Goal: Information Seeking & Learning: Learn about a topic

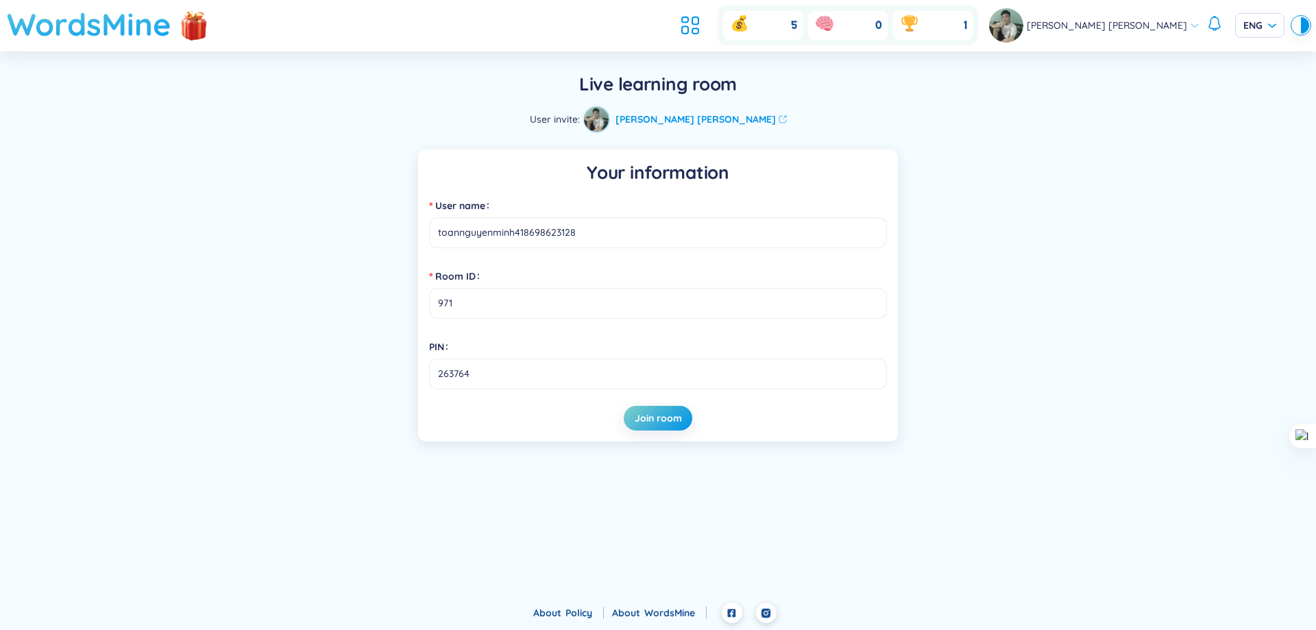
click at [119, 3] on h1 "WordsMine" at bounding box center [89, 24] width 164 height 49
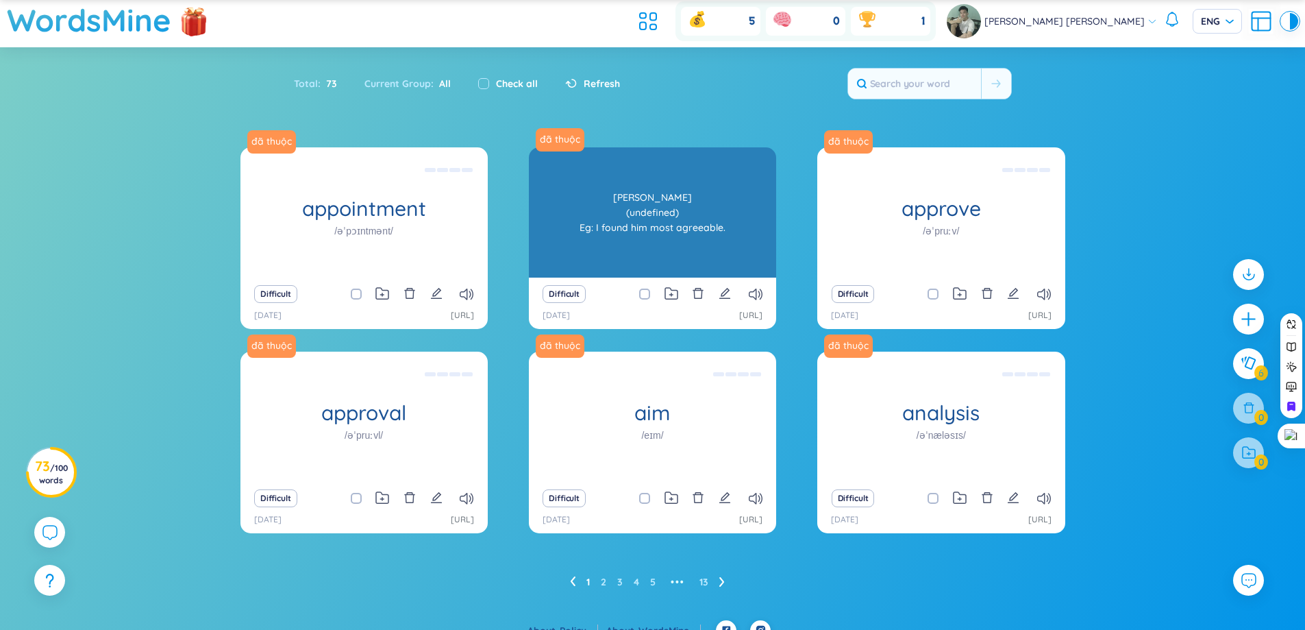
scroll to position [51, 0]
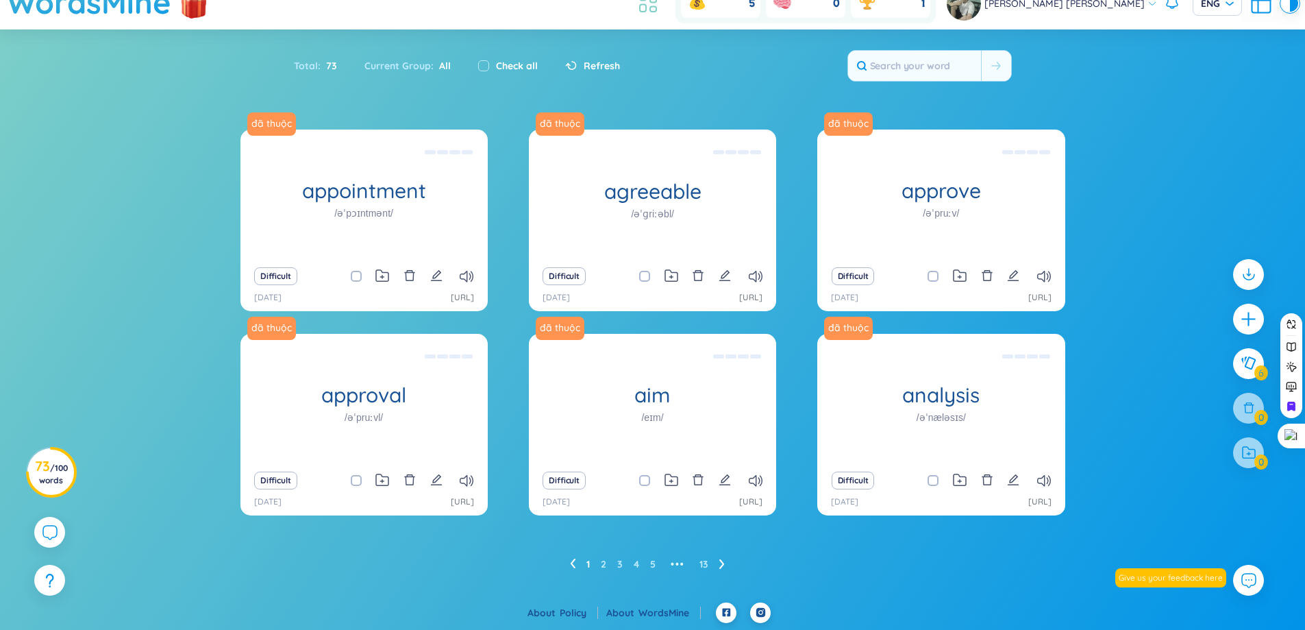
click at [661, 9] on icon at bounding box center [648, 3] width 25 height 25
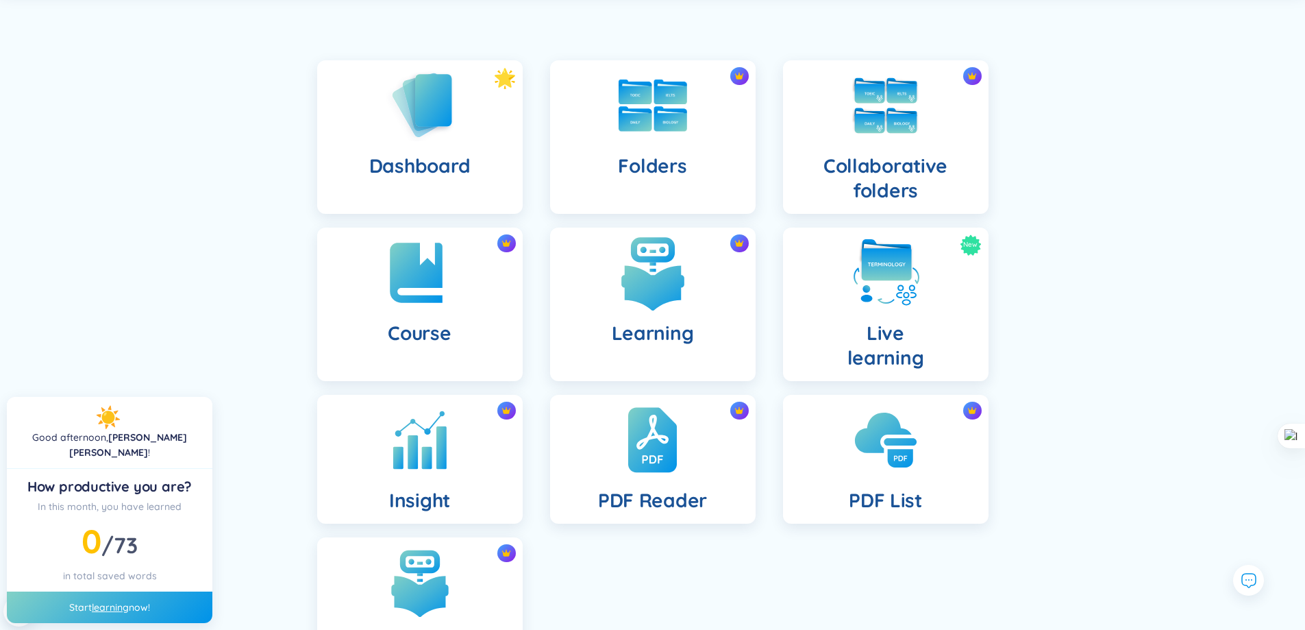
scroll to position [88, 0]
click at [665, 307] on img at bounding box center [652, 273] width 75 height 75
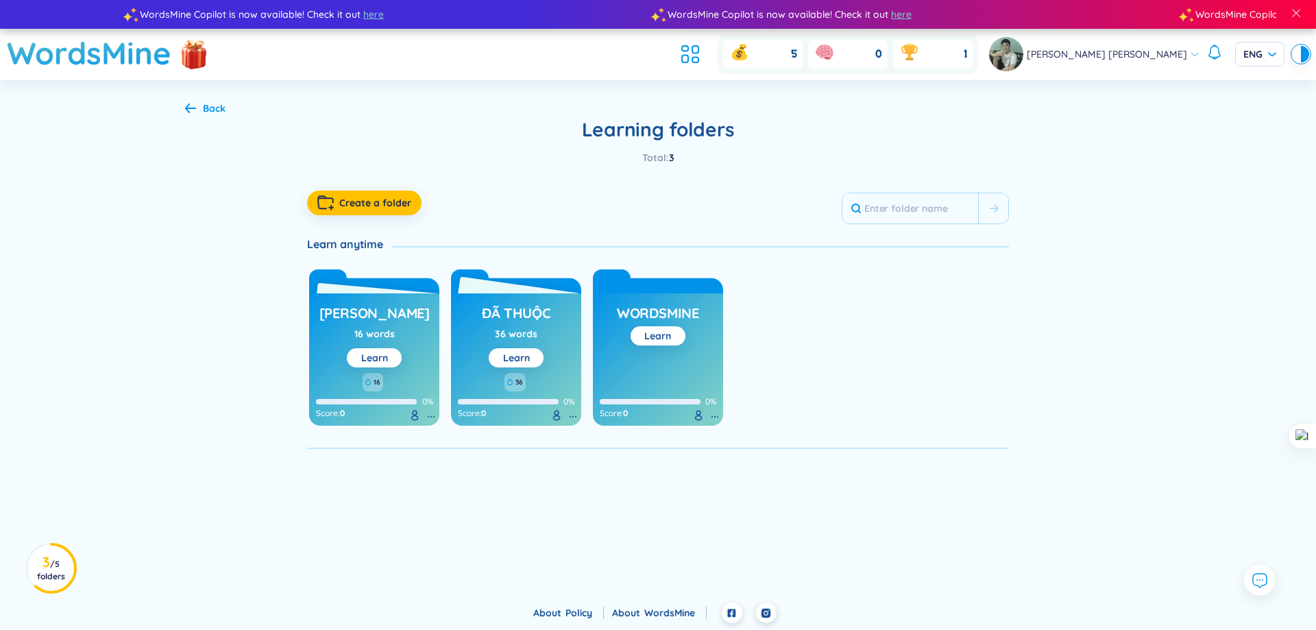
click at [518, 321] on h3 "đã thuộc" at bounding box center [516, 317] width 69 height 26
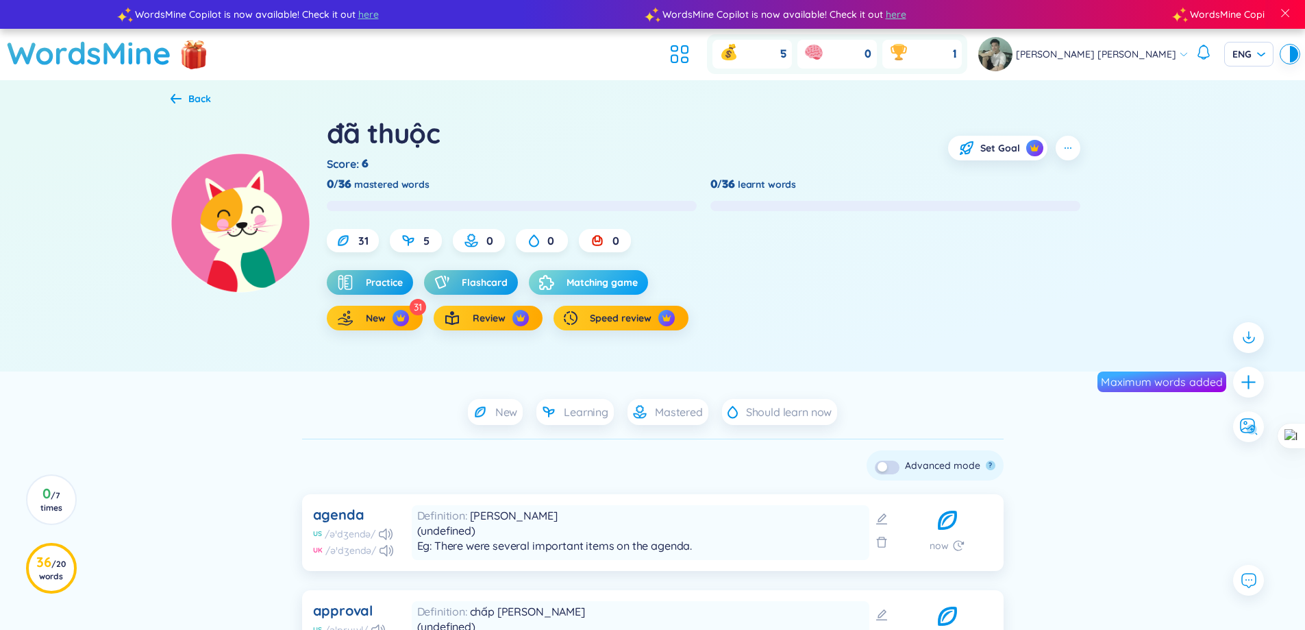
click at [606, 285] on span "Matching game" at bounding box center [602, 282] width 71 height 14
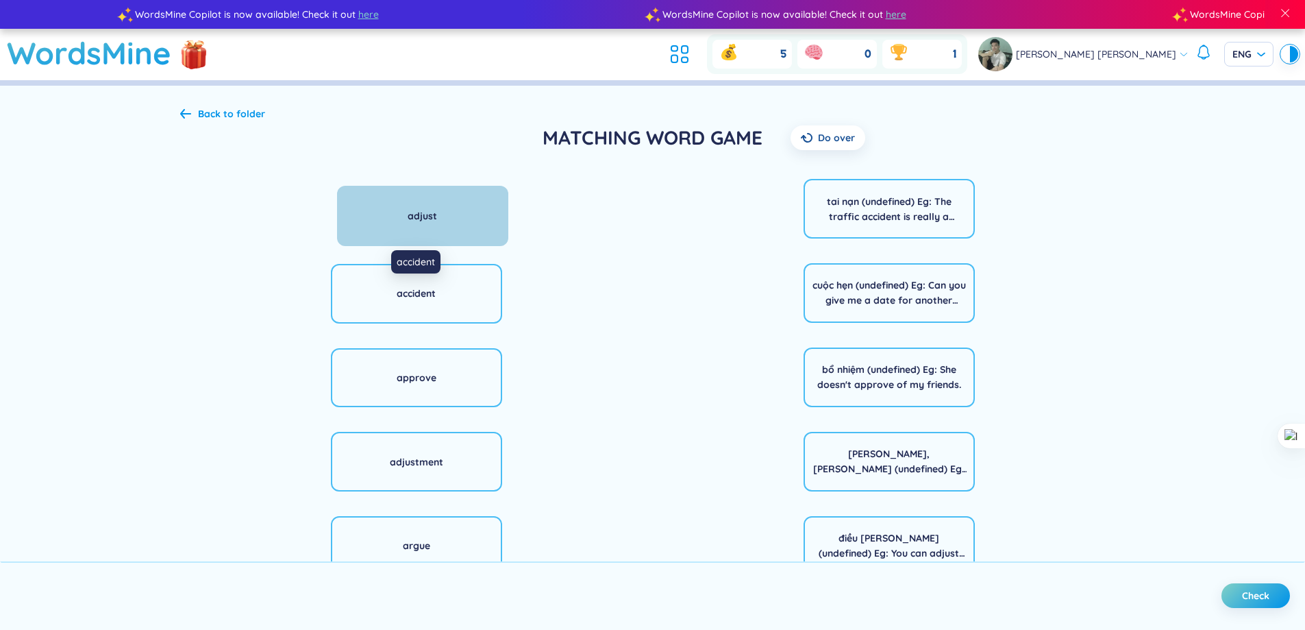
drag, startPoint x: 460, startPoint y: 240, endPoint x: 445, endPoint y: 240, distance: 15.1
click at [445, 240] on div "adjust" at bounding box center [422, 216] width 171 height 60
click at [439, 212] on div "adjust" at bounding box center [422, 216] width 171 height 60
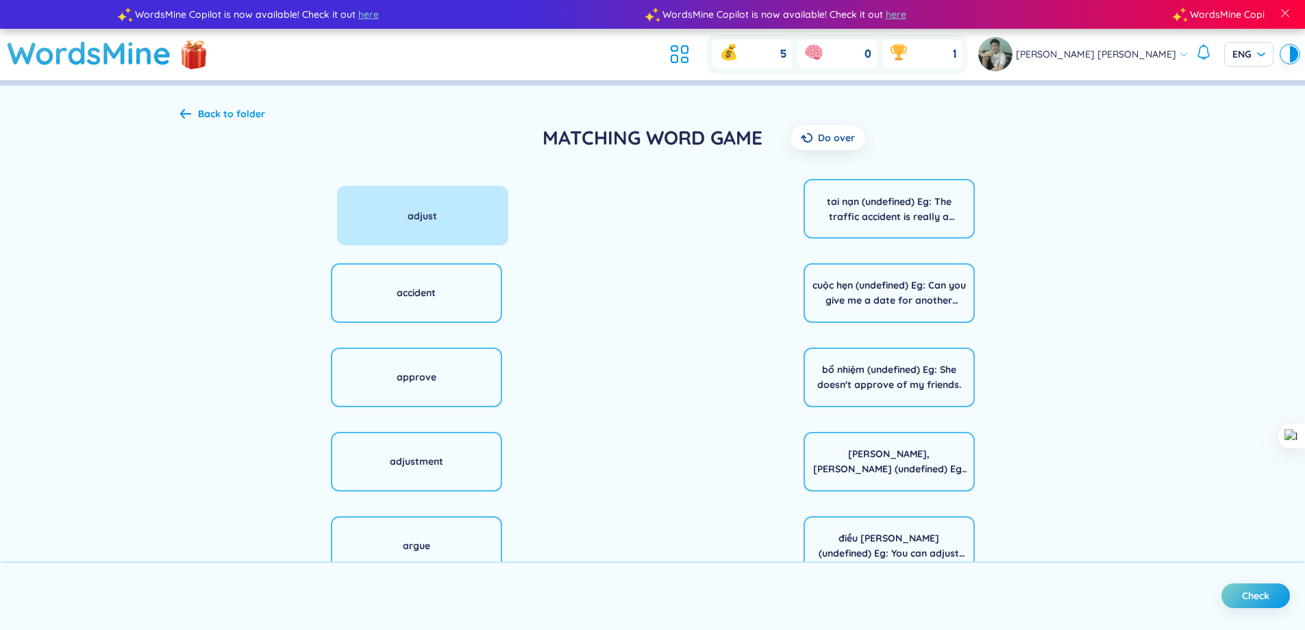
click at [587, 213] on div "adjust accident approve adjustment argue administration appointment" at bounding box center [416, 461] width 473 height 576
click at [865, 544] on div "điều [PERSON_NAME] (undefined) Eg: You can adjust the height of the chair." at bounding box center [889, 545] width 153 height 30
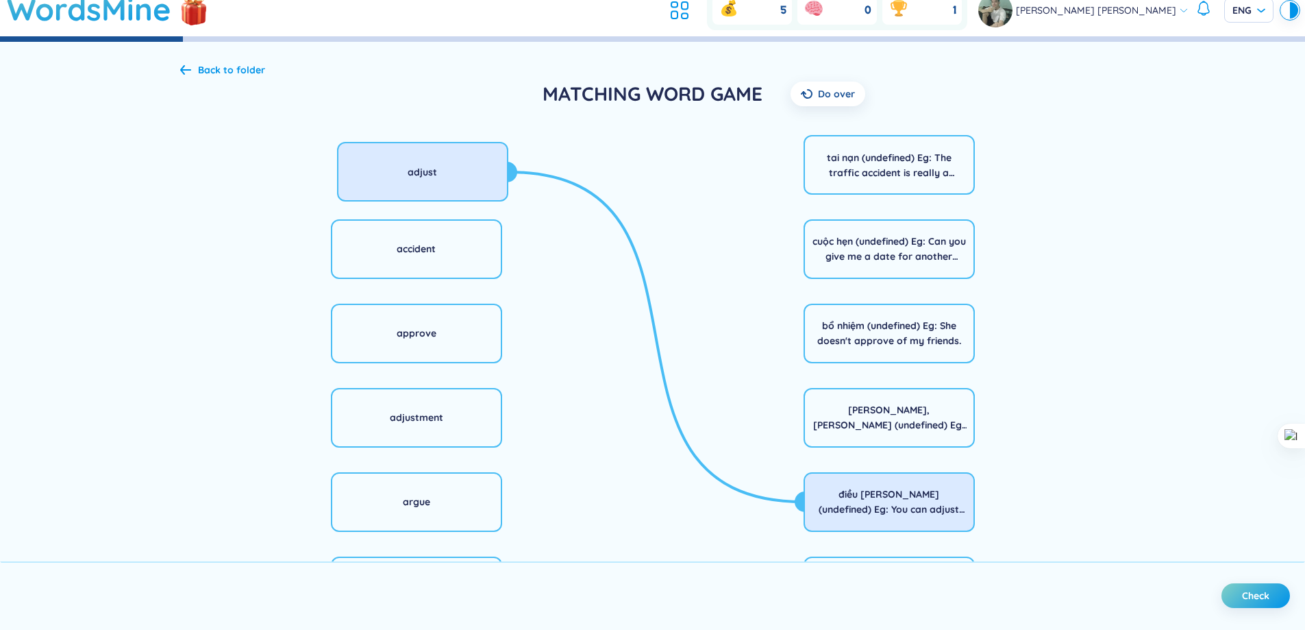
scroll to position [69, 0]
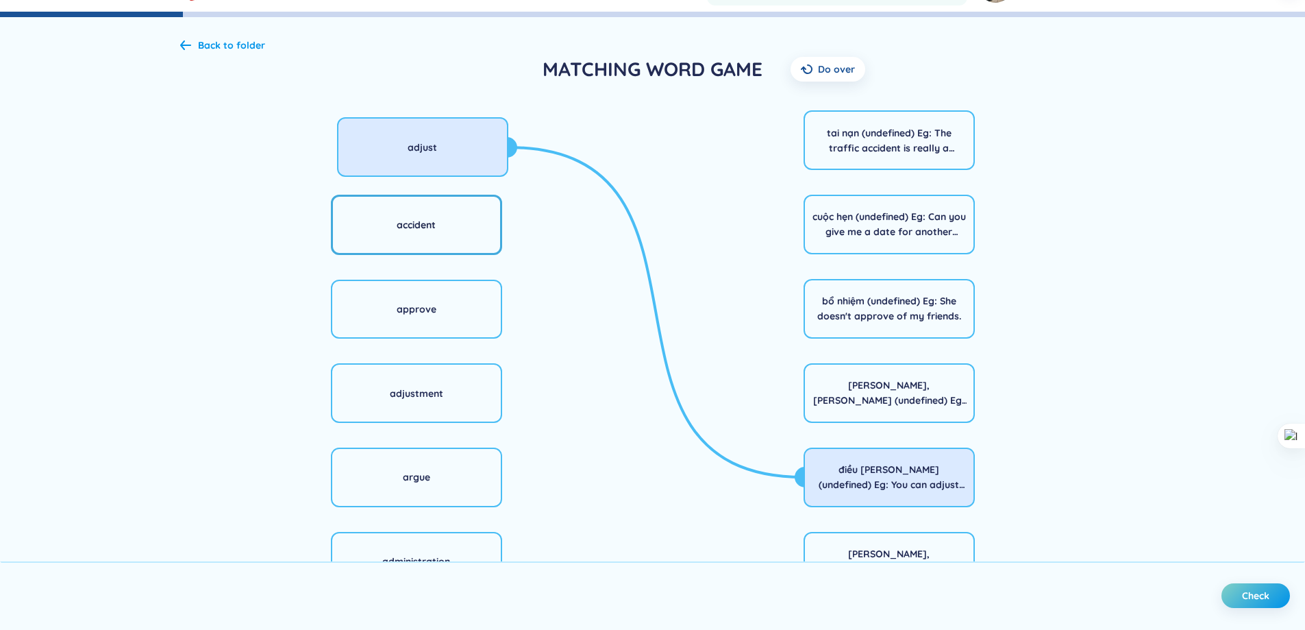
click at [441, 238] on div "accident" at bounding box center [416, 225] width 171 height 60
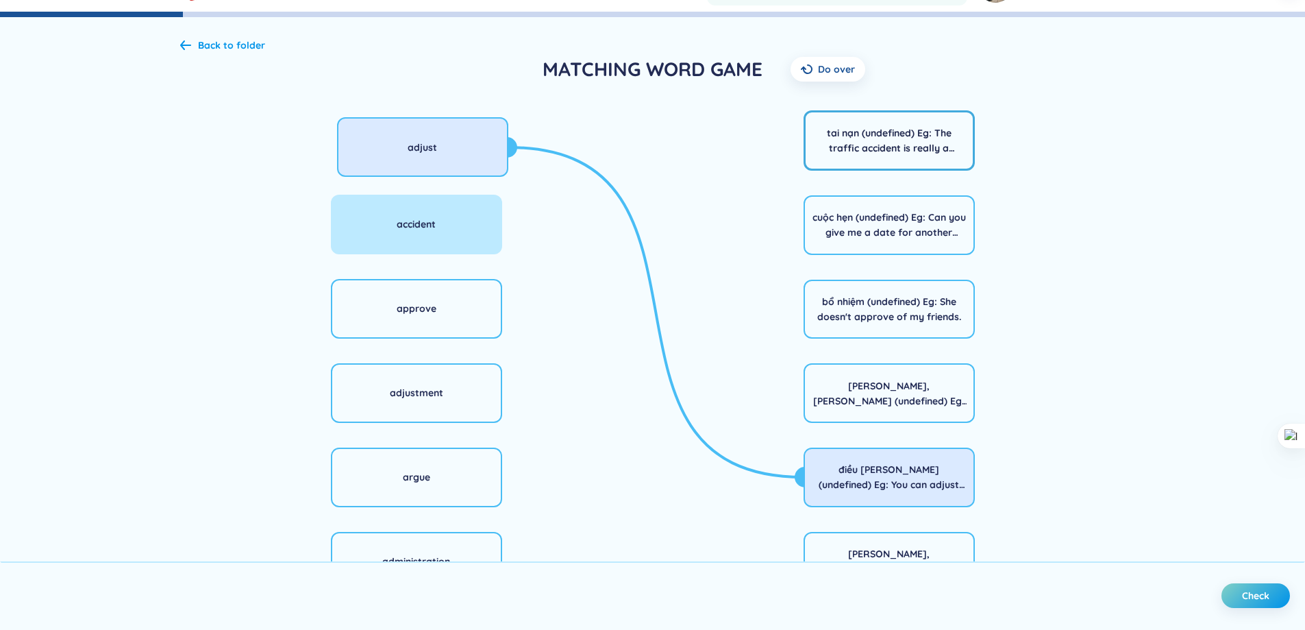
click at [894, 140] on div "tai nạn (undefined) Eg: The traffic accident is really a tragedy." at bounding box center [889, 140] width 153 height 30
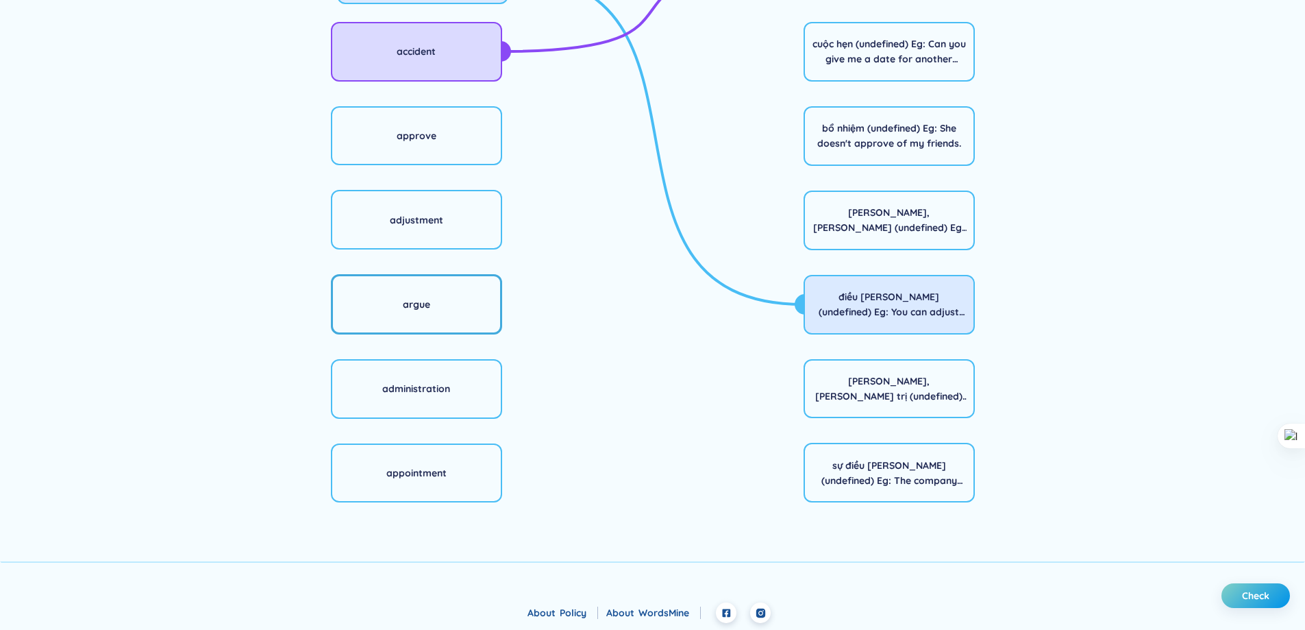
scroll to position [104, 0]
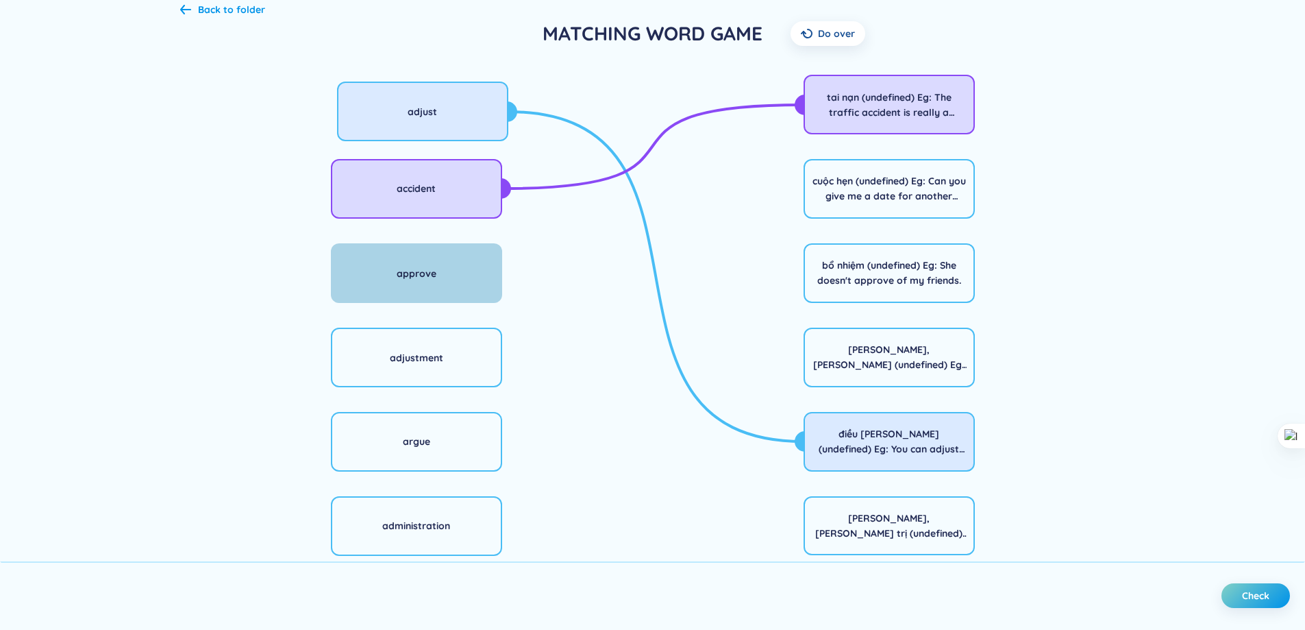
click at [454, 287] on div "approve" at bounding box center [416, 273] width 171 height 60
click at [824, 284] on div "bổ nhiệm (undefined) Eg: She doesn't approve of my friends." at bounding box center [889, 273] width 153 height 30
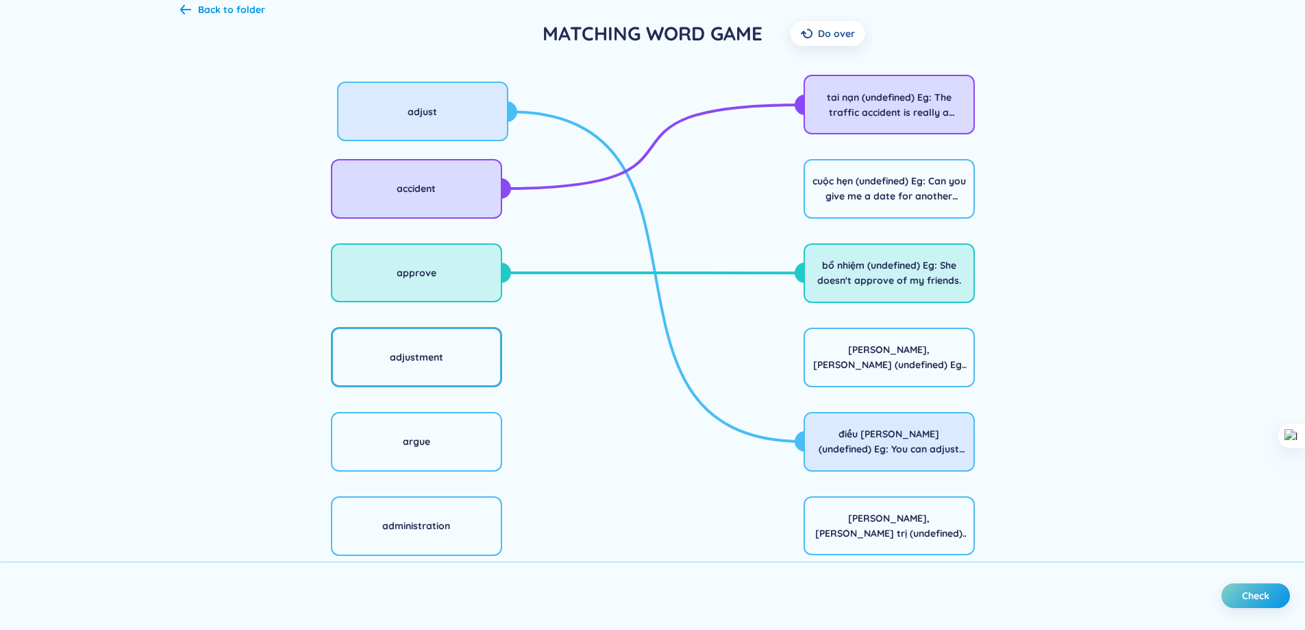
click at [441, 381] on div "adjustment" at bounding box center [416, 357] width 171 height 60
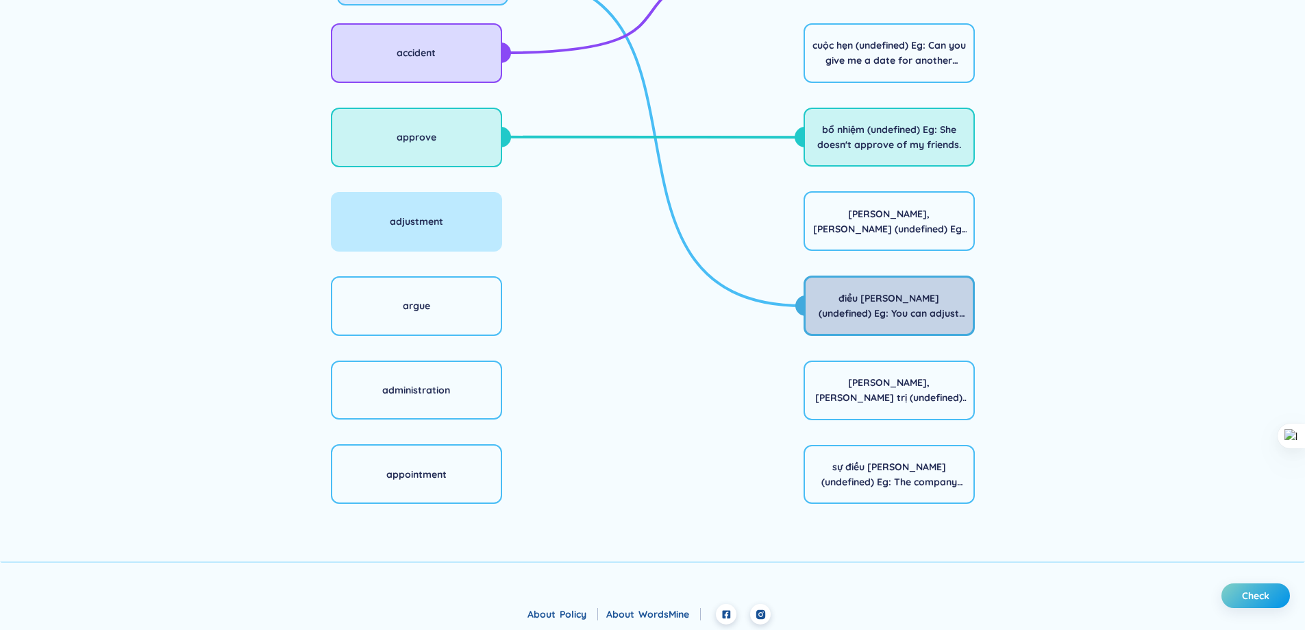
scroll to position [241, 0]
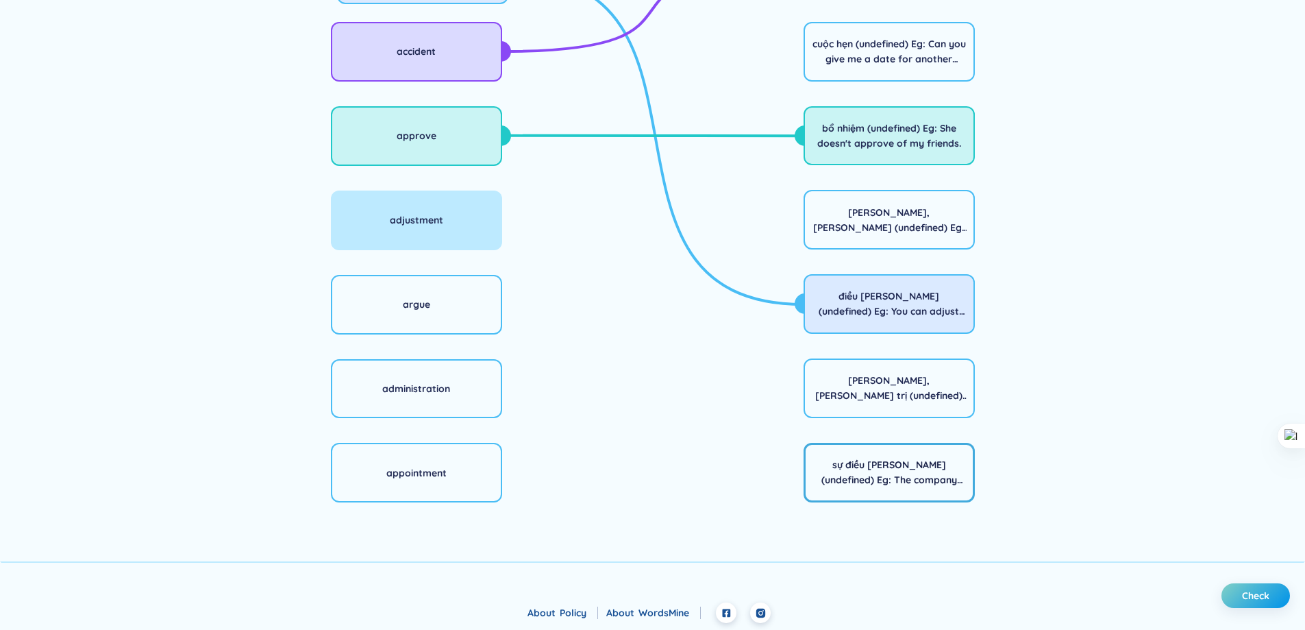
click at [862, 482] on div "sự điều [PERSON_NAME] (undefined) Eg: The company made an adjustment in my sala…" at bounding box center [889, 472] width 153 height 30
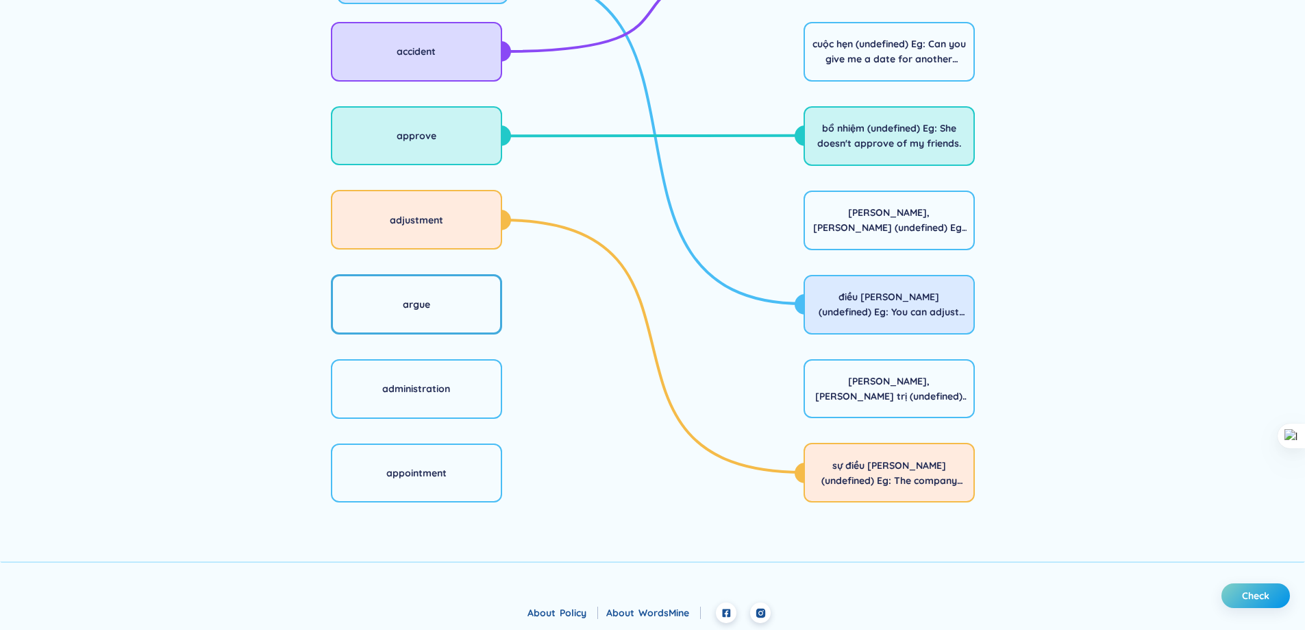
click at [454, 302] on div "argue" at bounding box center [416, 304] width 171 height 60
click at [869, 215] on div "[PERSON_NAME], [PERSON_NAME] (undefined) Eg: They sometimes argue off for hours." at bounding box center [889, 220] width 153 height 30
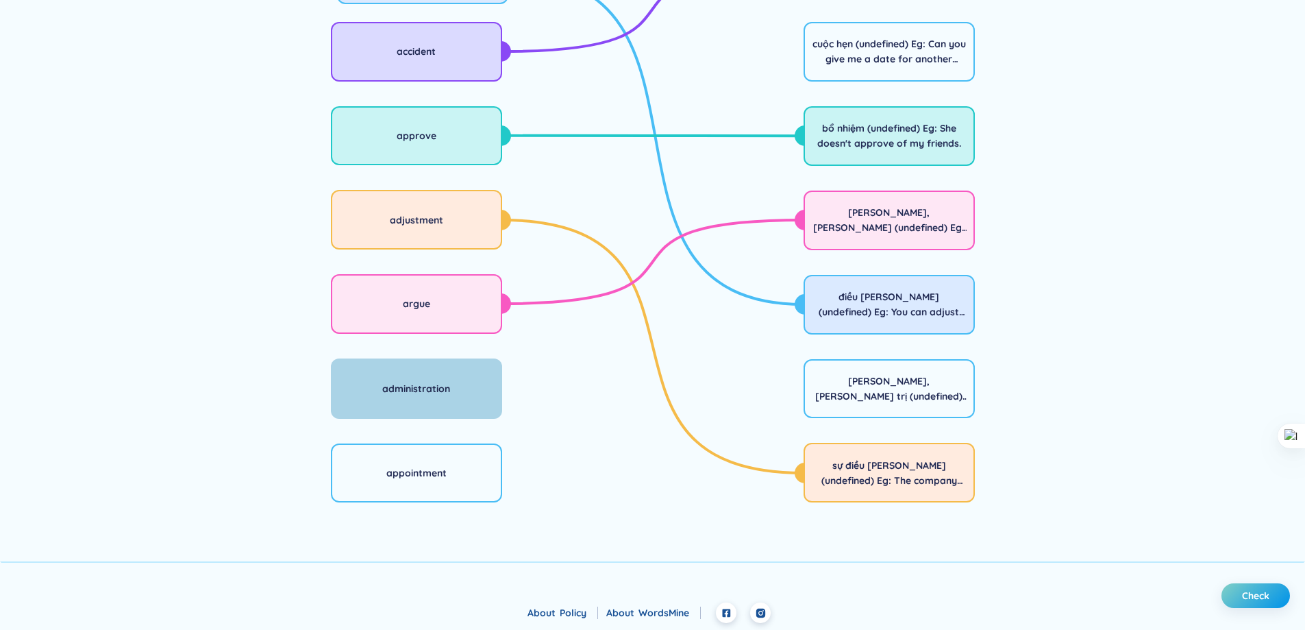
click at [461, 415] on div "administration" at bounding box center [416, 388] width 171 height 60
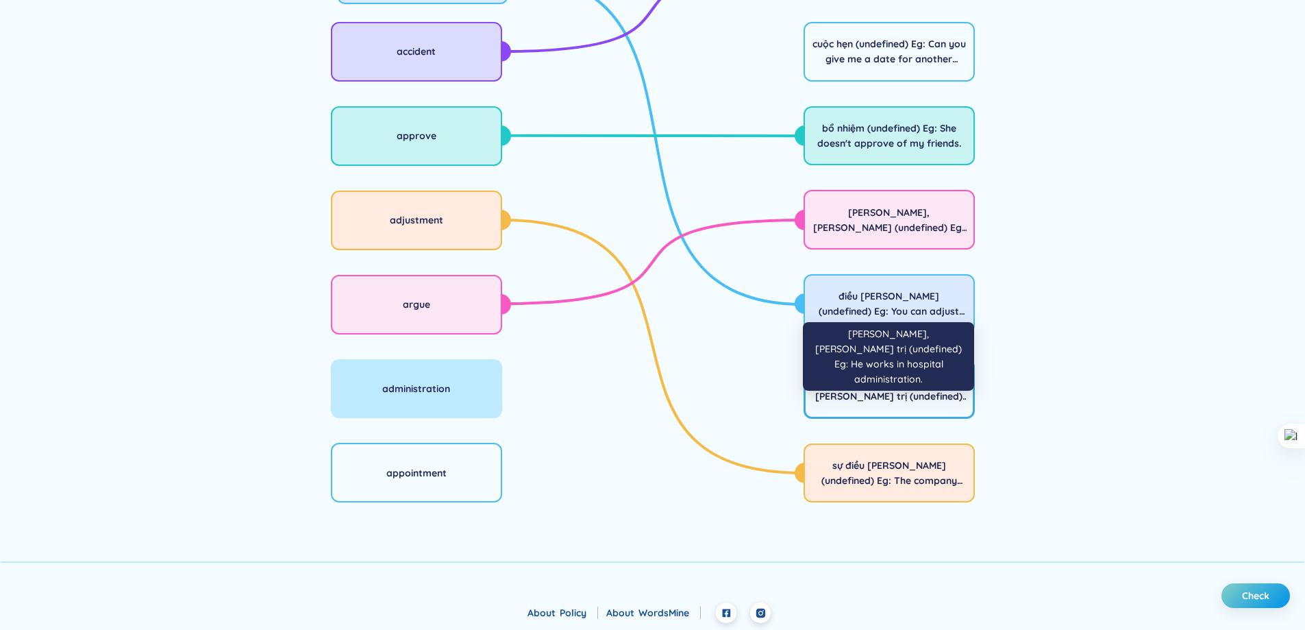
click at [849, 396] on div "[PERSON_NAME], [PERSON_NAME] trị (undefined) Eg: He works in hospital administr…" at bounding box center [889, 388] width 153 height 30
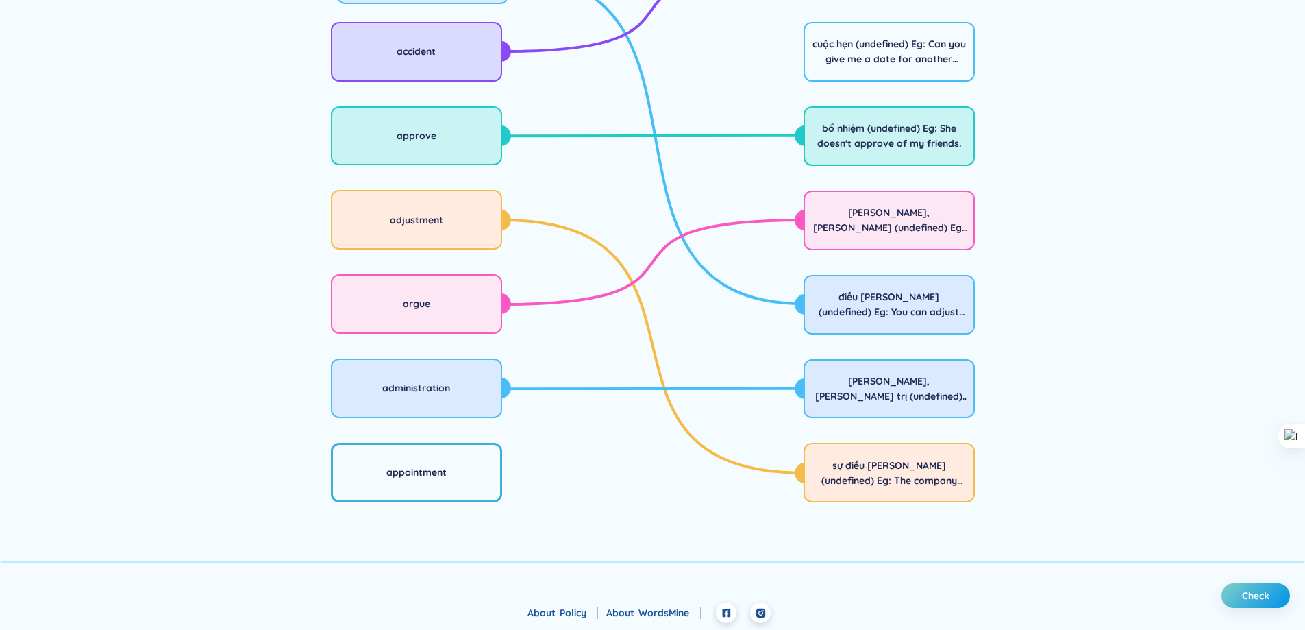
click at [425, 489] on div "appointment" at bounding box center [416, 473] width 171 height 60
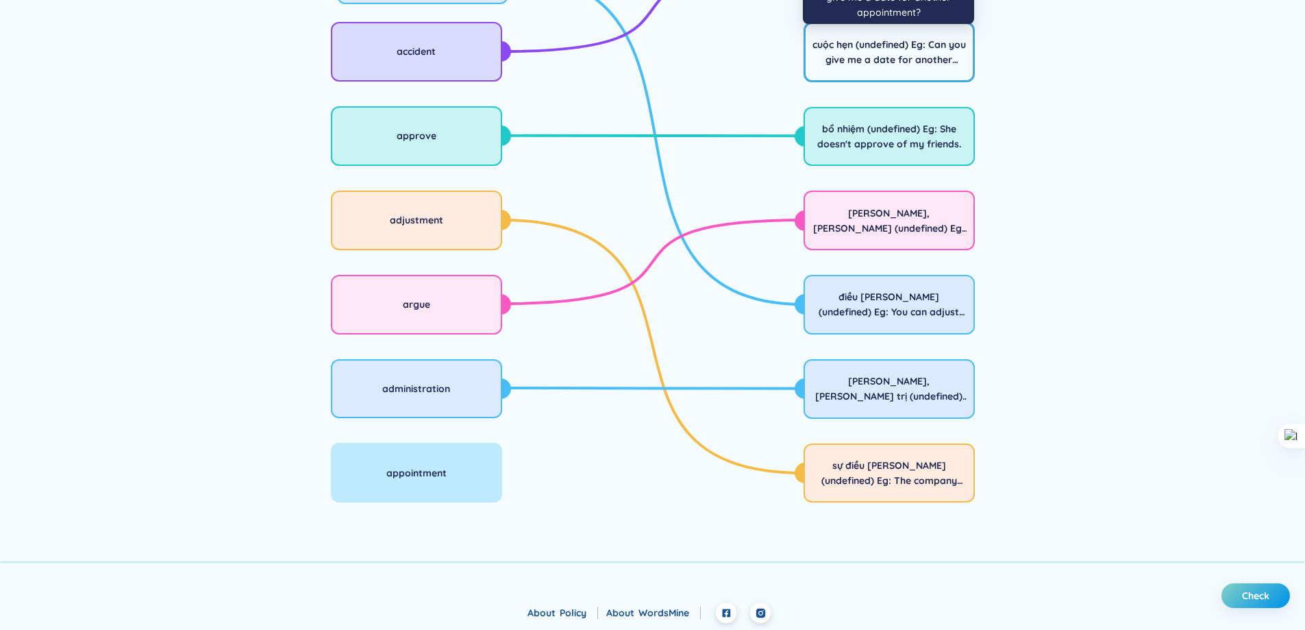
click at [838, 55] on div "cuộc hẹn (undefined) Eg: Can you give me a date for another appointment?" at bounding box center [889, 52] width 153 height 30
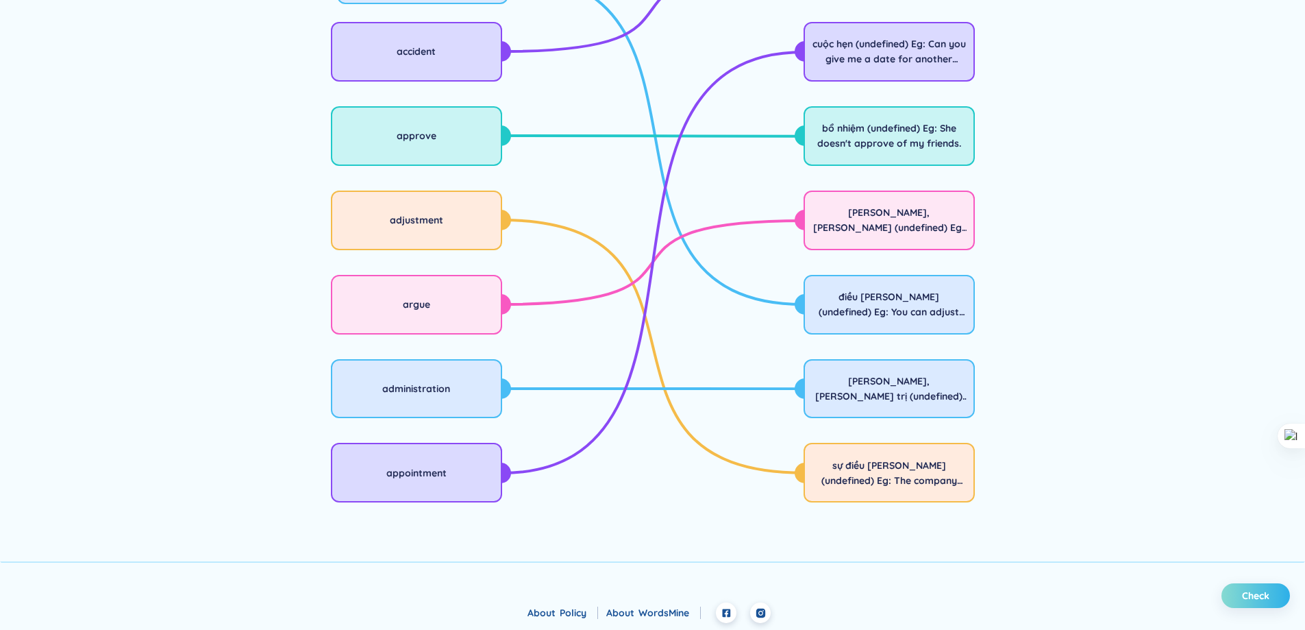
drag, startPoint x: 1269, startPoint y: 607, endPoint x: 1260, endPoint y: 591, distance: 18.7
click at [1268, 607] on footer "About Policy About WordsMine" at bounding box center [652, 615] width 1305 height 27
click at [1260, 590] on span "Check" at bounding box center [1255, 596] width 27 height 14
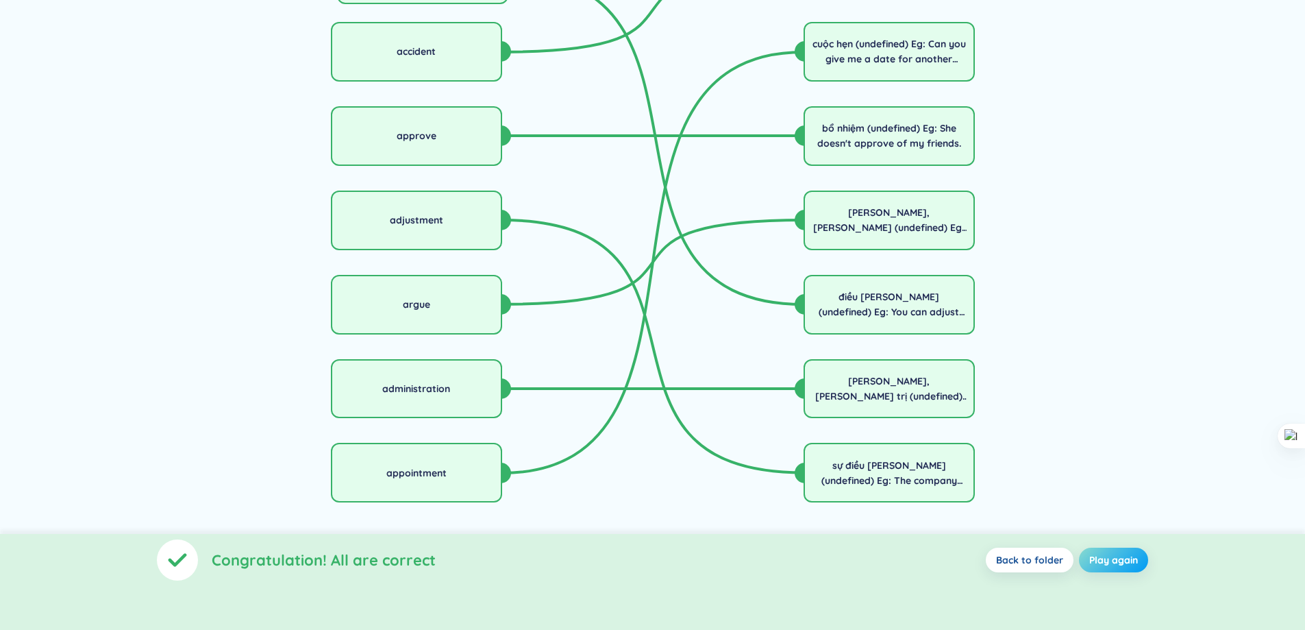
click at [1123, 560] on span "Play again" at bounding box center [1113, 560] width 49 height 14
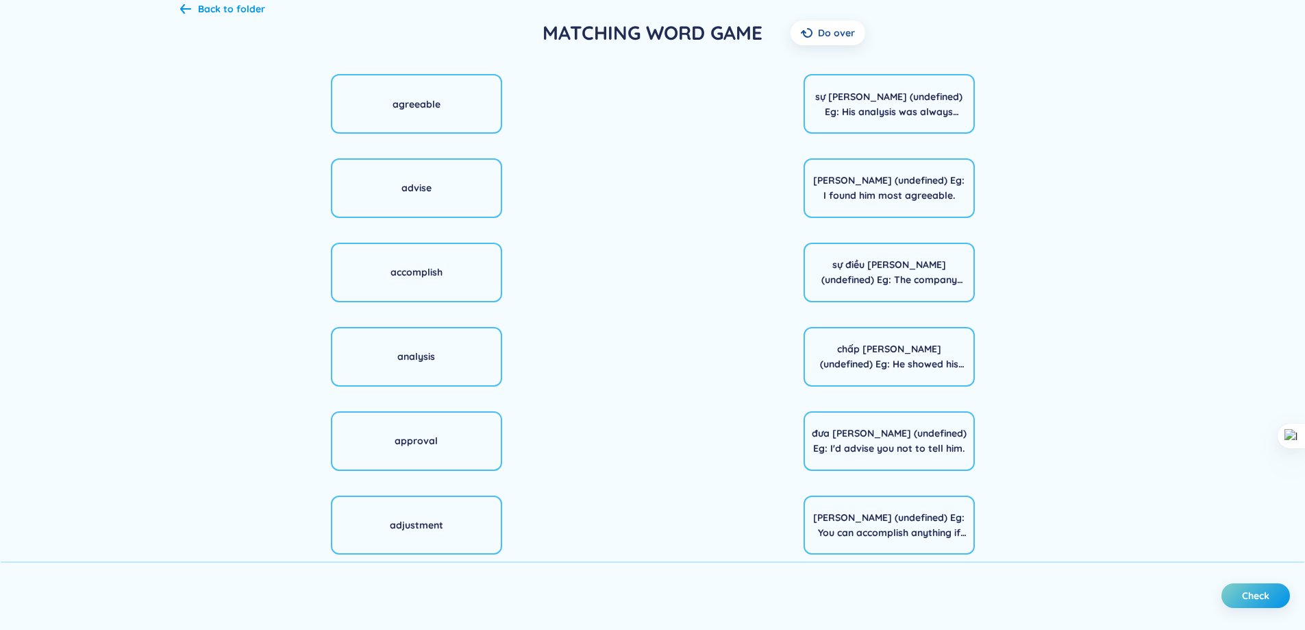
scroll to position [104, 0]
click at [409, 114] on div "agreeable" at bounding box center [416, 105] width 171 height 60
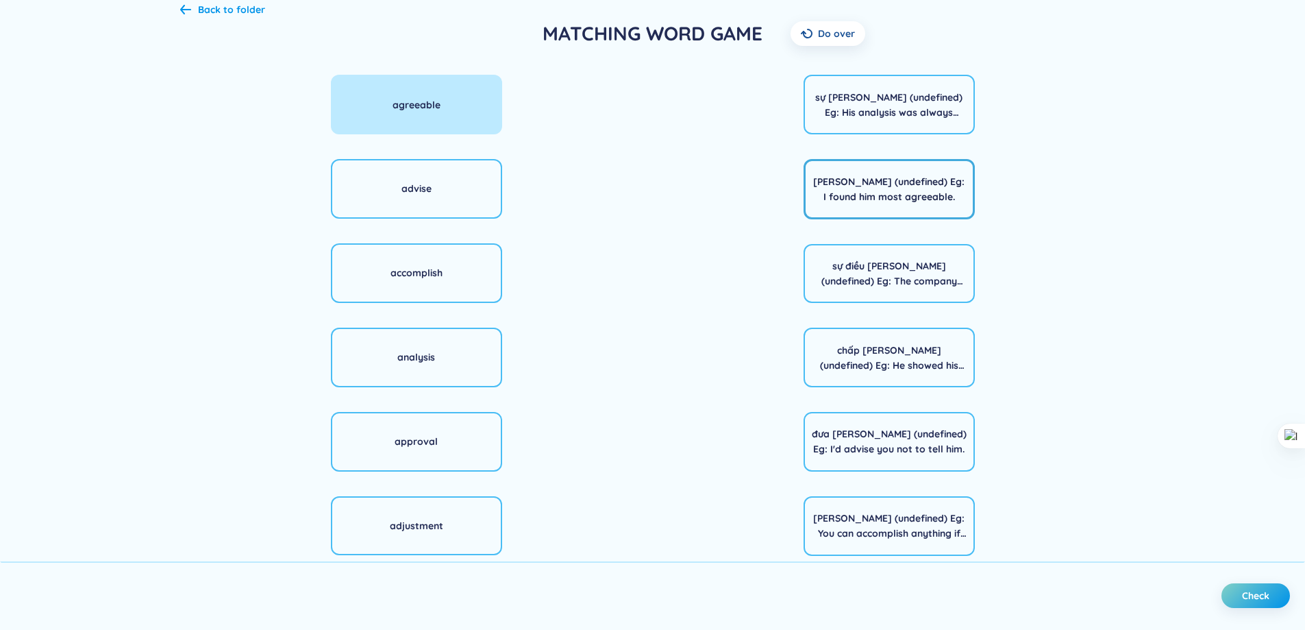
click at [859, 201] on div "[PERSON_NAME] (undefined) Eg: I found him most agreeable." at bounding box center [889, 189] width 153 height 30
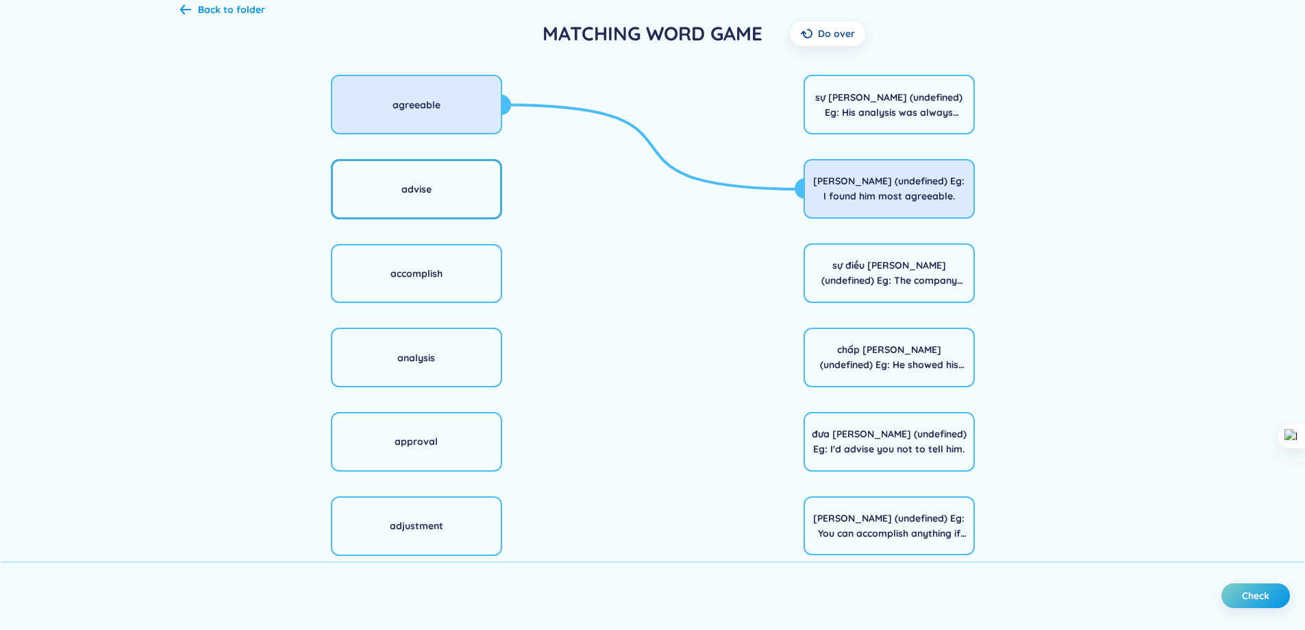
click at [457, 182] on div "advise" at bounding box center [416, 189] width 171 height 60
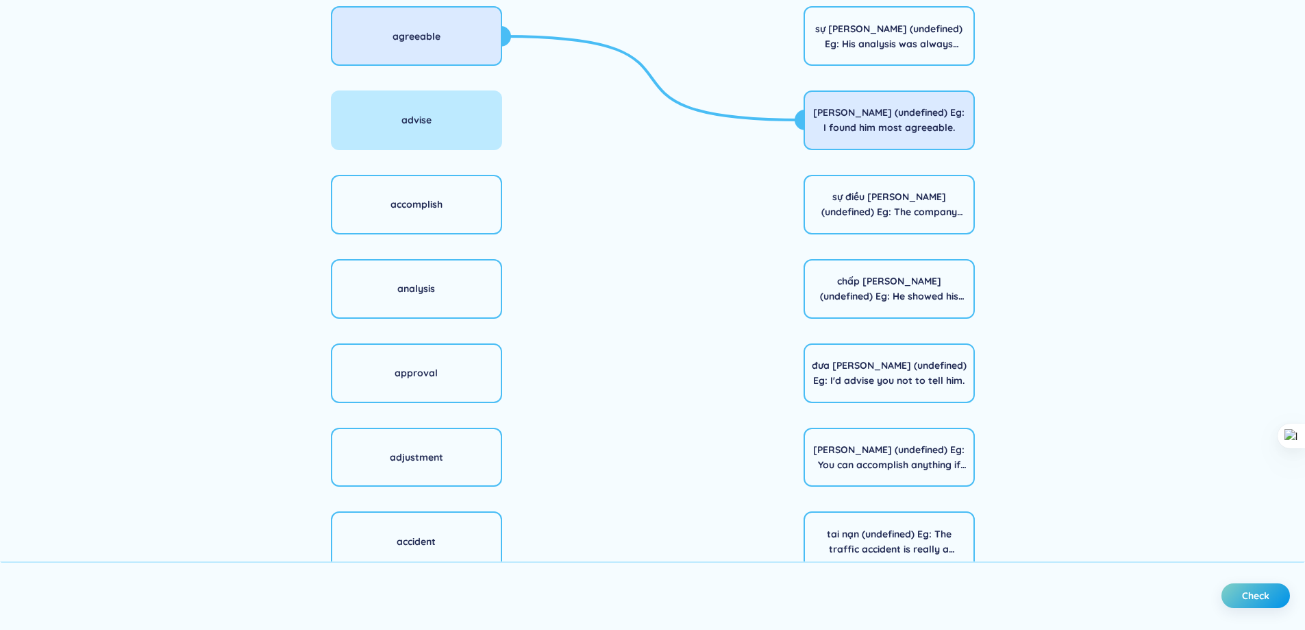
scroll to position [241, 0]
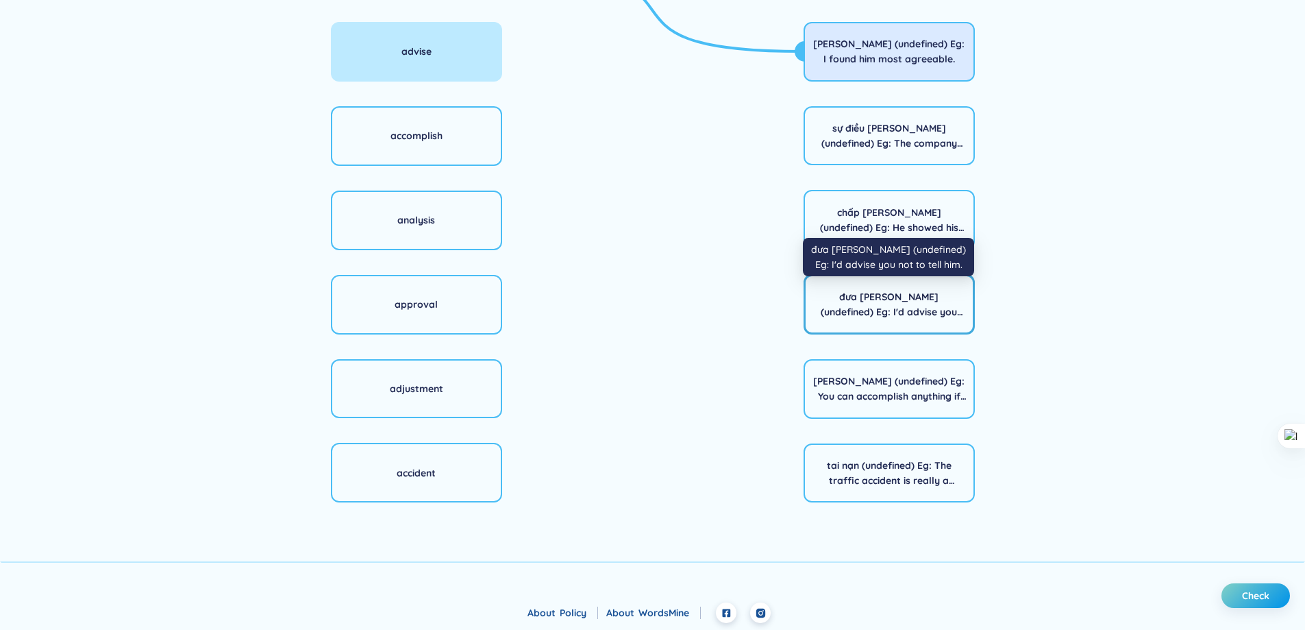
click at [849, 298] on div "đưa [PERSON_NAME] (undefined) Eg: I'd advise you not to tell him." at bounding box center [889, 304] width 153 height 30
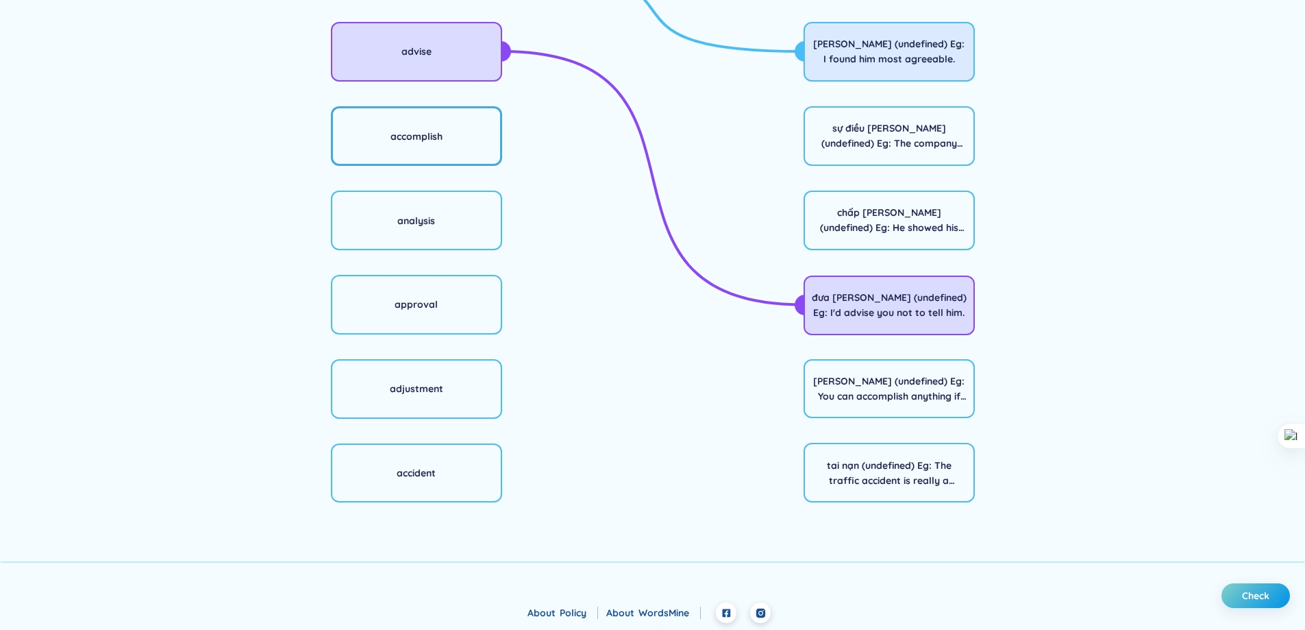
click at [448, 139] on div "accomplish" at bounding box center [416, 136] width 171 height 60
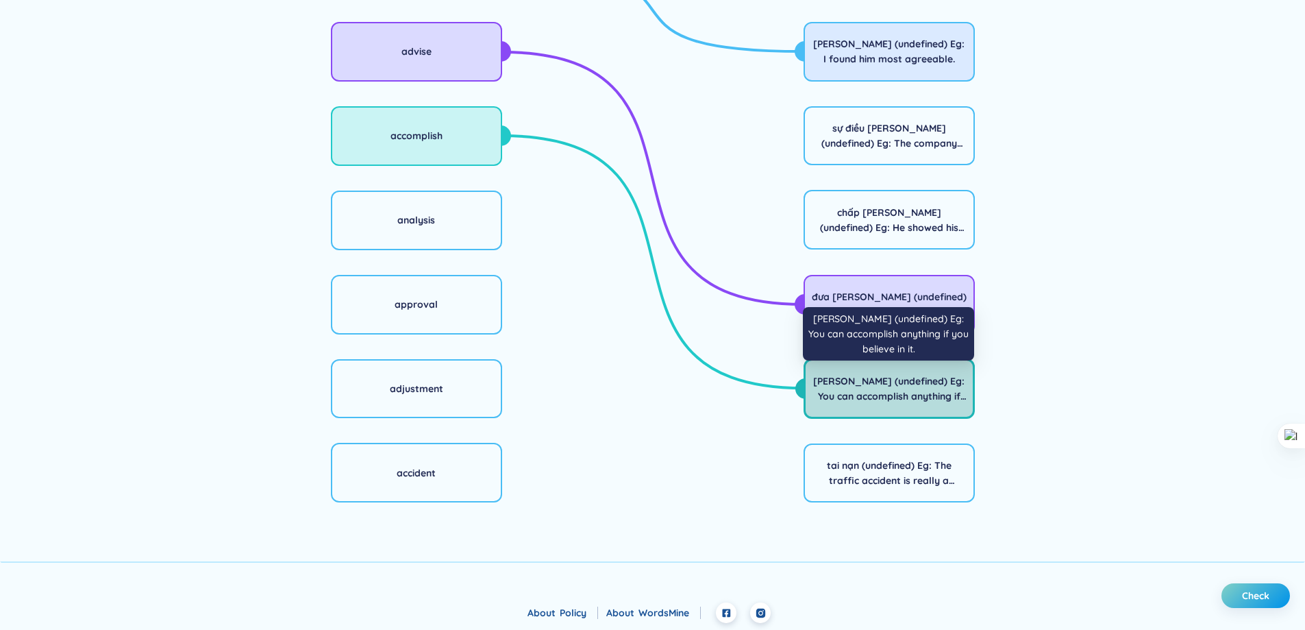
click at [900, 402] on div "[PERSON_NAME] (undefined) Eg: You can accomplish anything if you believe in it." at bounding box center [889, 388] width 153 height 30
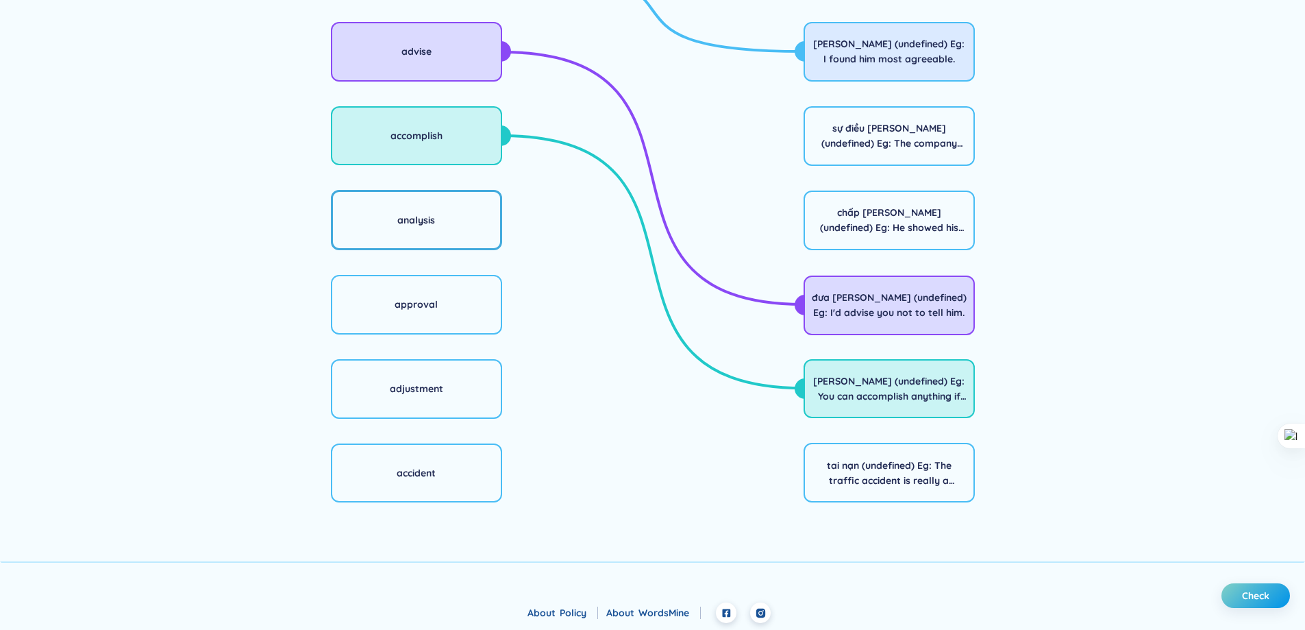
click at [451, 232] on div "analysis" at bounding box center [416, 220] width 171 height 60
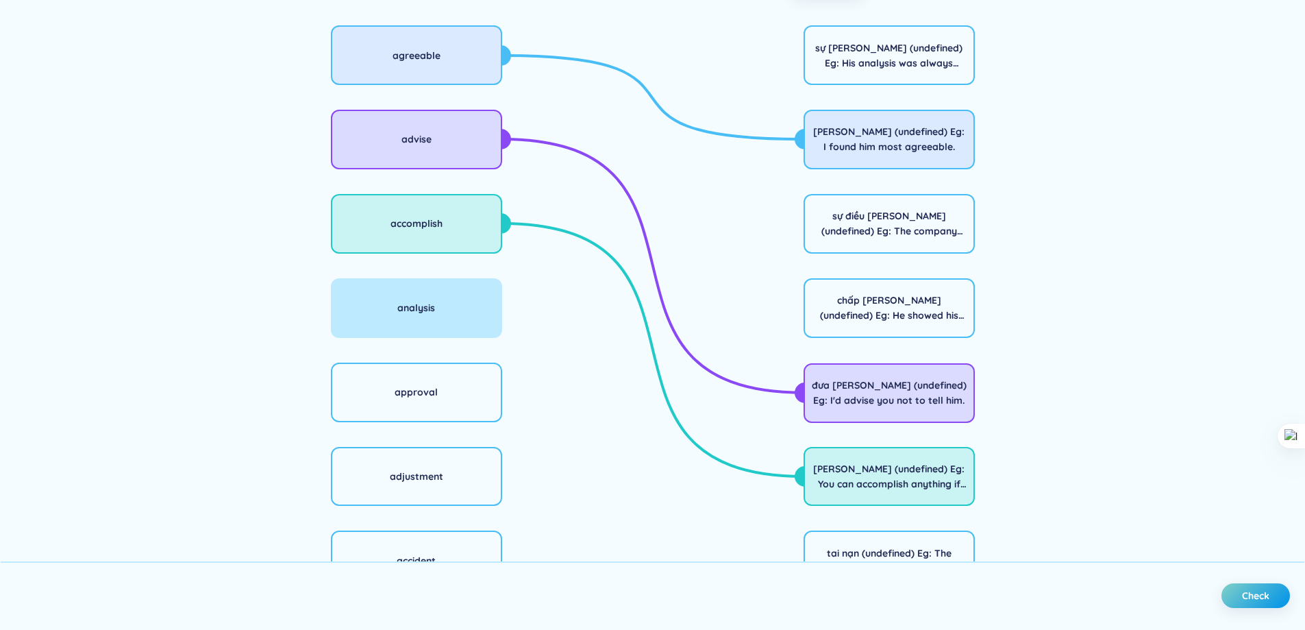
scroll to position [36, 0]
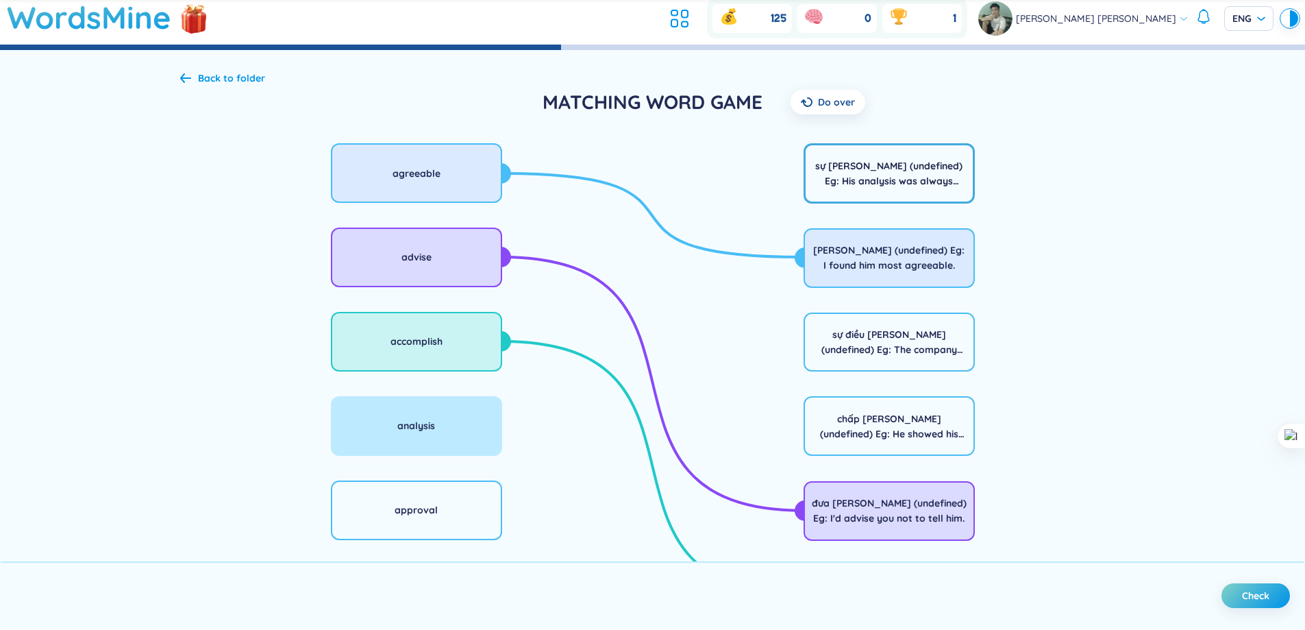
click at [905, 186] on div "sự [PERSON_NAME] (undefined) Eg: His analysis was always shallow." at bounding box center [889, 173] width 153 height 30
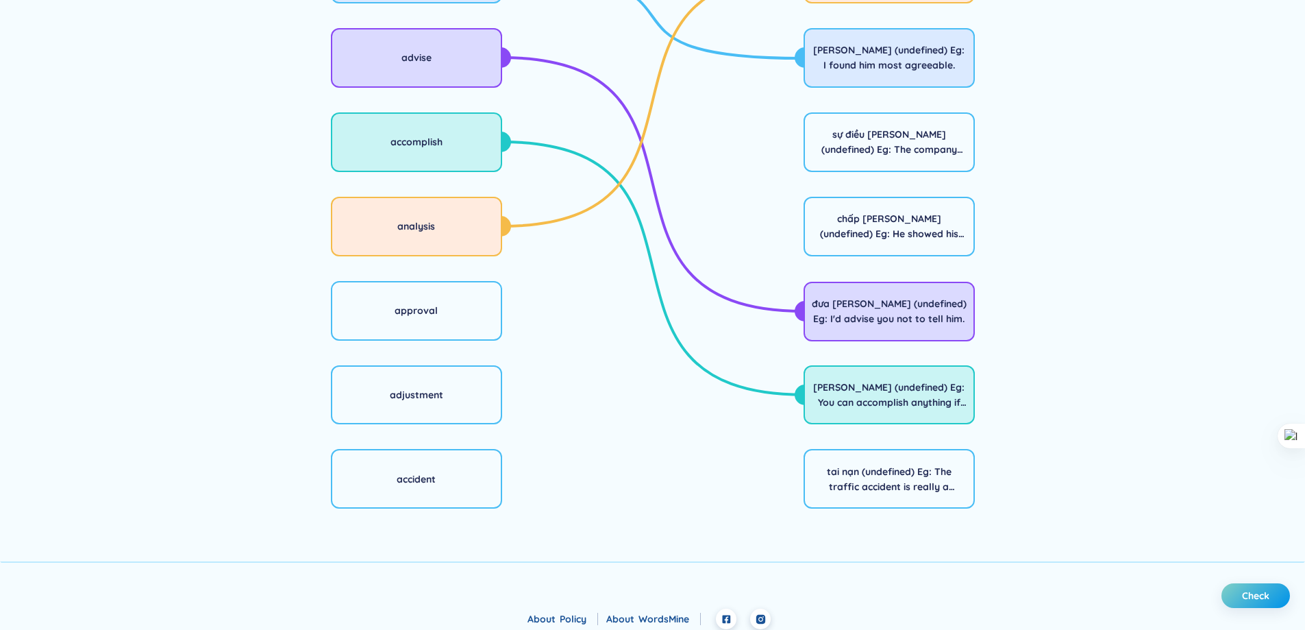
scroll to position [241, 0]
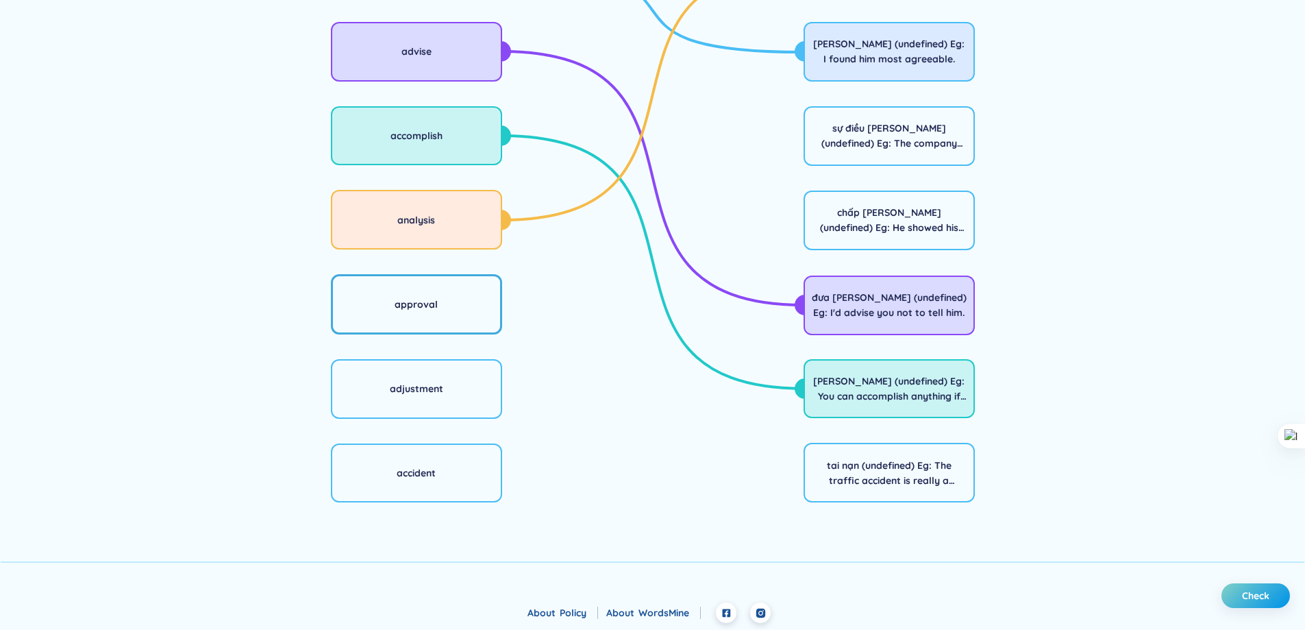
click at [454, 320] on div "approval" at bounding box center [416, 304] width 171 height 60
click at [823, 228] on div "chấp [PERSON_NAME] (undefined) Eg: He showed his approval by shaking my hands." at bounding box center [889, 220] width 153 height 30
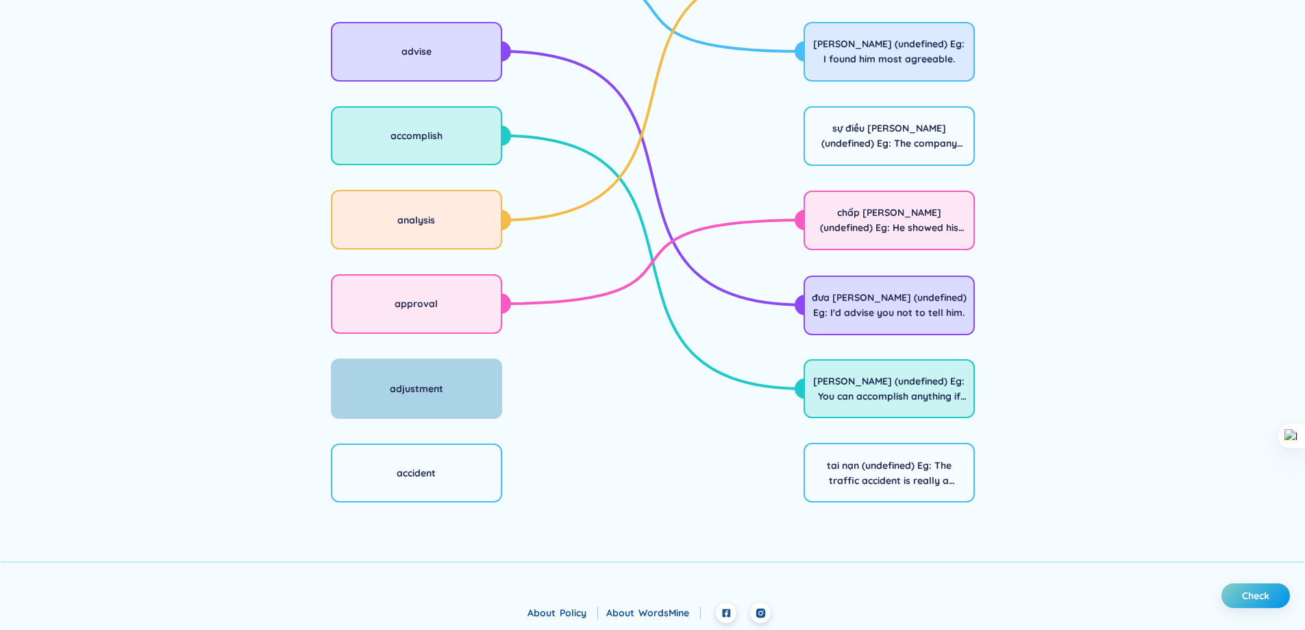
click at [432, 399] on div "adjustment" at bounding box center [416, 388] width 171 height 60
click at [782, 114] on div "sự [PERSON_NAME] (undefined) Eg: His analysis was always shallow. [PERSON_NAME]…" at bounding box center [889, 220] width 473 height 576
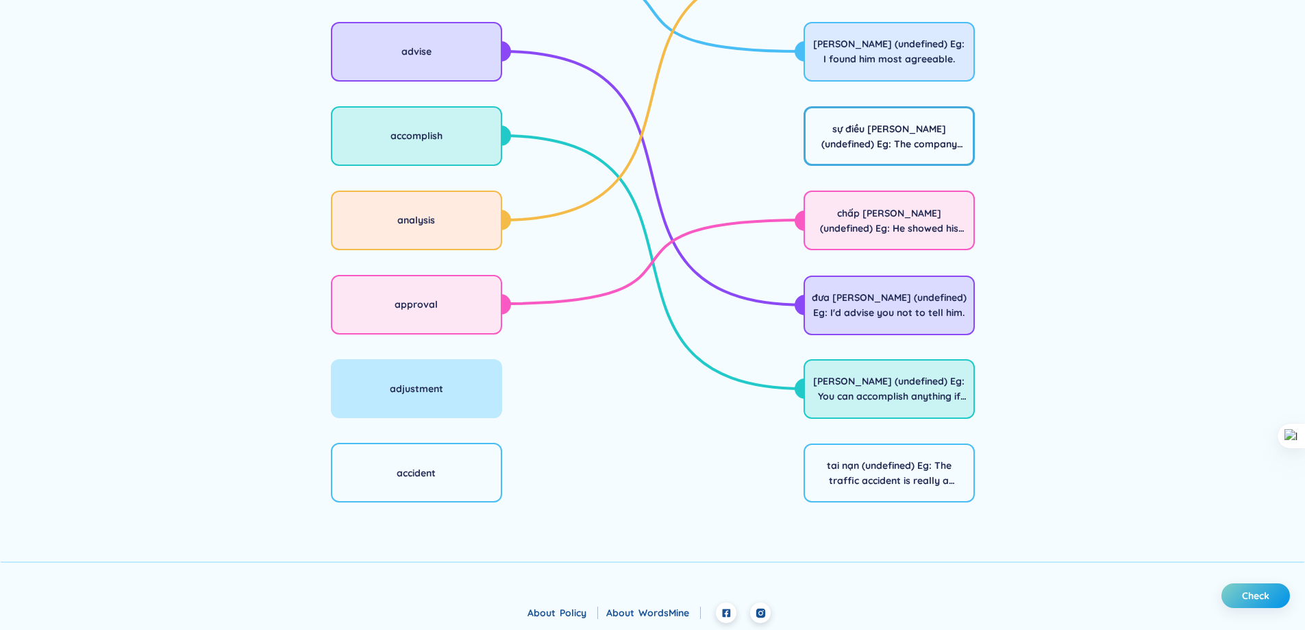
click at [812, 140] on div "sự điều [PERSON_NAME] (undefined) Eg: The company made an adjustment in my sala…" at bounding box center [889, 136] width 171 height 60
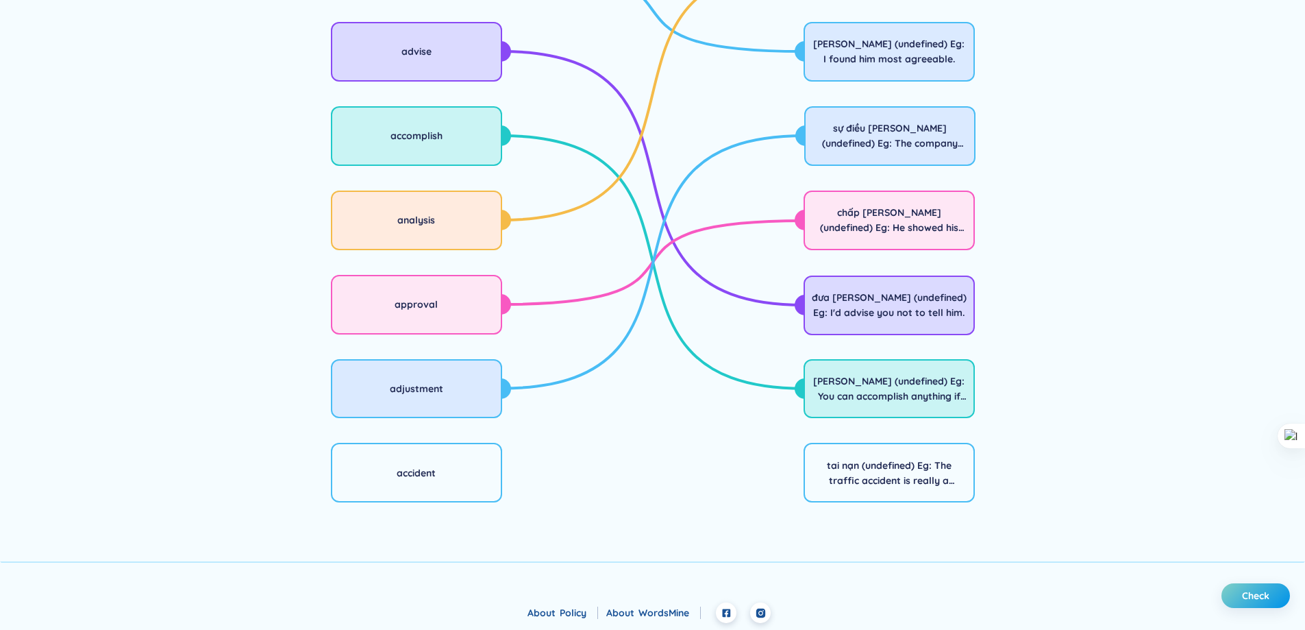
click at [384, 509] on div "Back to folder MATCHING WORD GAME Do over agreeable advise accomplish analysis …" at bounding box center [653, 223] width 987 height 758
click at [417, 496] on div "accident" at bounding box center [416, 473] width 171 height 60
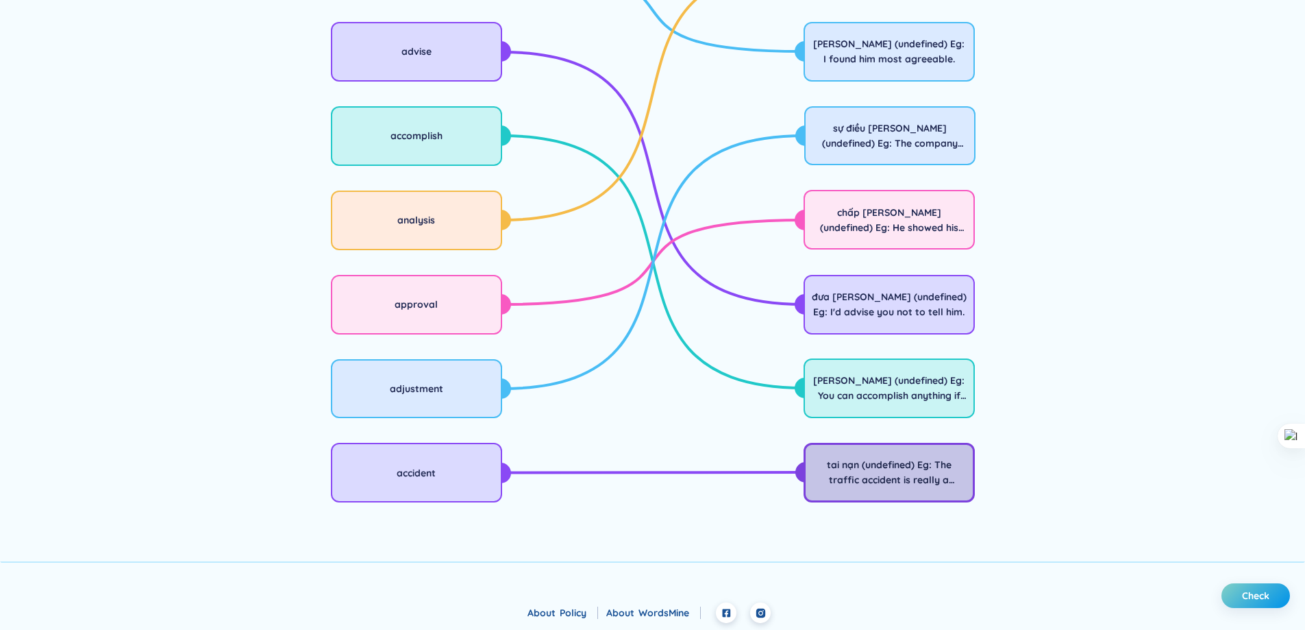
click at [856, 465] on div "tai nạn (undefined) Eg: The traffic accident is really a tragedy." at bounding box center [889, 472] width 153 height 30
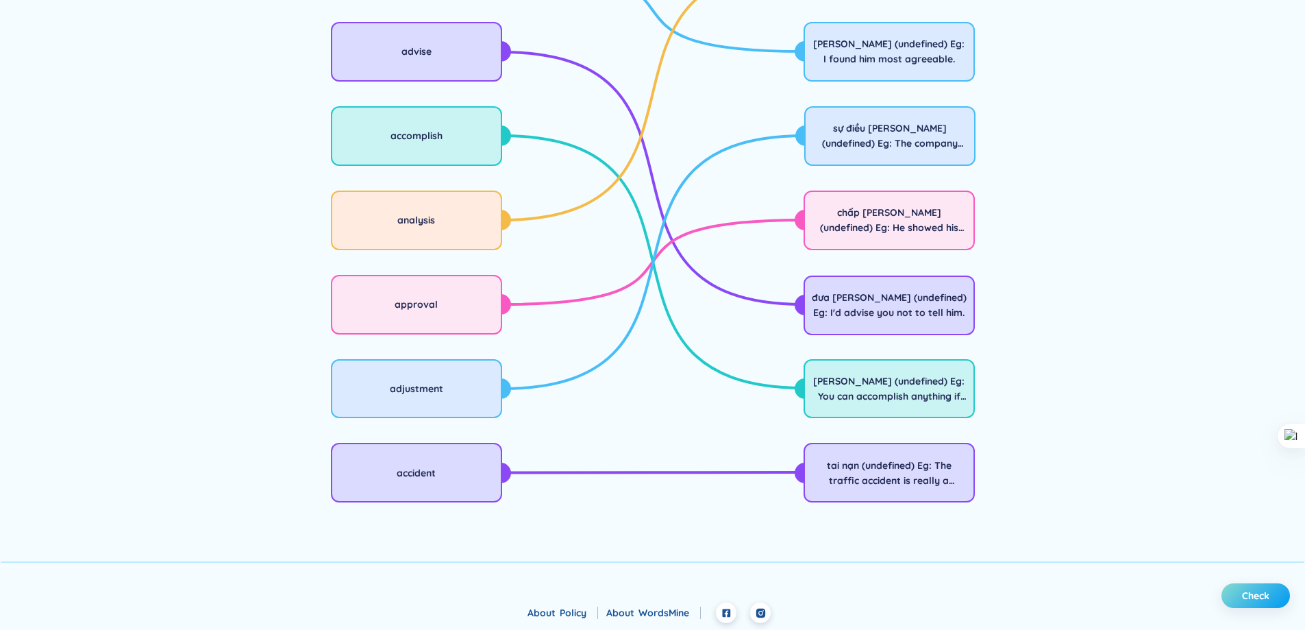
click at [1248, 597] on span "Check" at bounding box center [1255, 596] width 27 height 14
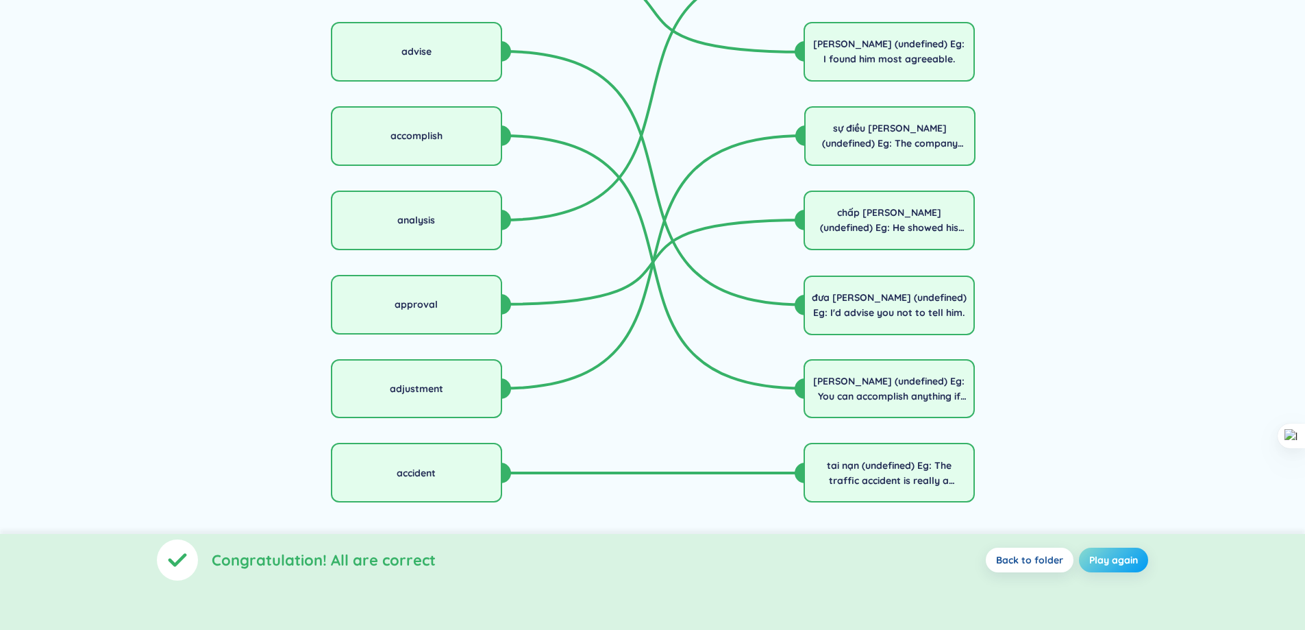
click at [1107, 559] on span "Play again" at bounding box center [1113, 560] width 49 height 14
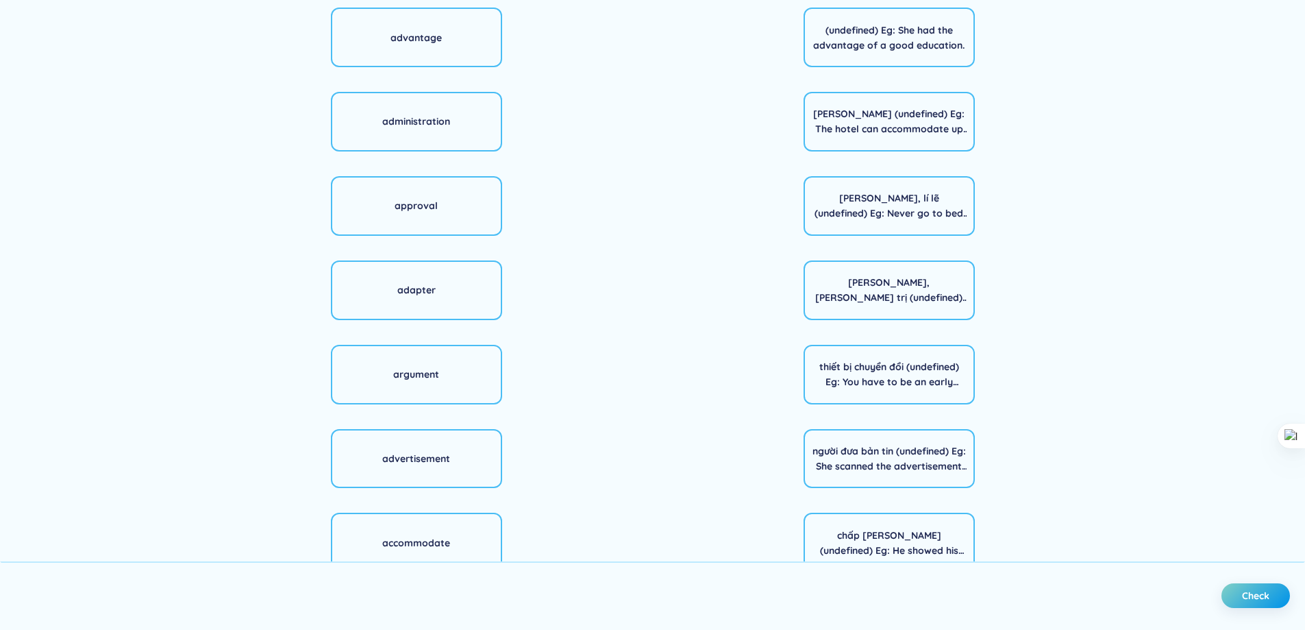
scroll to position [104, 0]
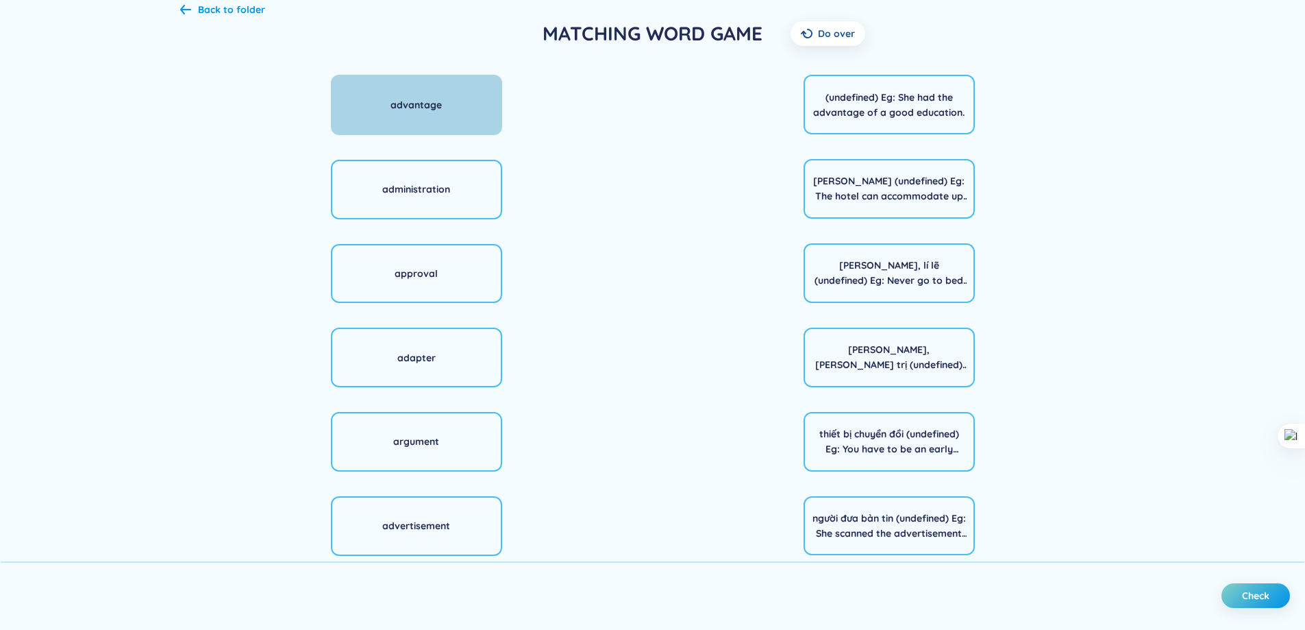
click at [442, 126] on div "advantage" at bounding box center [416, 105] width 171 height 60
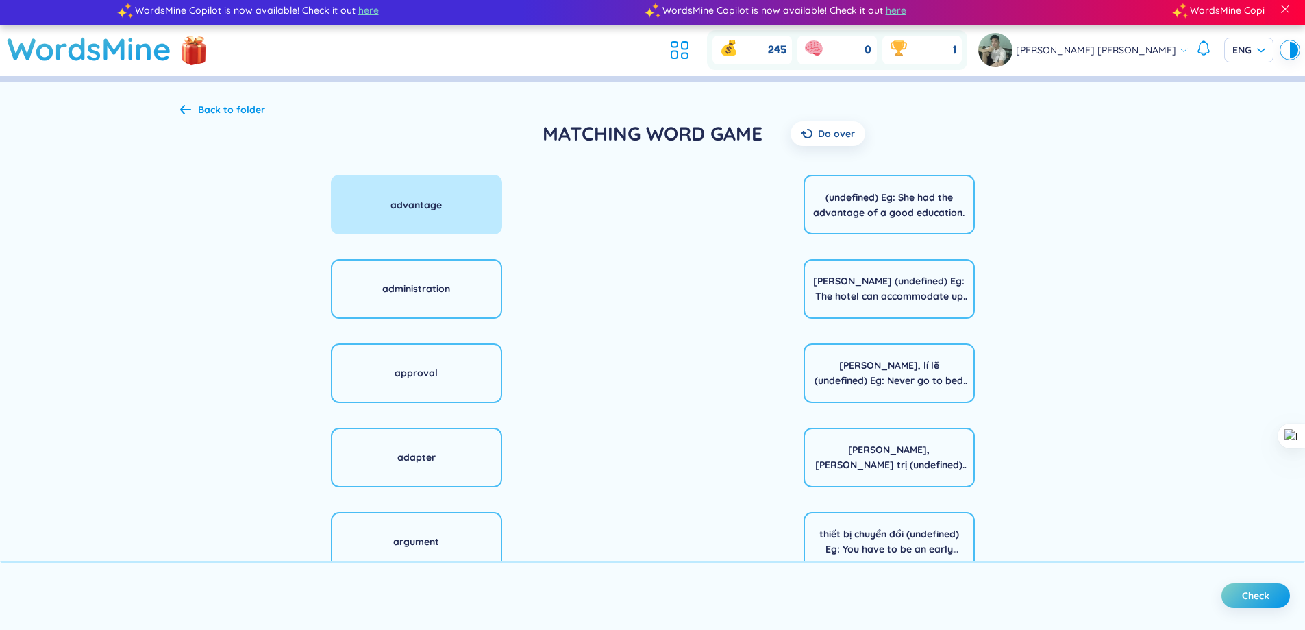
scroll to position [0, 0]
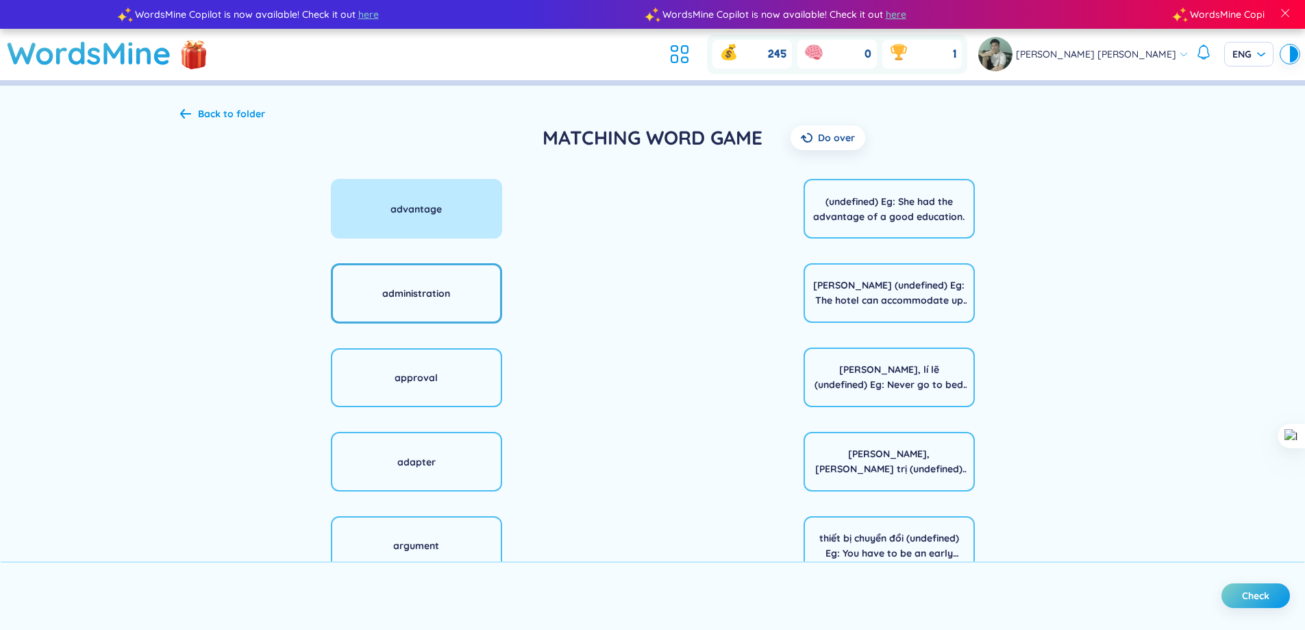
click at [457, 310] on div "administration" at bounding box center [416, 293] width 171 height 60
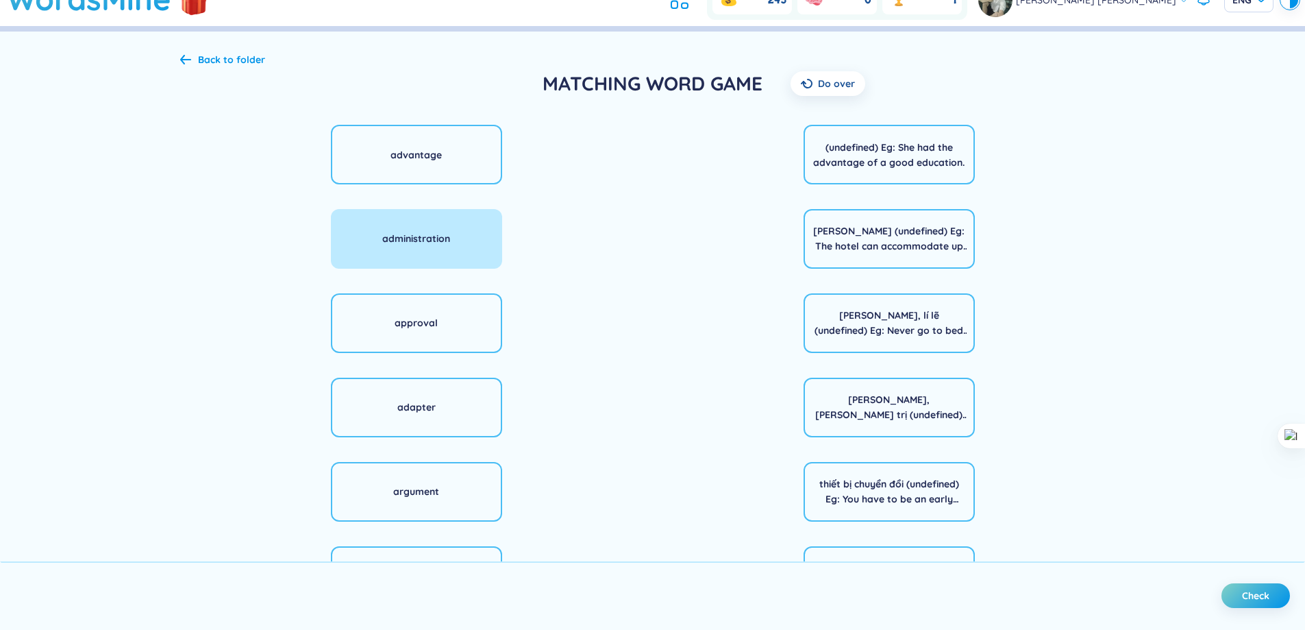
scroll to position [137, 0]
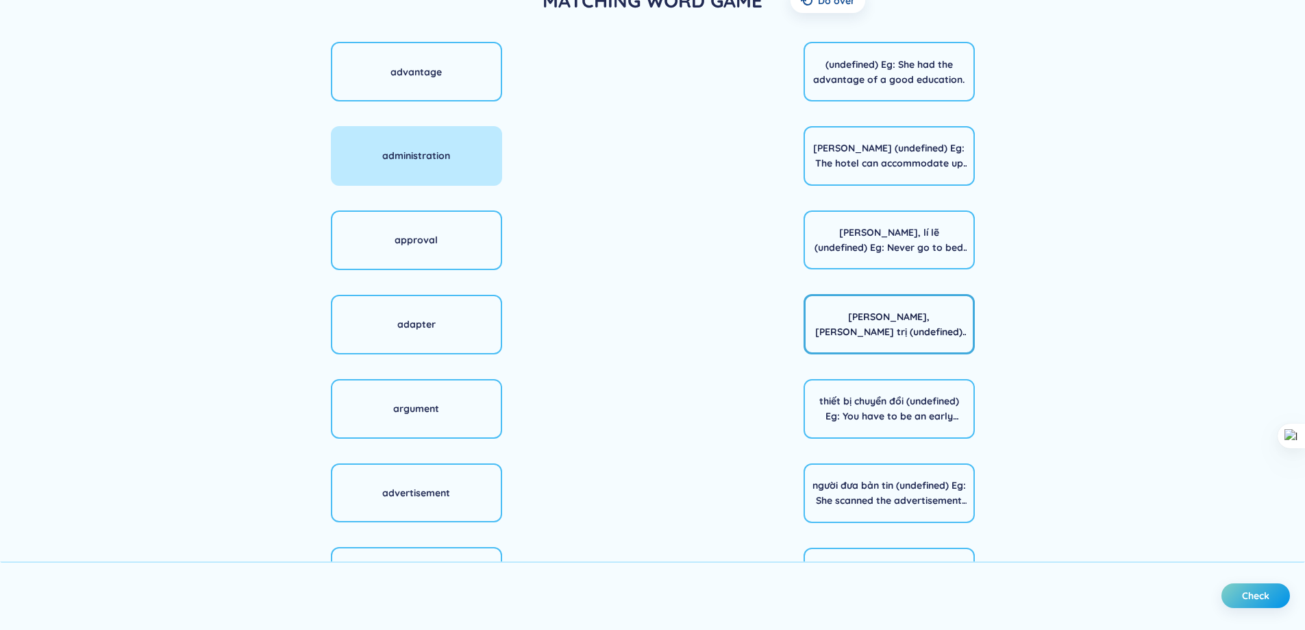
click at [876, 343] on div "[PERSON_NAME], [PERSON_NAME] trị (undefined) Eg: He works in hospital administr…" at bounding box center [889, 324] width 171 height 60
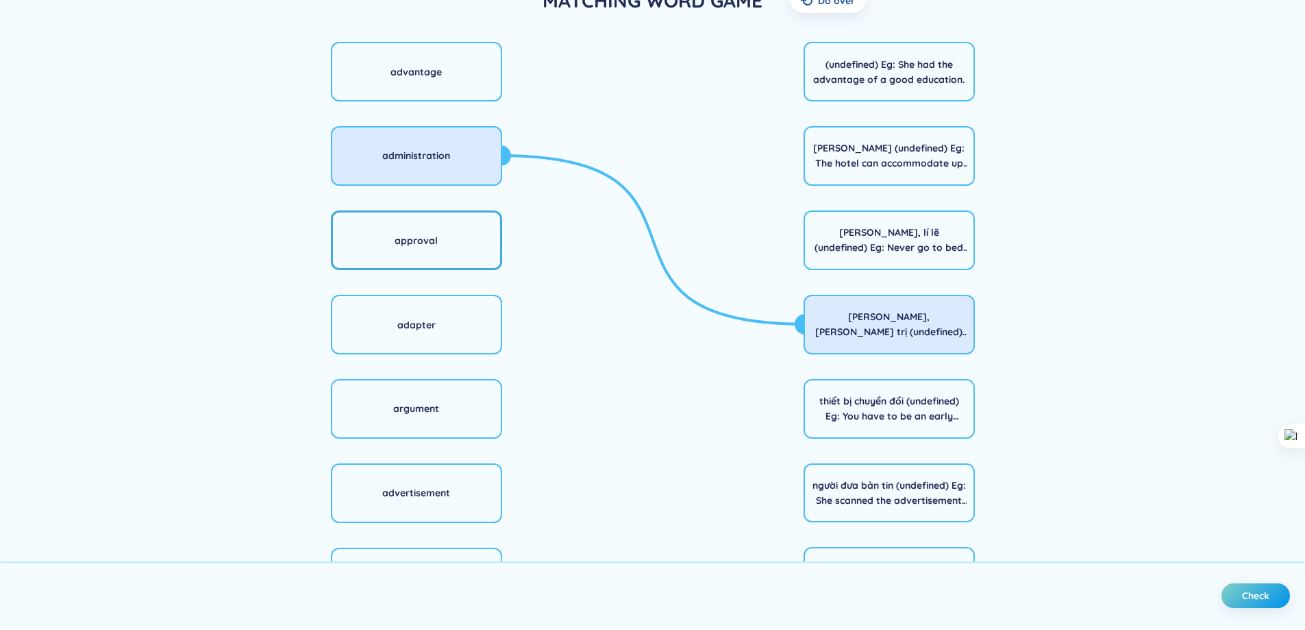
click at [457, 266] on div "approval" at bounding box center [416, 240] width 171 height 60
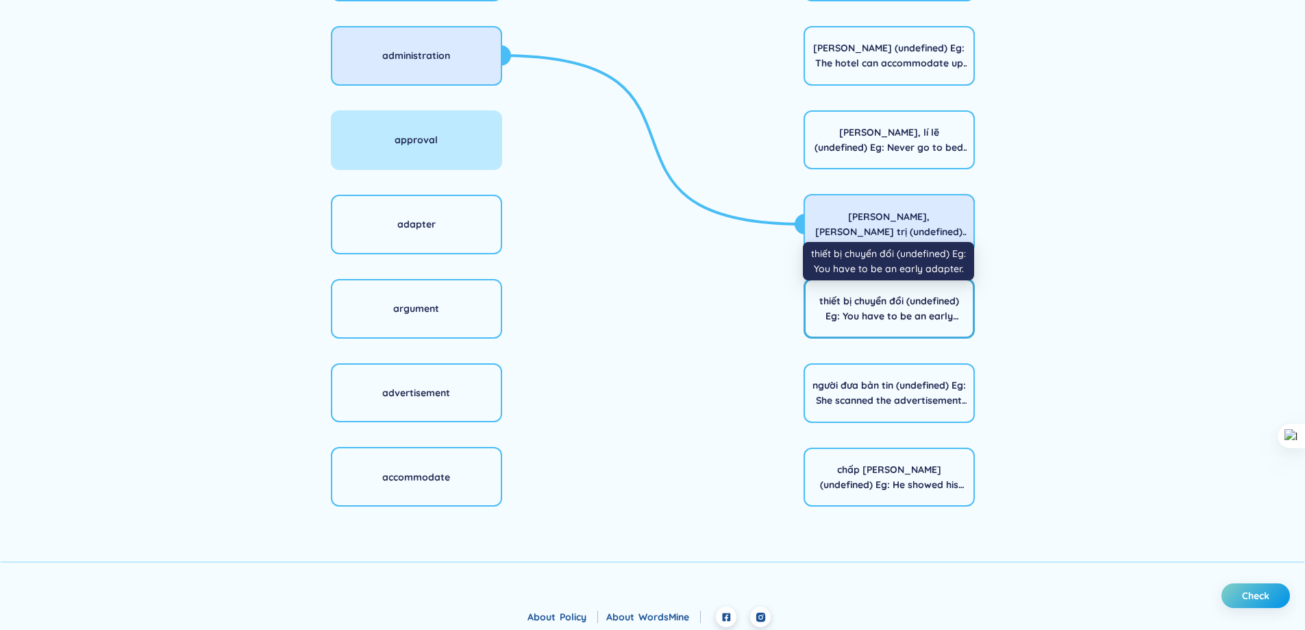
scroll to position [241, 0]
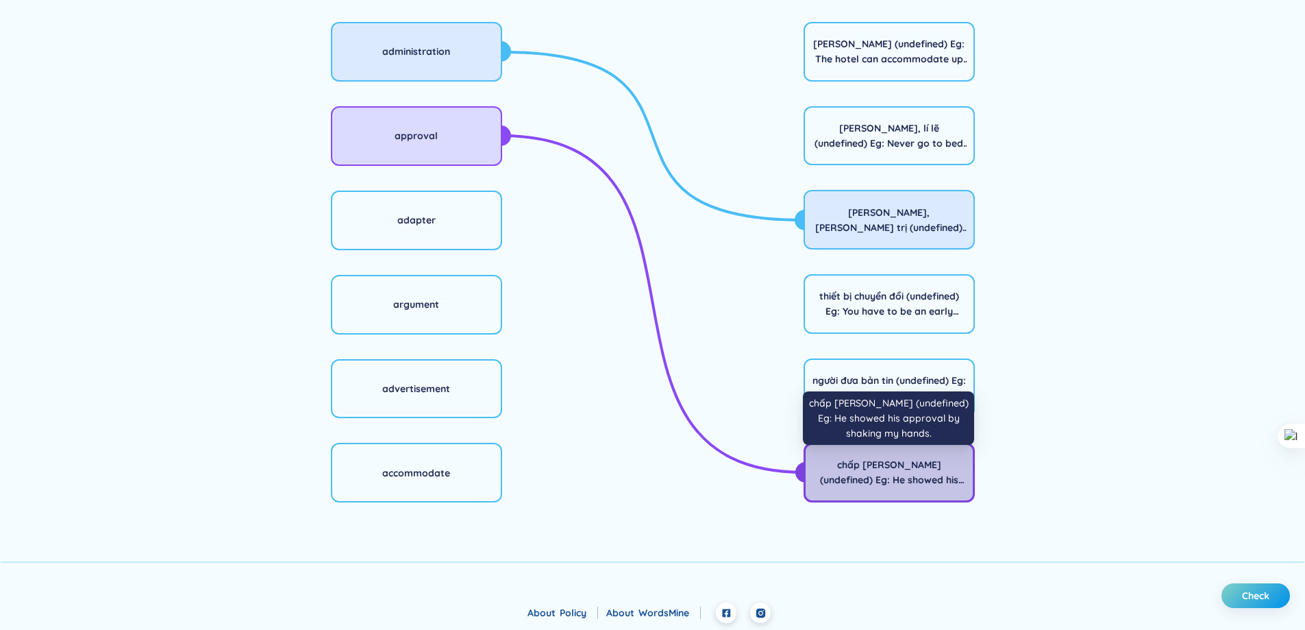
click at [906, 474] on div "chấp [PERSON_NAME] (undefined) Eg: He showed his approval by shaking my hands." at bounding box center [889, 472] width 153 height 30
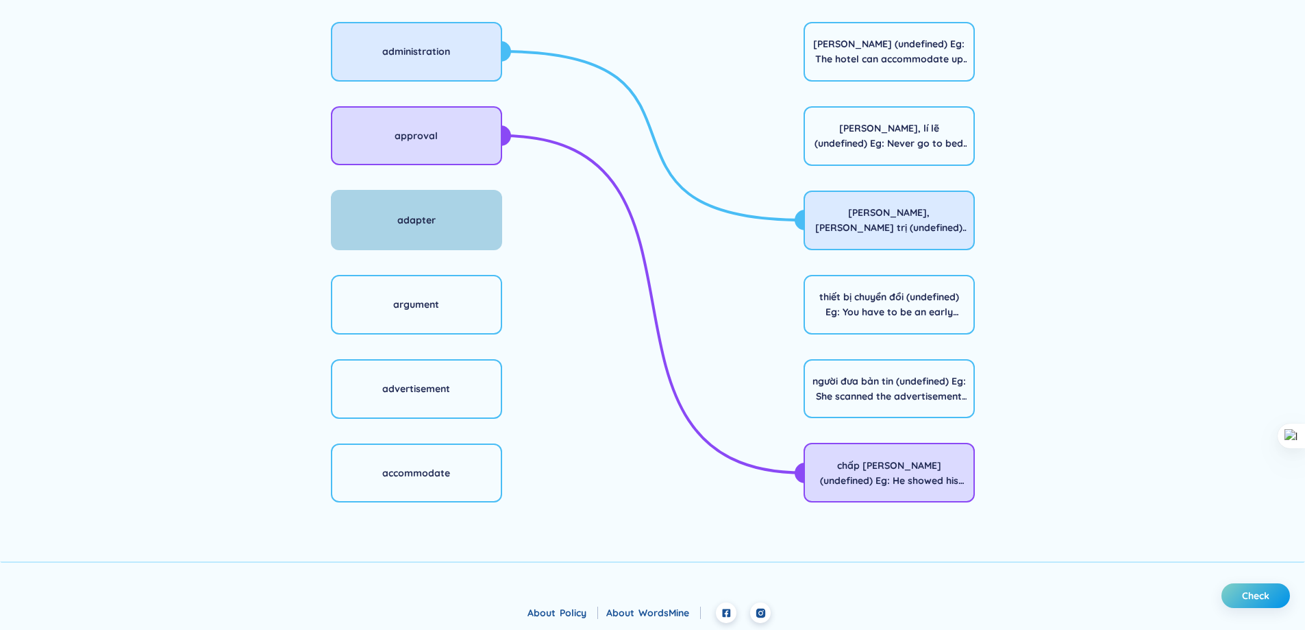
click at [458, 219] on div "adapter" at bounding box center [416, 220] width 171 height 60
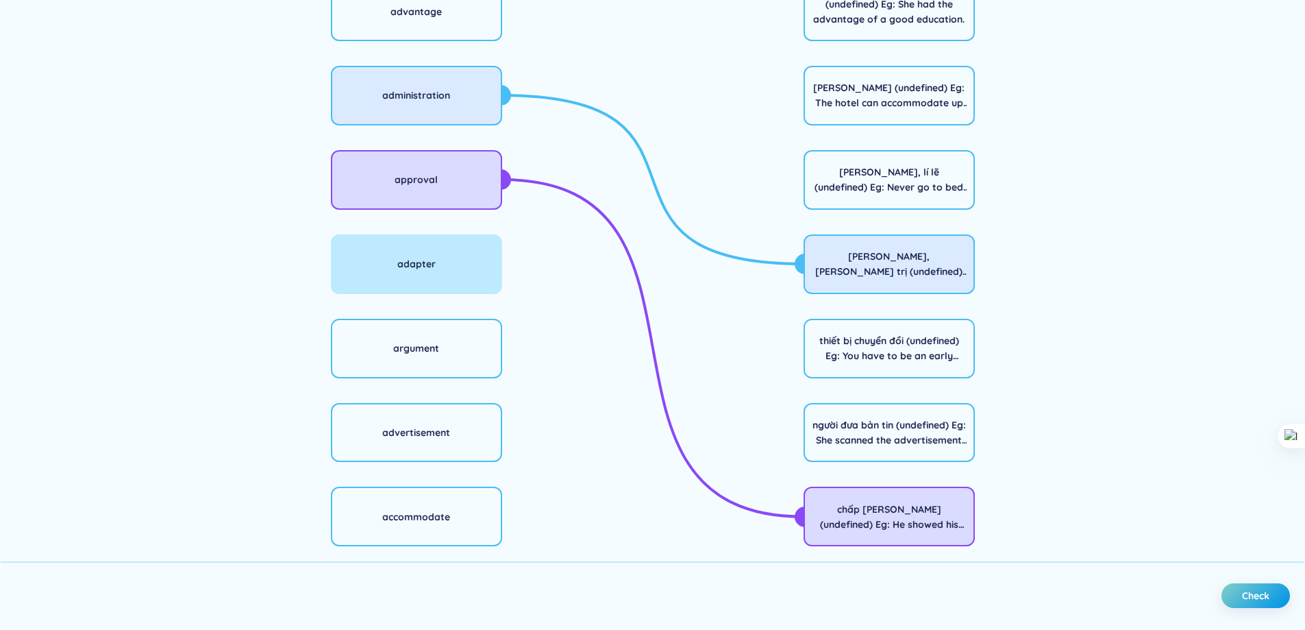
scroll to position [173, 0]
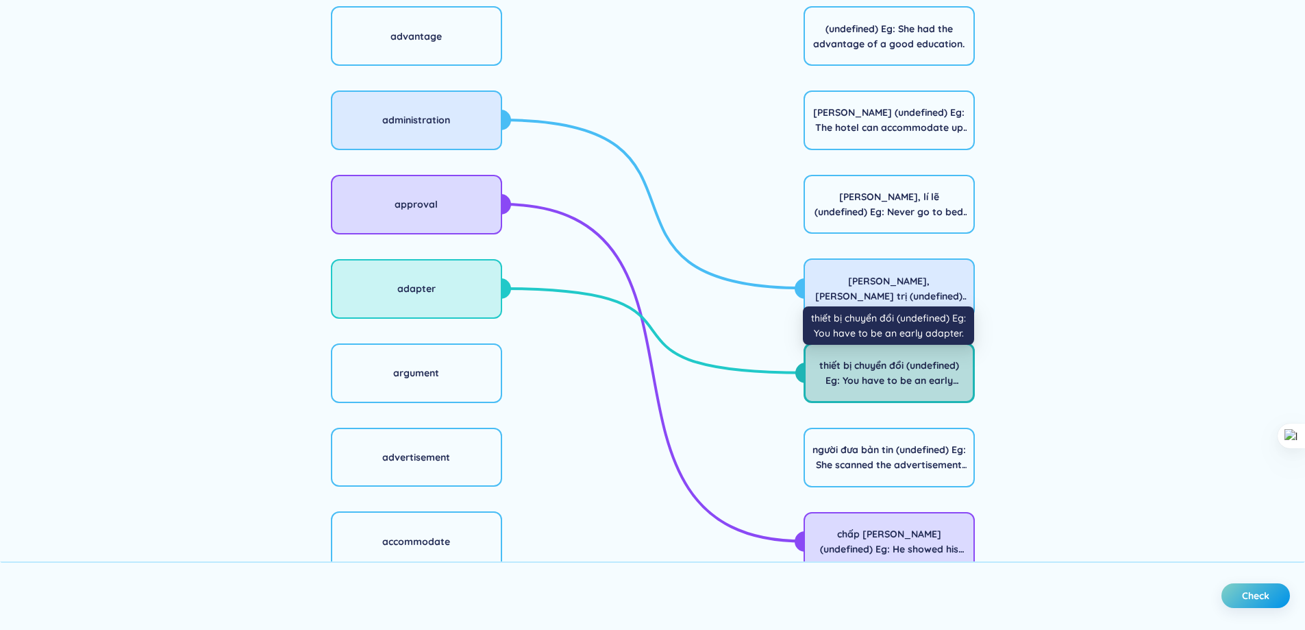
click at [888, 370] on div "thiết bị chuyển đổi (undefined) Eg: You have to be an early adapter." at bounding box center [889, 373] width 153 height 30
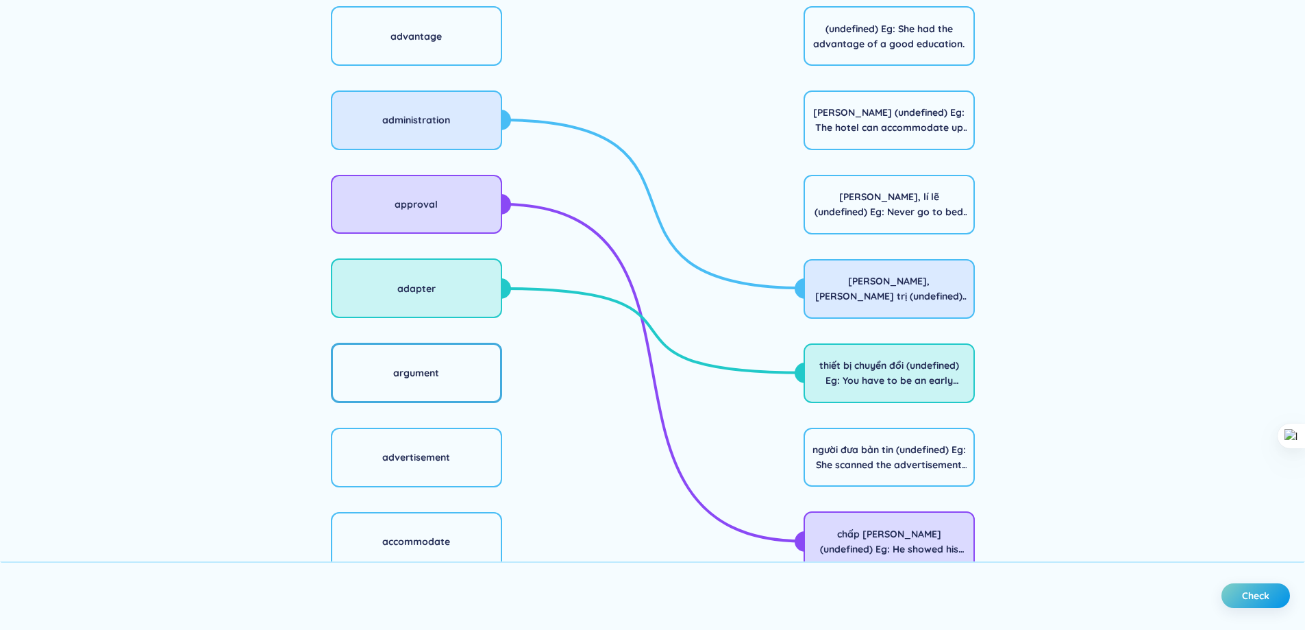
click at [416, 391] on div "argument" at bounding box center [416, 373] width 171 height 60
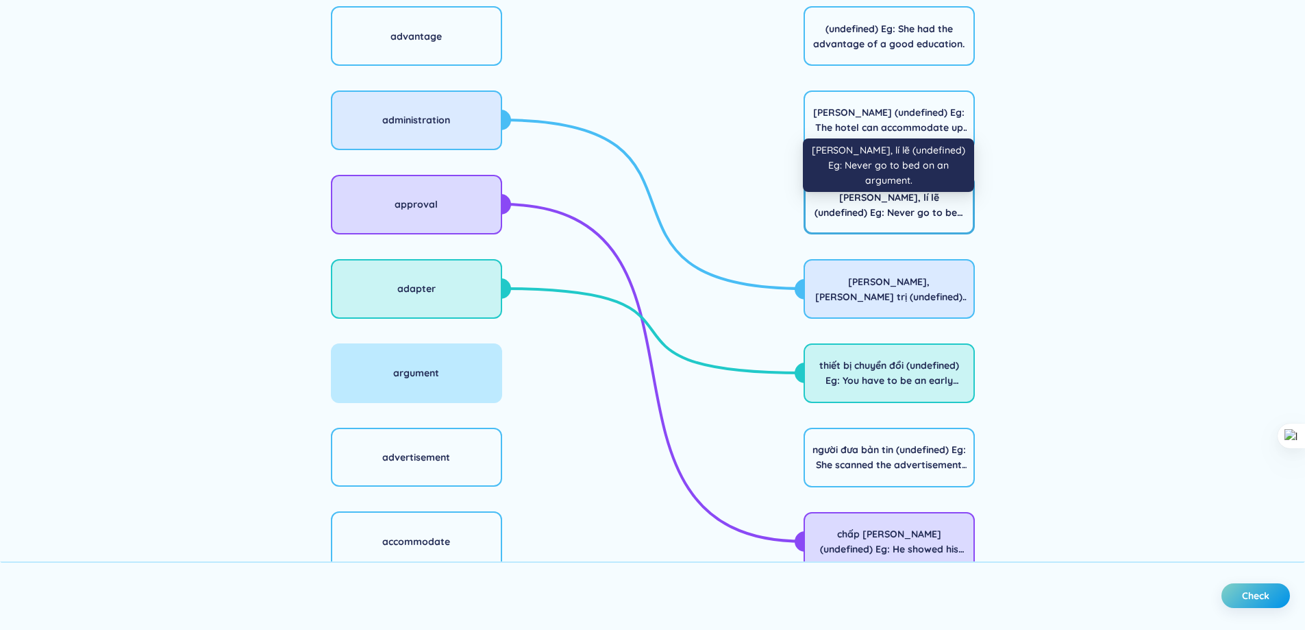
click at [862, 200] on div "[PERSON_NAME], lí lẽ (undefined) Eg: Never go to bed on an argument." at bounding box center [889, 205] width 153 height 30
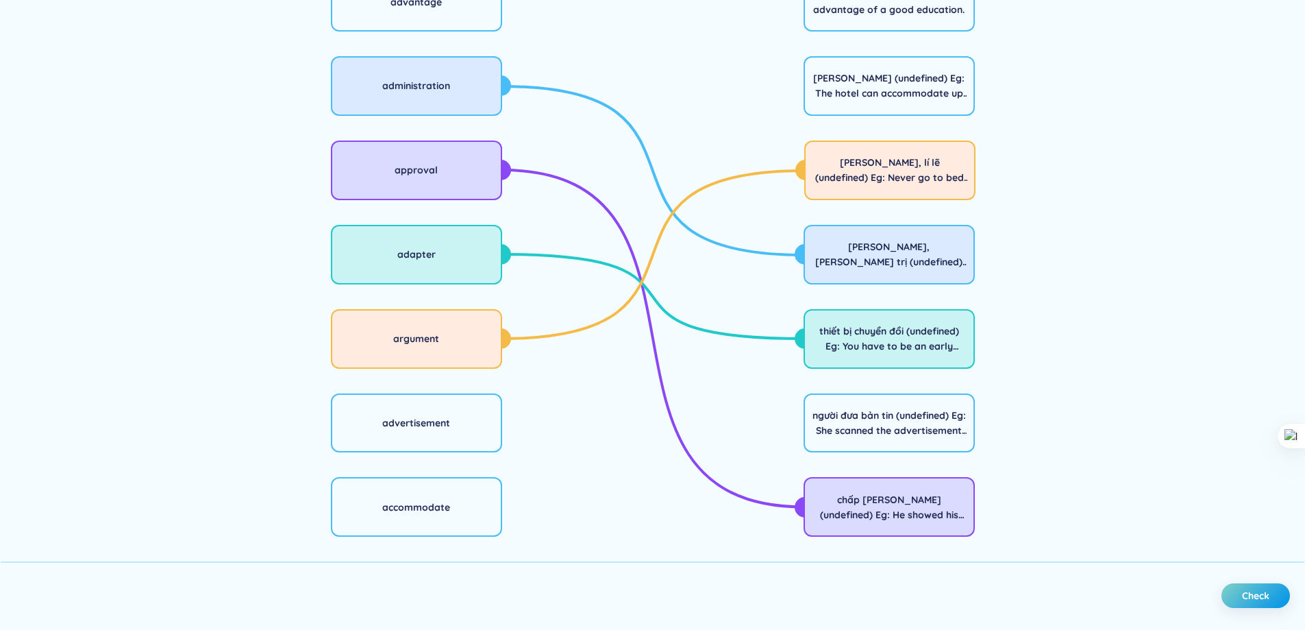
scroll to position [241, 0]
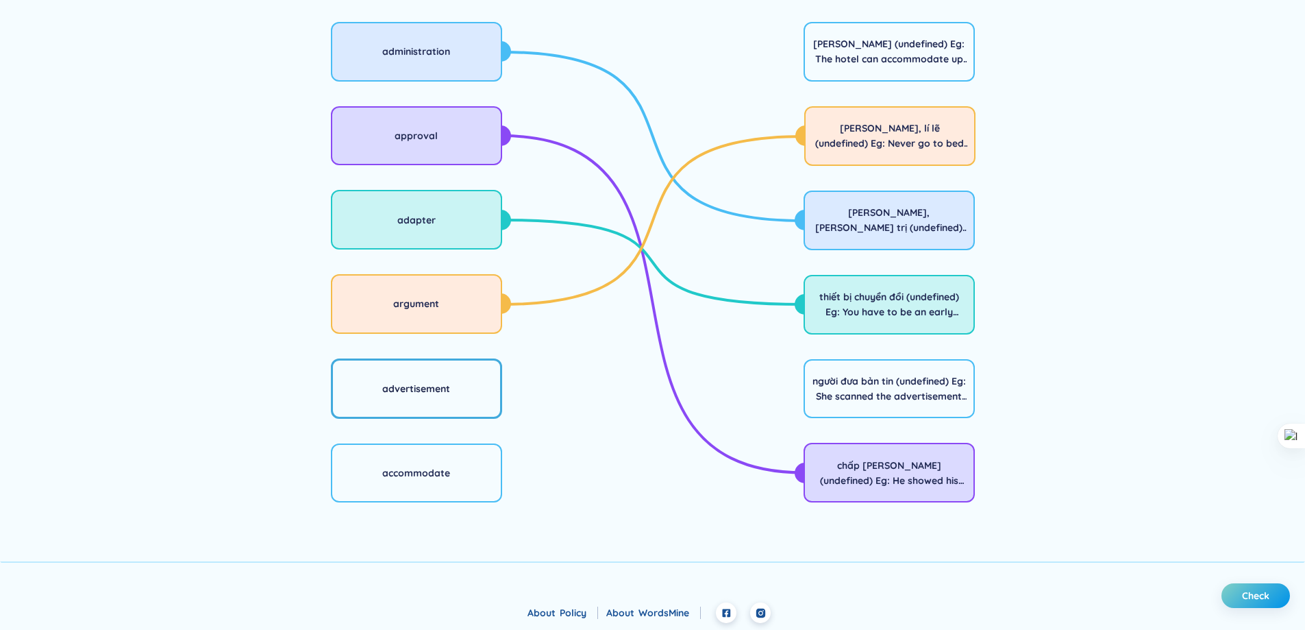
click at [493, 408] on div "advertisement" at bounding box center [416, 388] width 171 height 60
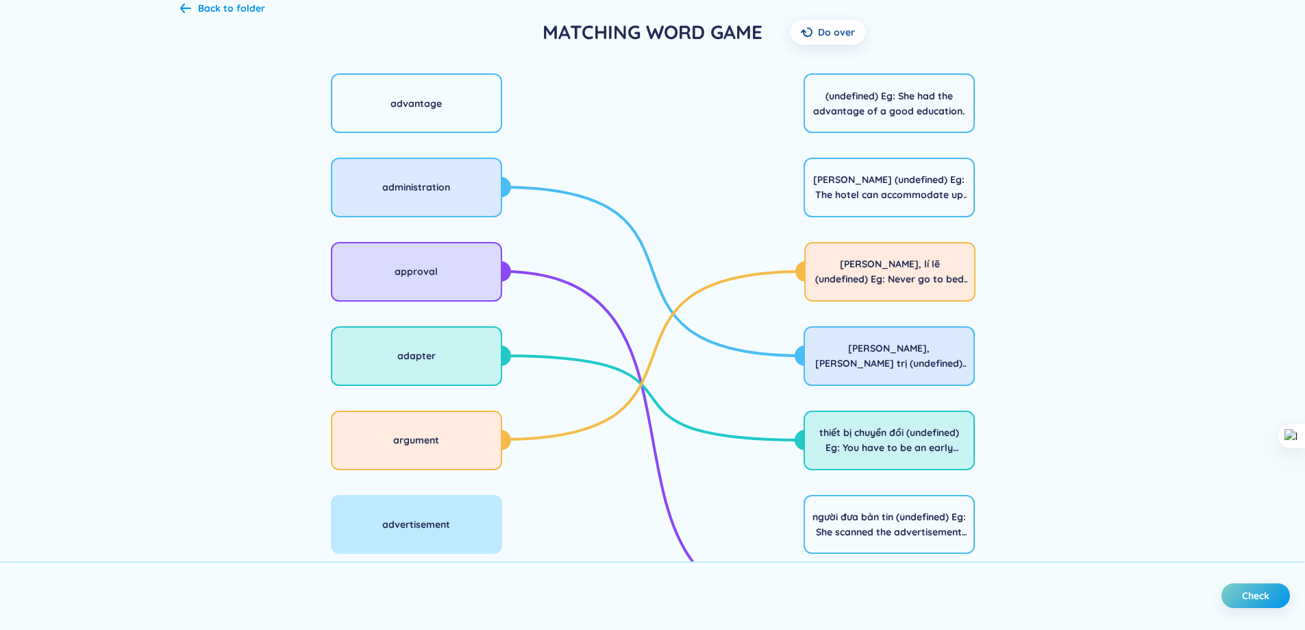
scroll to position [104, 0]
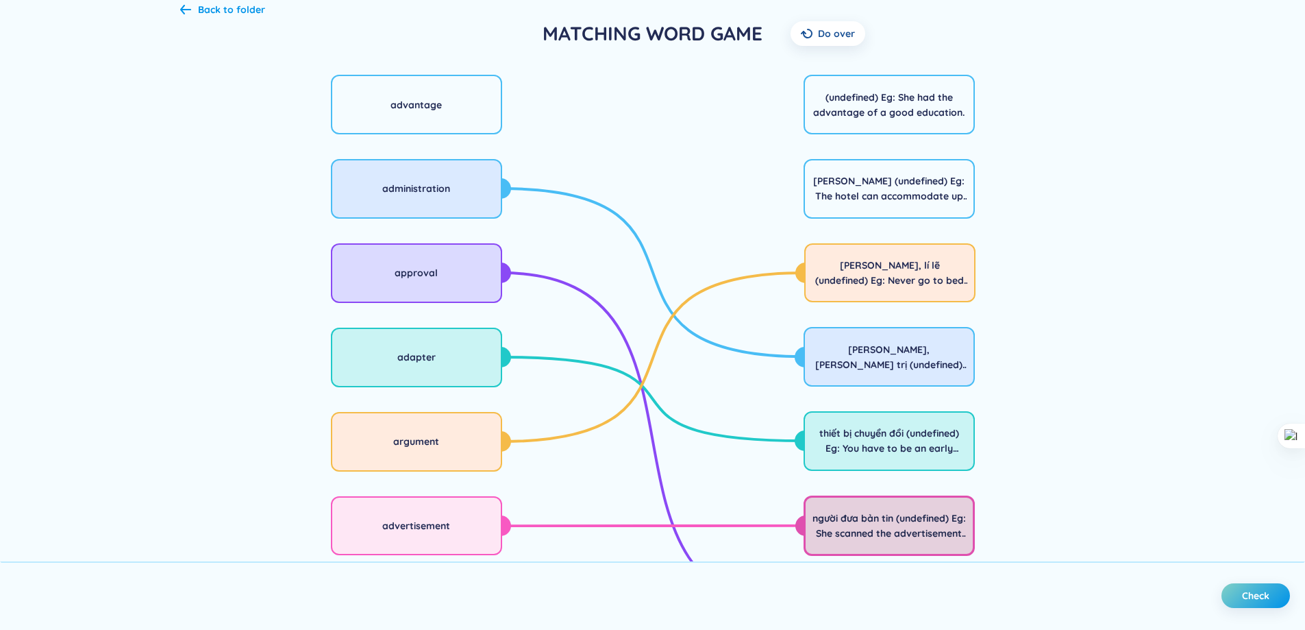
click at [830, 520] on div "người đưa bản tin (undefined) Eg: She scanned the advertisement pages of the ne…" at bounding box center [889, 525] width 153 height 30
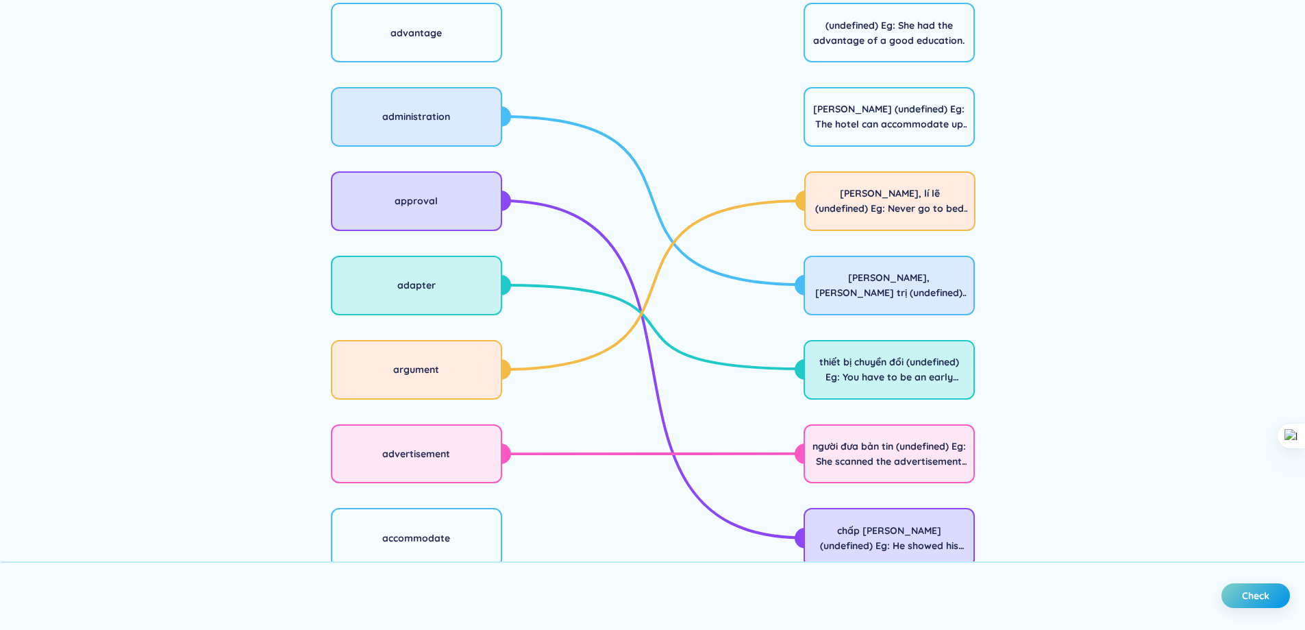
scroll to position [241, 0]
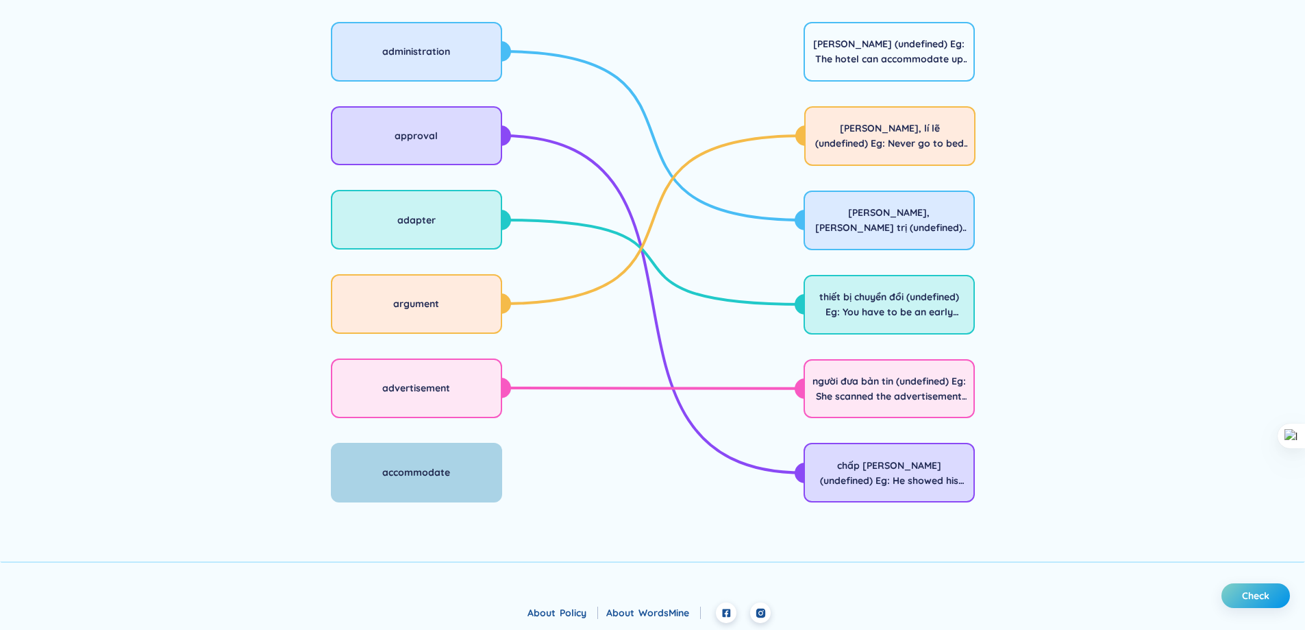
click at [423, 484] on div "accommodate" at bounding box center [416, 473] width 171 height 60
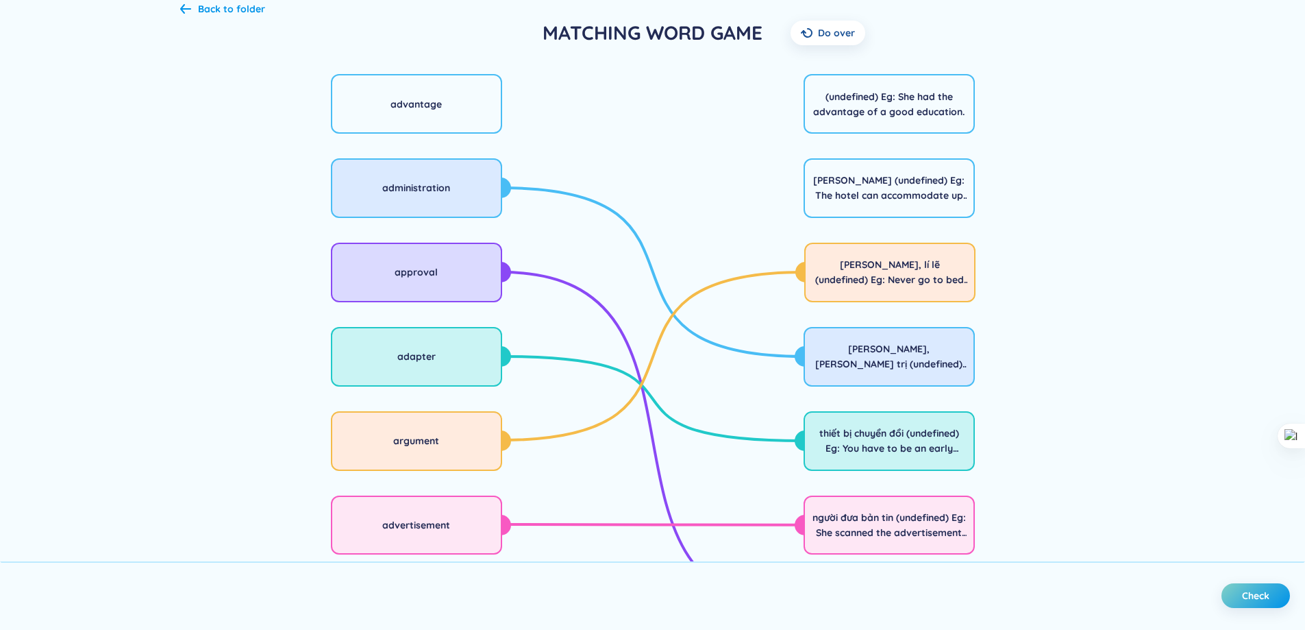
scroll to position [104, 0]
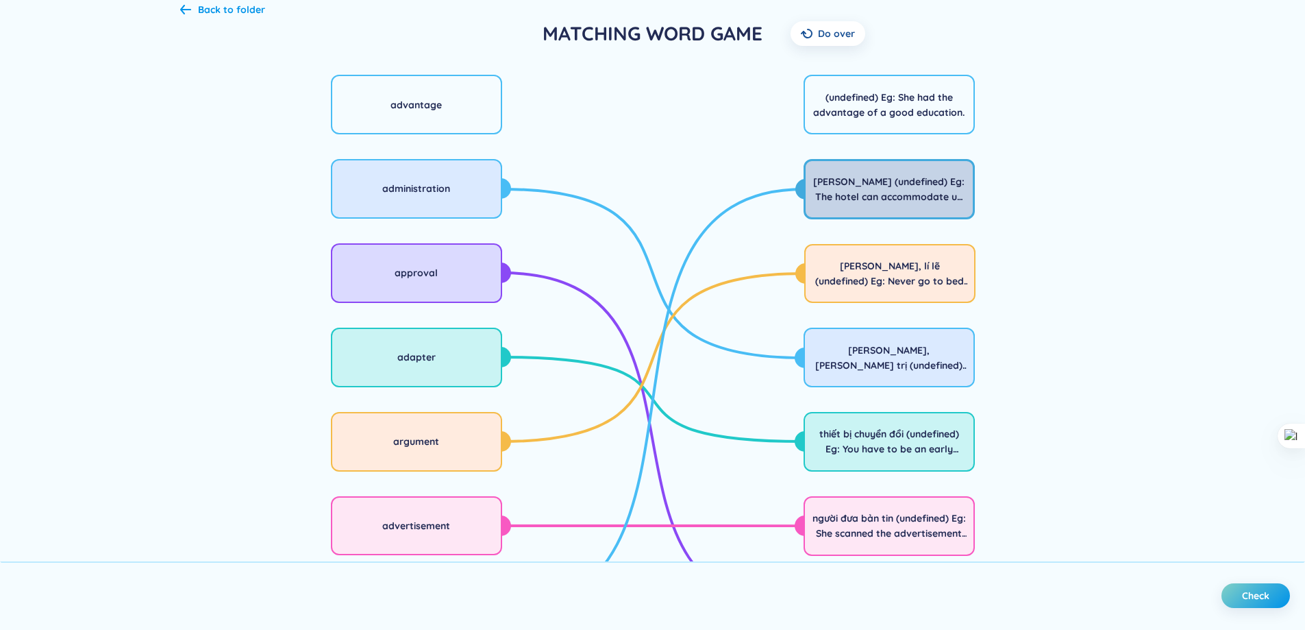
click at [882, 173] on div "[PERSON_NAME] (undefined) Eg: The hotel can accommodate up to 500 guests." at bounding box center [889, 189] width 171 height 60
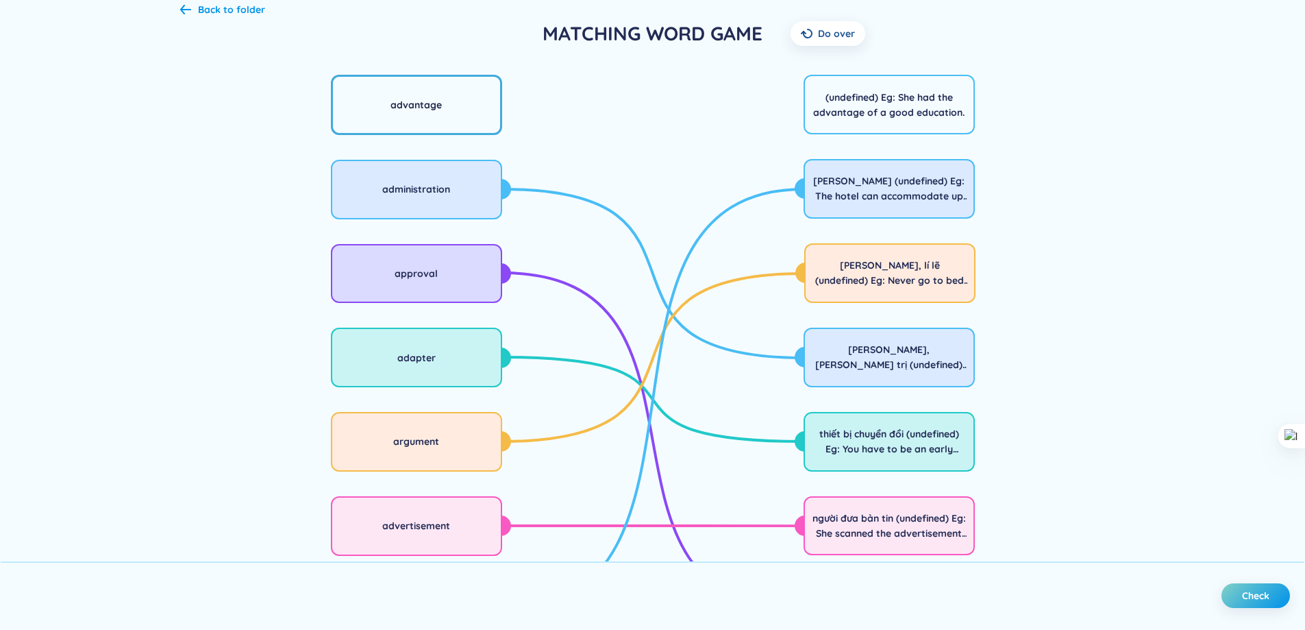
click at [480, 121] on div "advantage" at bounding box center [416, 105] width 171 height 60
click at [911, 108] on div "(undefined) Eg: She had the advantage of a good education." at bounding box center [889, 105] width 153 height 30
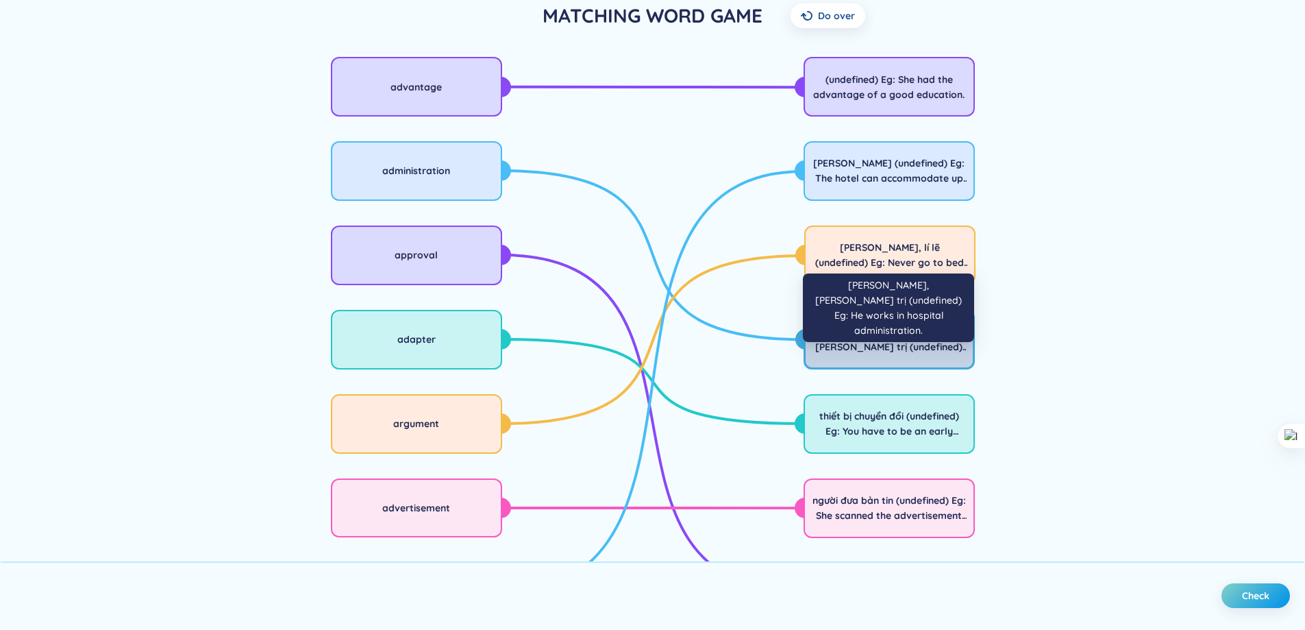
scroll to position [241, 0]
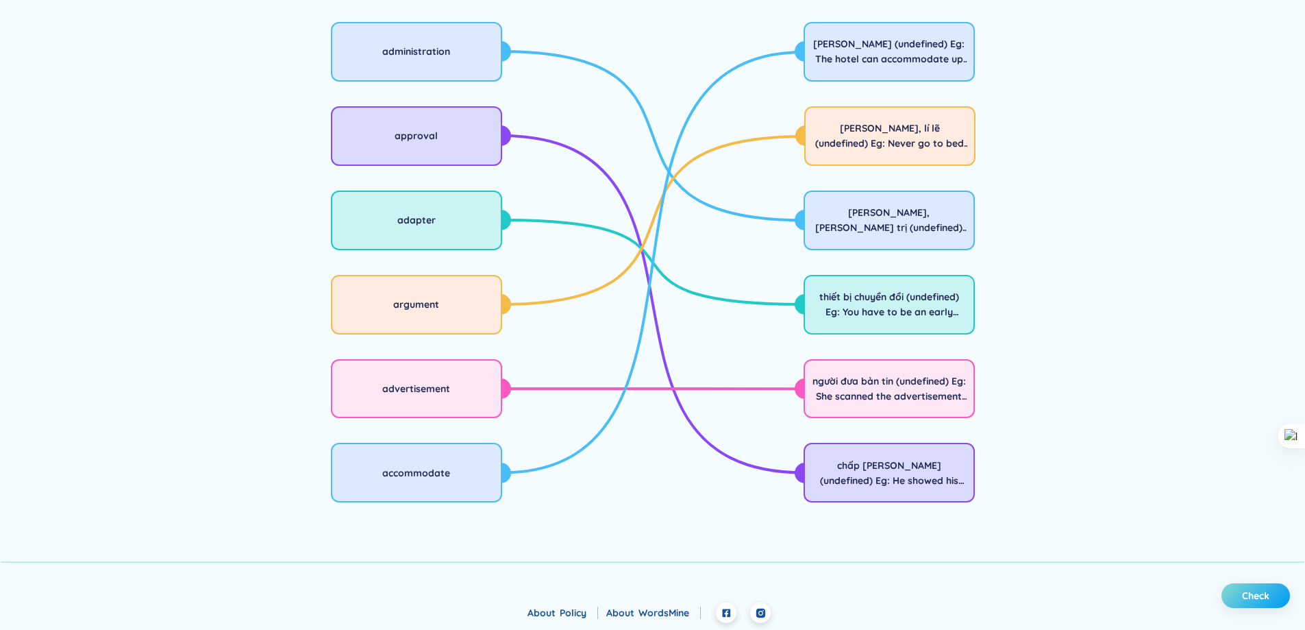
click at [1267, 597] on span "Check" at bounding box center [1255, 596] width 27 height 14
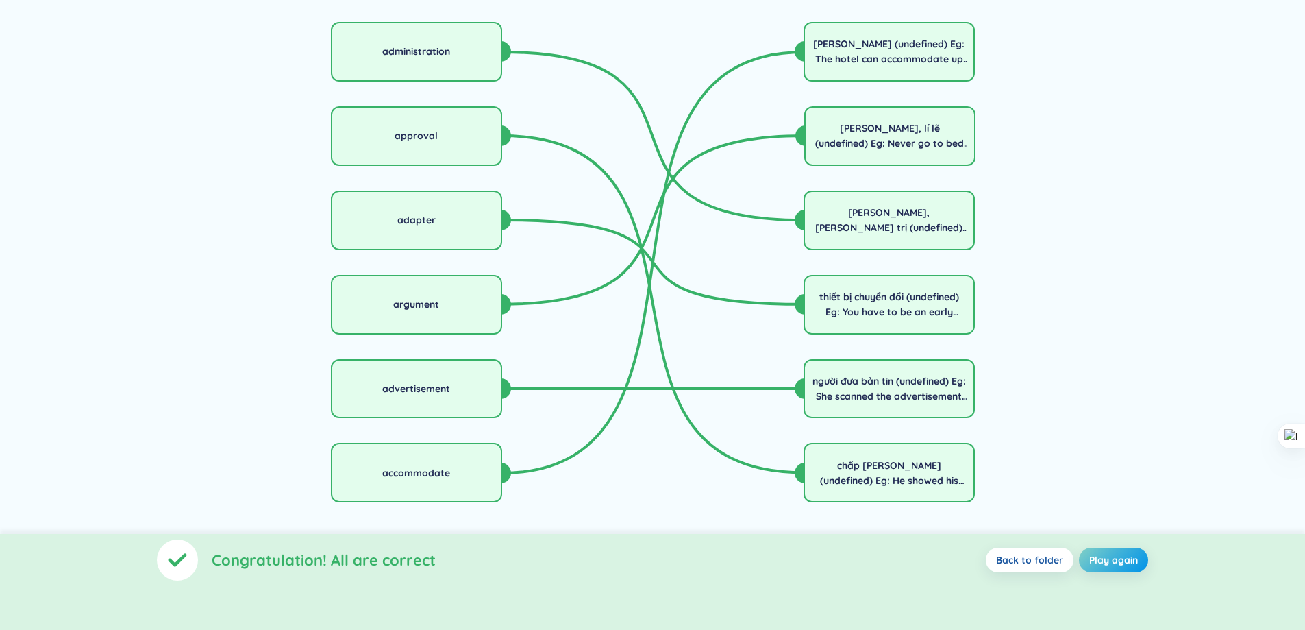
click at [1014, 567] on button "Back to folder" at bounding box center [1030, 559] width 88 height 25
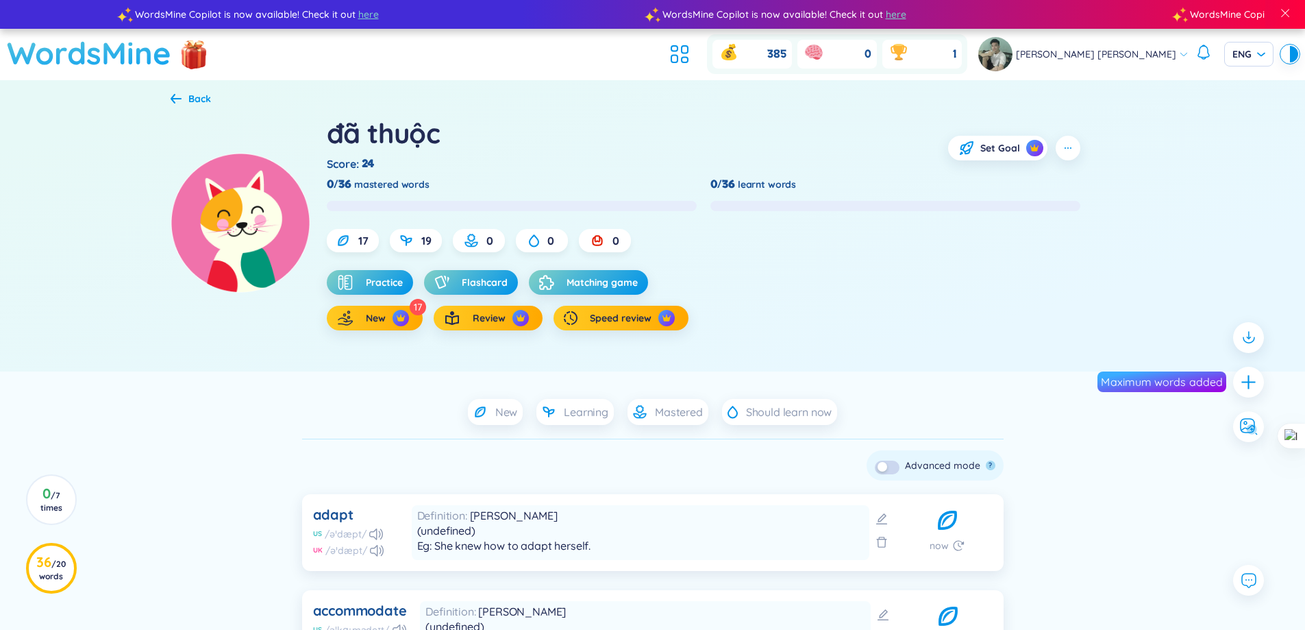
click at [125, 58] on h1 "WordsMine" at bounding box center [89, 53] width 164 height 49
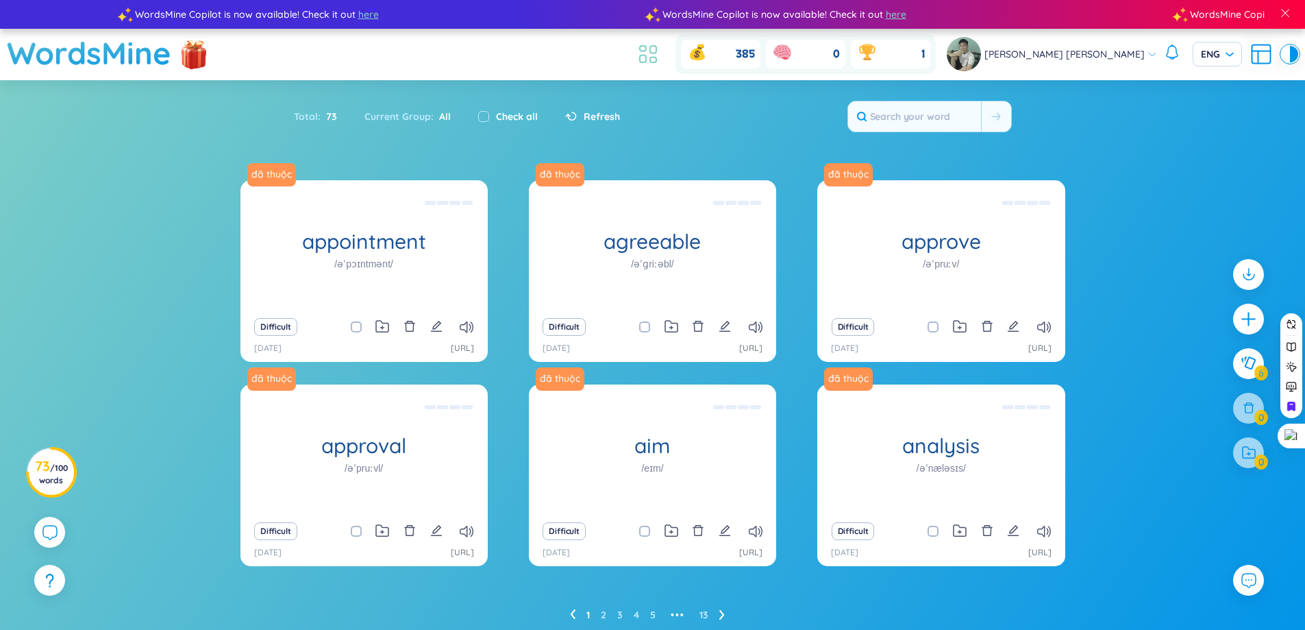
click at [661, 66] on icon at bounding box center [648, 54] width 25 height 25
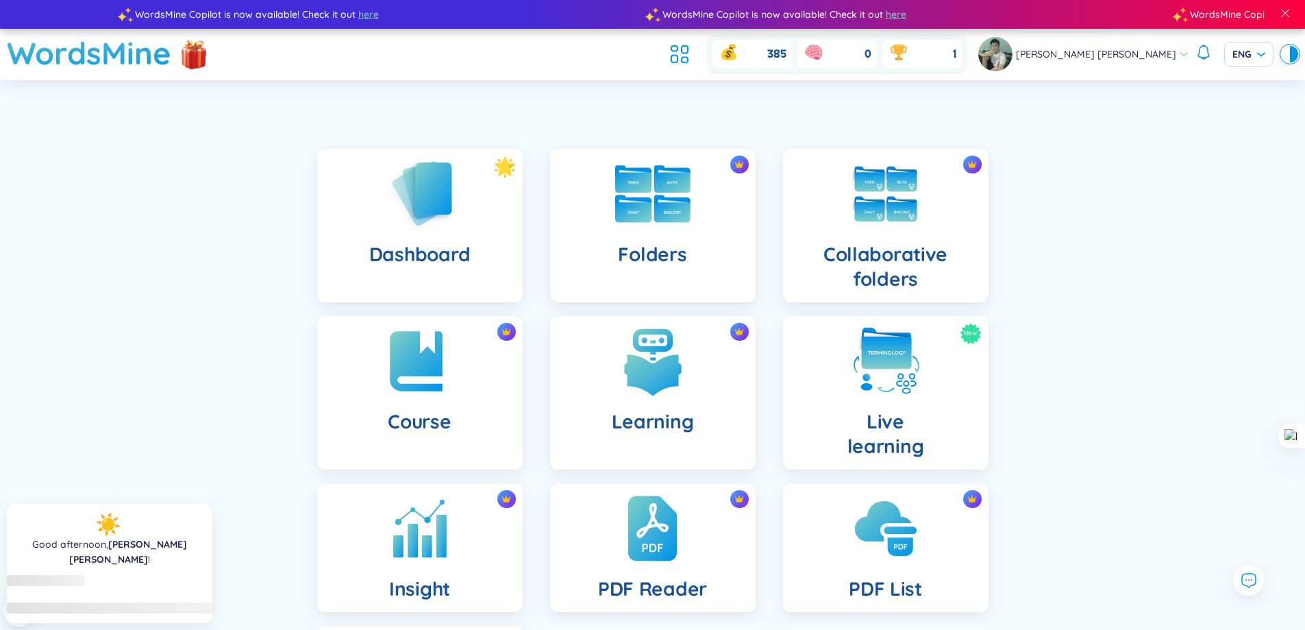
click at [662, 234] on div "Folders" at bounding box center [653, 225] width 206 height 153
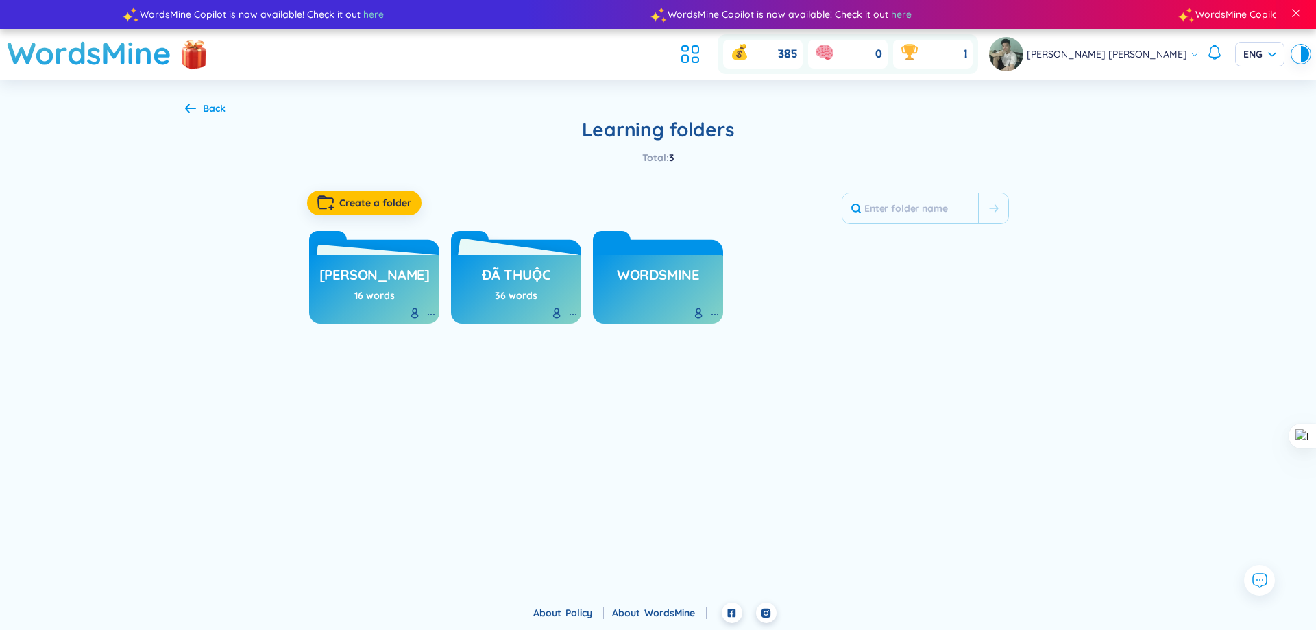
click at [541, 284] on h3 "đã thuộc" at bounding box center [516, 278] width 69 height 26
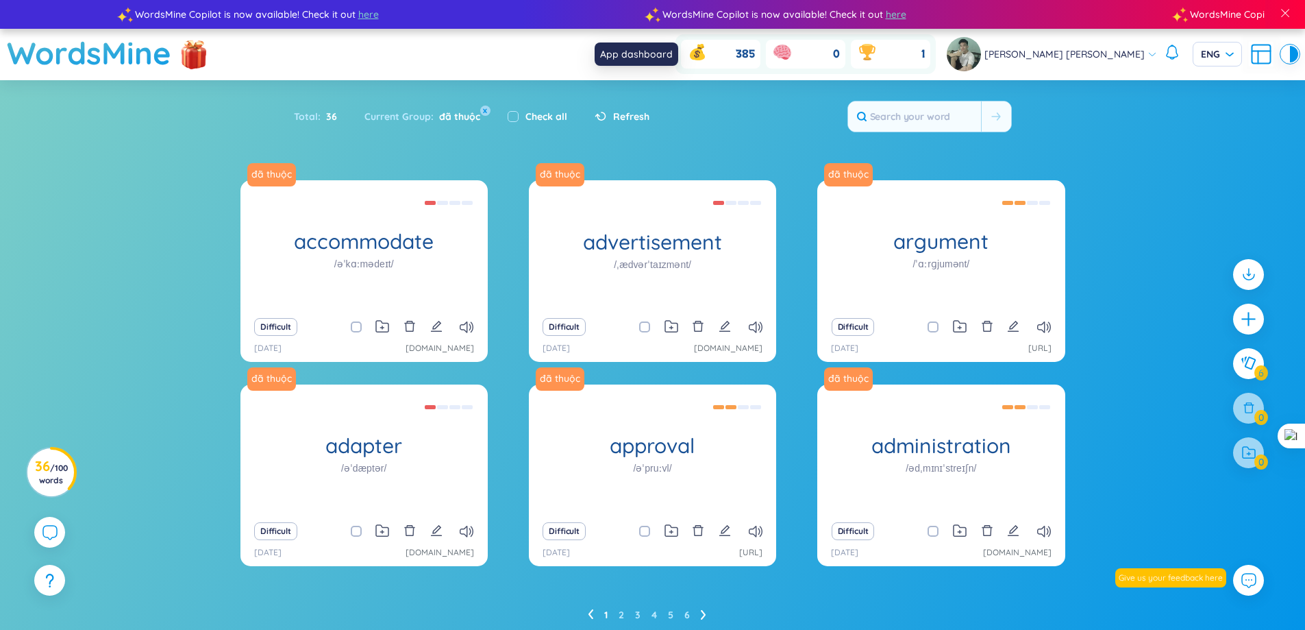
click at [656, 53] on icon at bounding box center [653, 50] width 6 height 8
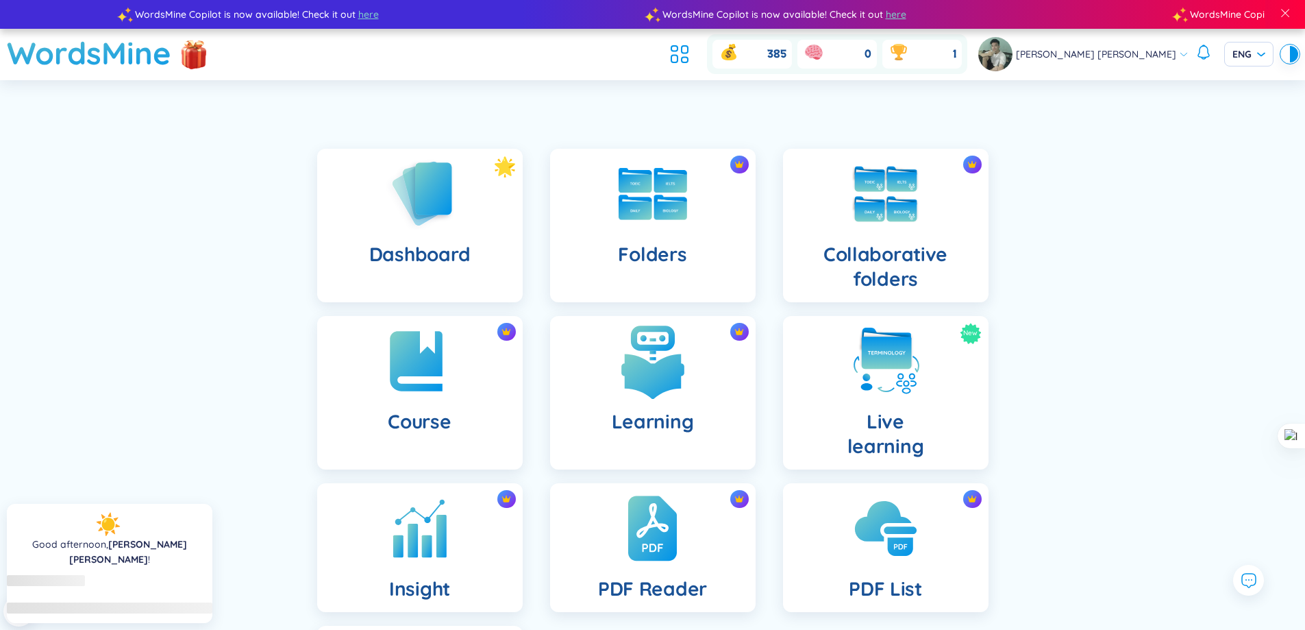
click at [670, 393] on img at bounding box center [652, 360] width 75 height 75
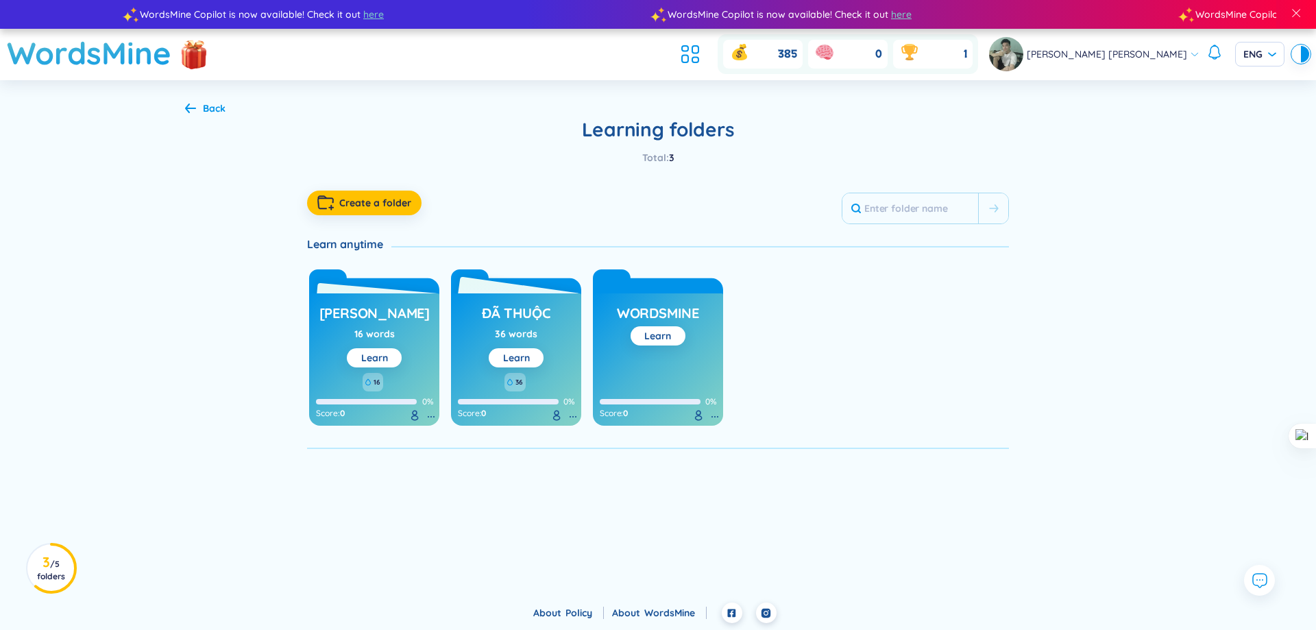
click at [542, 391] on div "36" at bounding box center [516, 382] width 116 height 18
click at [534, 353] on button "Learn" at bounding box center [516, 357] width 55 height 19
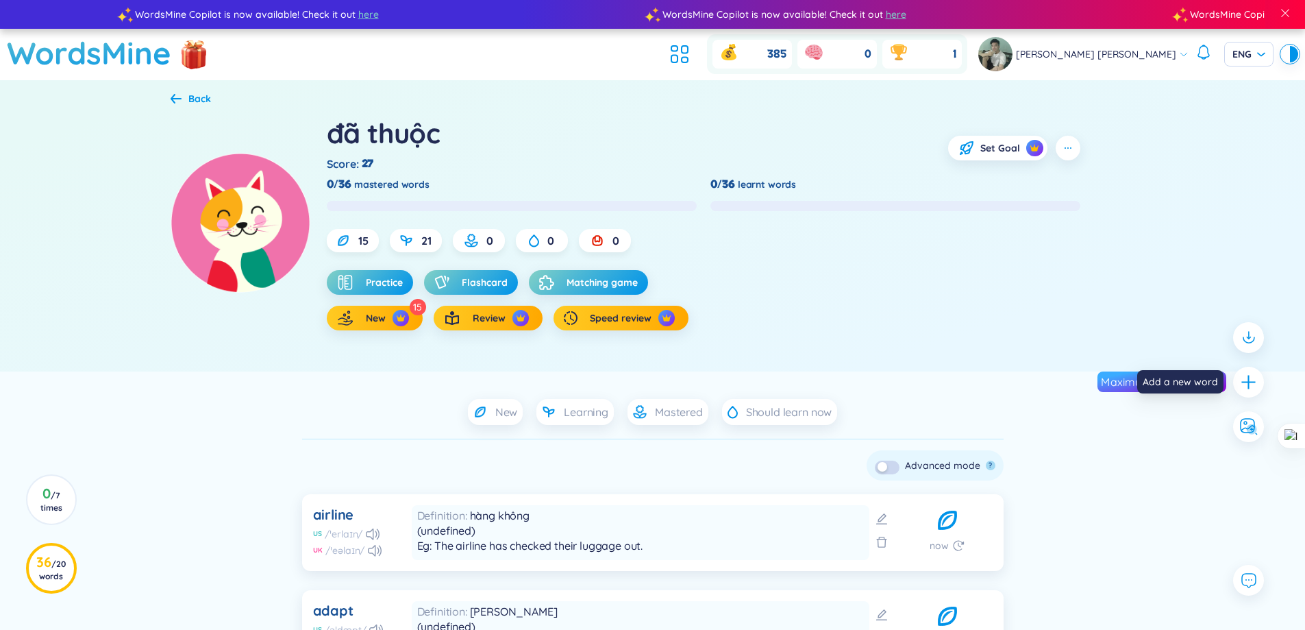
click at [1245, 386] on icon "plus" at bounding box center [1248, 381] width 17 height 17
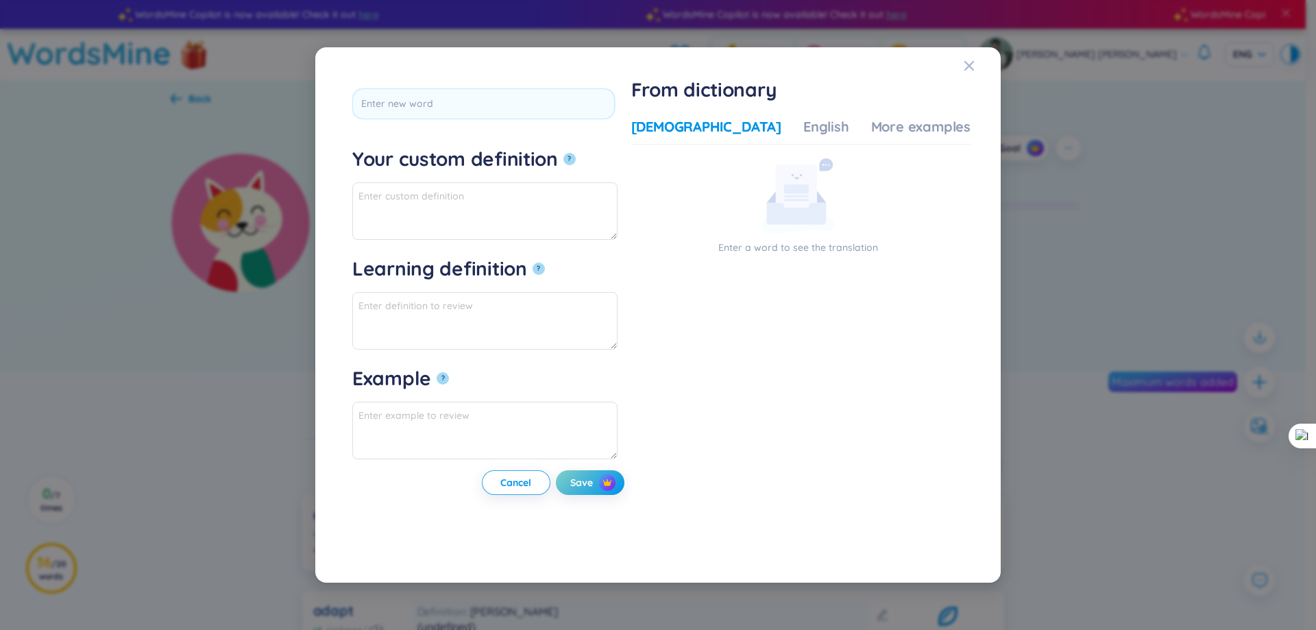
click at [1047, 184] on div "*Tap to edit word Your custom definition ? Learning definition ? Example ? Canc…" at bounding box center [658, 315] width 1316 height 630
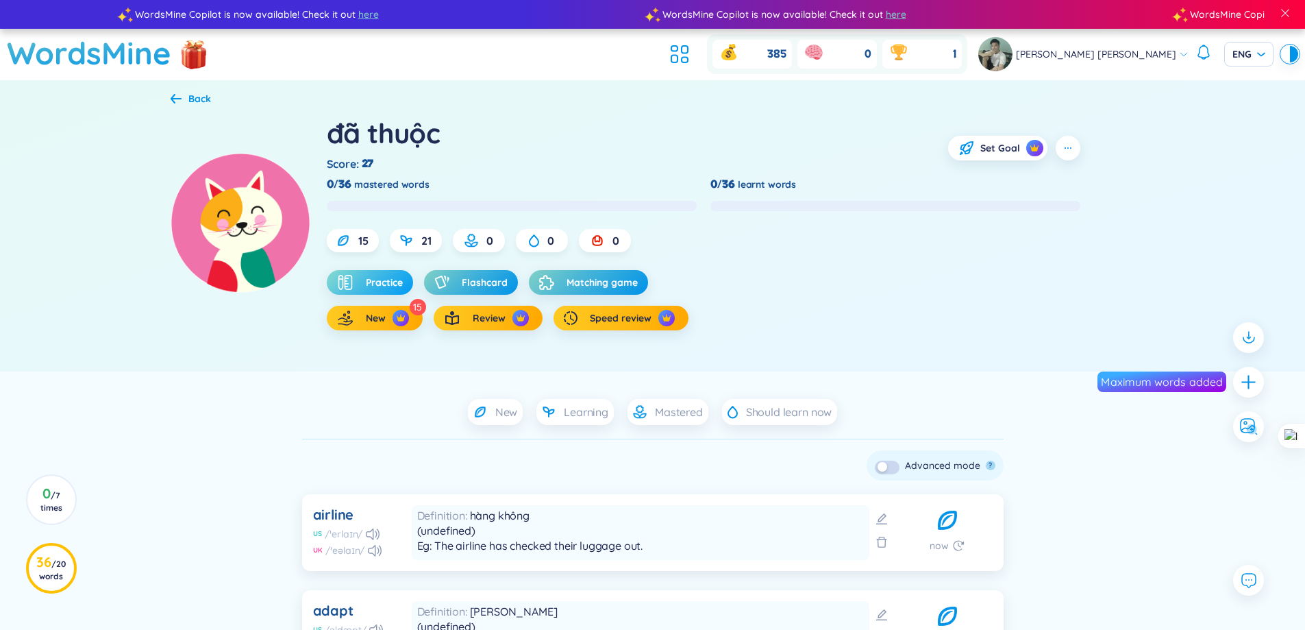
click at [384, 282] on span "Practice" at bounding box center [384, 282] width 37 height 14
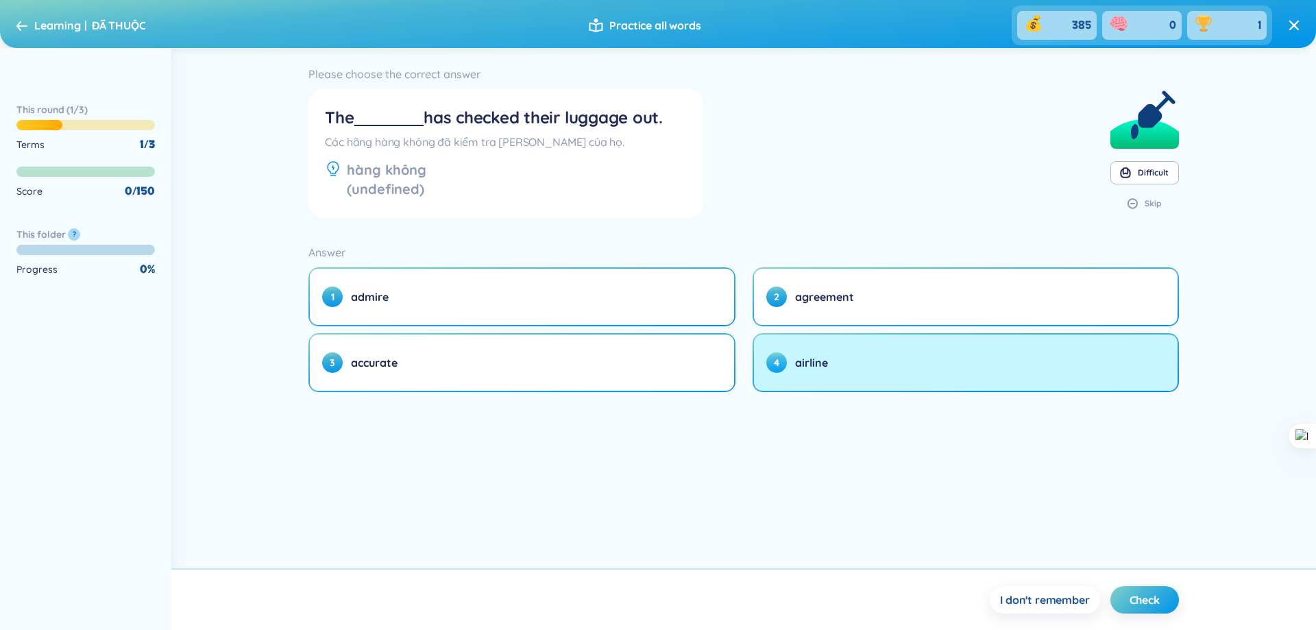
click at [813, 371] on button "4 airline" at bounding box center [965, 362] width 423 height 56
click at [835, 369] on button "4 airline" at bounding box center [965, 362] width 423 height 56
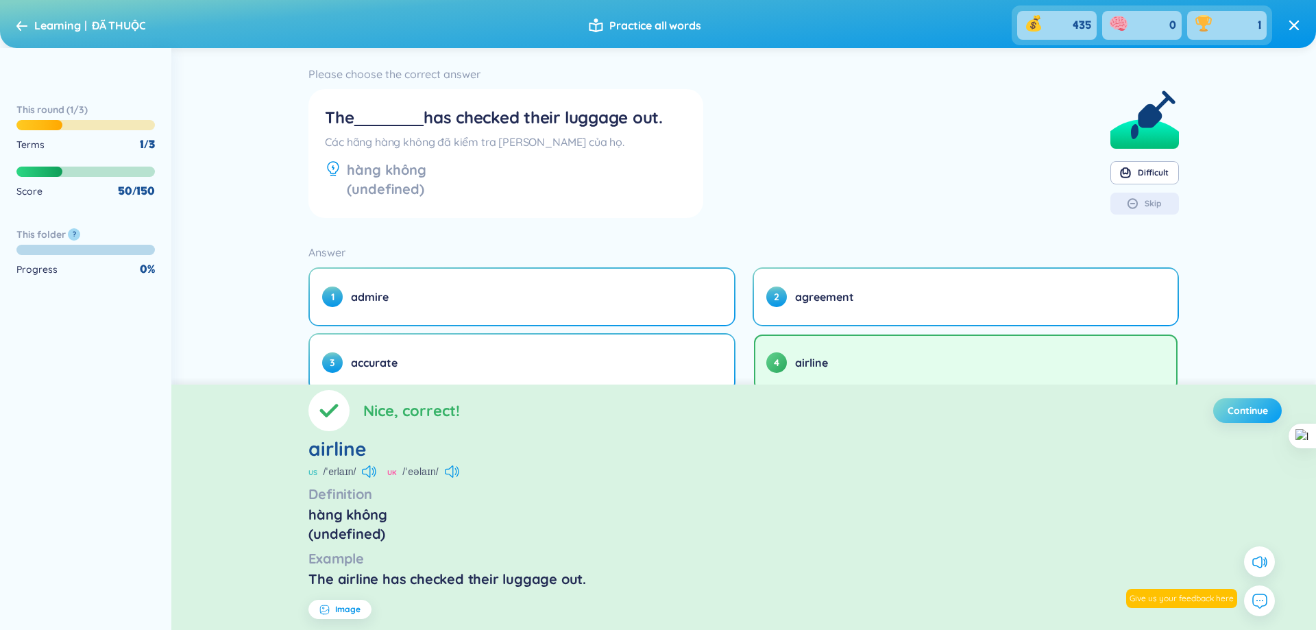
click at [1249, 414] on span "Continue" at bounding box center [1247, 411] width 40 height 14
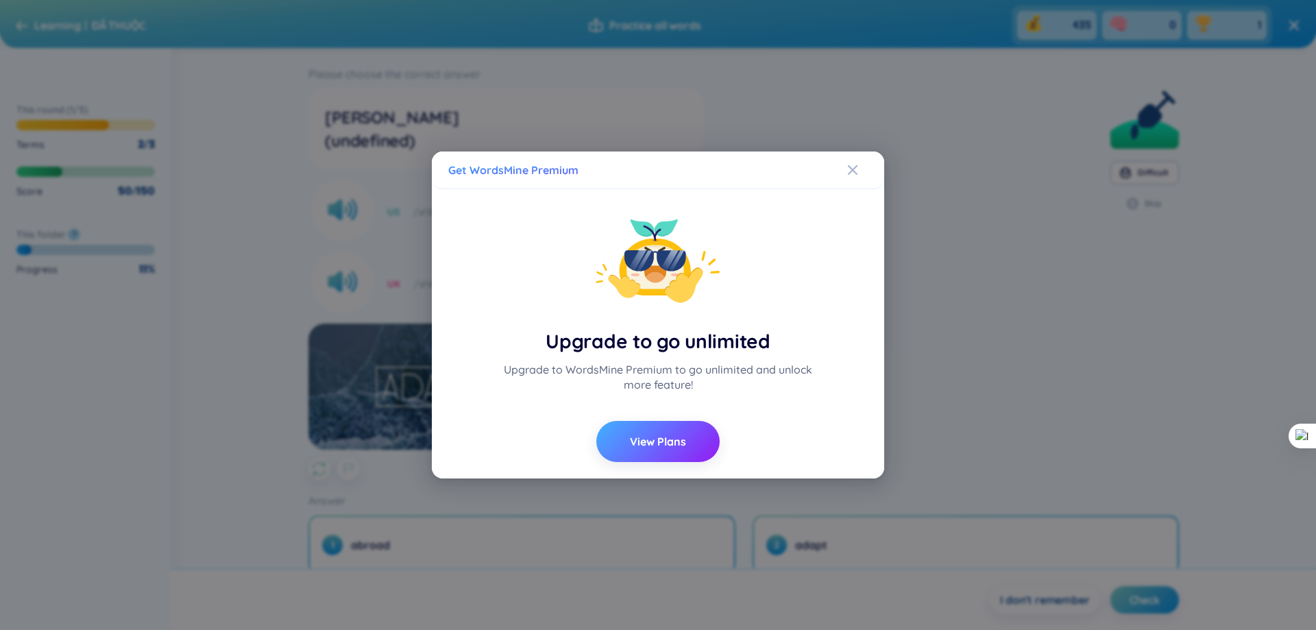
click at [675, 428] on button "View Plans" at bounding box center [657, 441] width 123 height 41
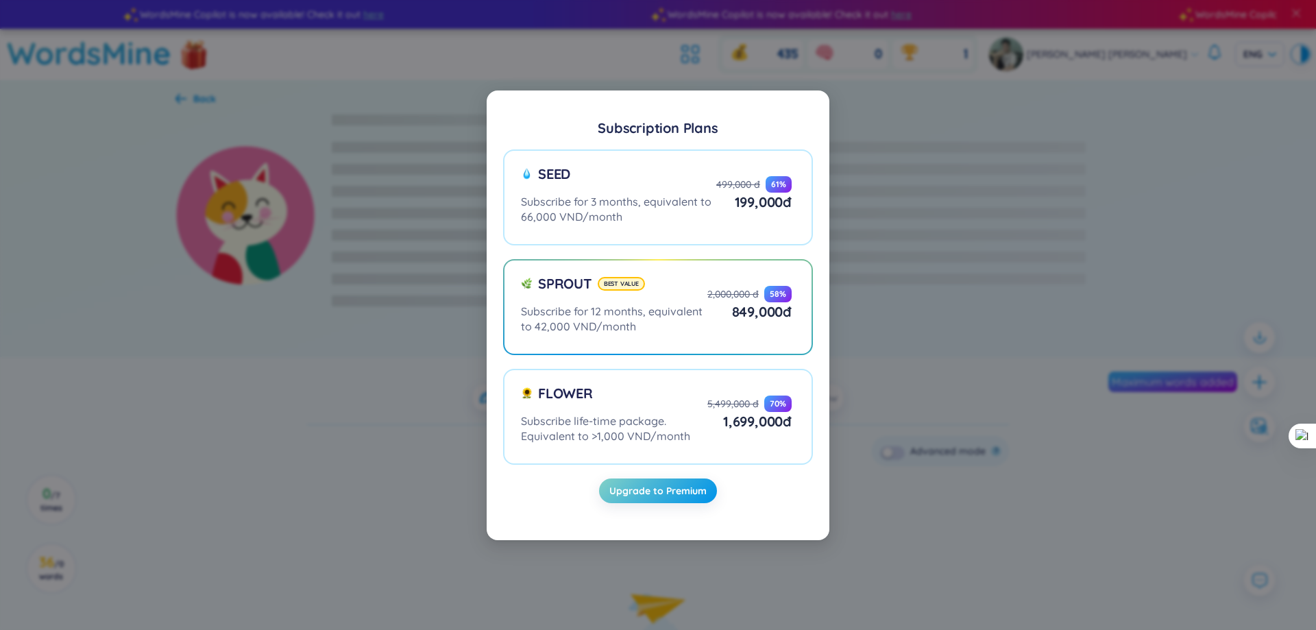
click at [983, 391] on div "Subscription Plans Seed Subscribe for 3 months, equivalent to 66,000 VND/month …" at bounding box center [658, 315] width 1316 height 630
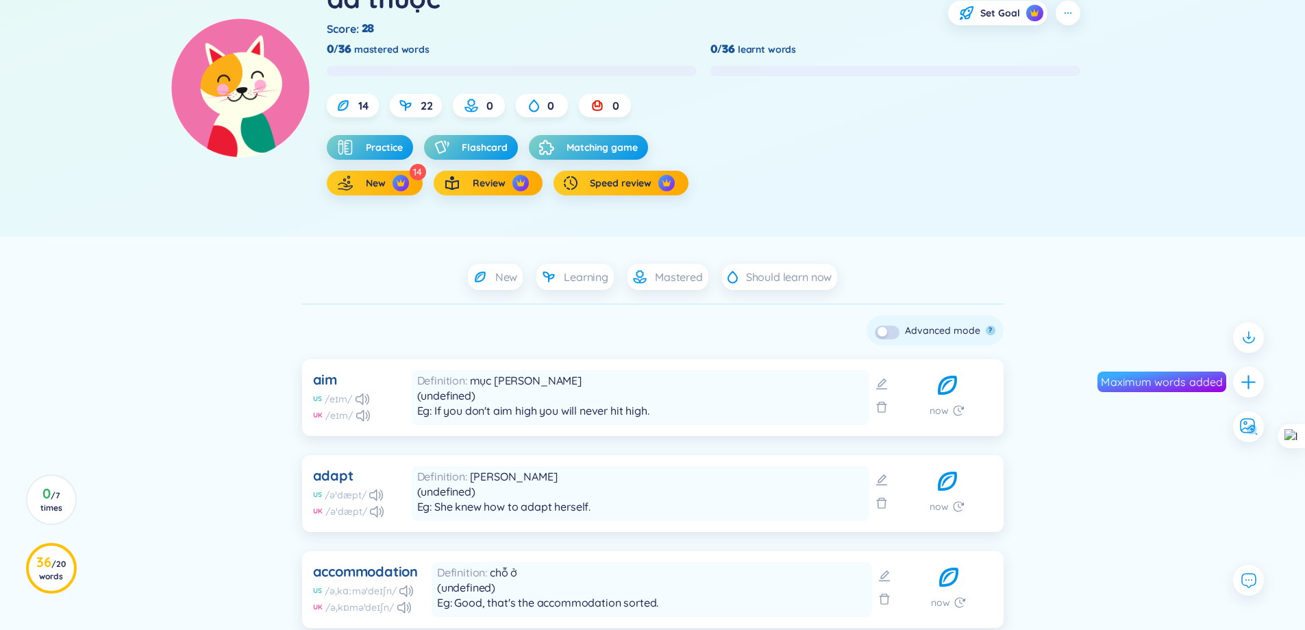
scroll to position [69, 0]
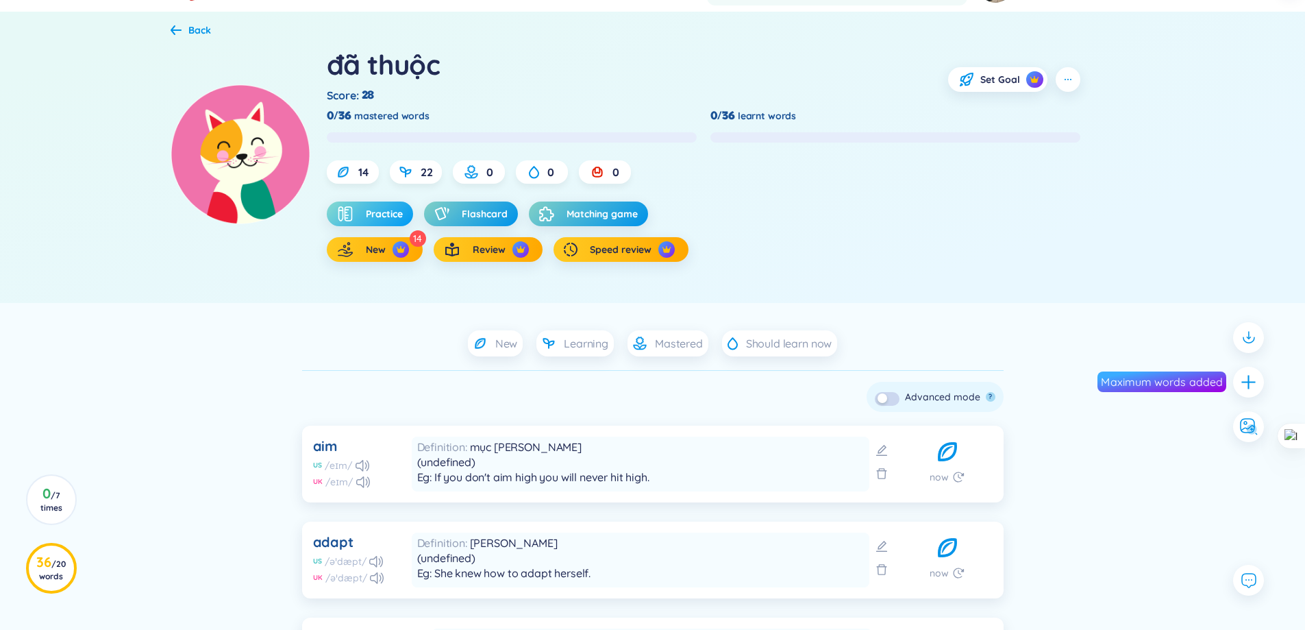
click at [385, 211] on span "Practice" at bounding box center [384, 214] width 37 height 14
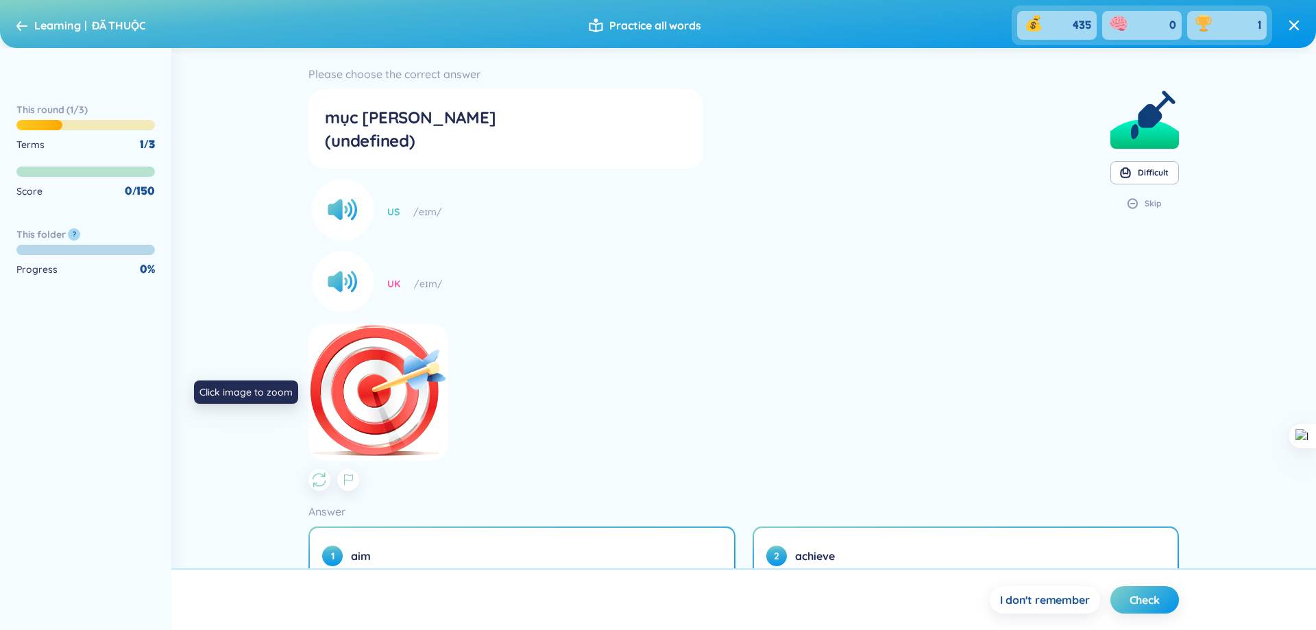
scroll to position [127, 0]
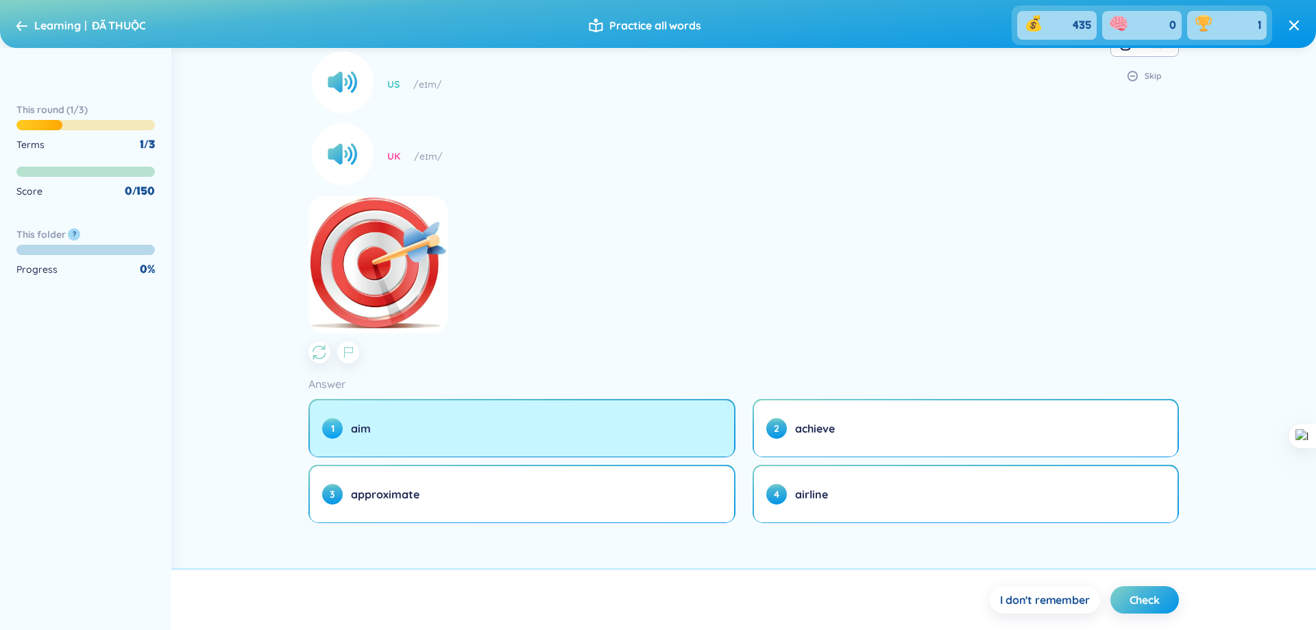
click at [579, 452] on button "1 aim" at bounding box center [521, 428] width 423 height 56
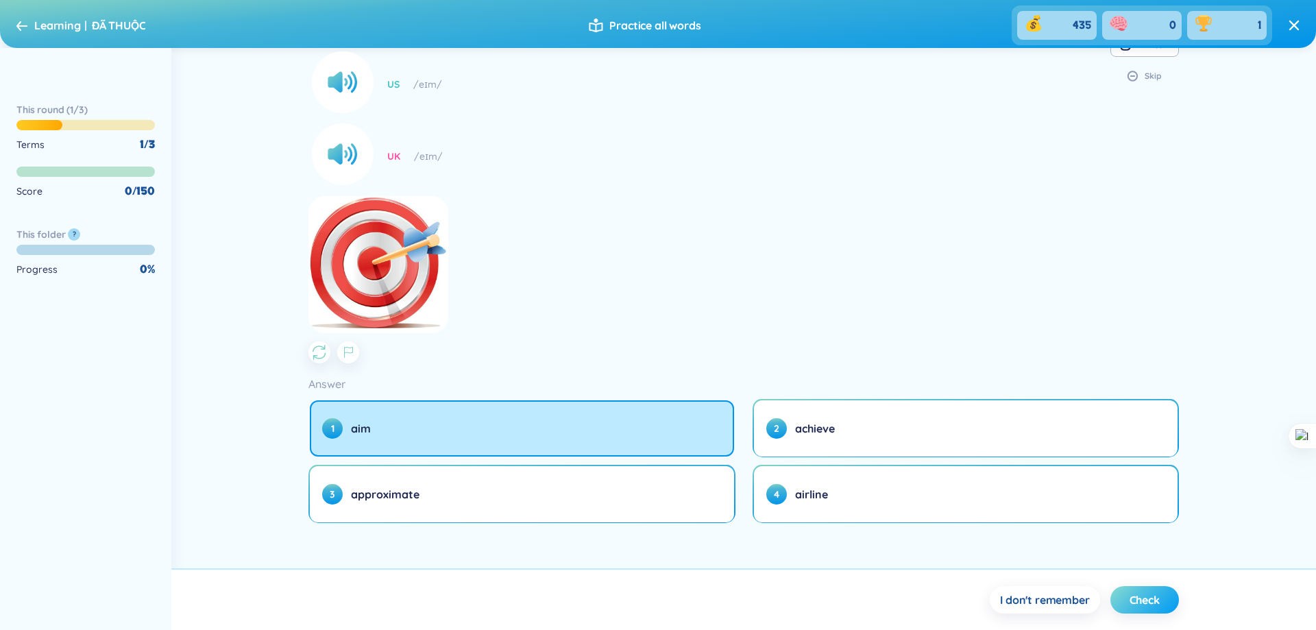
click at [1133, 602] on span "Check" at bounding box center [1144, 599] width 30 height 15
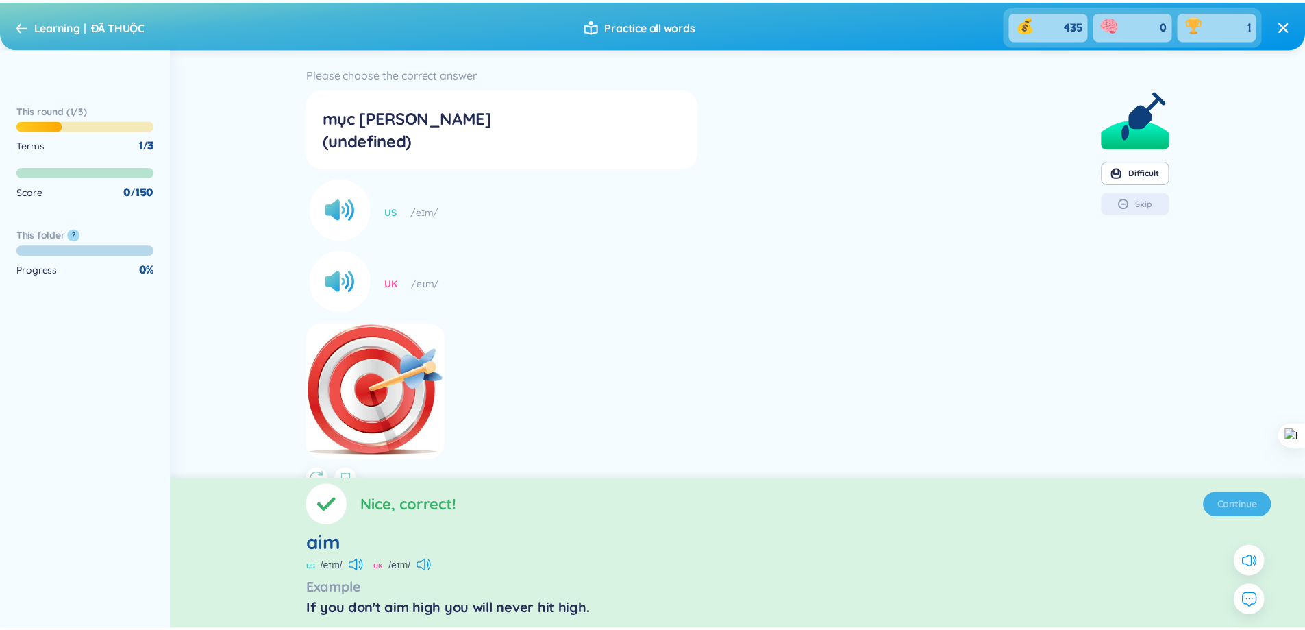
scroll to position [0, 0]
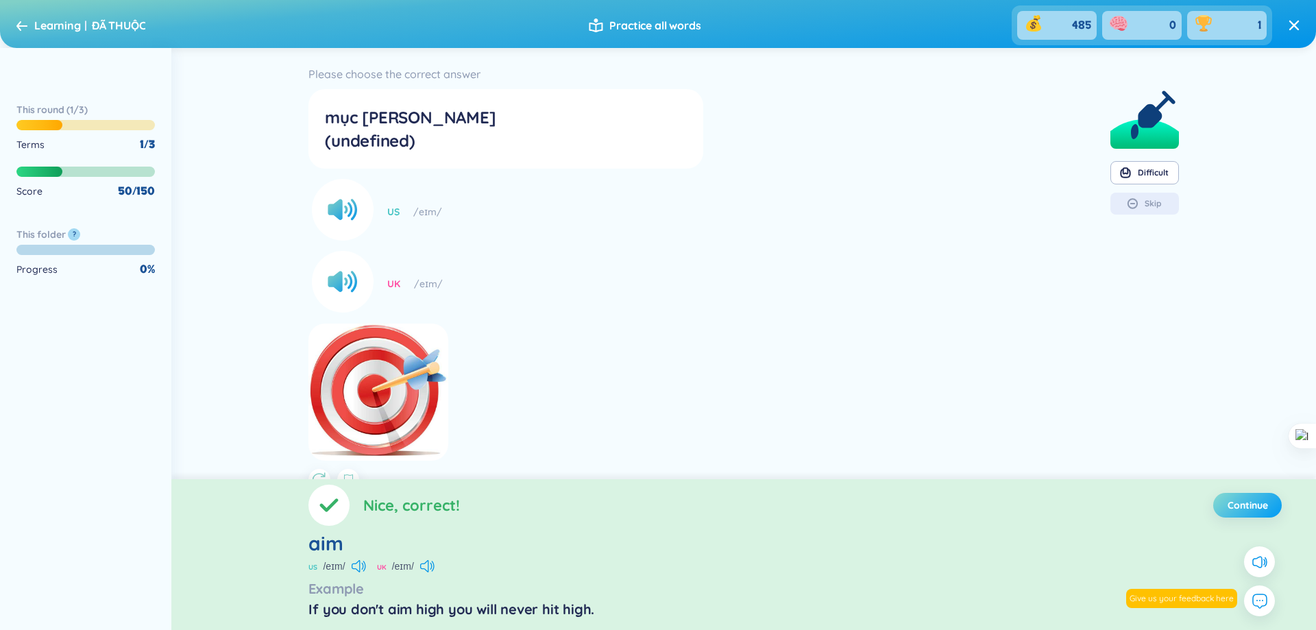
click at [1252, 510] on span "Continue" at bounding box center [1247, 505] width 40 height 14
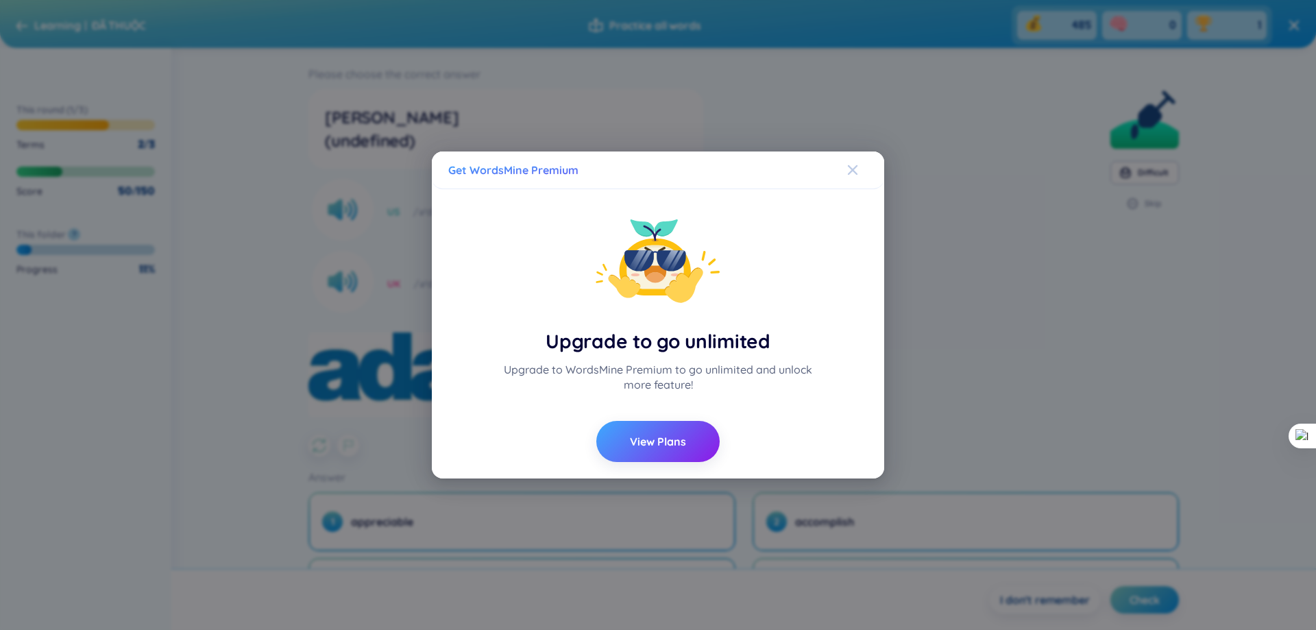
click at [872, 163] on span "Close" at bounding box center [865, 169] width 37 height 37
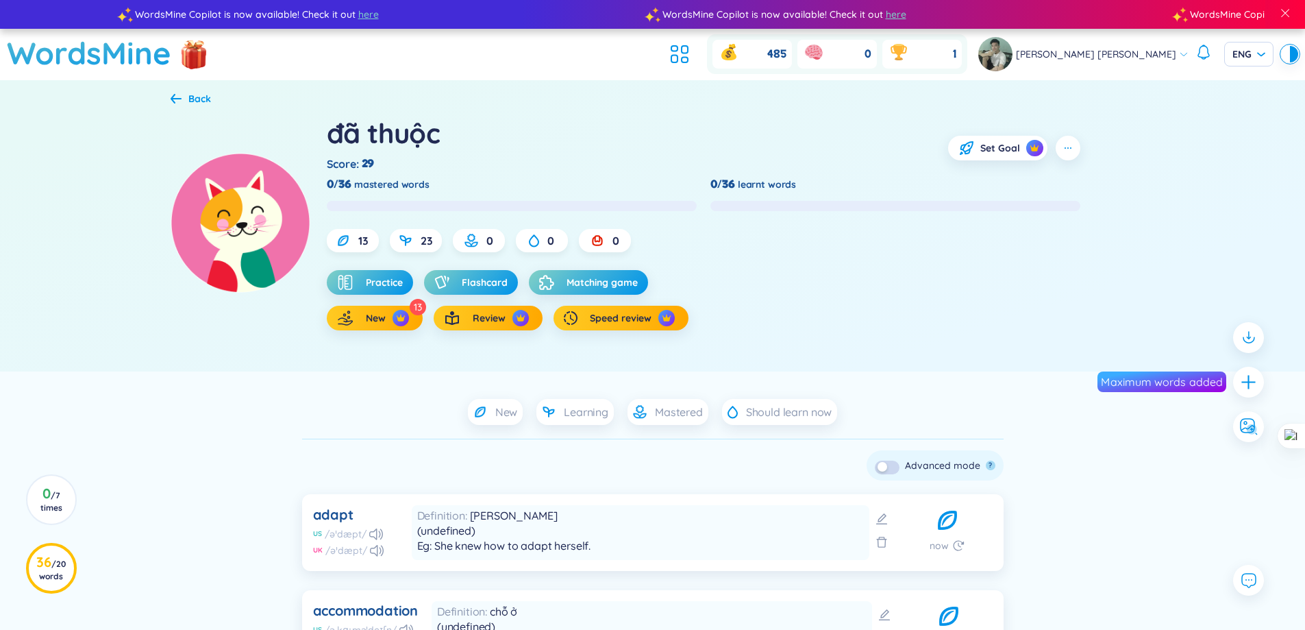
scroll to position [69, 0]
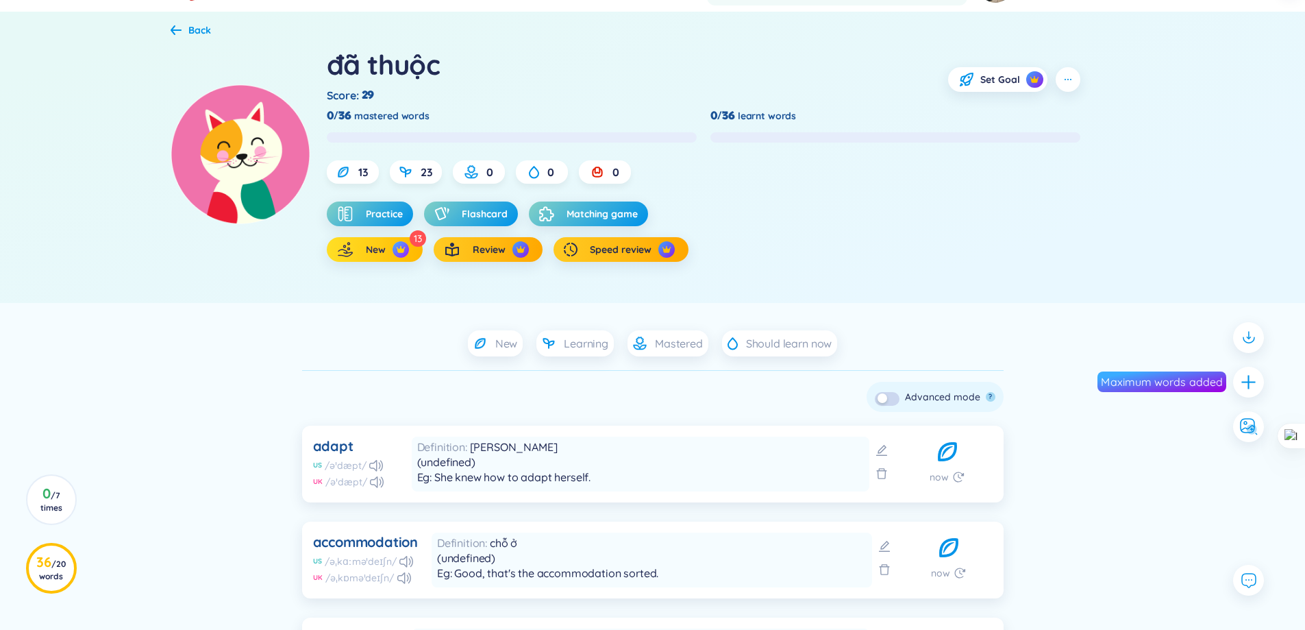
click at [366, 256] on span "New" at bounding box center [376, 250] width 20 height 14
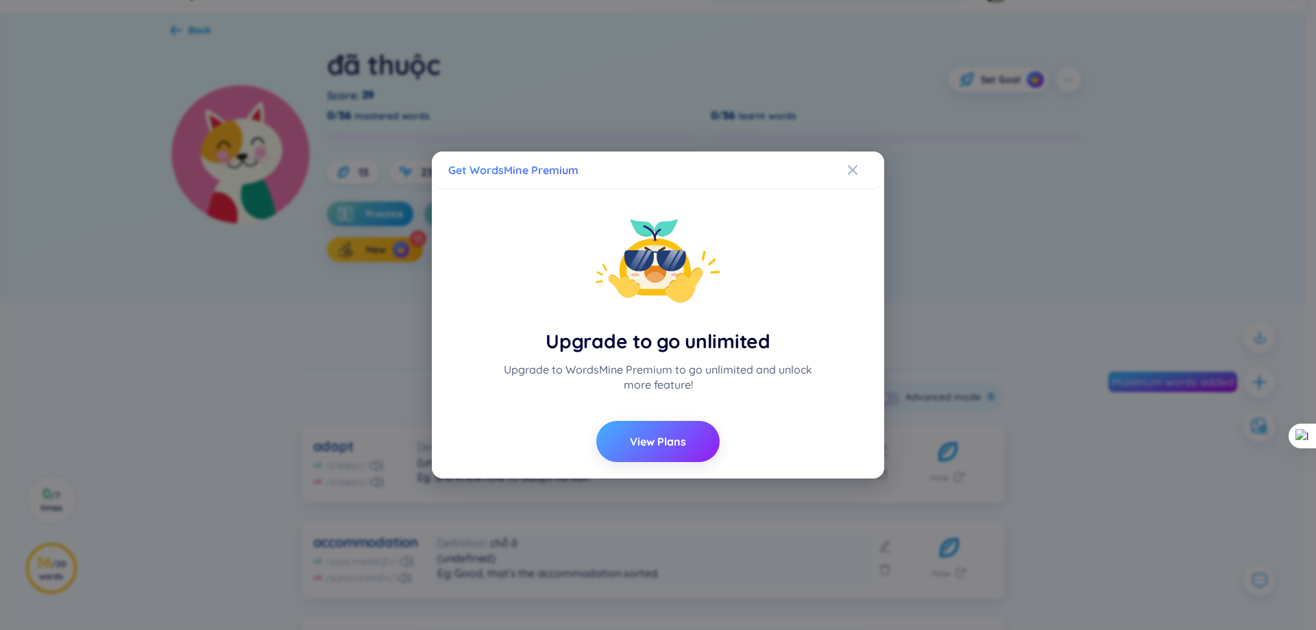
click at [695, 451] on button "View Plans" at bounding box center [657, 441] width 123 height 41
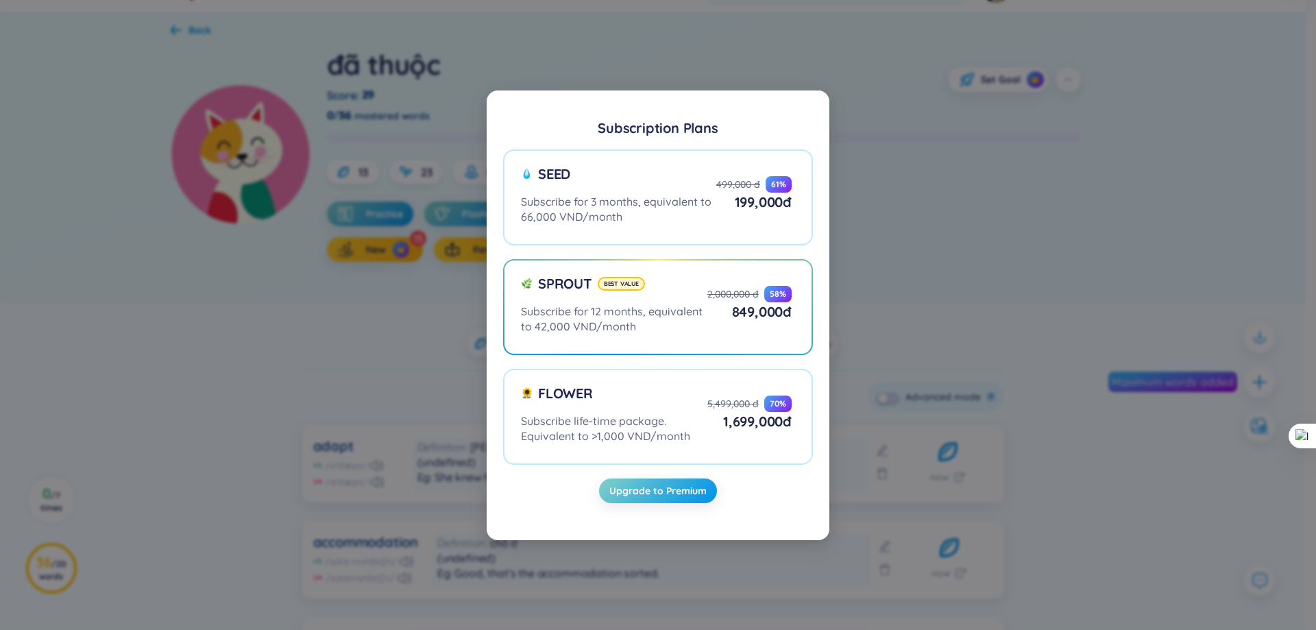
click at [985, 434] on div "Subscription Plans Seed Subscribe for 3 months, equivalent to 66,000 VND/month …" at bounding box center [658, 315] width 1316 height 630
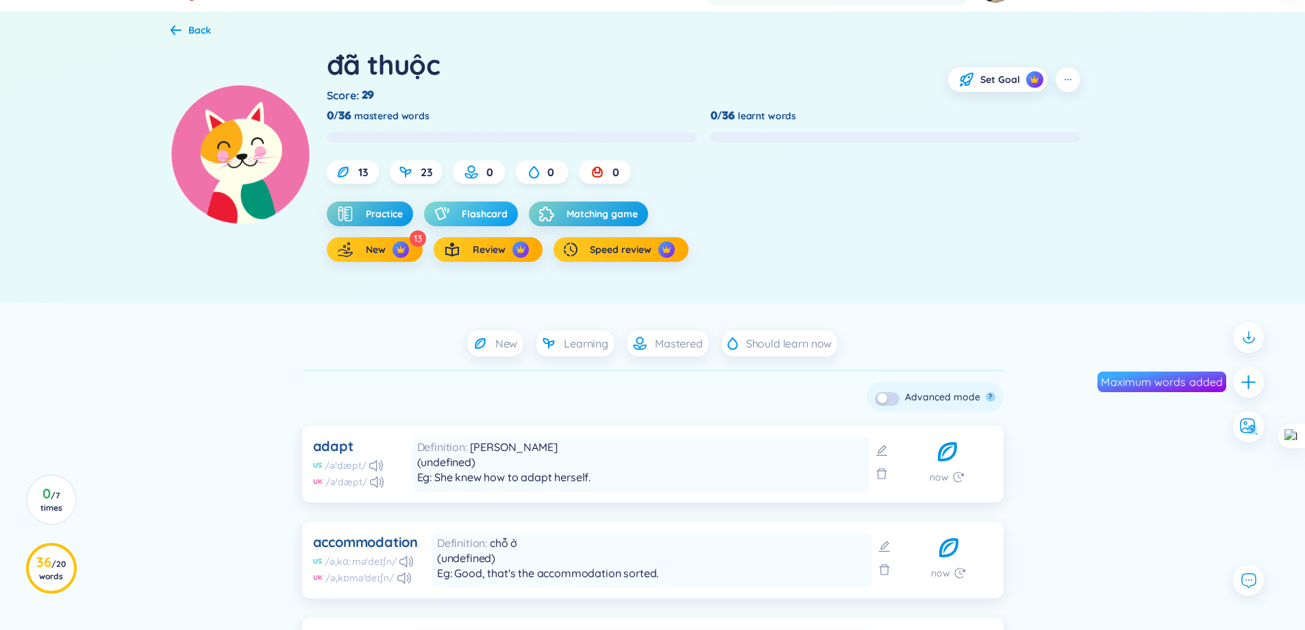
click at [472, 219] on span "Flashcard" at bounding box center [485, 214] width 46 height 14
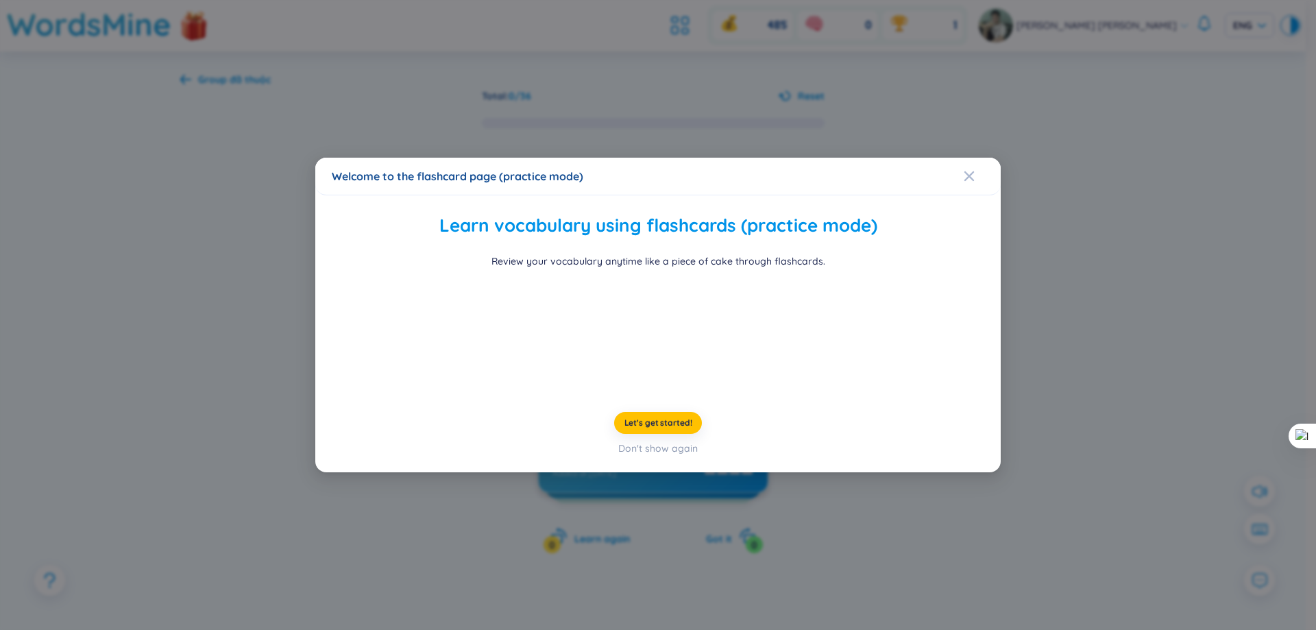
click at [856, 456] on div "Let's get started! Don't show again" at bounding box center [658, 434] width 652 height 44
click at [665, 456] on div "Don't show again" at bounding box center [657, 448] width 79 height 15
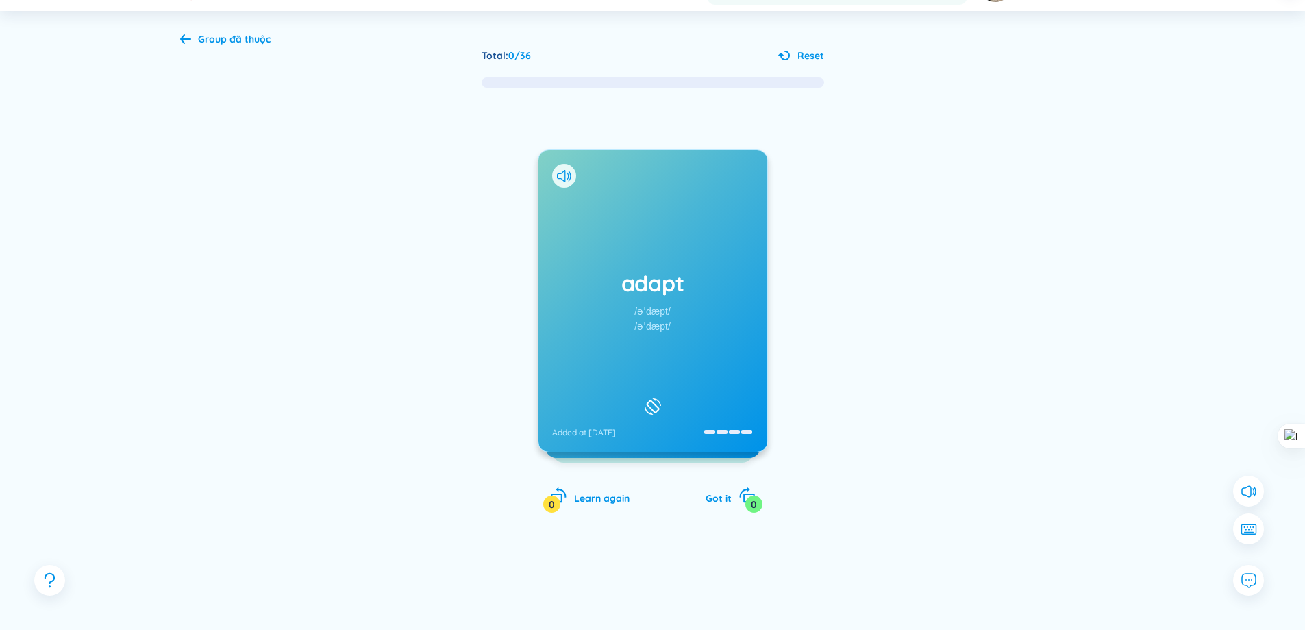
scroll to position [73, 0]
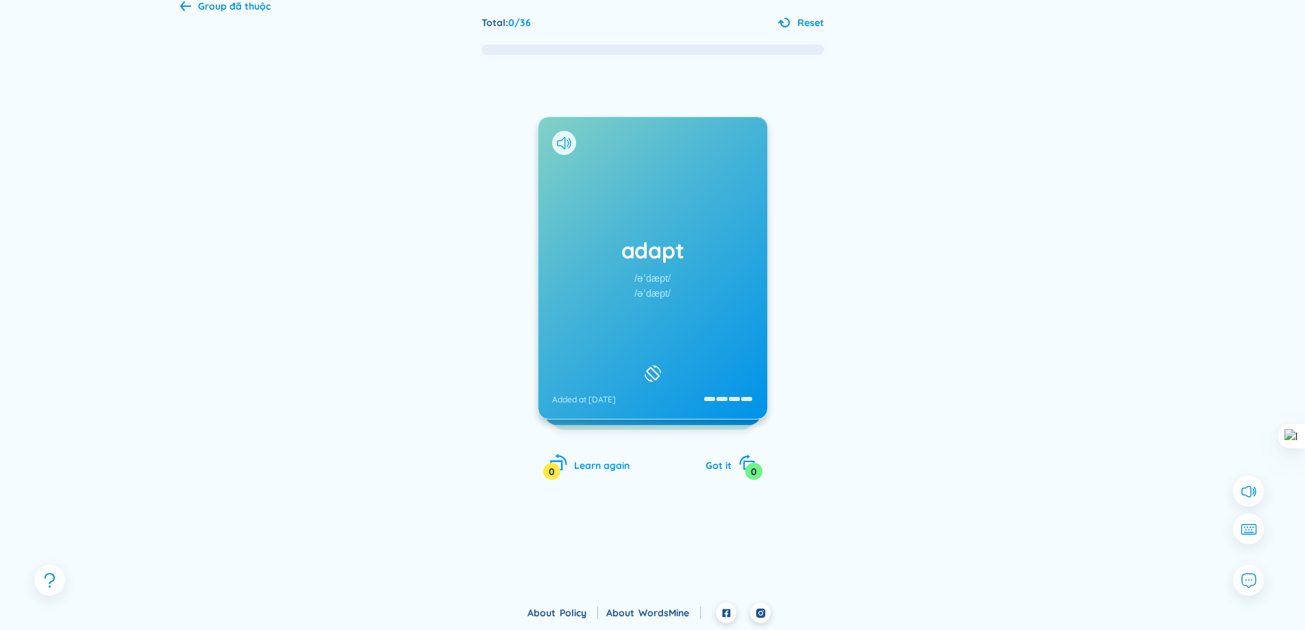
click at [618, 464] on span "Learn again" at bounding box center [601, 465] width 55 height 12
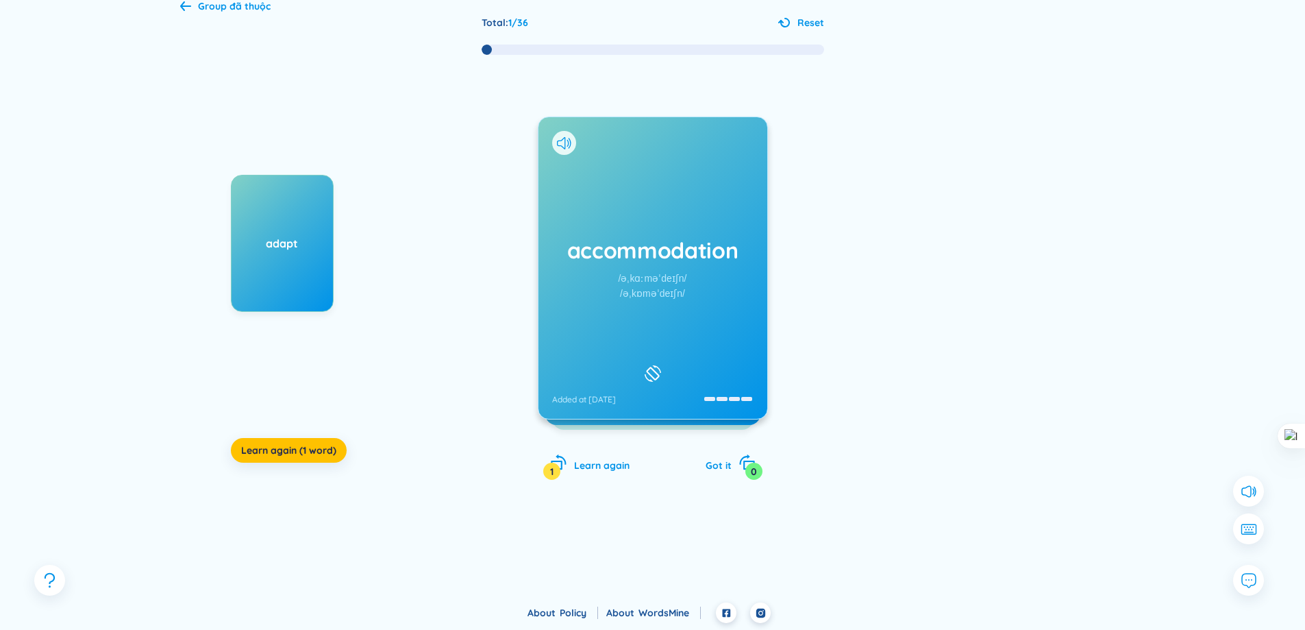
click at [291, 272] on div "adapt" at bounding box center [282, 243] width 103 height 137
click at [966, 273] on div at bounding box center [972, 312] width 206 height 274
click at [665, 308] on div "accommodation /əˌkɑːməˈdeɪʃn/ /əˌkɒməˈdeɪʃn/ Added at [DATE]" at bounding box center [653, 267] width 229 height 301
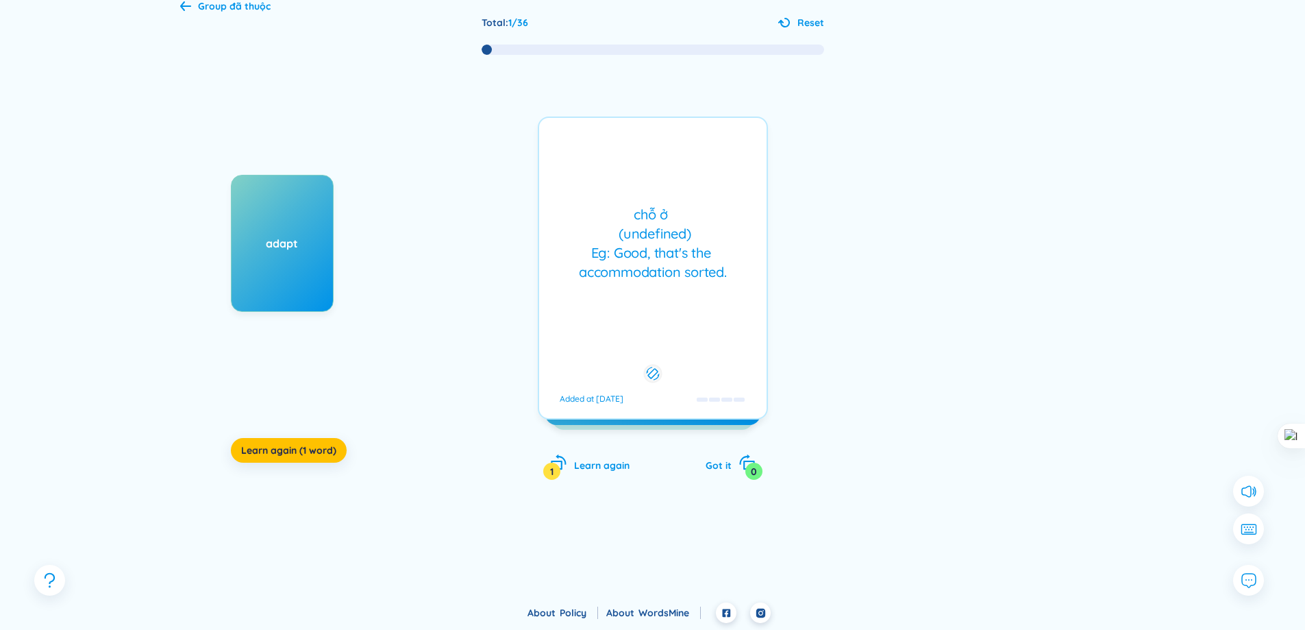
click at [665, 308] on div "chỗ ở (undefined) Eg: Good, that's the accommodation sorted. Added at [DATE]" at bounding box center [653, 267] width 230 height 303
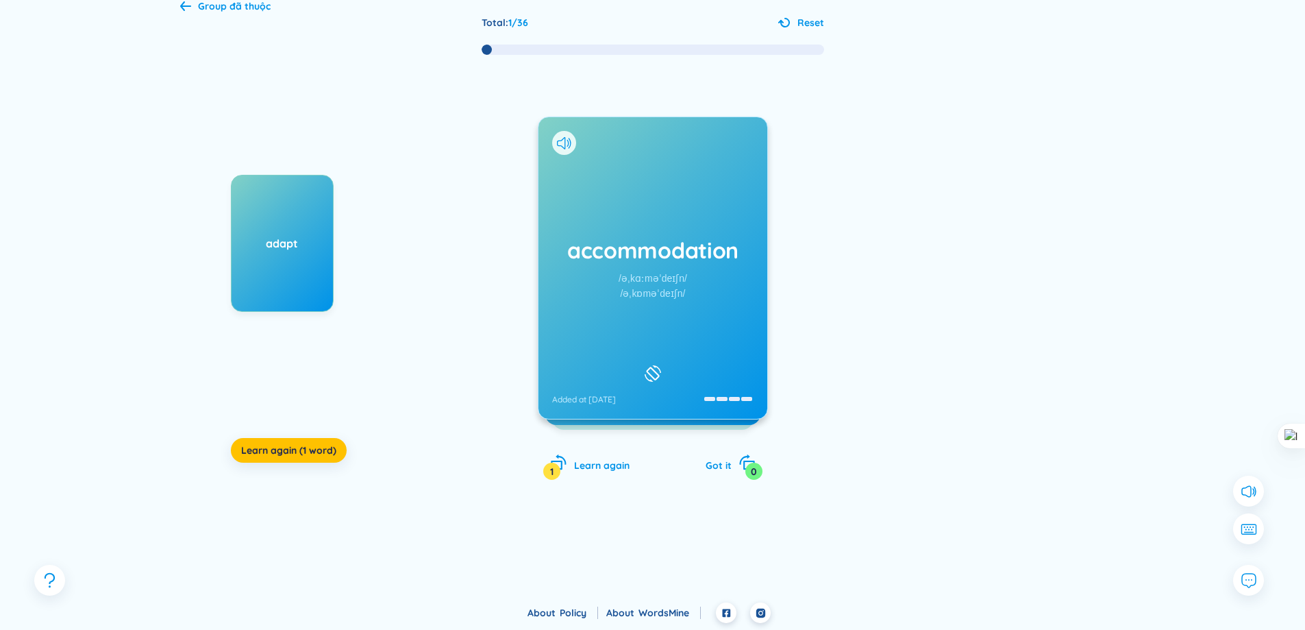
click at [665, 308] on div "accommodation /əˌkɑːməˈdeɪʃn/ /əˌkɒməˈdeɪʃn/ Added at [DATE]" at bounding box center [653, 267] width 229 height 301
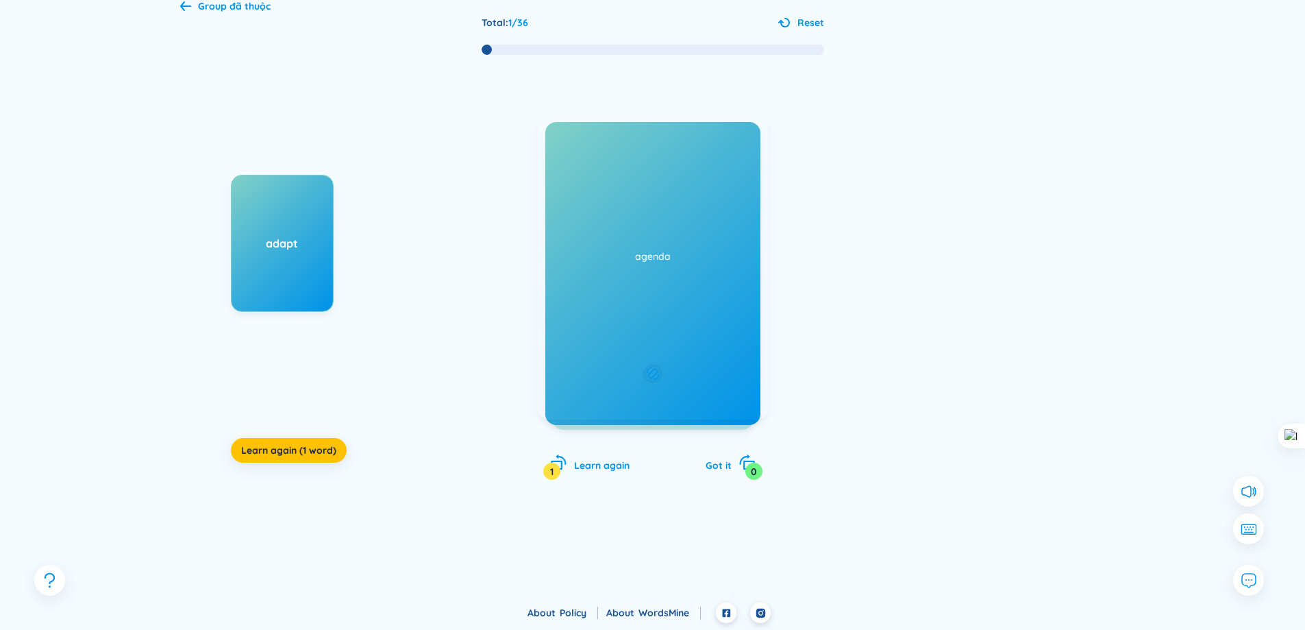
click at [665, 308] on div "chỗ ở (undefined) Eg: Good, that's the accommodation sorted. Added at [DATE]" at bounding box center [653, 267] width 230 height 303
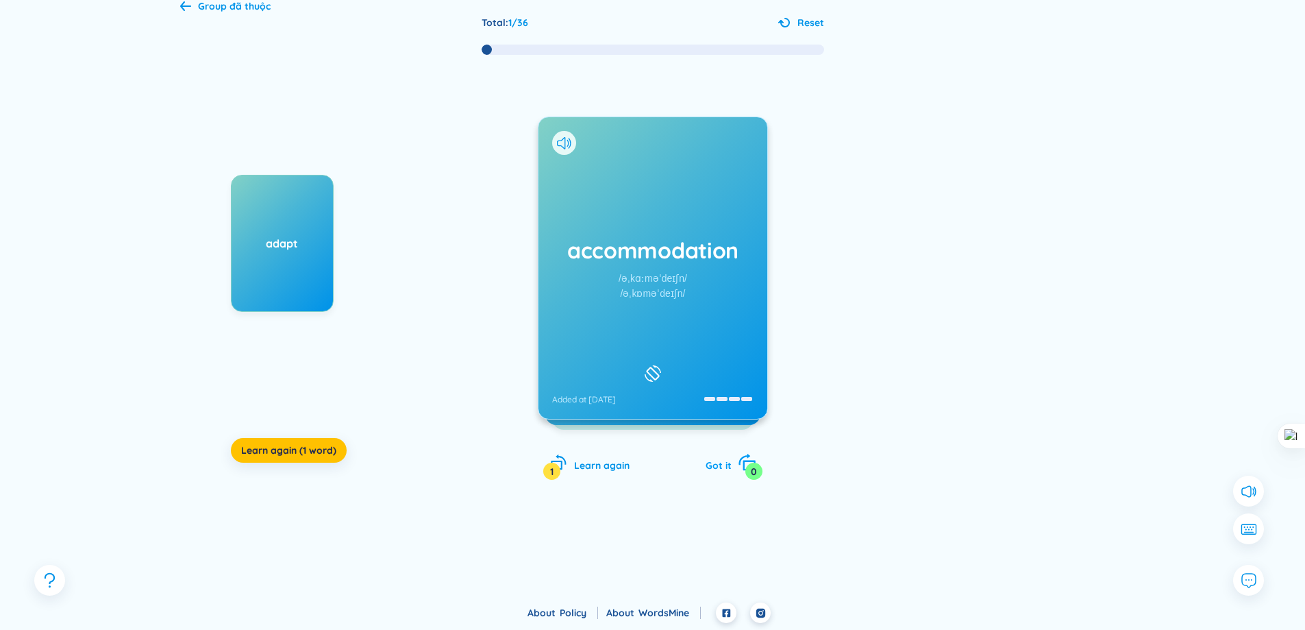
click at [739, 467] on icon "rotate-right" at bounding box center [746, 462] width 19 height 19
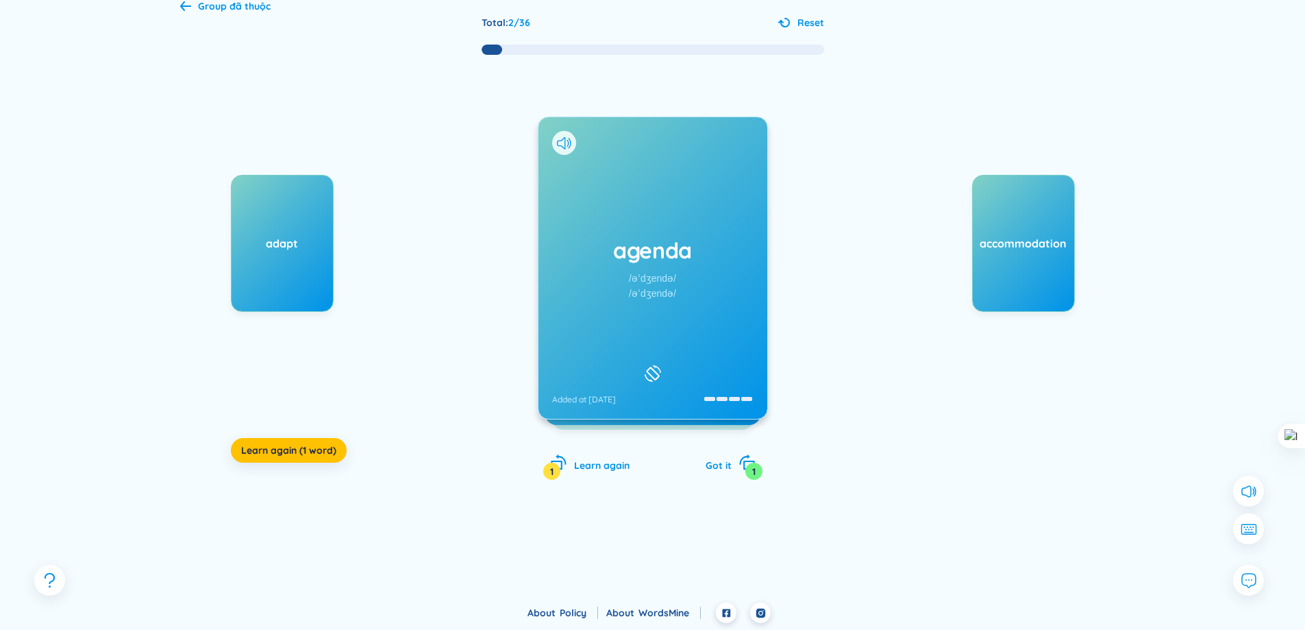
drag, startPoint x: 735, startPoint y: 467, endPoint x: 739, endPoint y: 532, distance: 65.2
click at [740, 537] on div "Total : 2 / 36 Reset adapt Learn again (1 word) agenda /əˈdʒendə/ /əˈdʒendə/ Ad…" at bounding box center [653, 298] width 946 height 567
click at [683, 283] on div "agenda /əˈdʒendə/ /əˈdʒendə/ Added at [DATE]" at bounding box center [653, 267] width 229 height 301
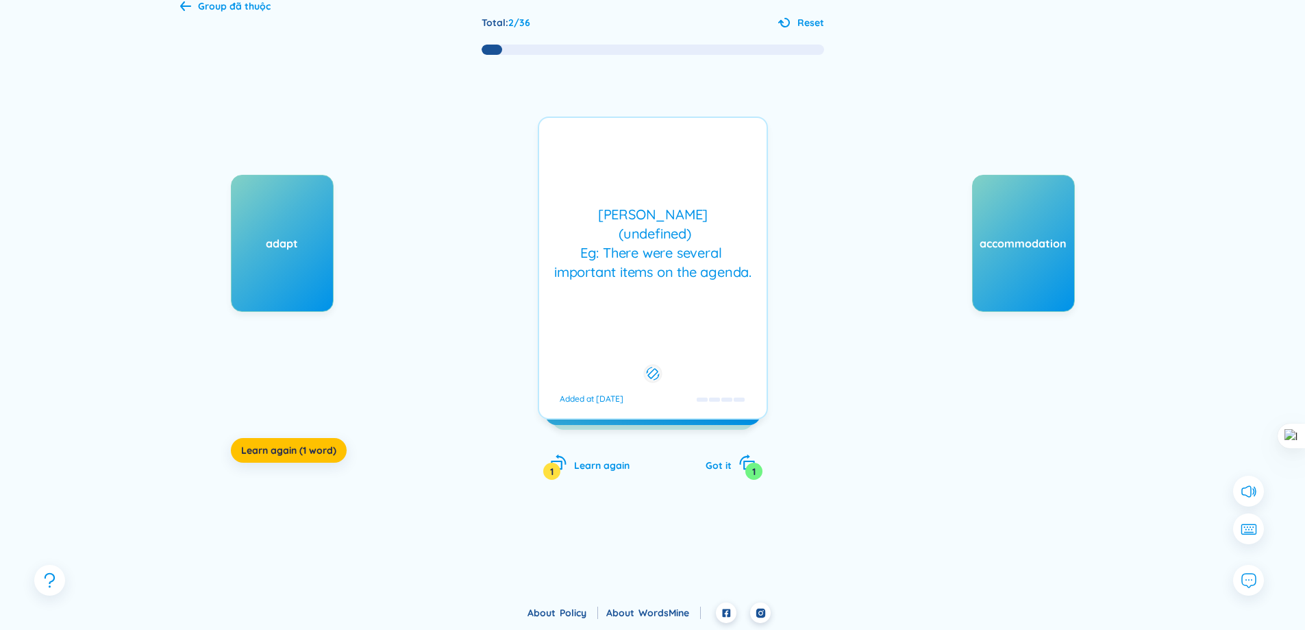
click at [710, 341] on div "[PERSON_NAME] (undefined) Eg: There were several important items on the agenda.…" at bounding box center [653, 267] width 230 height 303
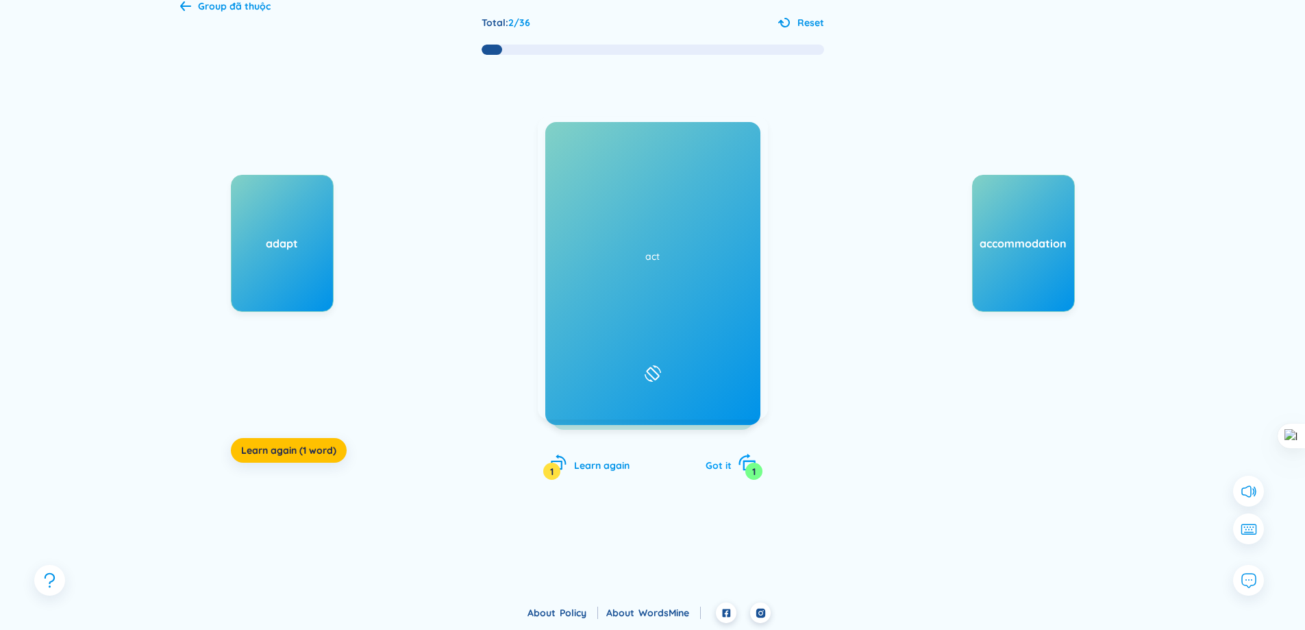
click at [743, 461] on icon "rotate-right" at bounding box center [746, 462] width 19 height 19
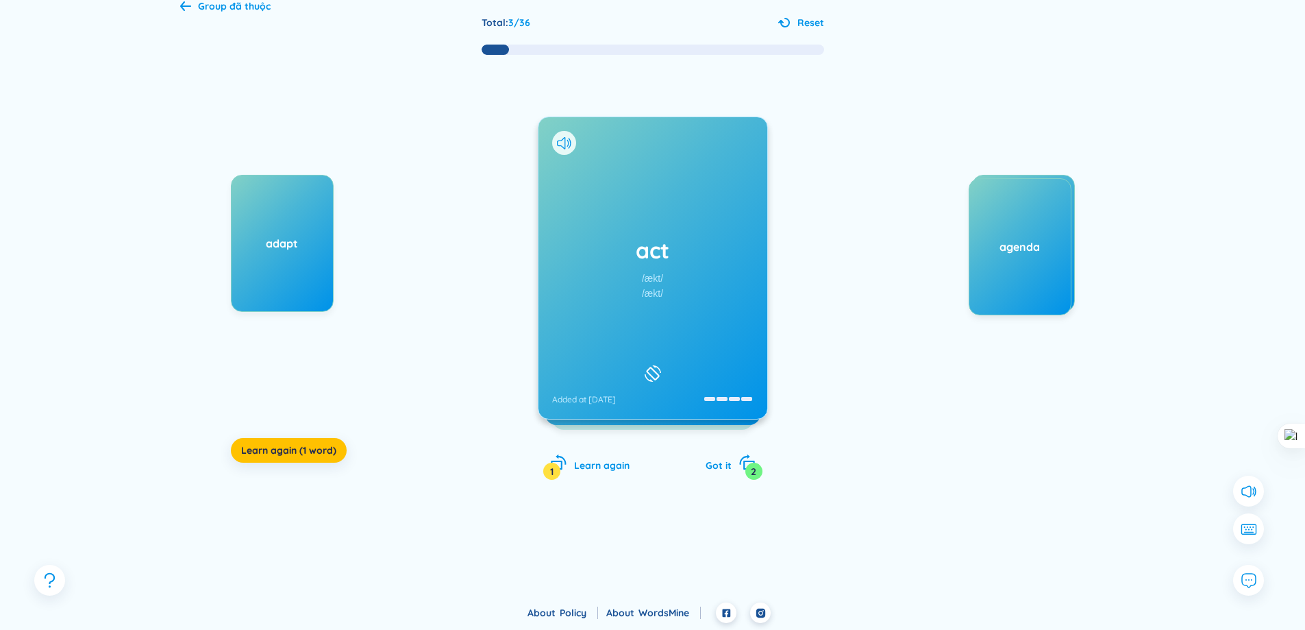
click at [709, 354] on div "act /ækt/ /ækt/ Added at [DATE]" at bounding box center [653, 267] width 229 height 301
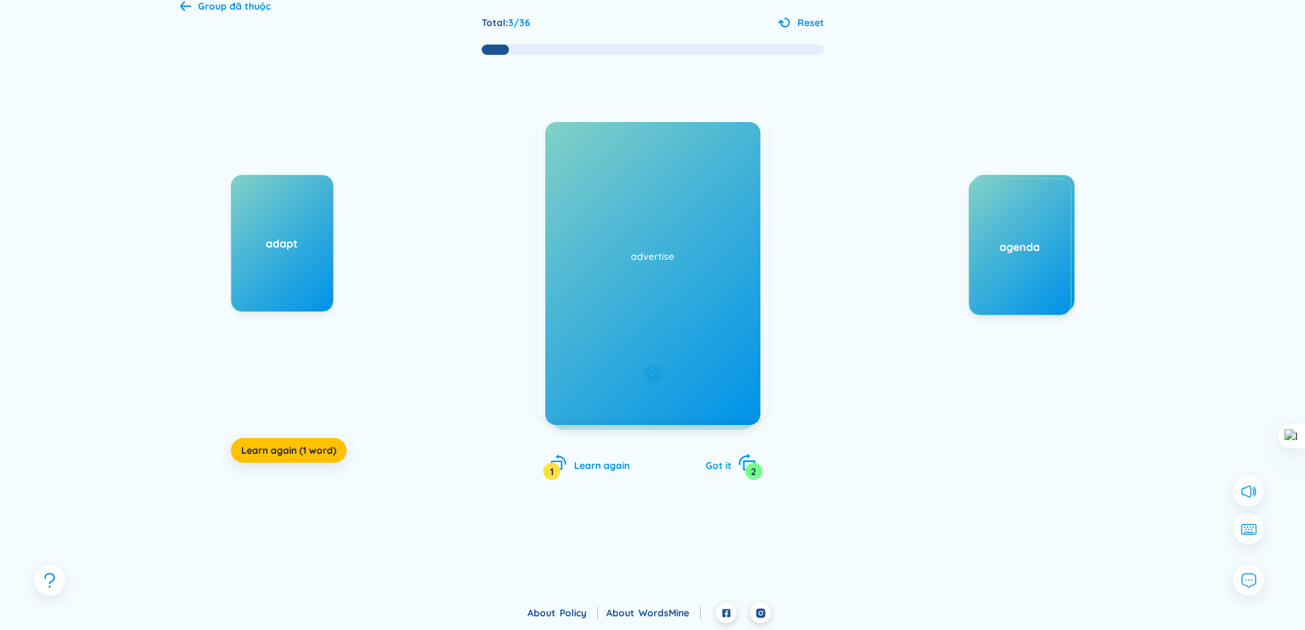
click at [739, 460] on icon "rotate-right" at bounding box center [746, 462] width 19 height 19
click at [708, 358] on div "advertise /ˈædvərtaɪz/ /ˈædvətaɪz/ Added at [DATE]" at bounding box center [653, 267] width 229 height 301
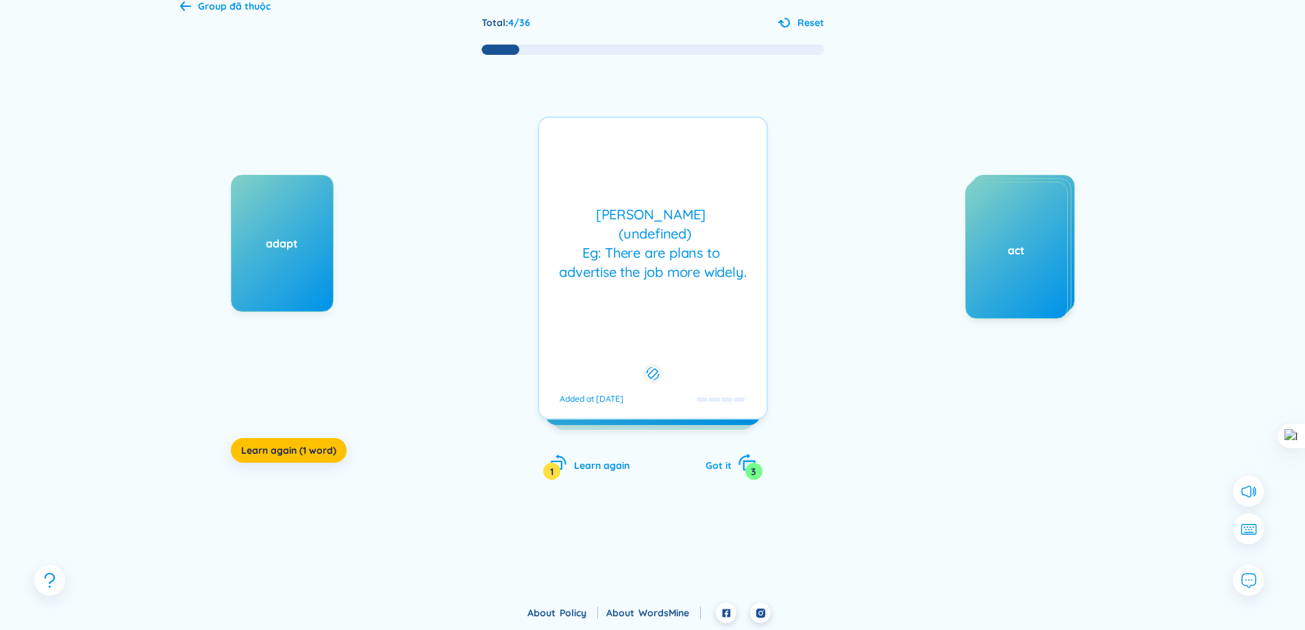
click at [744, 465] on icon "rotate-right" at bounding box center [749, 465] width 12 height 10
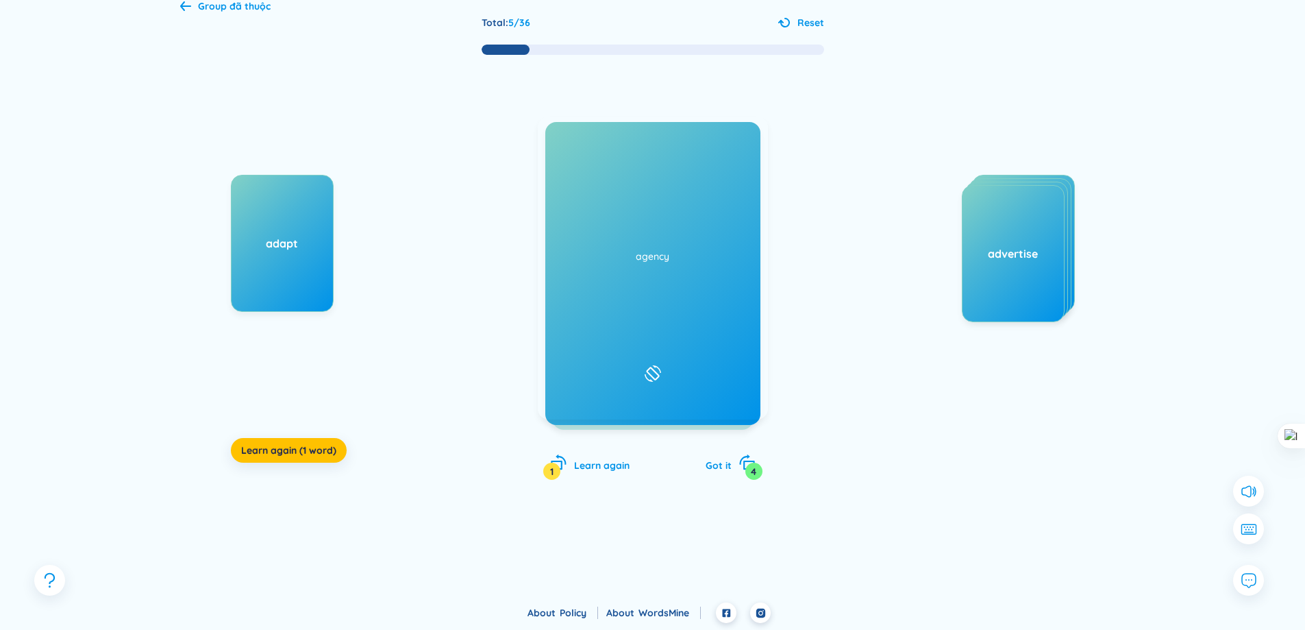
click at [682, 325] on div "affect /əˈfekt/ /əˈfekt/ Added at [DATE]" at bounding box center [653, 267] width 229 height 301
click at [737, 460] on icon "rotate-right" at bounding box center [746, 462] width 19 height 19
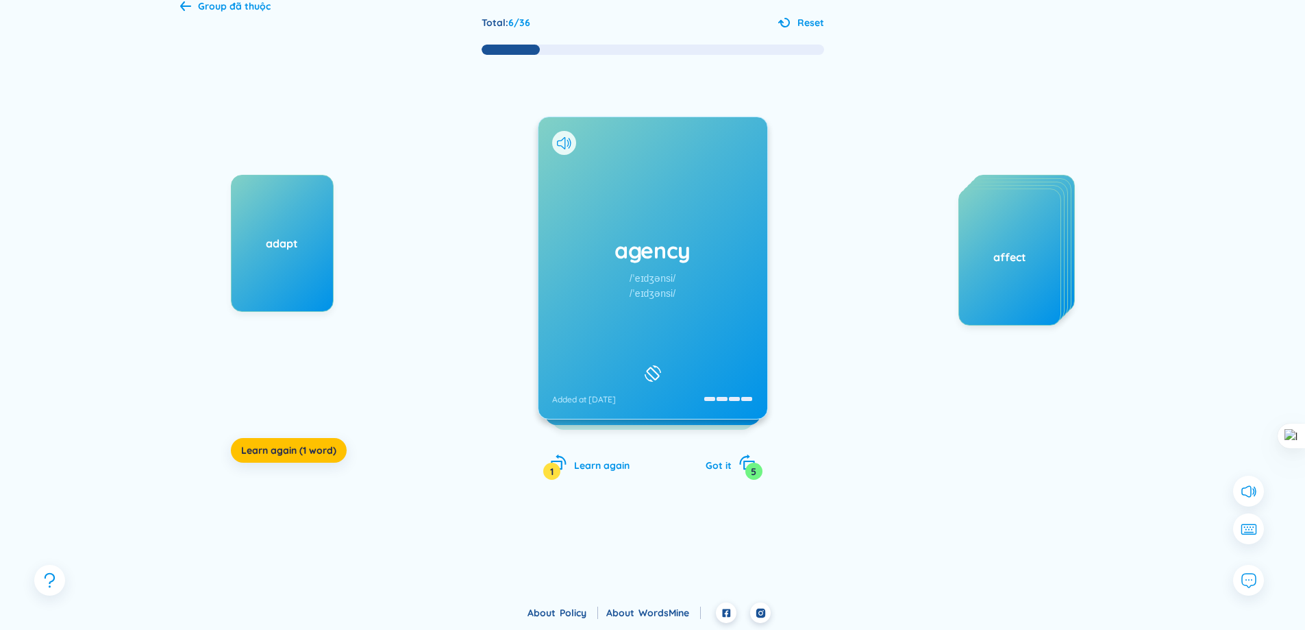
click at [687, 321] on div "agency /ˈeɪdʒənsi/ /ˈeɪdʒənsi/ Added at [DATE]" at bounding box center [653, 267] width 229 height 301
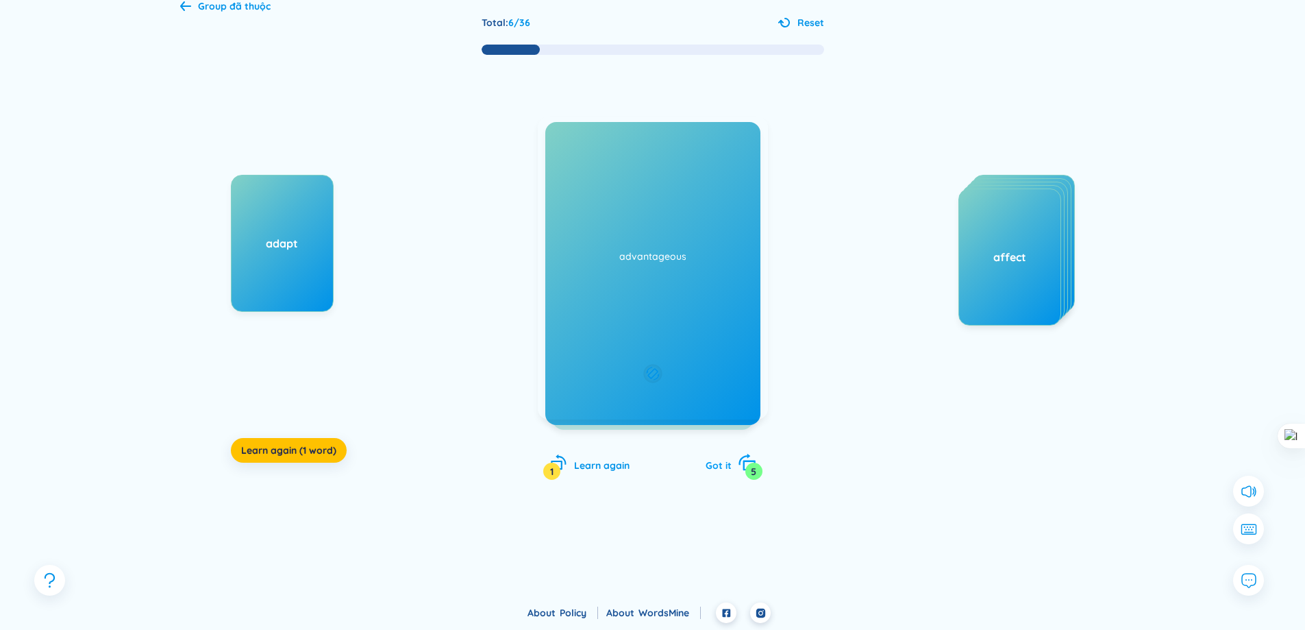
click at [739, 459] on icon "rotate-right" at bounding box center [746, 462] width 19 height 19
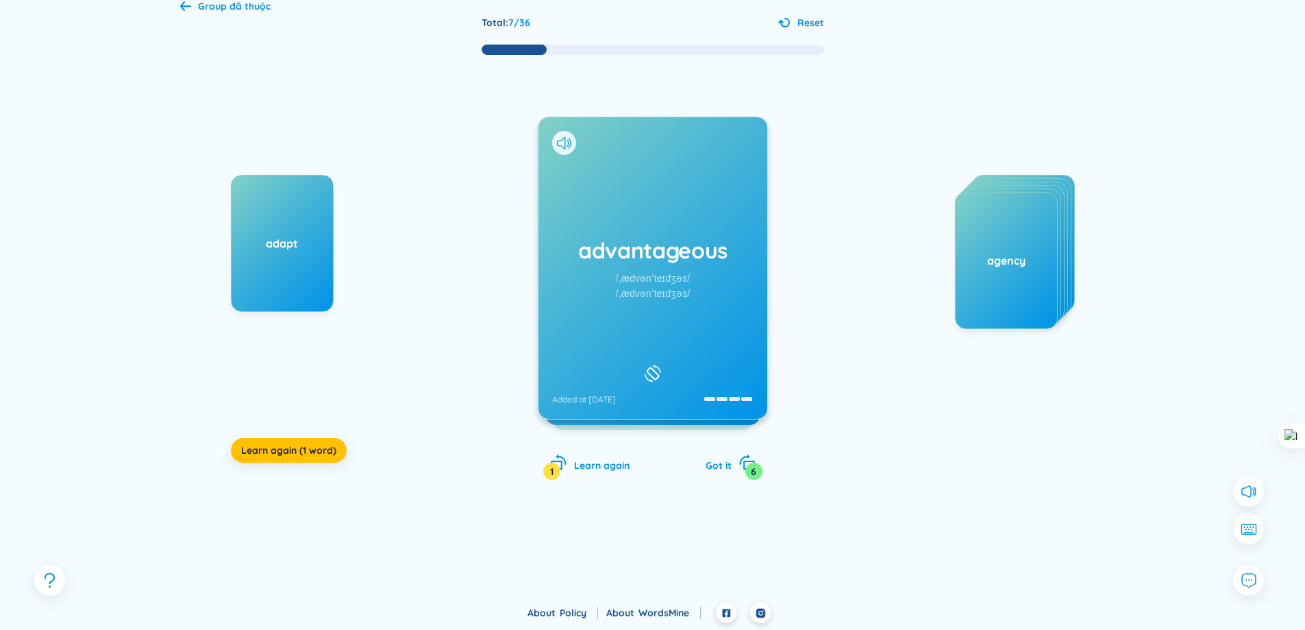
click at [702, 336] on div "advantageous /ˌædvənˈteɪdʒəs/ /ˌædvənˈteɪdʒəs/ Added at [DATE]" at bounding box center [653, 267] width 229 height 301
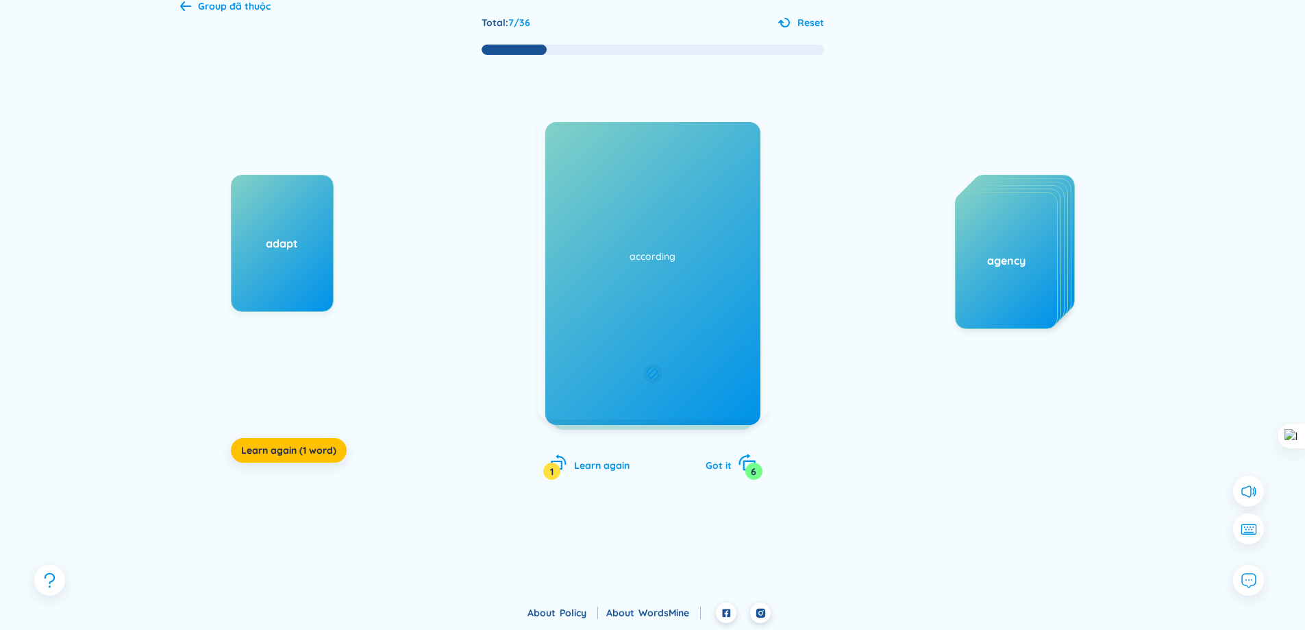
click at [729, 469] on span "Got it" at bounding box center [719, 465] width 26 height 12
click at [676, 337] on div "according Added at [DATE]" at bounding box center [653, 267] width 229 height 301
click at [733, 460] on div "Got it 7" at bounding box center [731, 463] width 50 height 19
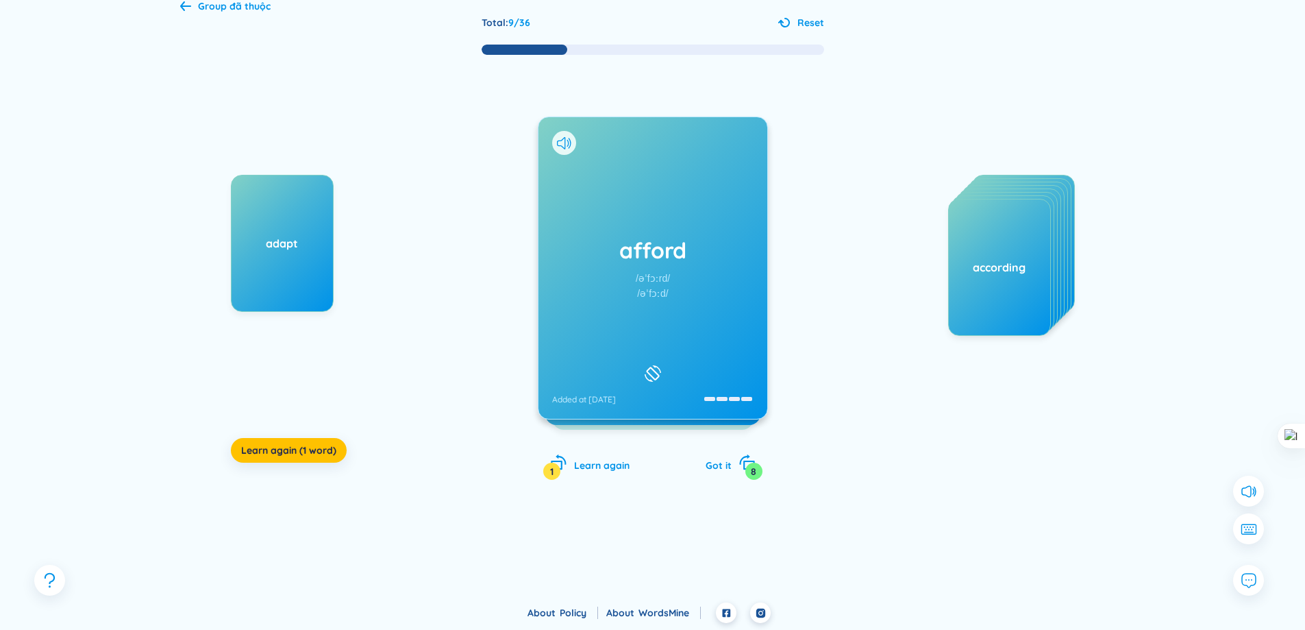
click at [677, 284] on div "afford /əˈfɔːrd/ /əˈfɔːd/ Added at [DATE]" at bounding box center [653, 267] width 229 height 301
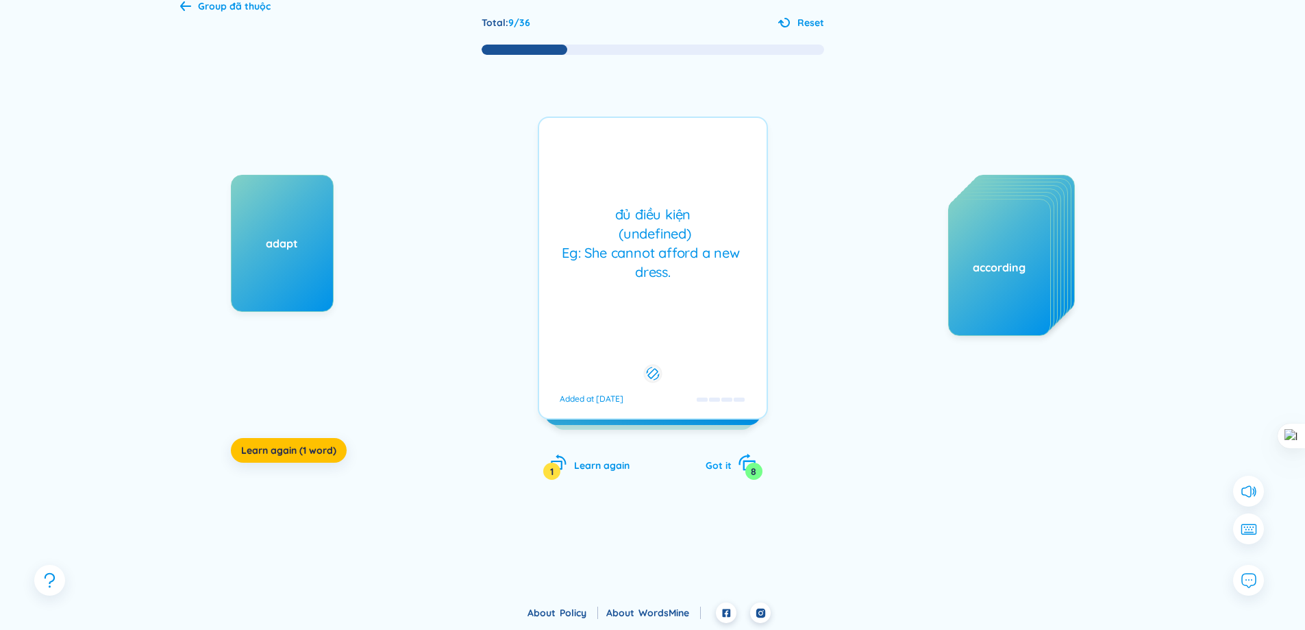
click at [723, 460] on span "Got it" at bounding box center [719, 465] width 26 height 12
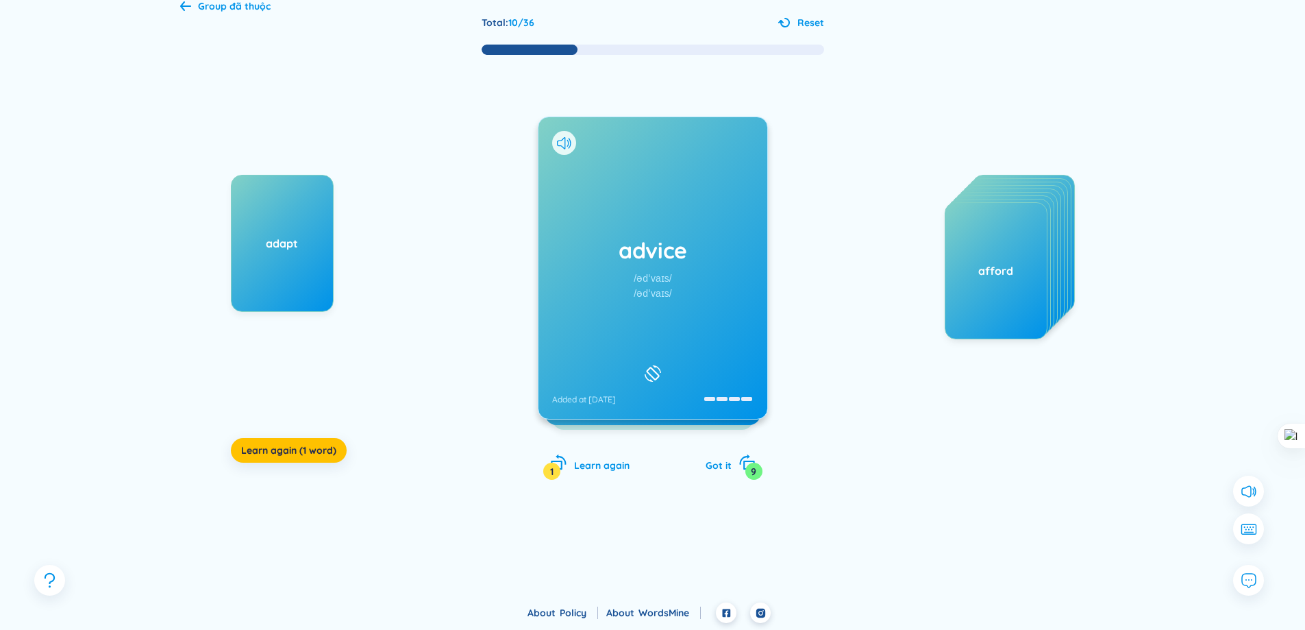
click at [681, 298] on div "advice /ədˈvaɪs/ /ədˈvaɪs/ Added at [DATE]" at bounding box center [653, 267] width 229 height 301
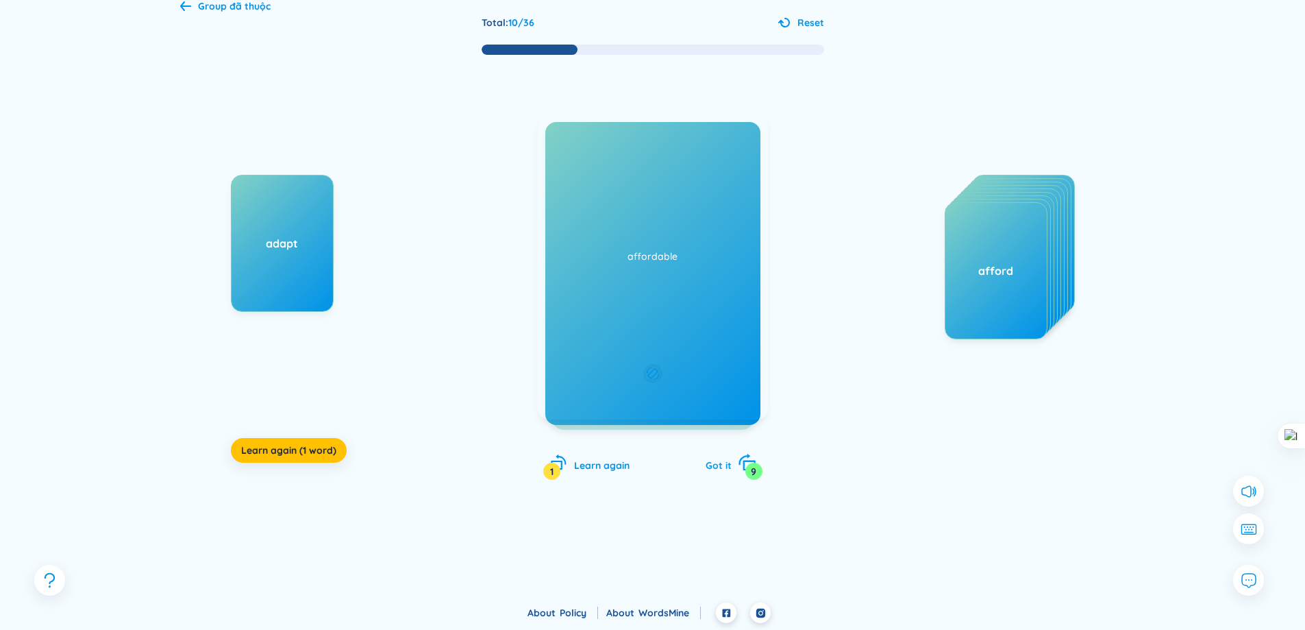
click at [729, 465] on span "Got it" at bounding box center [719, 465] width 26 height 12
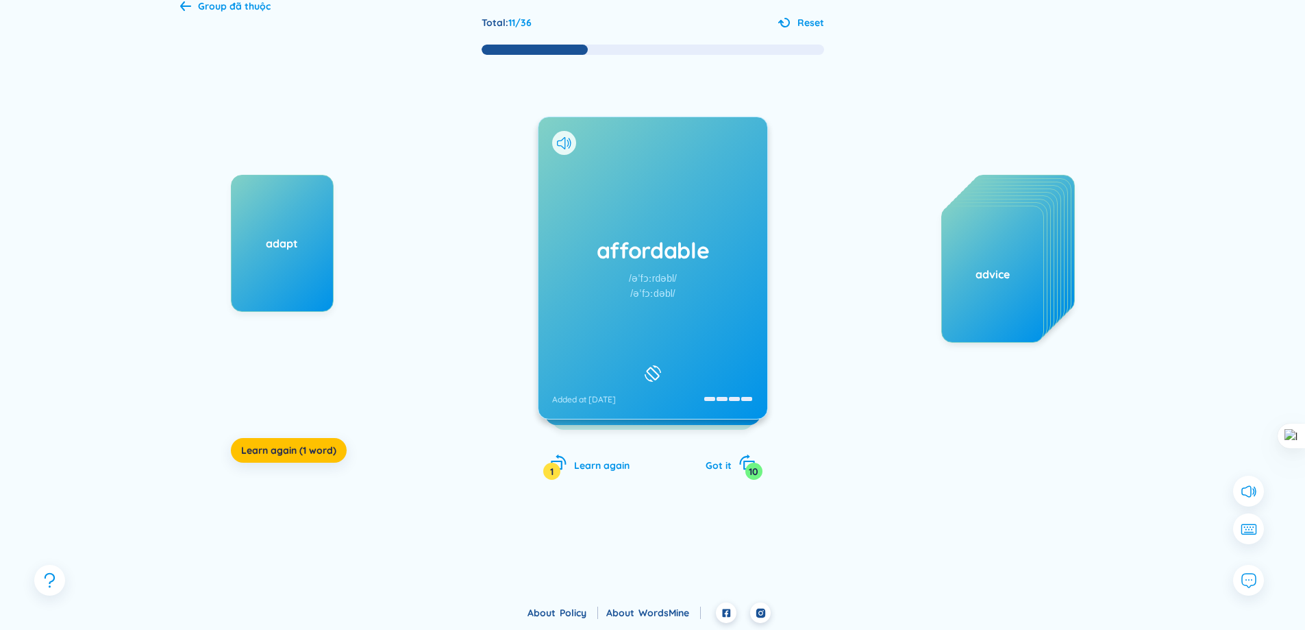
click at [719, 319] on div "affordable /əˈfɔːrdəbl/ /əˈfɔːdəbl/ Added at [DATE]" at bounding box center [653, 267] width 229 height 301
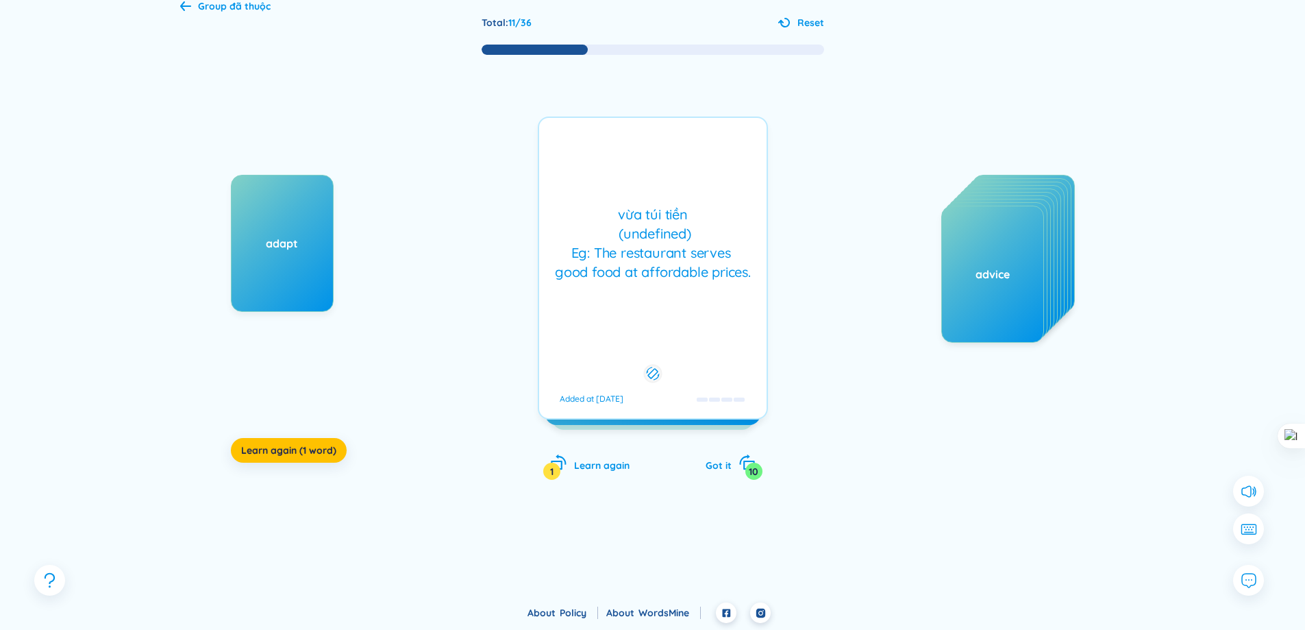
click at [739, 451] on div "affordable /əˈfɔːrdəbl/ /əˈfɔːdəbl/ Added at [DATE] vừa túi tiền (undefined) Eg…" at bounding box center [653, 311] width 230 height 391
click at [739, 462] on icon "rotate-right" at bounding box center [745, 459] width 12 height 11
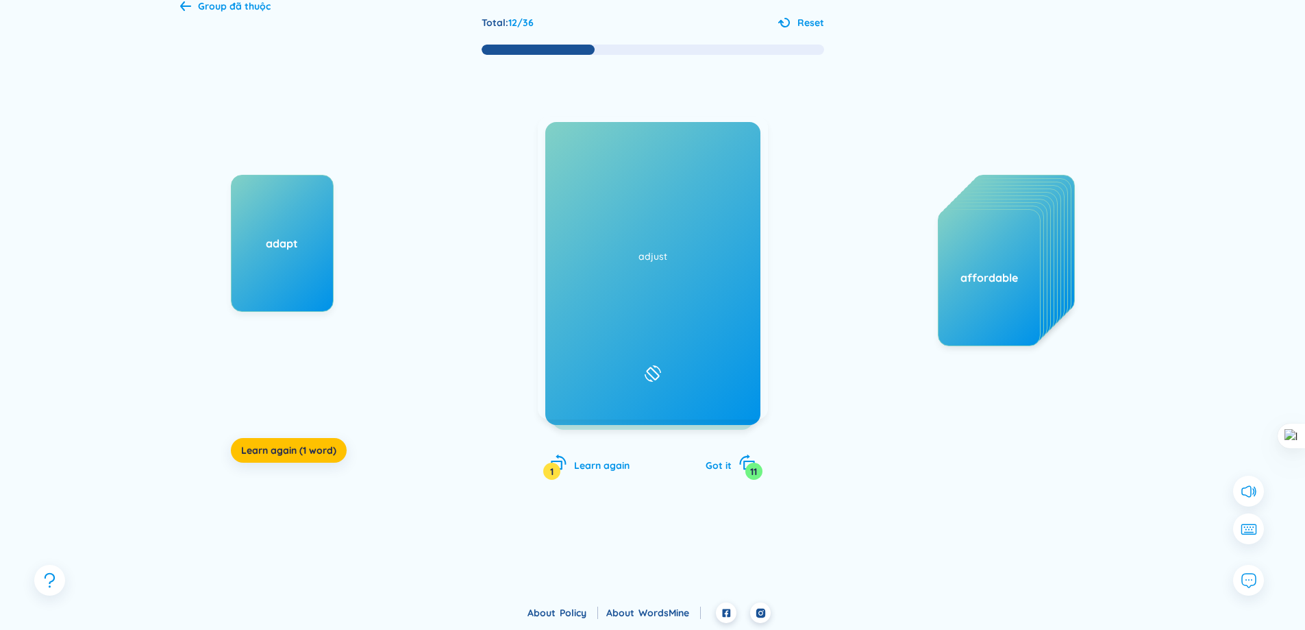
click at [679, 293] on div "actually /ˈæktʃuəli/ /ˈæktʃuəli/ Added at [DATE]" at bounding box center [653, 267] width 229 height 301
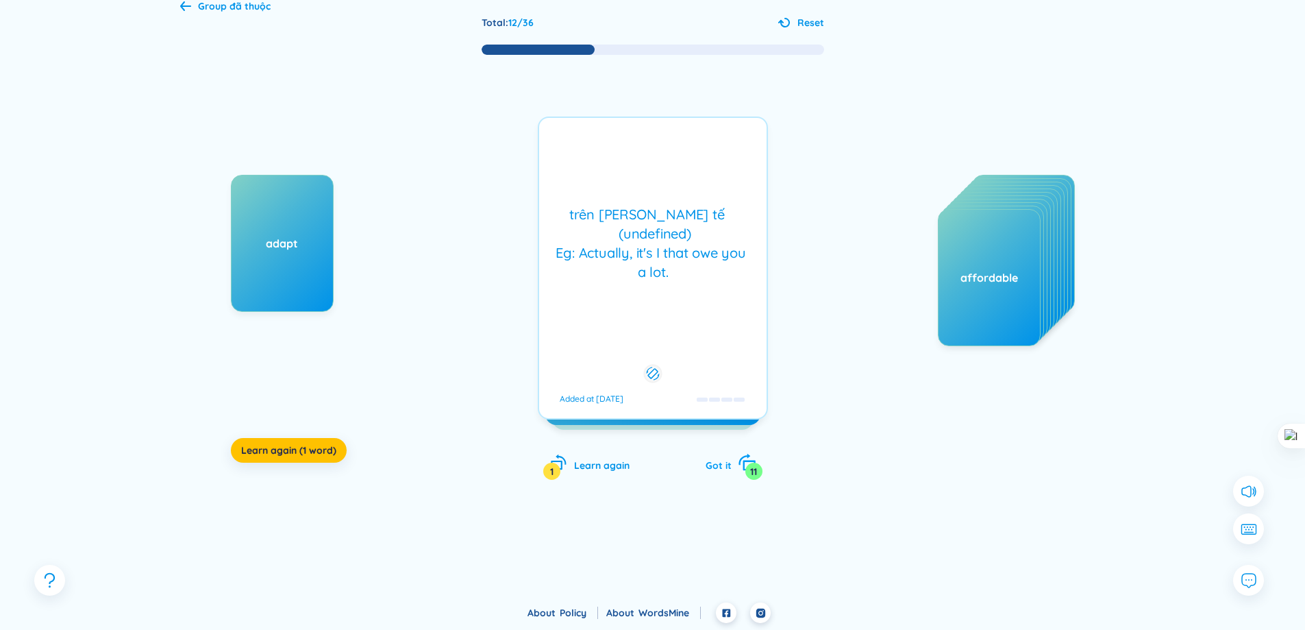
click at [740, 462] on icon "rotate-right" at bounding box center [745, 459] width 12 height 11
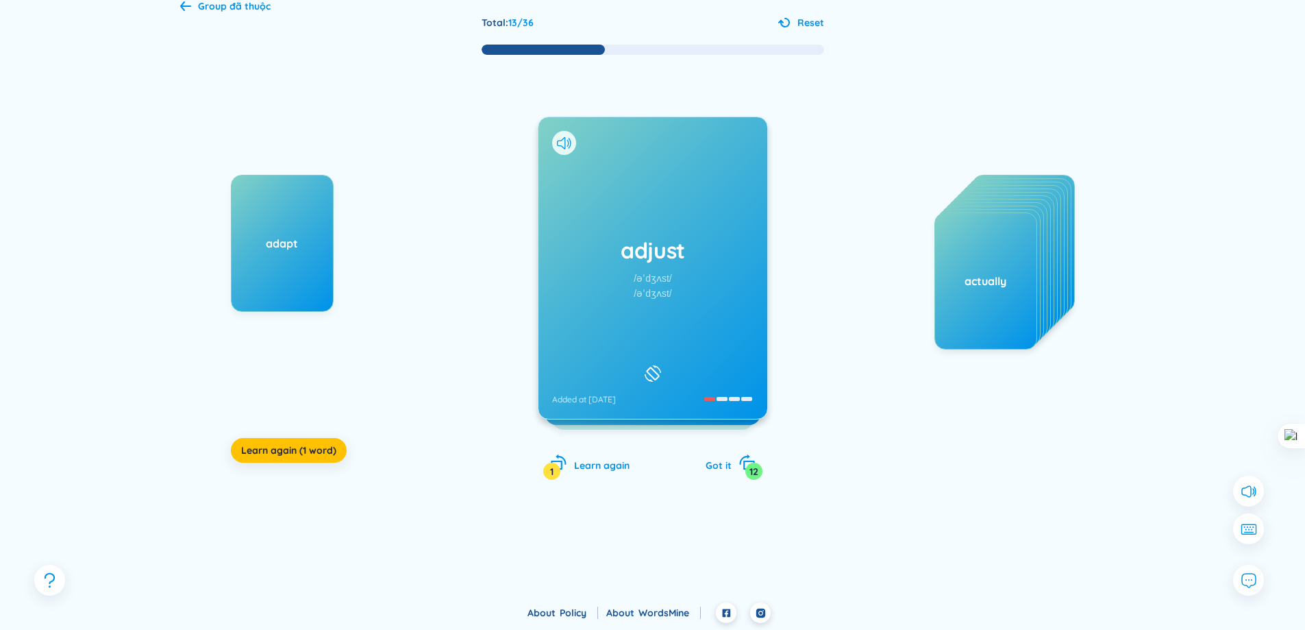
click at [685, 325] on div "adjust /əˈdʒʌst/ /əˈdʒʌst/ Added at [DATE]" at bounding box center [653, 267] width 229 height 301
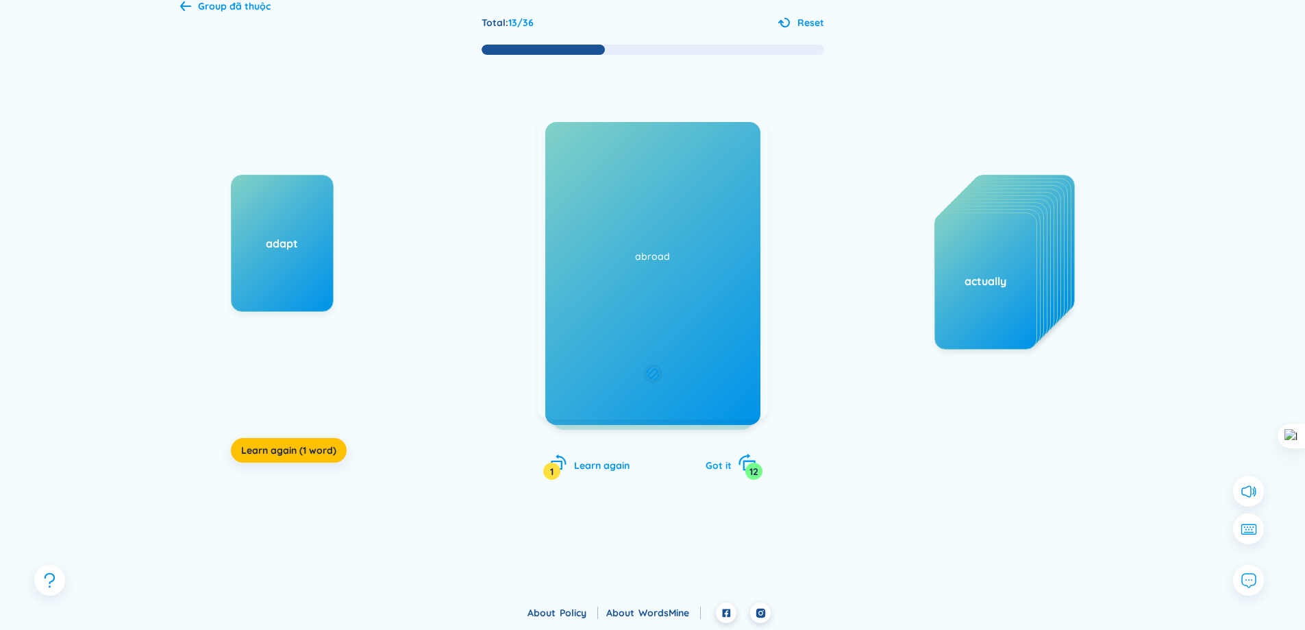
click at [721, 464] on span "Got it" at bounding box center [719, 465] width 26 height 12
click at [690, 323] on div "abroad /əˈbrɔːd/ /əˈbrɔːd/ Added at [DATE]" at bounding box center [653, 267] width 229 height 301
click at [735, 467] on div "Got it 13" at bounding box center [731, 463] width 50 height 19
click at [686, 281] on div "accommodate /əˈkɑːmədeɪt/ /əˈkɒmədeɪt/ Added at [DATE]" at bounding box center [653, 267] width 229 height 301
click at [739, 462] on icon "rotate-right" at bounding box center [746, 462] width 19 height 19
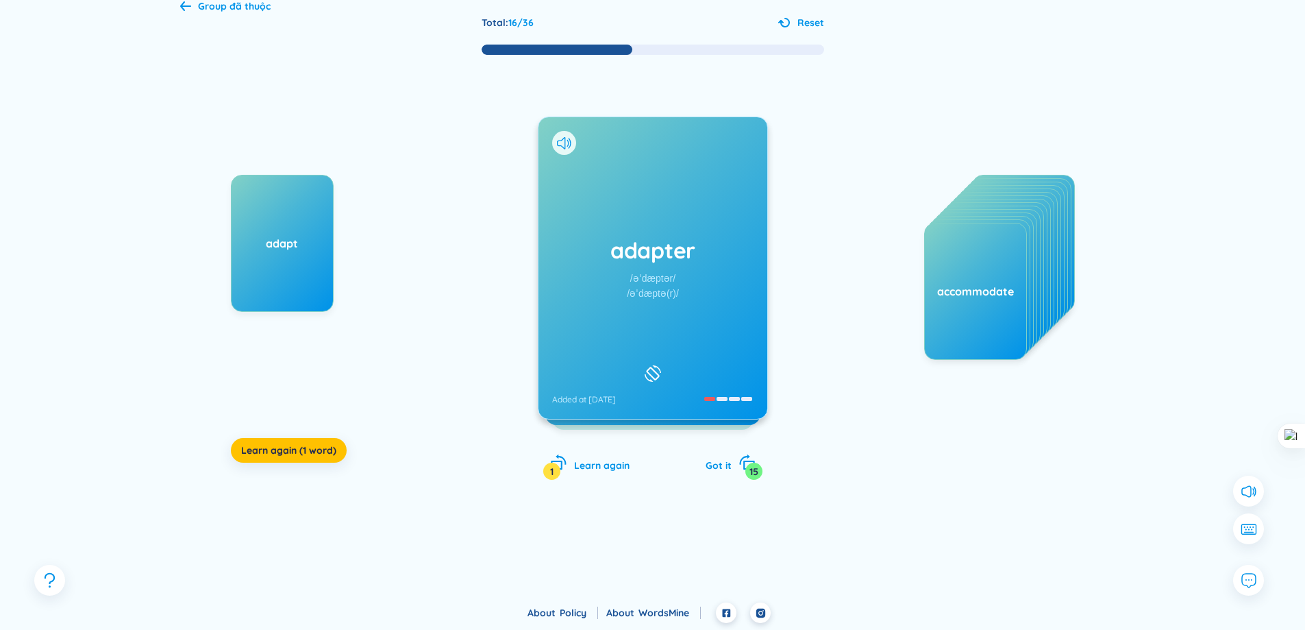
click at [684, 310] on div "adapter /əˈdæptər/ /əˈdæptə(r)/ Added at [DATE]" at bounding box center [653, 267] width 229 height 301
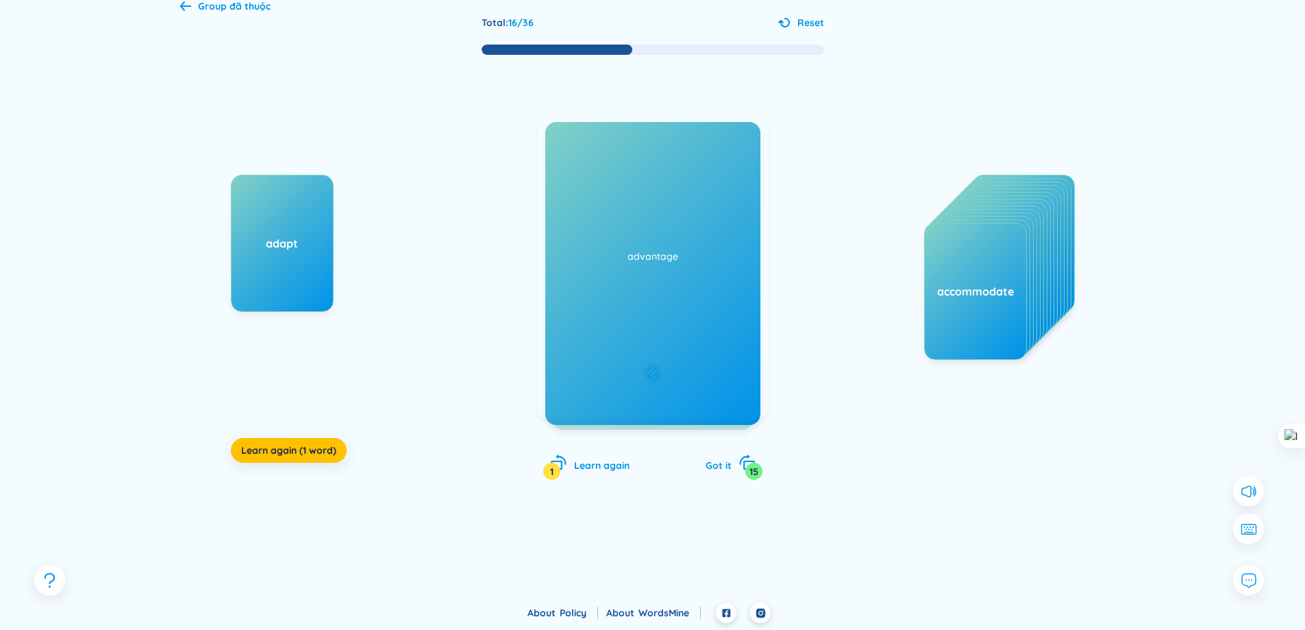
click at [713, 478] on div "adapter /əˈdæptər/ /əˈdæptə(r)/ Added at [DATE] thiết bị chuyển đổi (undefined)…" at bounding box center [653, 311] width 230 height 391
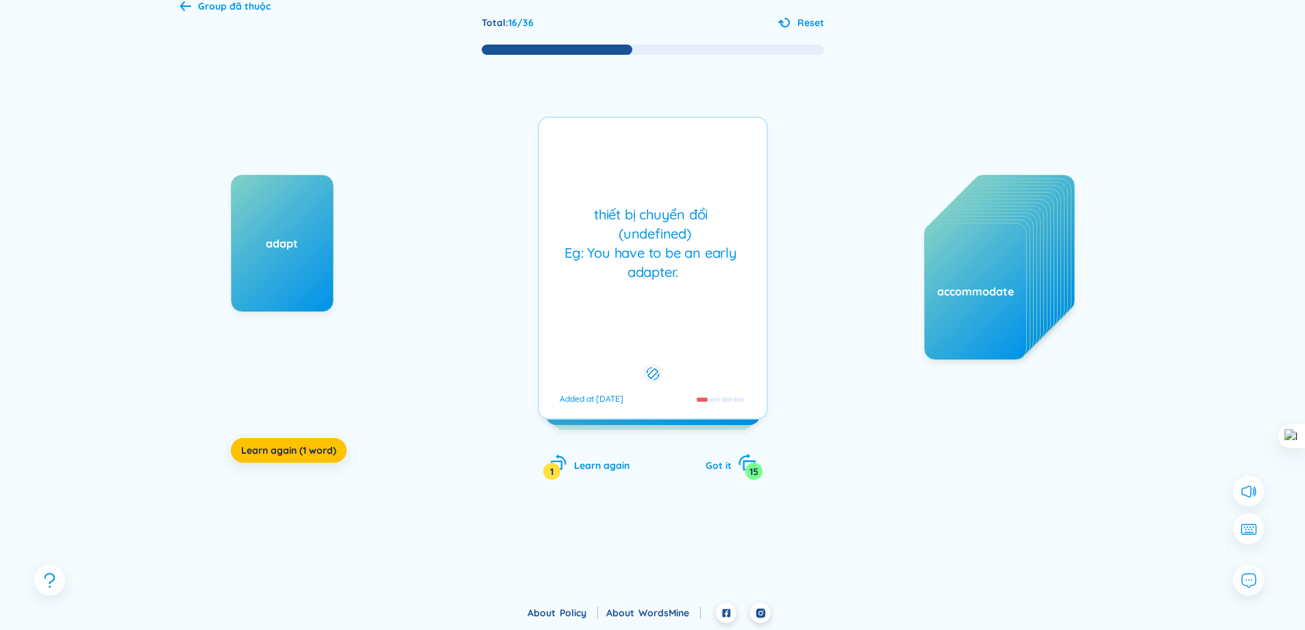
click at [733, 466] on div "Got it 15" at bounding box center [731, 463] width 50 height 19
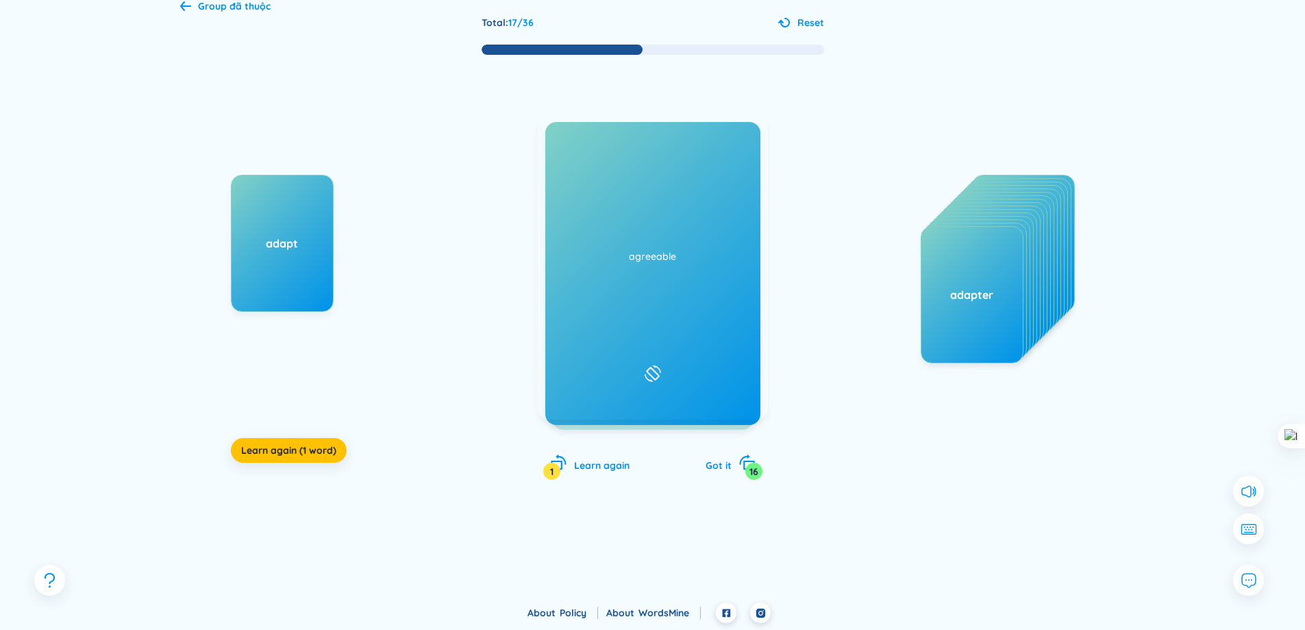
click at [703, 294] on div "advantage /ədˈvæntɪdʒ/ /ədˈvɑːntɪdʒ/ Added at [DATE]" at bounding box center [653, 267] width 229 height 301
click at [741, 457] on icon "rotate-right" at bounding box center [746, 462] width 19 height 19
click at [719, 327] on div "agreeable /əˈɡriːəbl/ /əˈɡriːəbl/ Added at [DATE]" at bounding box center [653, 267] width 229 height 301
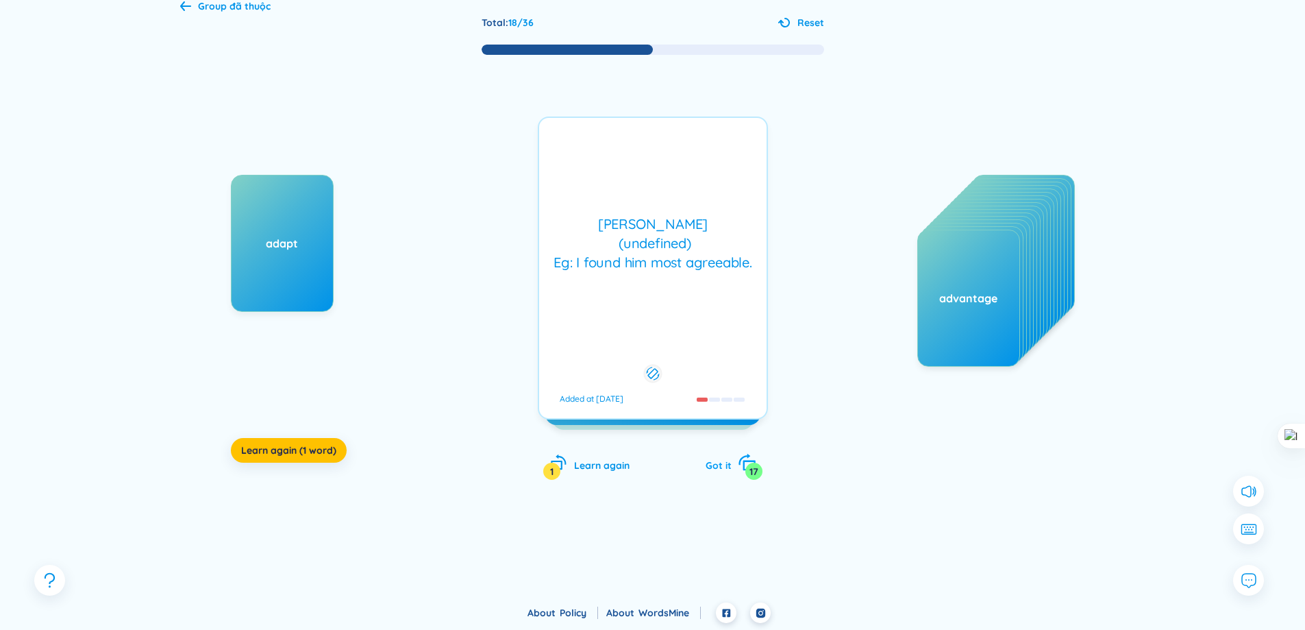
click at [735, 464] on div "Got it 17" at bounding box center [731, 463] width 50 height 19
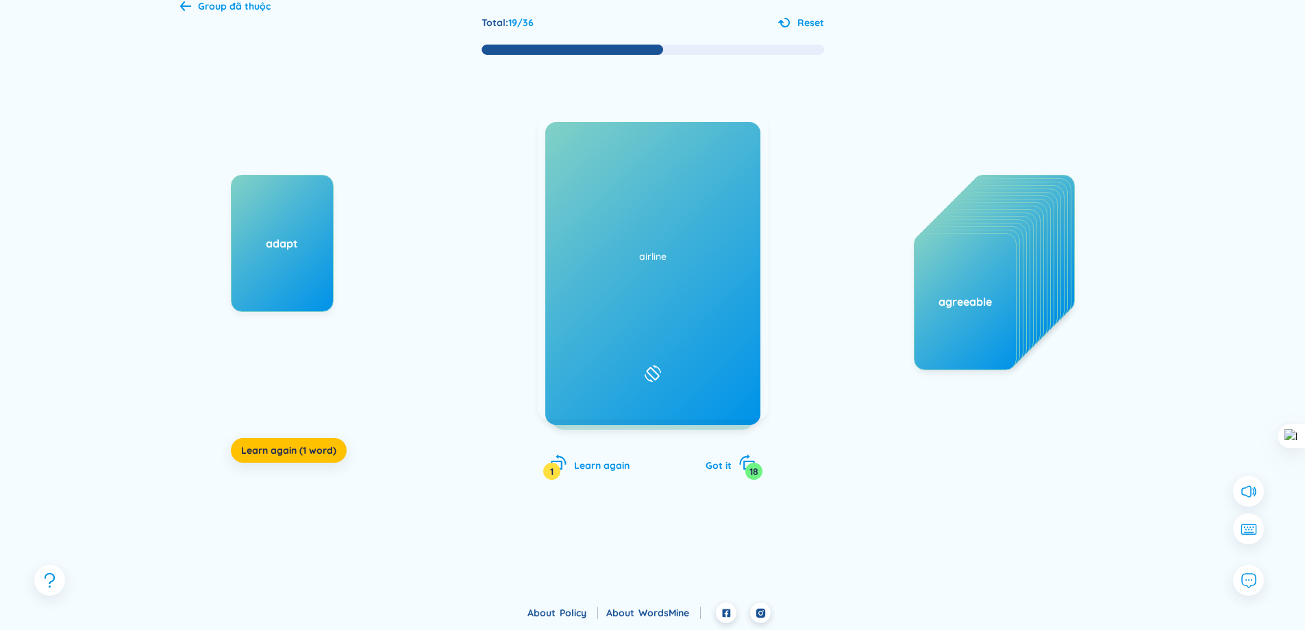
click at [702, 316] on div "aim /eɪm/ /eɪm/ Added at [DATE]" at bounding box center [653, 267] width 229 height 301
click at [738, 468] on icon "rotate-right" at bounding box center [746, 462] width 19 height 19
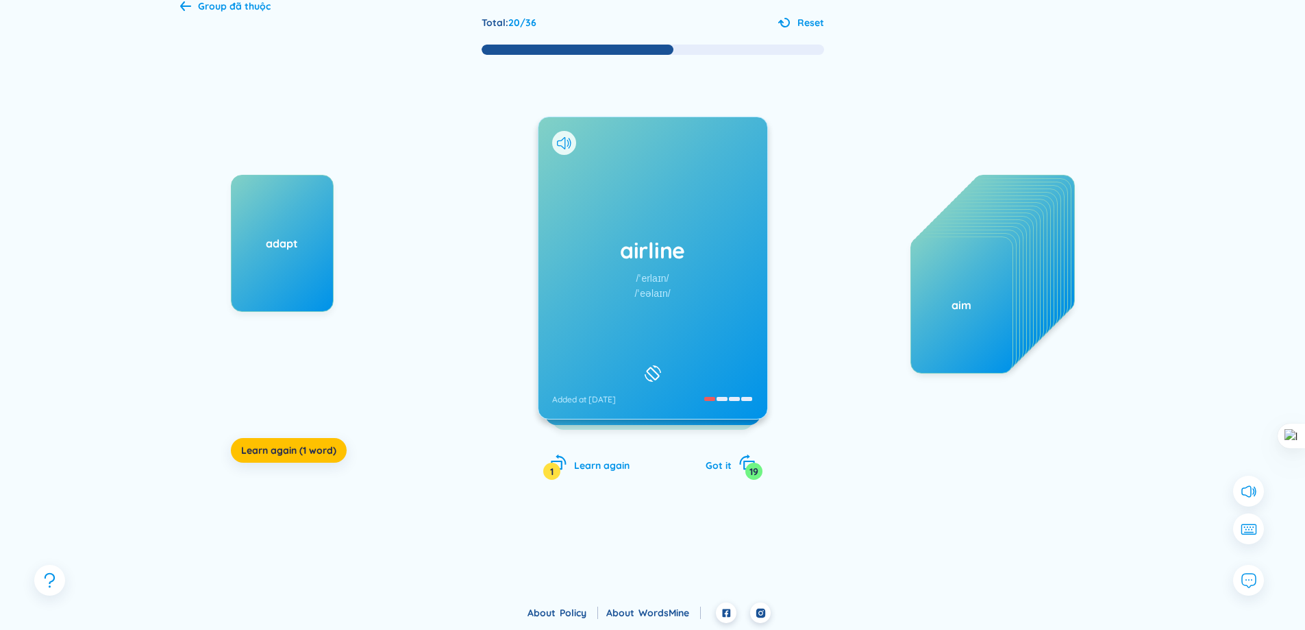
click at [719, 325] on div "airline /ˈerlaɪn/ /ˈeəlaɪn/ Added at [DATE]" at bounding box center [653, 267] width 229 height 301
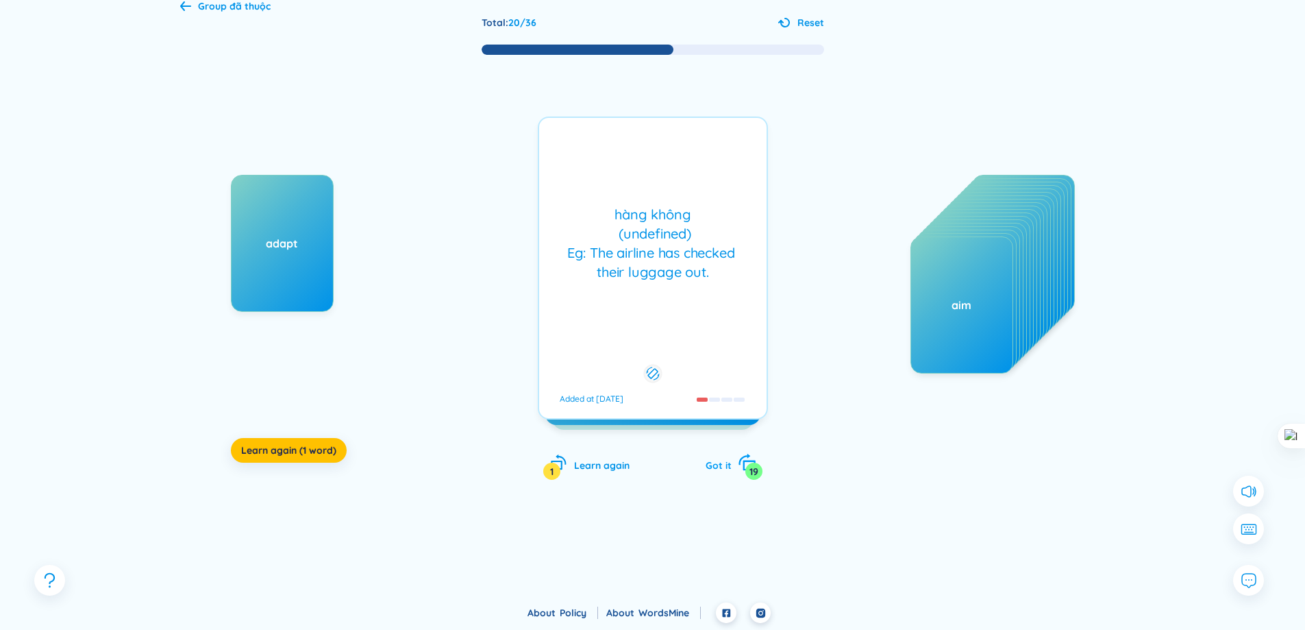
click at [739, 460] on icon "rotate-right" at bounding box center [746, 462] width 19 height 19
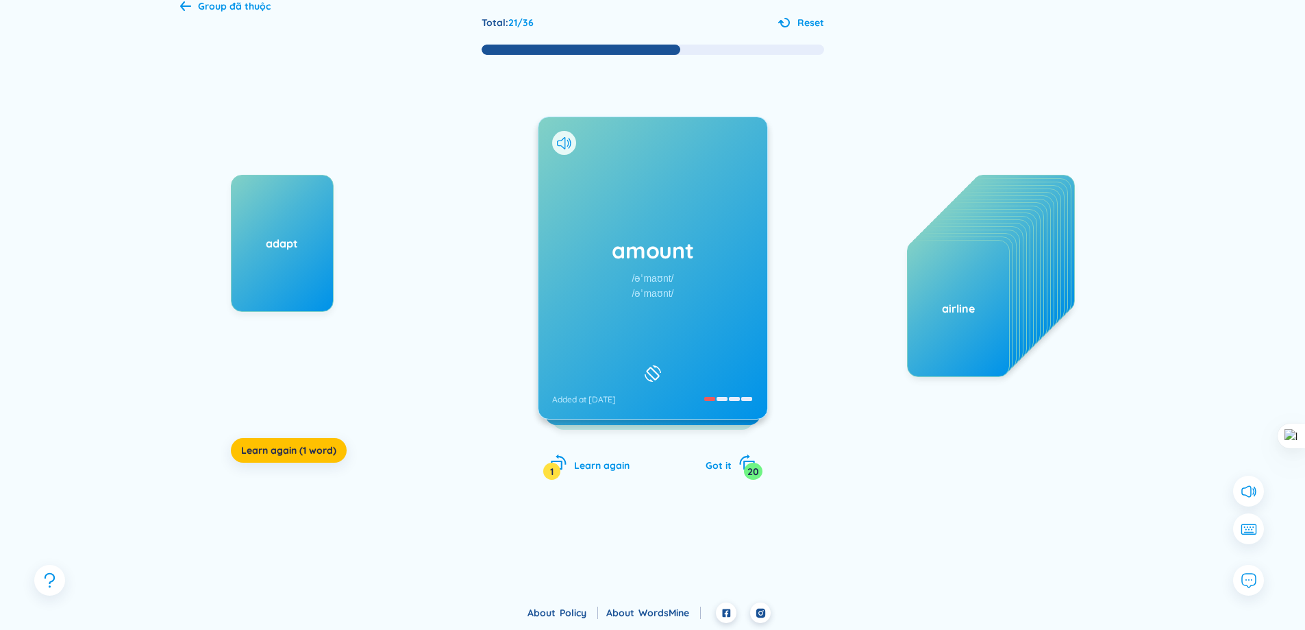
click at [712, 303] on div "amount /əˈmaʊnt/ /əˈmaʊnt/ Added at [DATE]" at bounding box center [653, 267] width 229 height 301
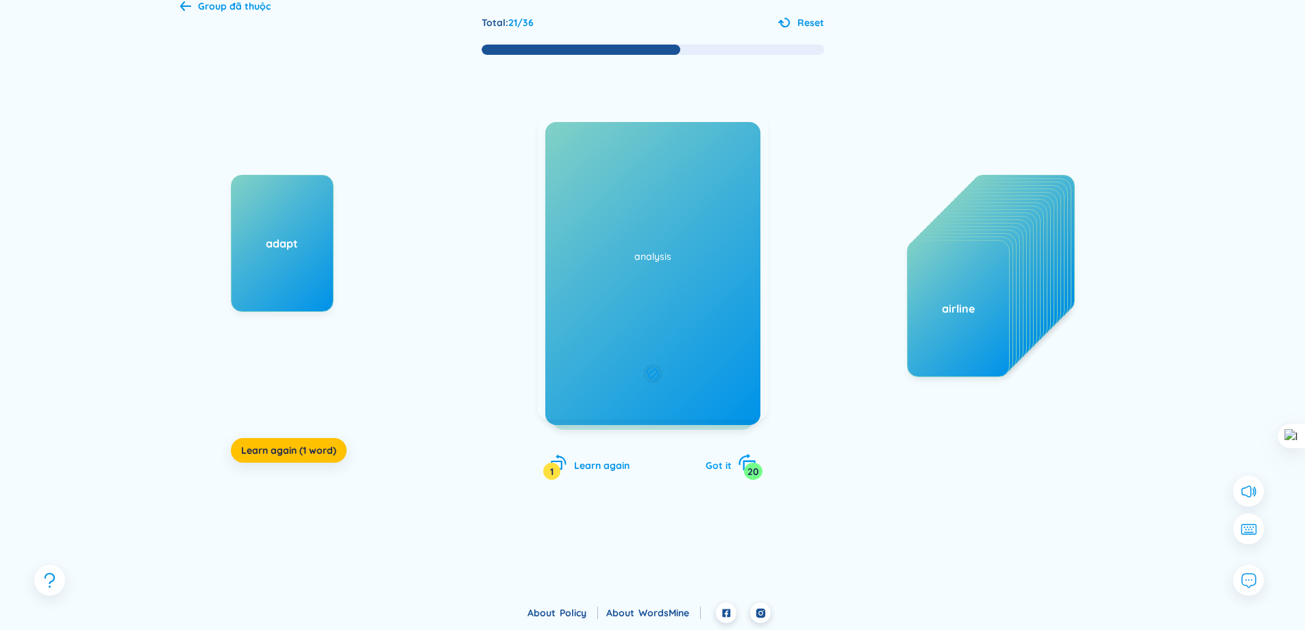
click at [739, 460] on icon "rotate-right" at bounding box center [746, 462] width 19 height 19
click at [695, 282] on div "analysis /əˈnæləsɪs/ /əˈnæləsɪs/ Added at [DATE]" at bounding box center [653, 267] width 229 height 301
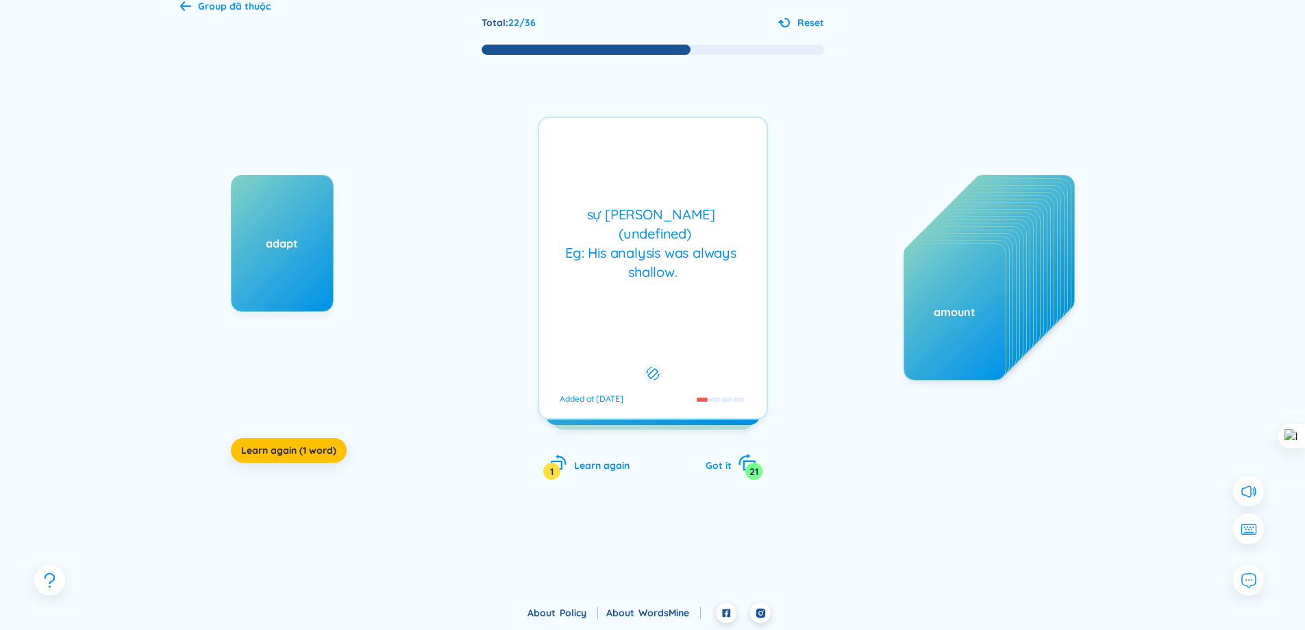
click at [721, 462] on span "Got it" at bounding box center [719, 465] width 26 height 12
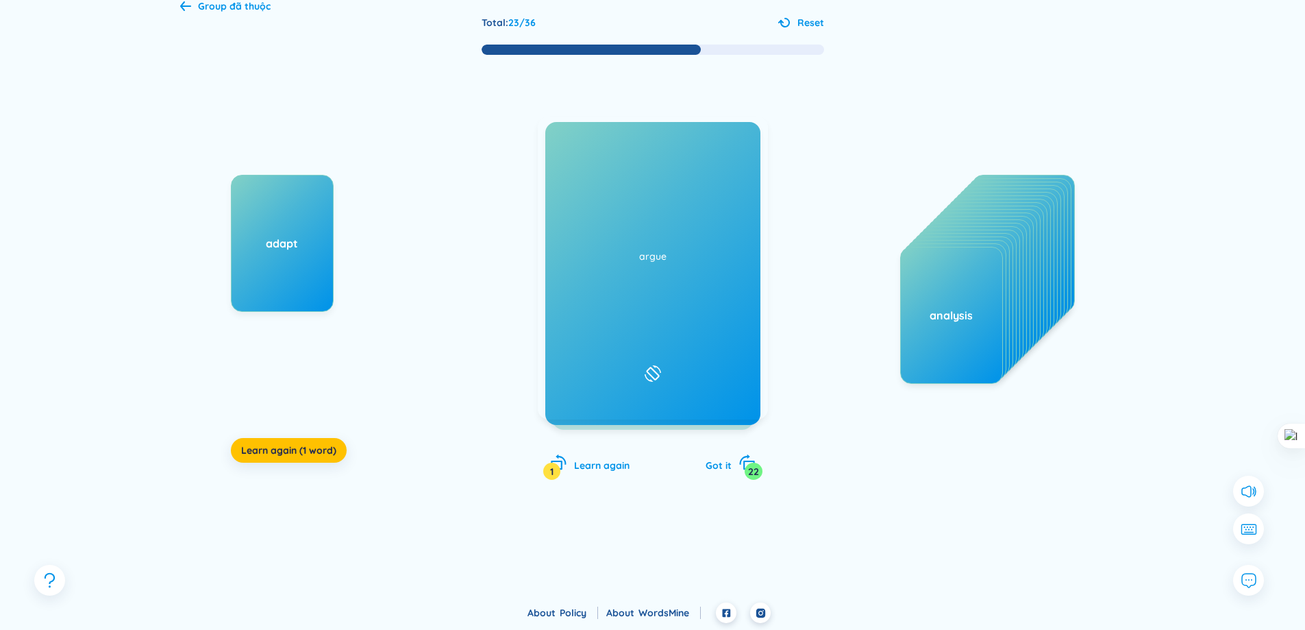
click at [682, 306] on div "approve /əˈpruːv/ /əˈpruːv/ Added at [DATE]" at bounding box center [653, 267] width 229 height 301
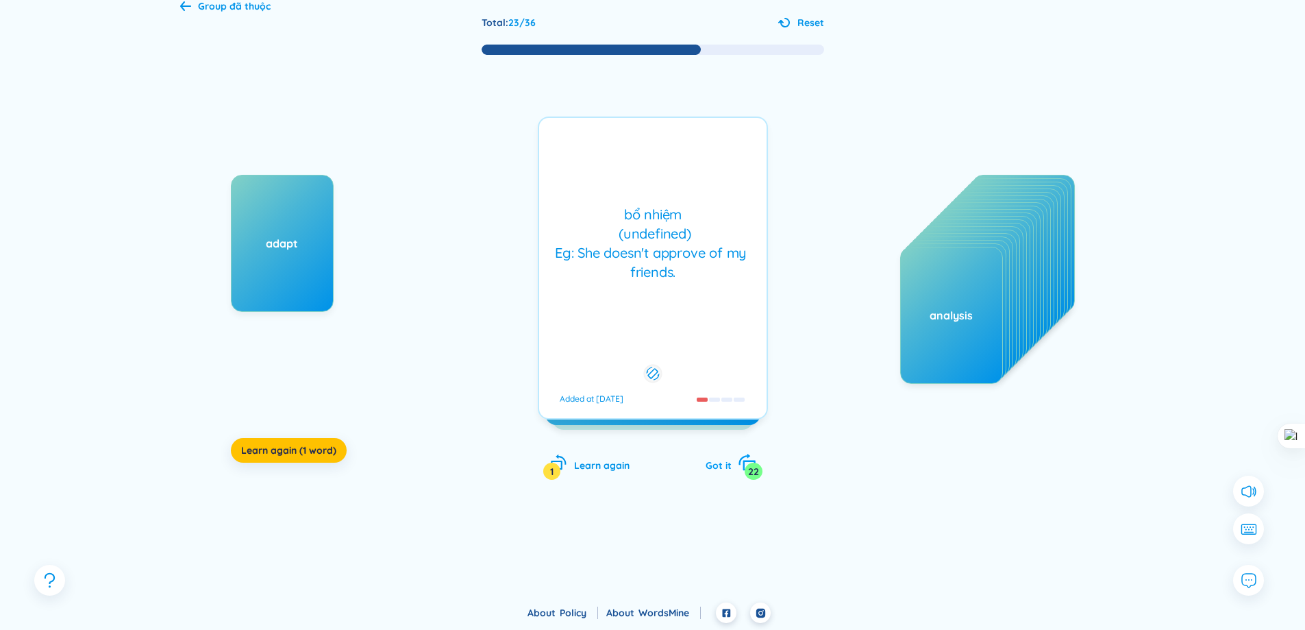
click at [716, 455] on div "Got it 22" at bounding box center [731, 463] width 50 height 19
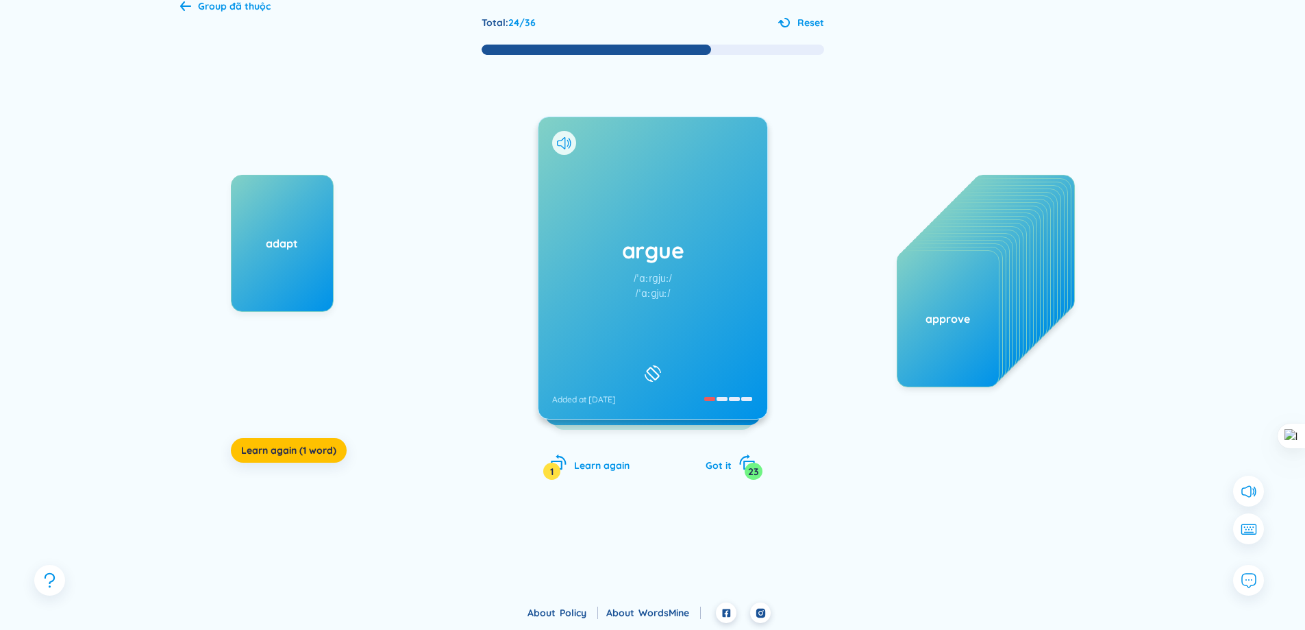
click at [687, 296] on div "argue /ˈɑːrɡjuː/ /ˈɑːɡjuː/ Added at [DATE]" at bounding box center [653, 267] width 229 height 301
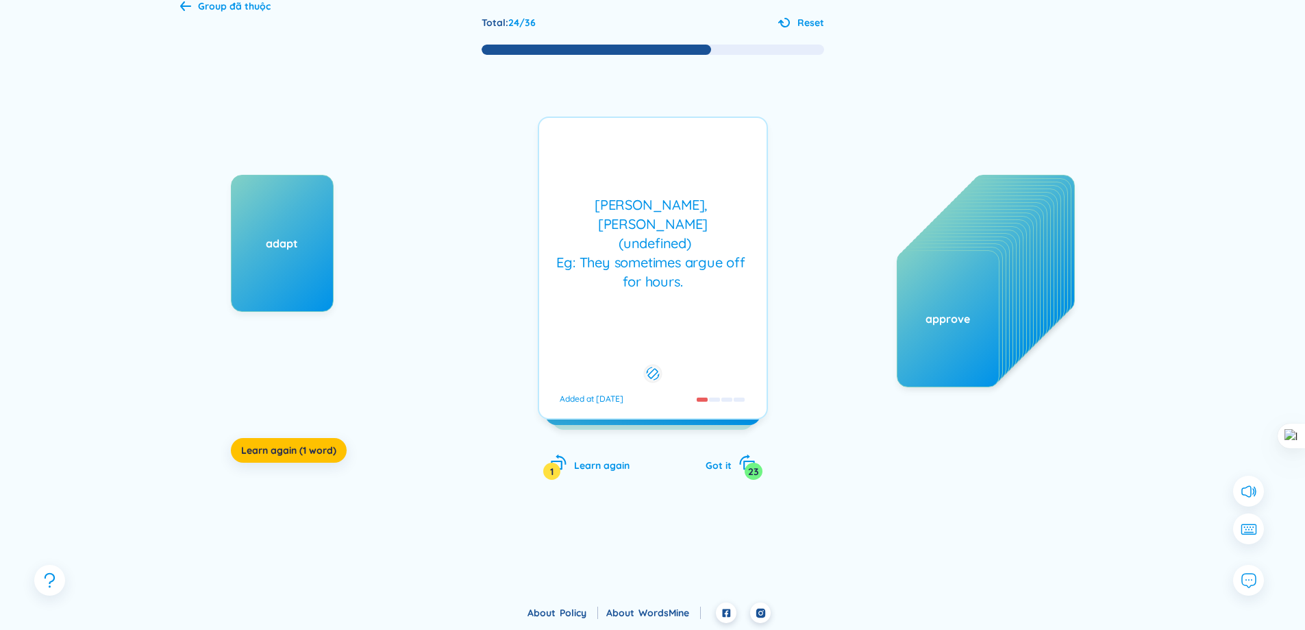
click at [734, 478] on div "argue /ˈɑːrɡjuː/ /ˈɑːɡjuː/ Added at [DATE] [PERSON_NAME], [PERSON_NAME] (undefi…" at bounding box center [653, 311] width 230 height 391
click at [738, 460] on icon "rotate-right" at bounding box center [746, 462] width 19 height 19
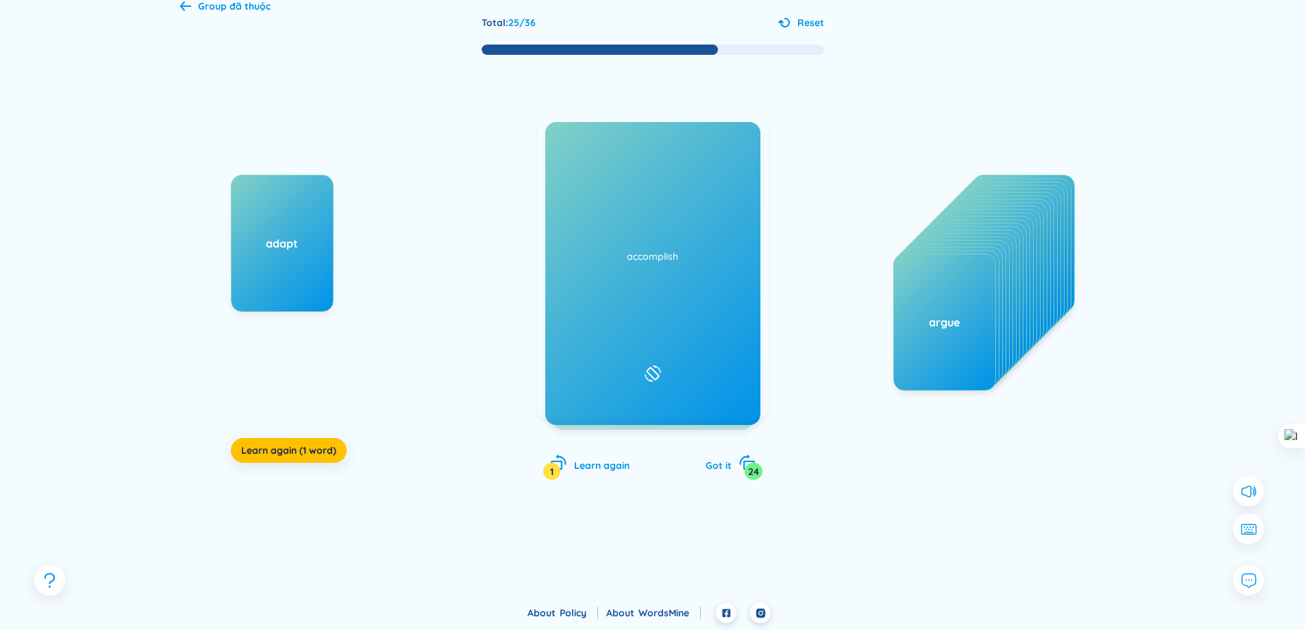
click at [700, 332] on div "ability /əˈbɪləti/ /əˈbɪləti/ Added at [DATE]" at bounding box center [653, 267] width 229 height 301
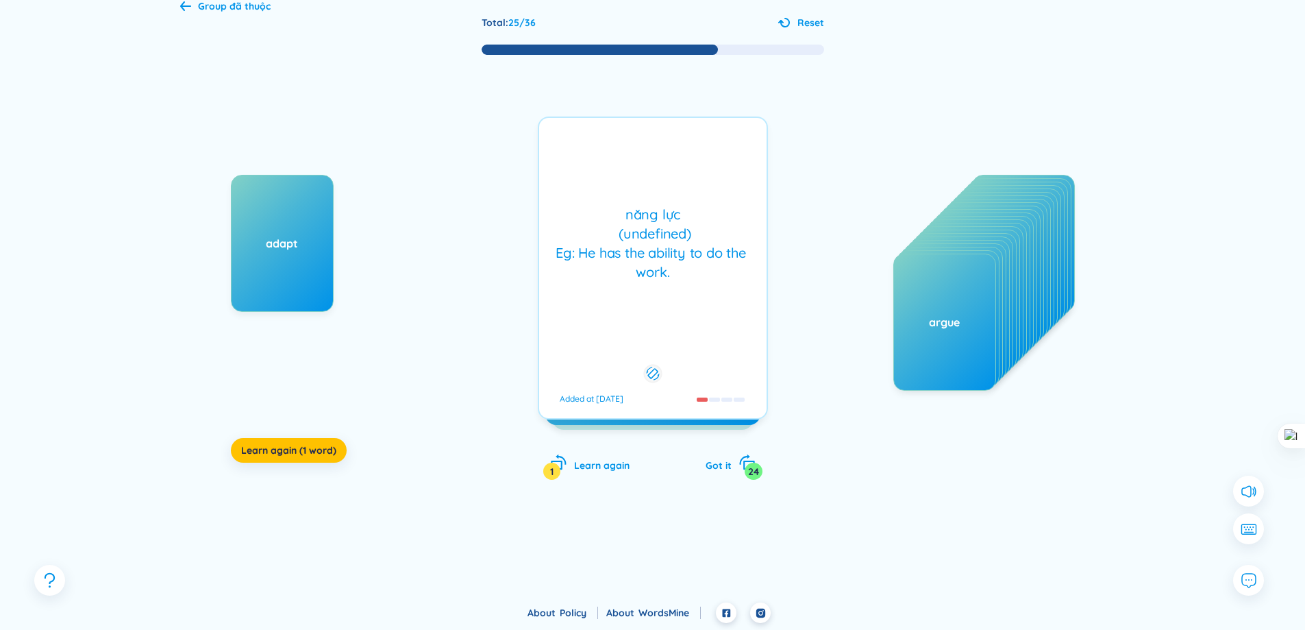
click at [748, 440] on div "ability /əˈbɪləti/ /əˈbɪləti/ Added at [DATE] năng lực (undefined) Eg: He has t…" at bounding box center [653, 311] width 230 height 391
click at [746, 454] on icon "rotate-right" at bounding box center [746, 462] width 19 height 19
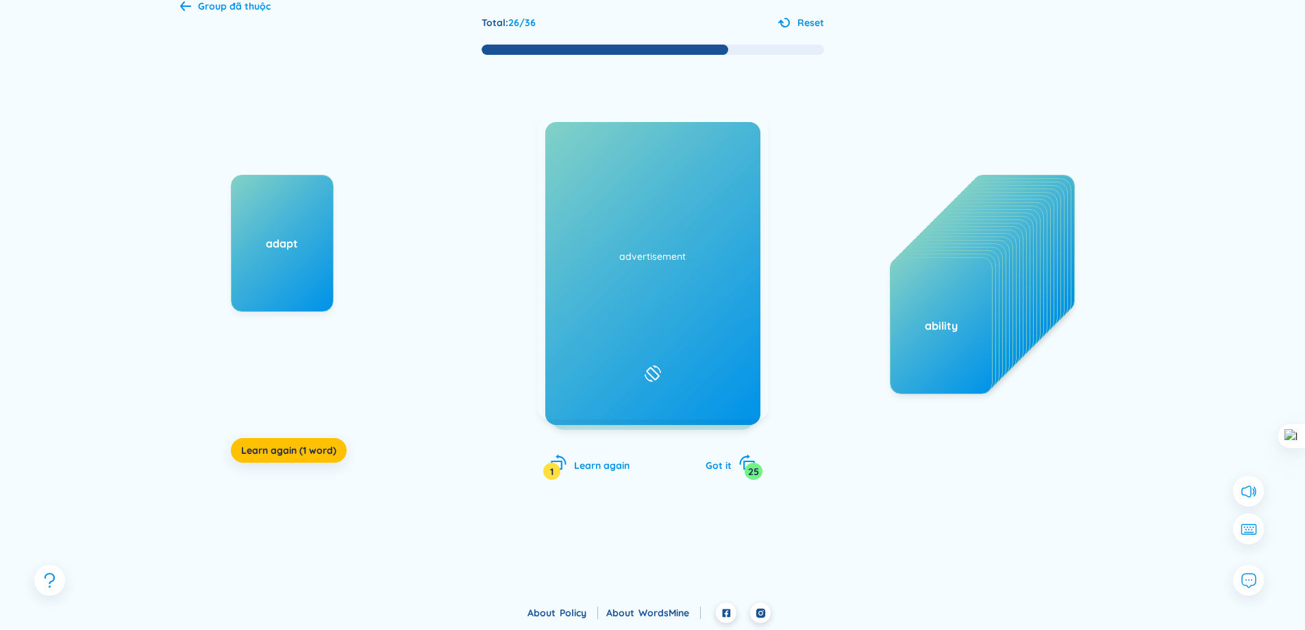
click at [719, 318] on div "accomplish /əˈkɑːmplɪʃ/ /əˈkʌmplɪʃ/ Added at [DATE]" at bounding box center [653, 267] width 229 height 301
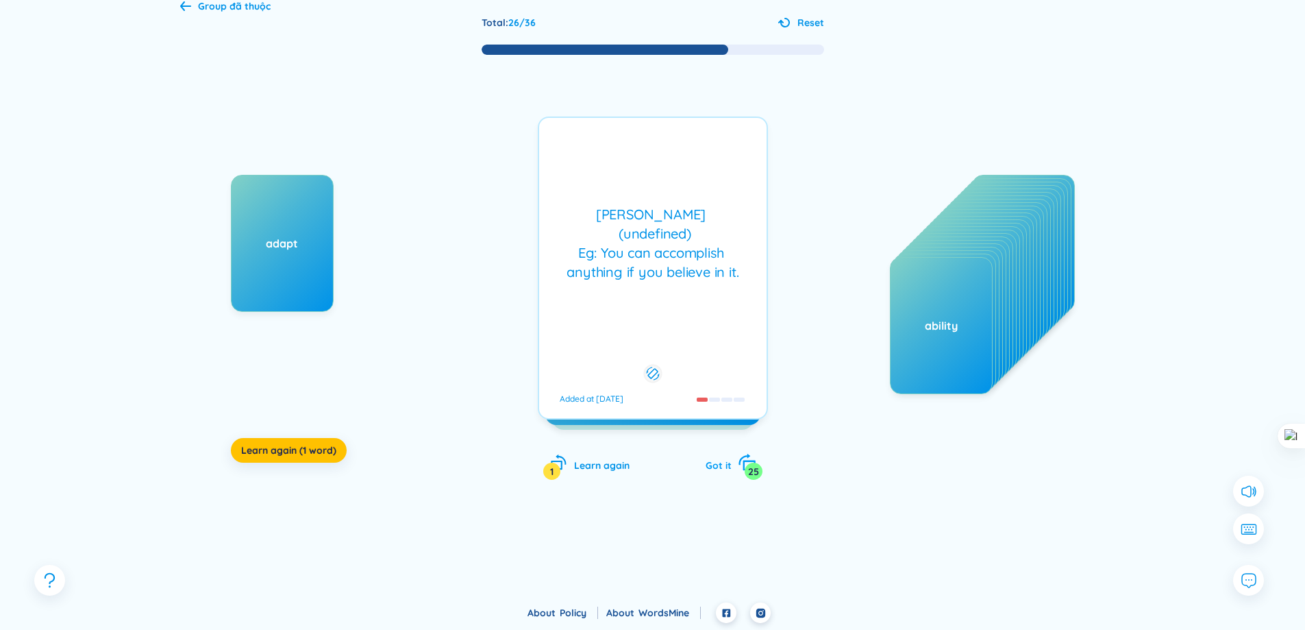
click at [742, 458] on icon "rotate-right" at bounding box center [745, 459] width 12 height 11
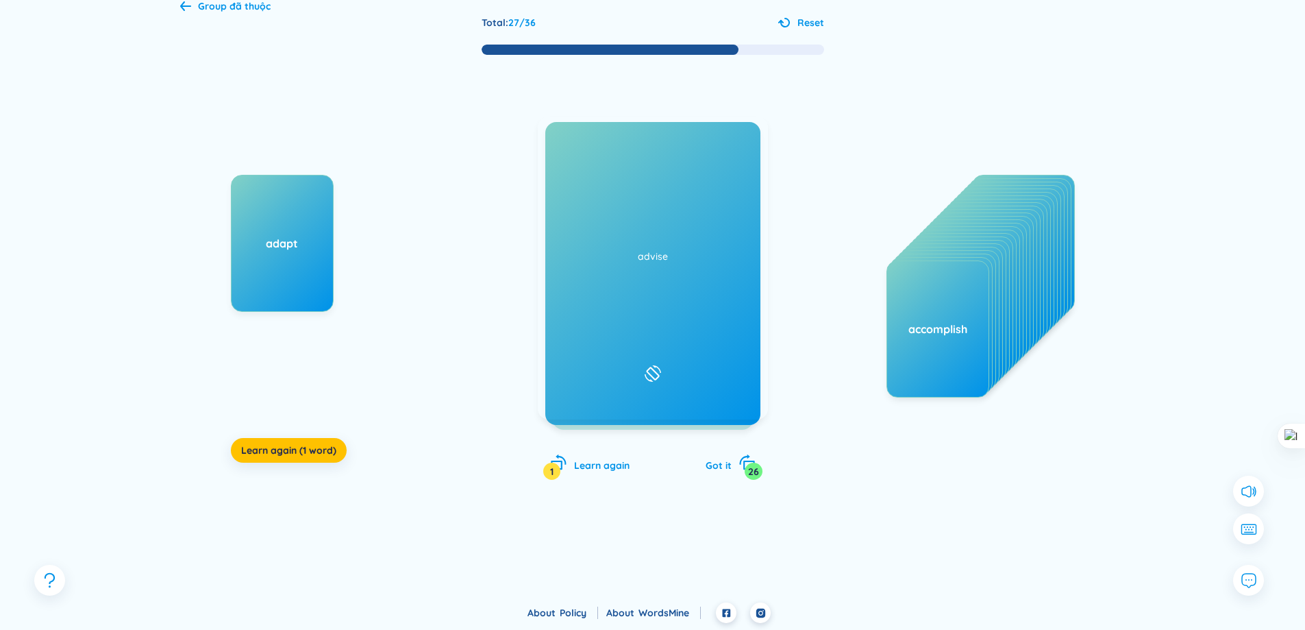
click at [686, 334] on div "advertisement /ˌædvərˈtaɪzmənt/ /ədˈvɜːtɪsmənt/ Added at [DATE]" at bounding box center [653, 267] width 229 height 301
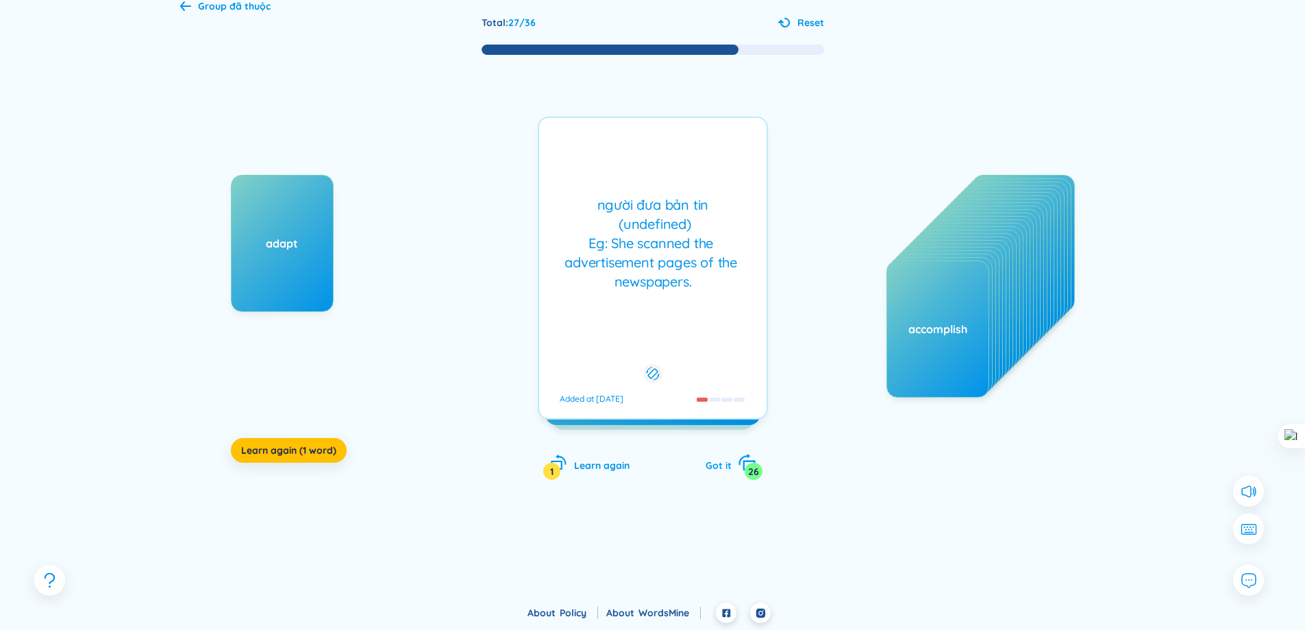
click at [727, 470] on span "Got it" at bounding box center [719, 465] width 26 height 12
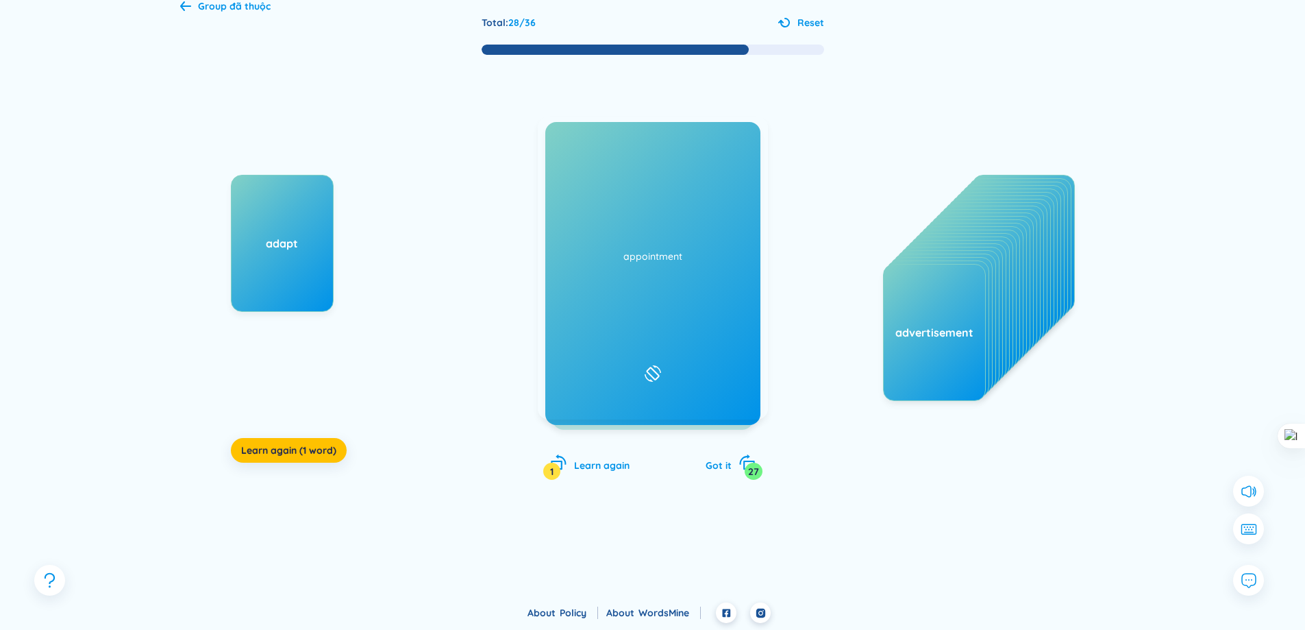
click at [656, 343] on div "advise /ədˈvaɪz/ /ədˈvaɪz/ Added at [DATE]" at bounding box center [653, 267] width 229 height 301
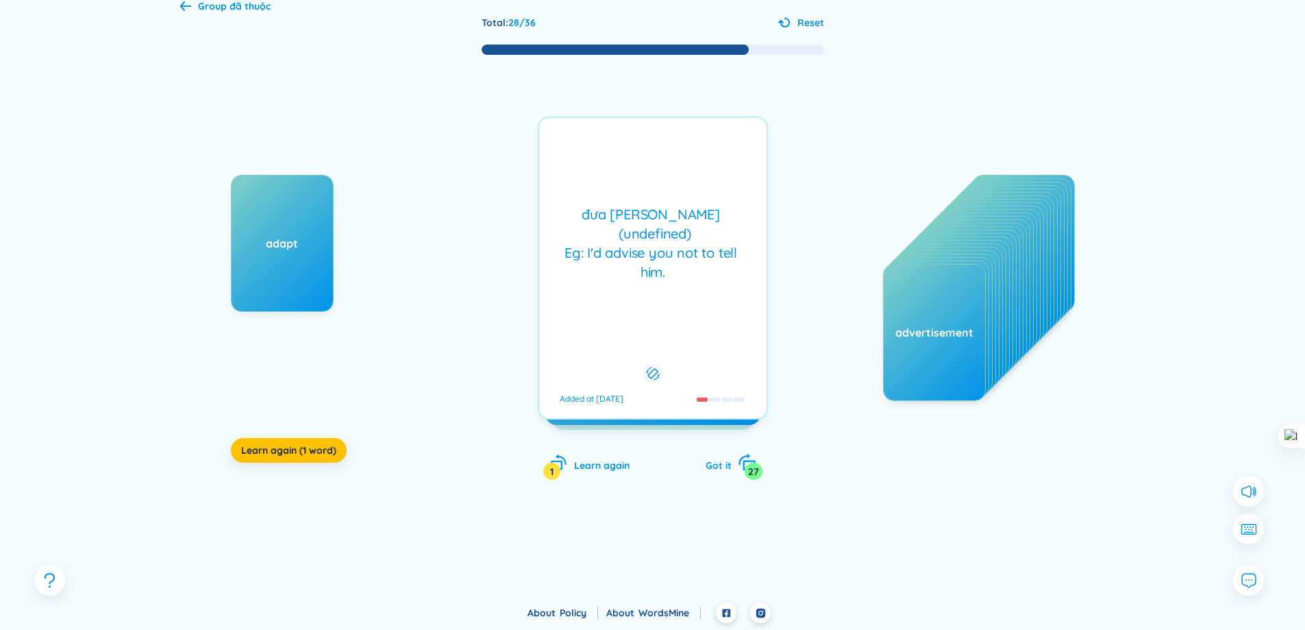
click at [732, 470] on div "Got it 27" at bounding box center [731, 463] width 50 height 19
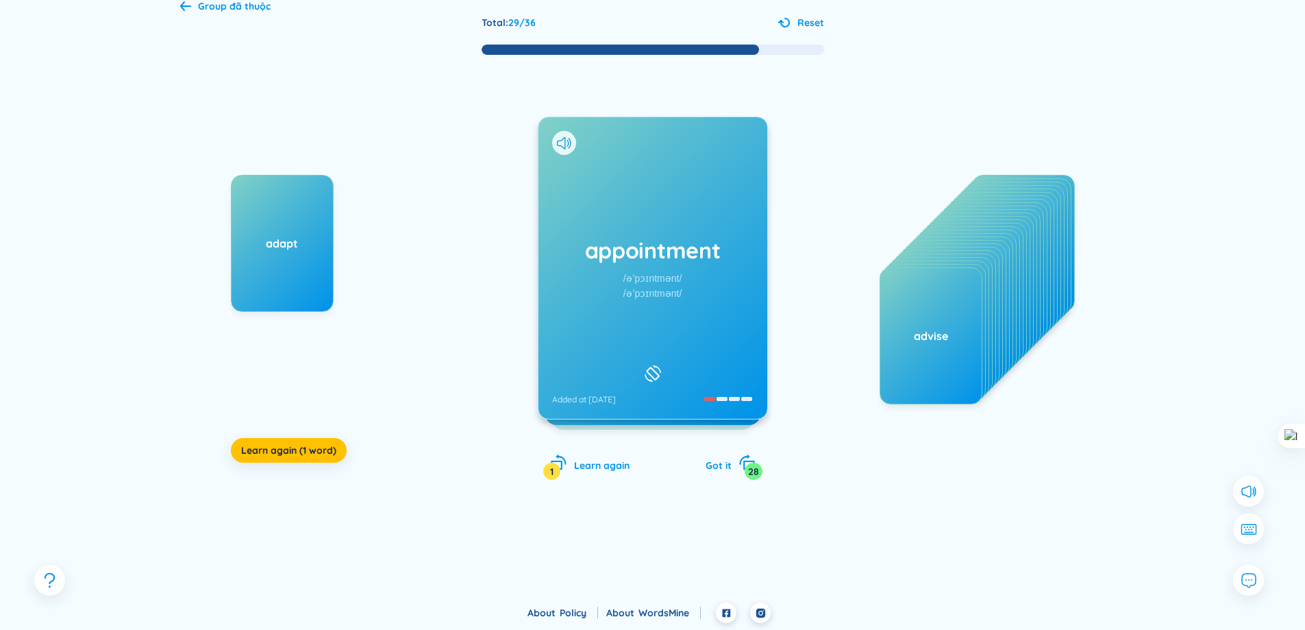
click at [726, 378] on div "appointment /əˈpɔɪntmənt/ /əˈpɔɪntmənt/ Added at [DATE]" at bounding box center [653, 267] width 229 height 301
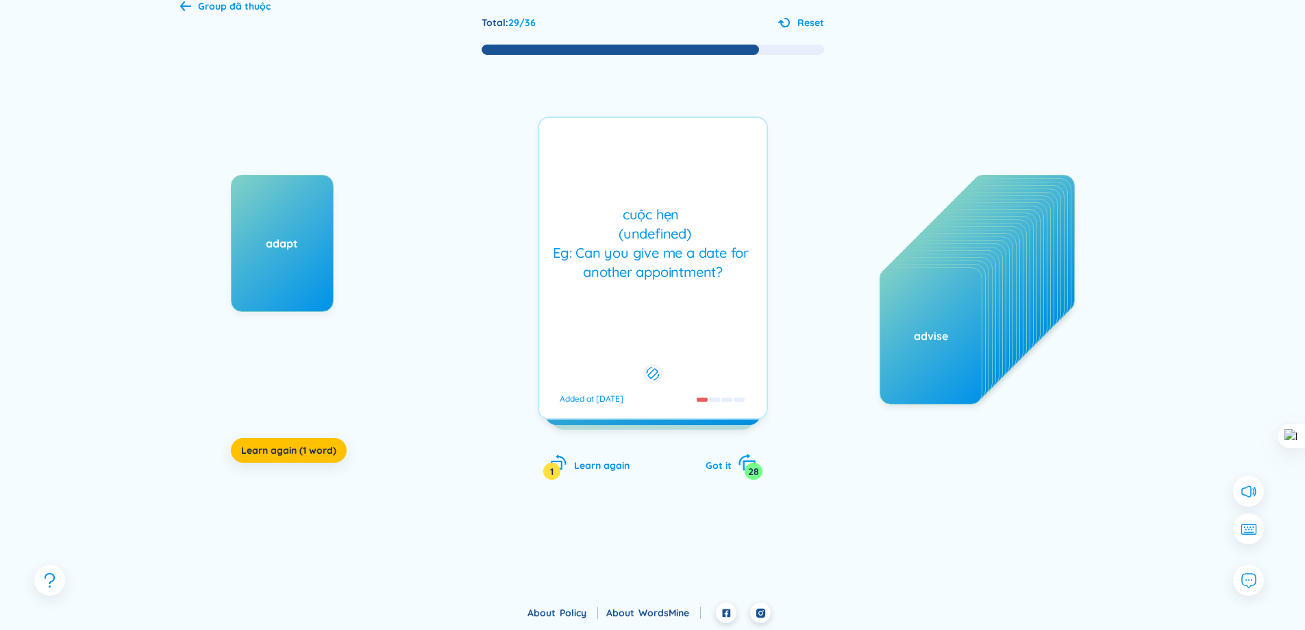
click at [719, 455] on div "Got it 28" at bounding box center [731, 463] width 50 height 19
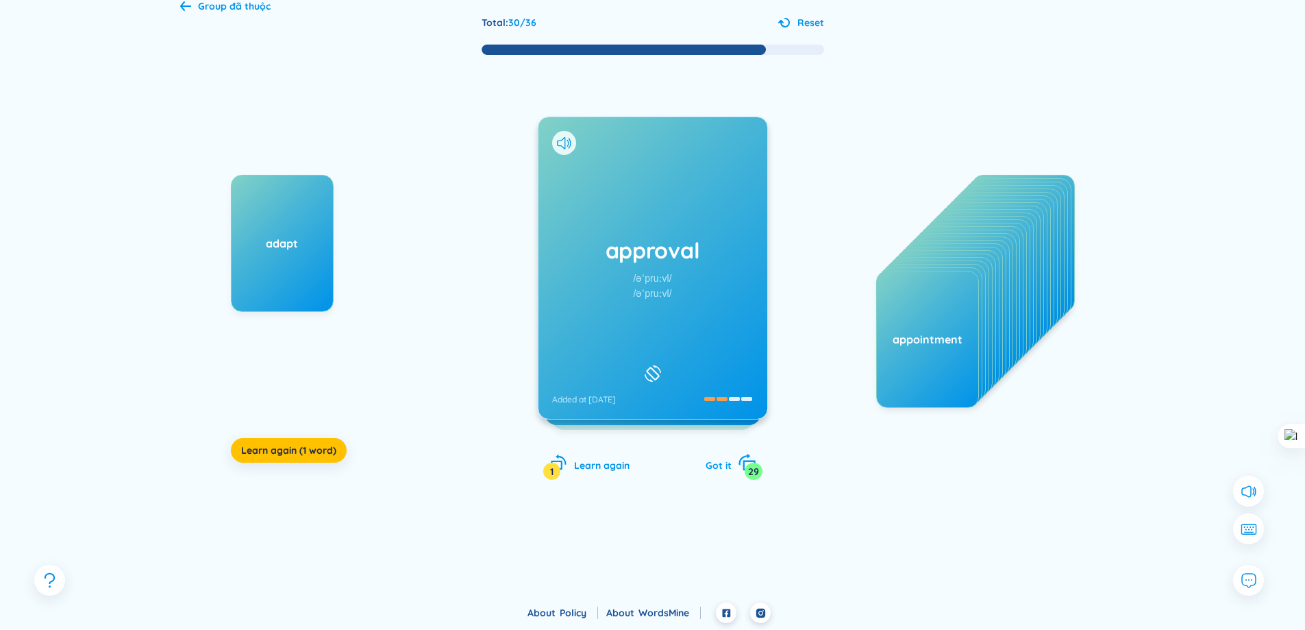
click at [734, 460] on div "Got it 29" at bounding box center [731, 463] width 50 height 19
click at [904, 328] on div "approval" at bounding box center [924, 342] width 103 height 137
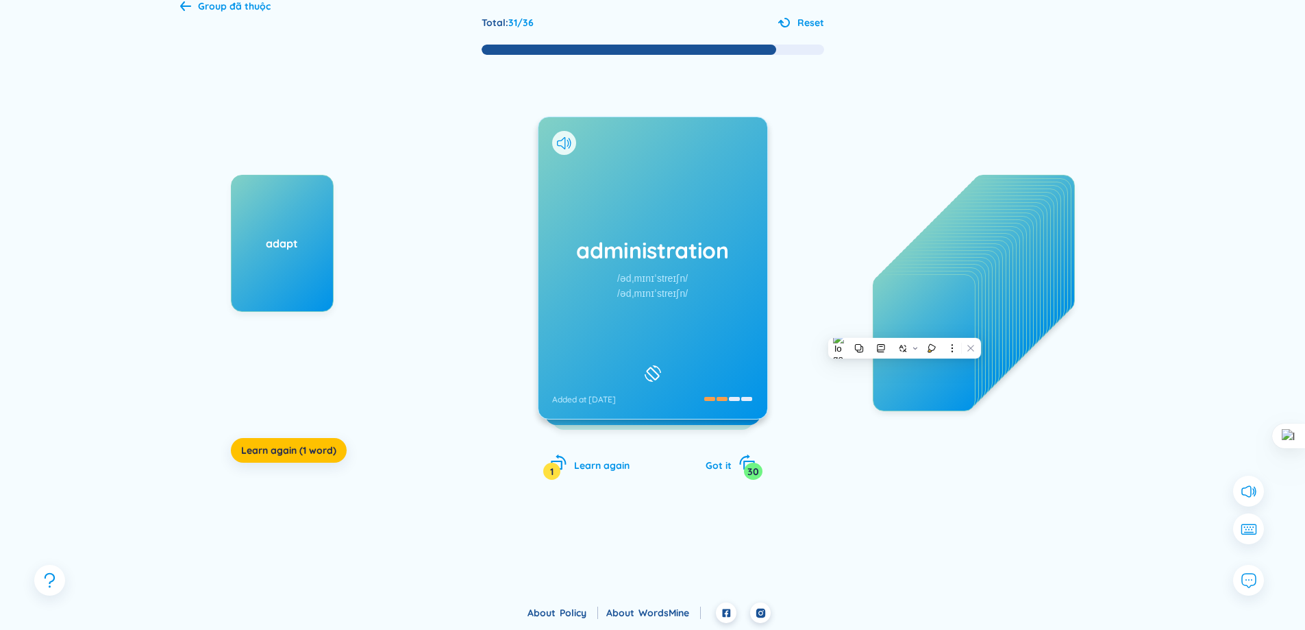
click at [937, 306] on div "approval" at bounding box center [924, 342] width 103 height 137
click at [726, 459] on span "Got it" at bounding box center [719, 465] width 26 height 12
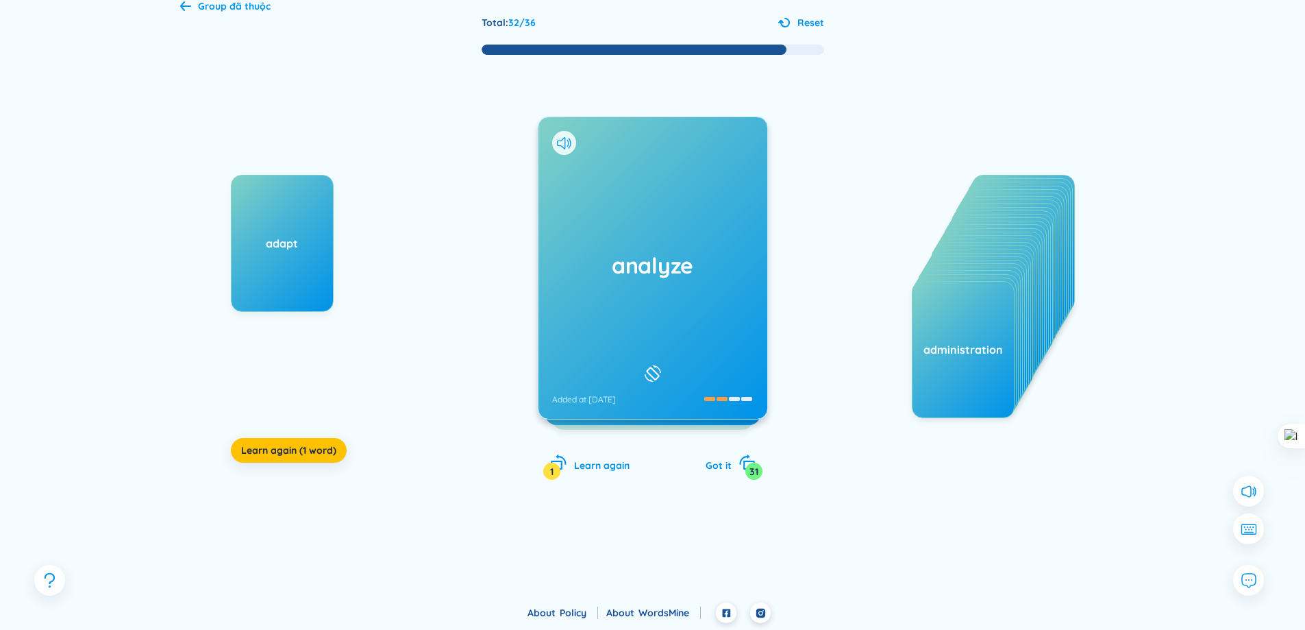
click at [701, 339] on div "analyze Added at [DATE]" at bounding box center [653, 267] width 229 height 301
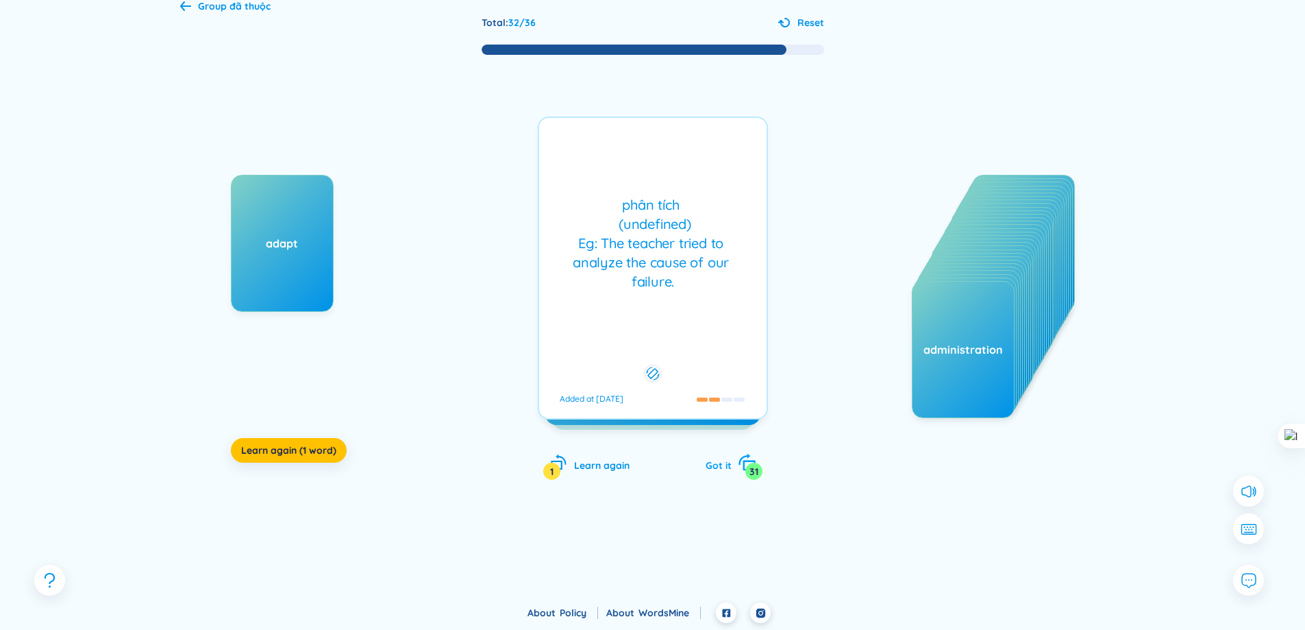
click at [728, 458] on div "Got it 31" at bounding box center [731, 463] width 50 height 19
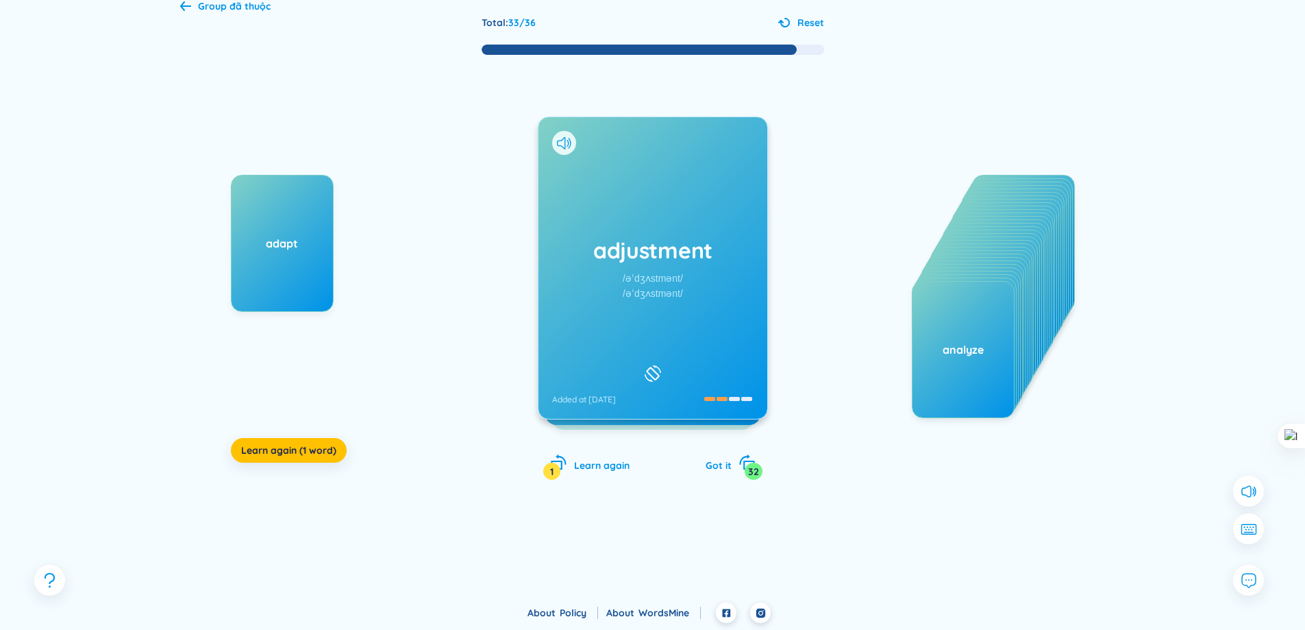
click at [719, 324] on div "adjustment /əˈdʒʌstmənt/ /əˈdʒʌstmənt/ Added at [DATE]" at bounding box center [653, 267] width 229 height 301
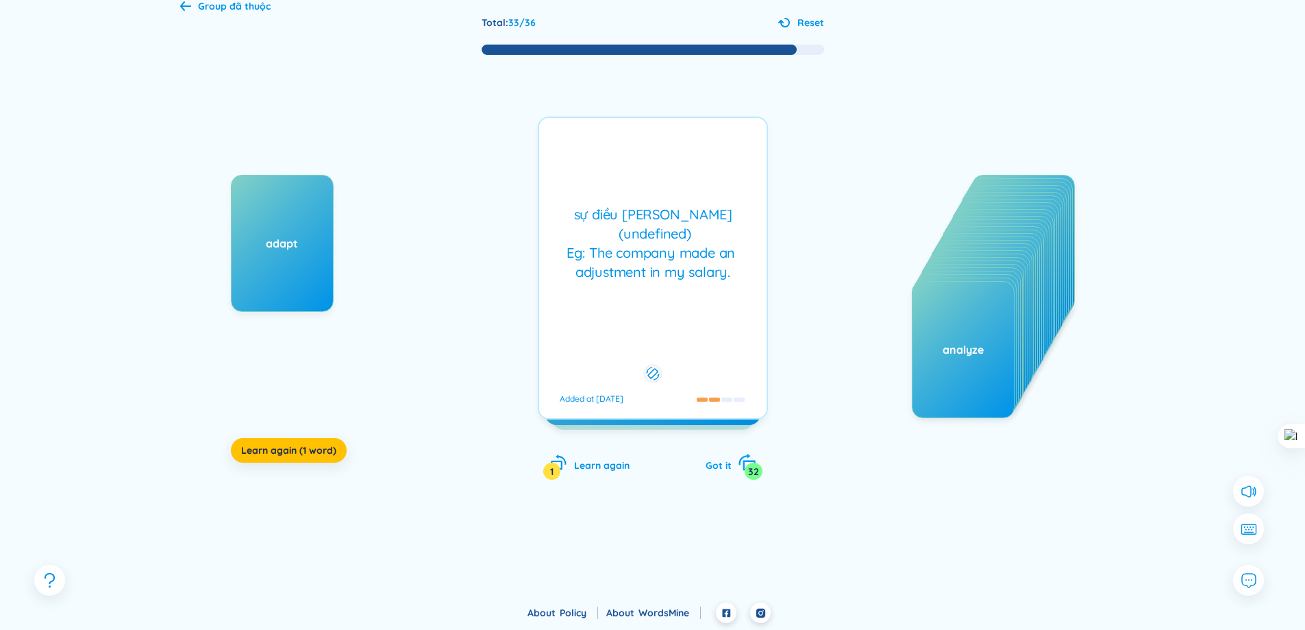
click at [727, 462] on span "Got it" at bounding box center [719, 465] width 26 height 12
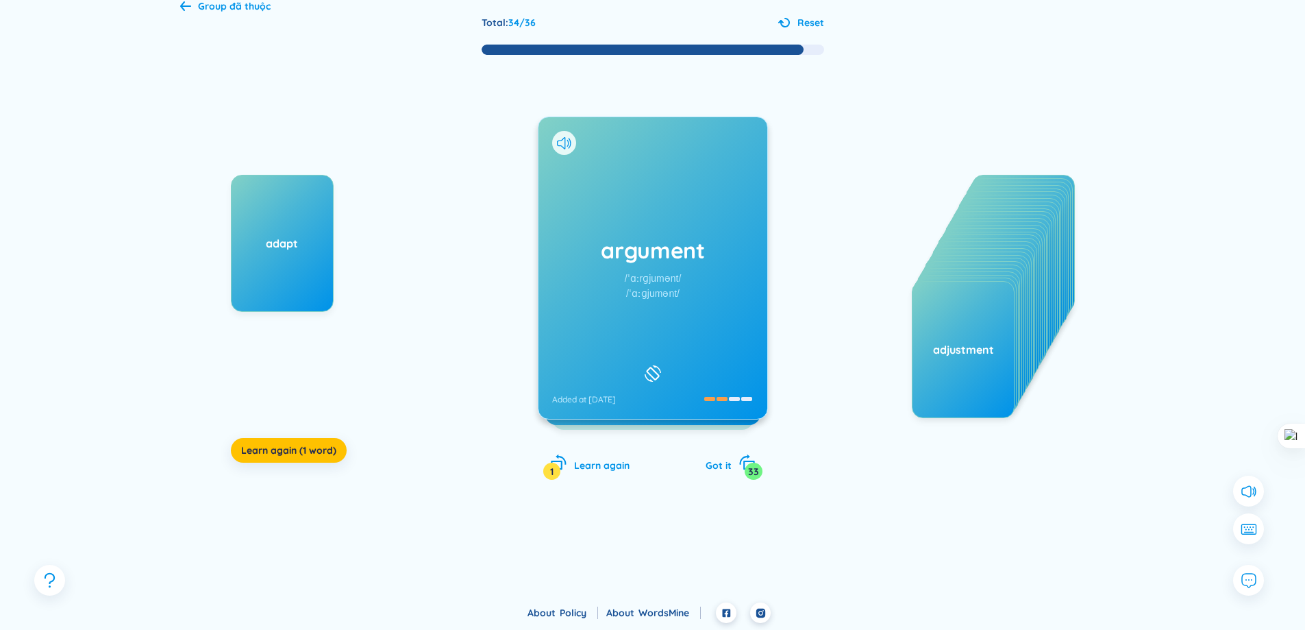
click at [627, 290] on div "/ˈɑːɡjumənt/" at bounding box center [652, 293] width 53 height 15
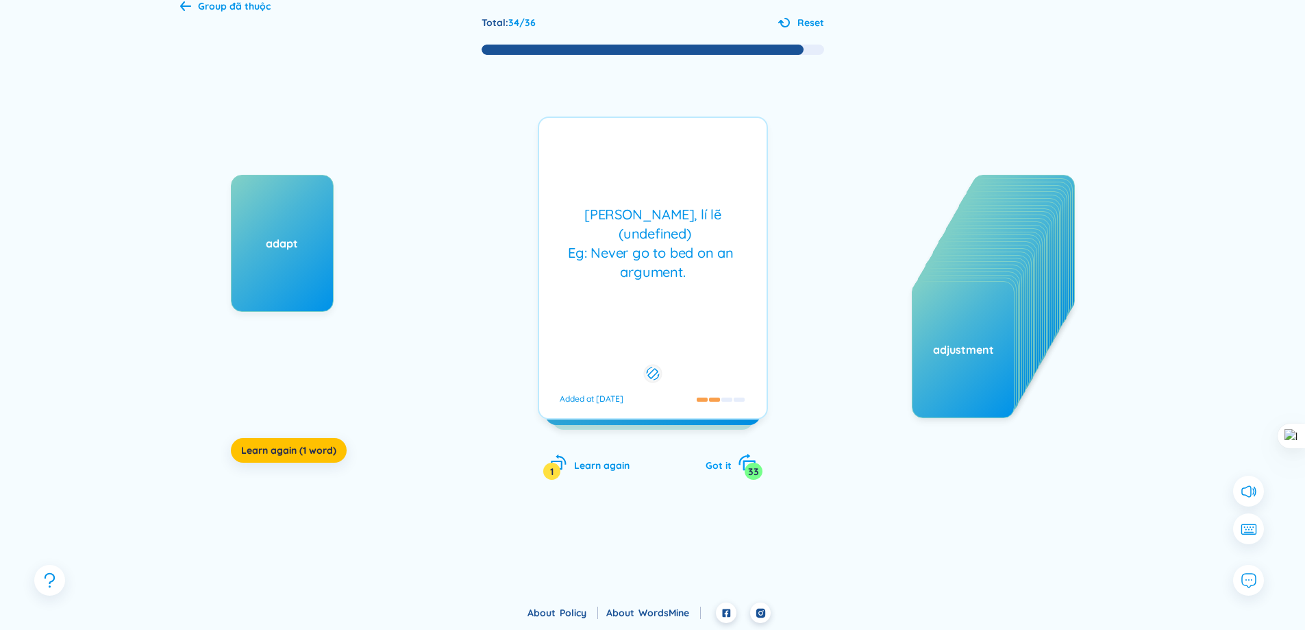
click at [729, 468] on span "Got it" at bounding box center [719, 465] width 26 height 12
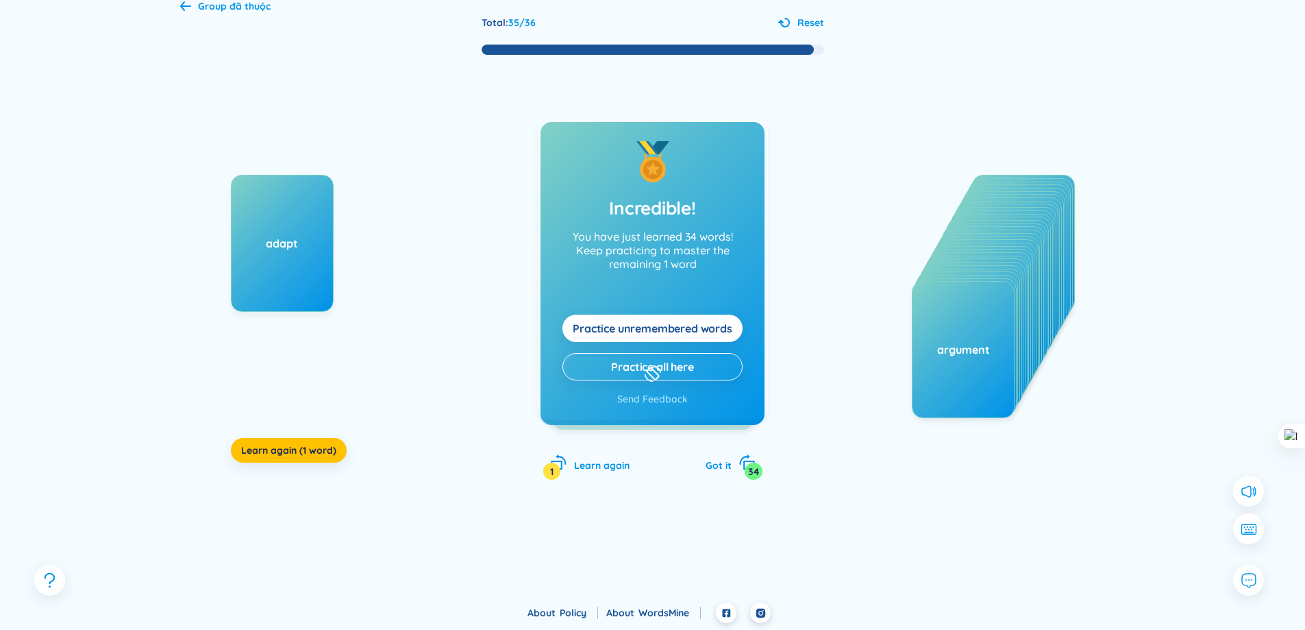
click at [691, 341] on div "accident /ˈæksɪdənt/ /ˈæksɪdənt/ Added at [DATE]" at bounding box center [653, 267] width 229 height 301
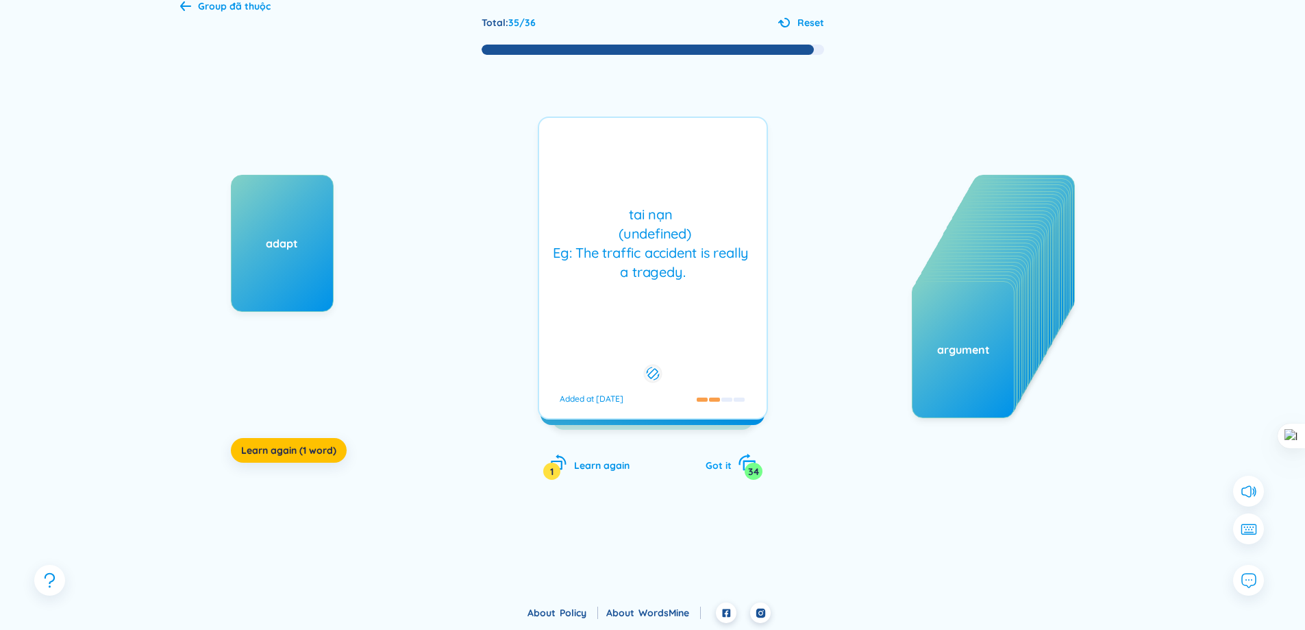
click at [714, 468] on span "Got it" at bounding box center [719, 465] width 26 height 12
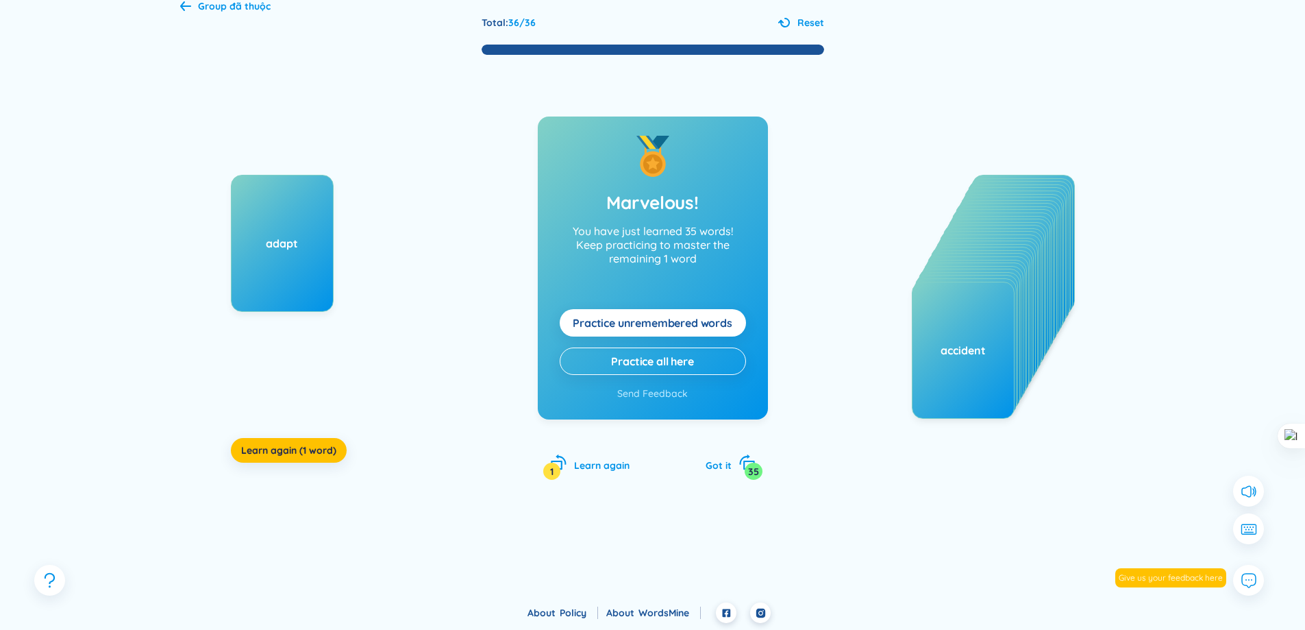
click at [274, 255] on div "adapt" at bounding box center [282, 243] width 103 height 137
click at [292, 450] on span "Learn again (1 word)" at bounding box center [288, 450] width 95 height 14
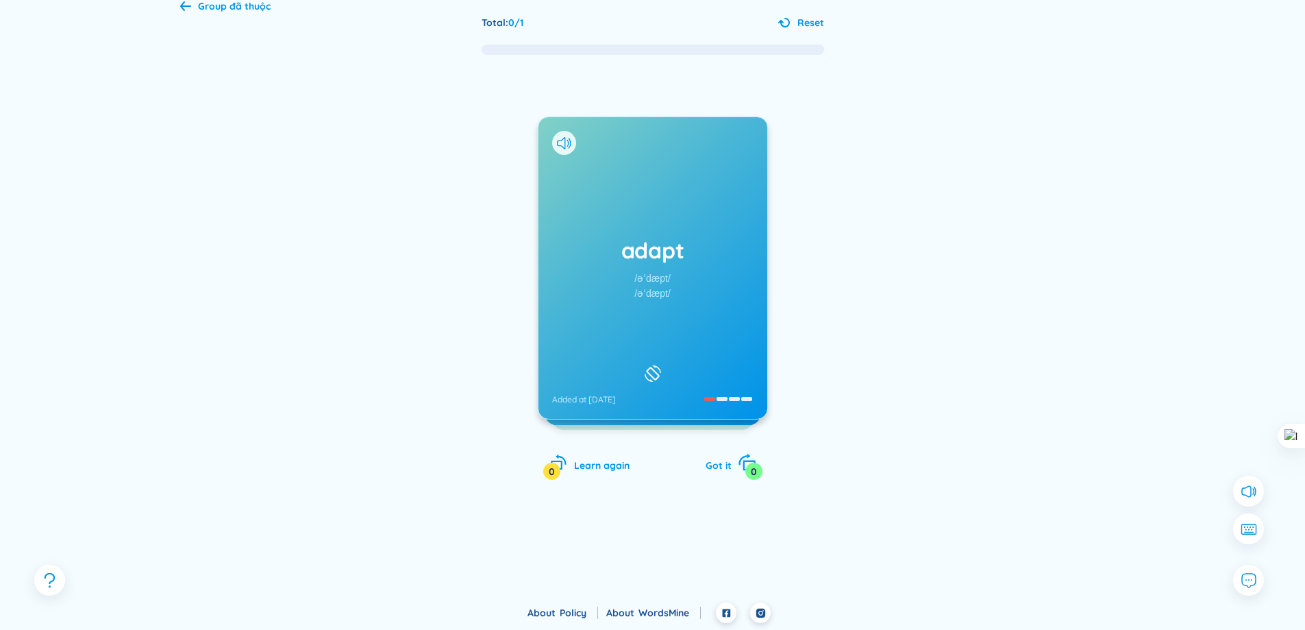
click at [725, 467] on span "Got it" at bounding box center [719, 465] width 26 height 12
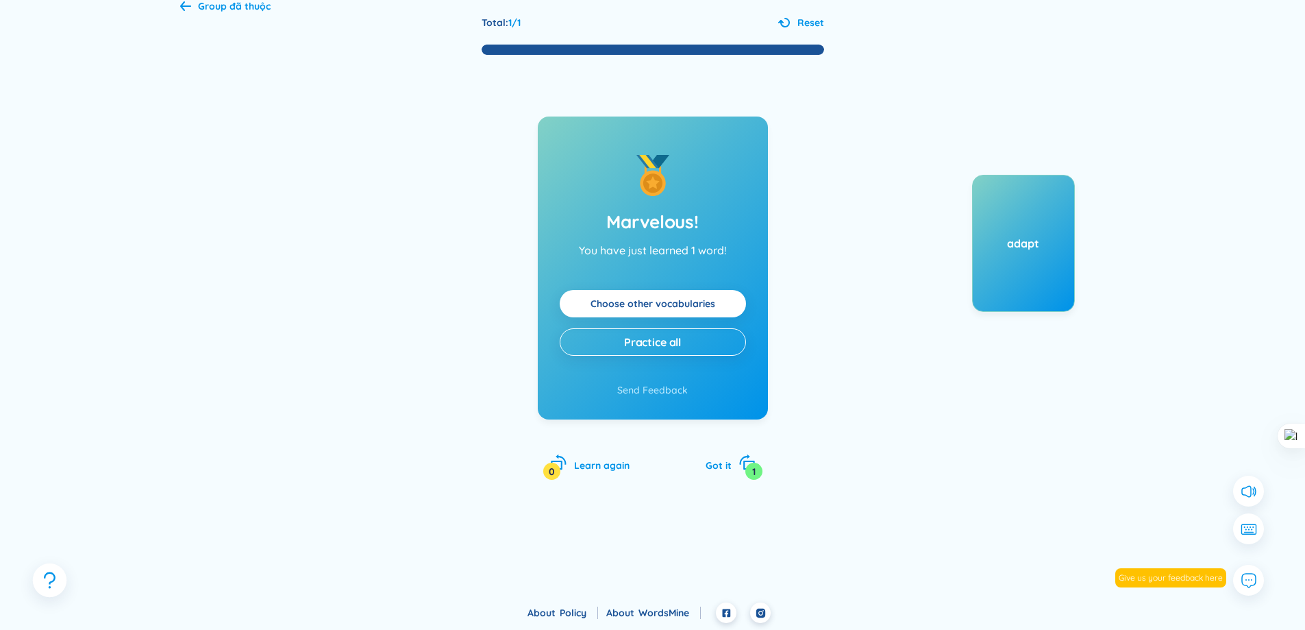
click at [59, 591] on button at bounding box center [50, 580] width 34 height 34
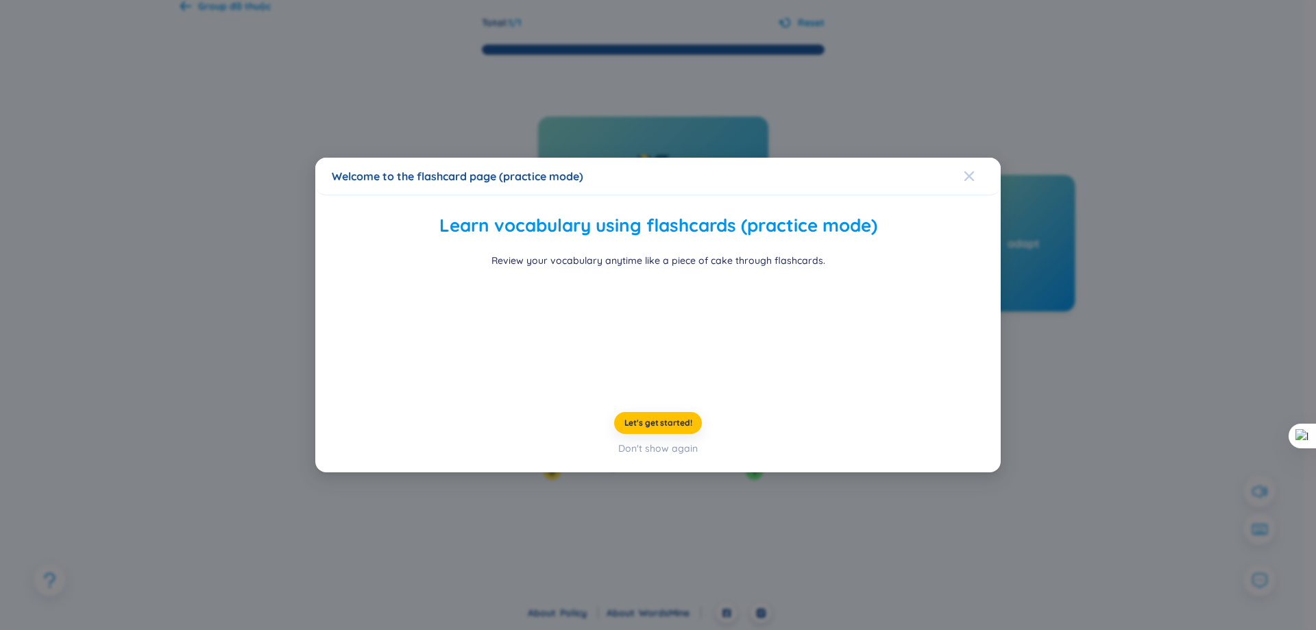
click at [974, 158] on span "Close" at bounding box center [981, 176] width 37 height 37
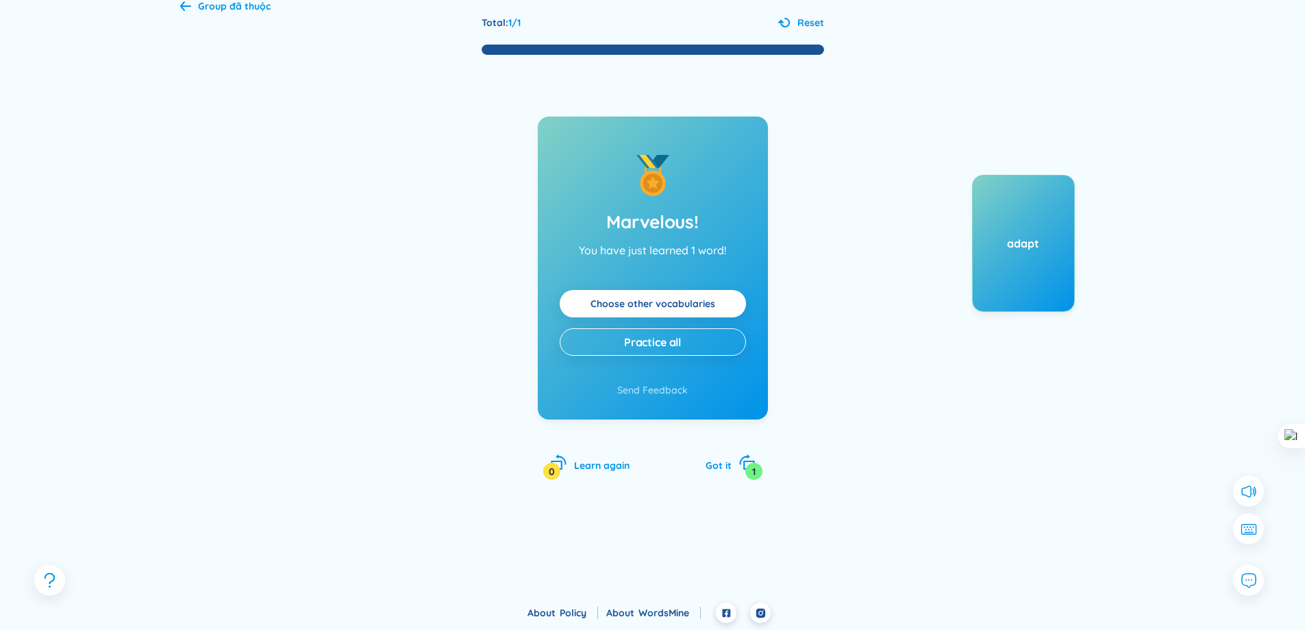
scroll to position [0, 0]
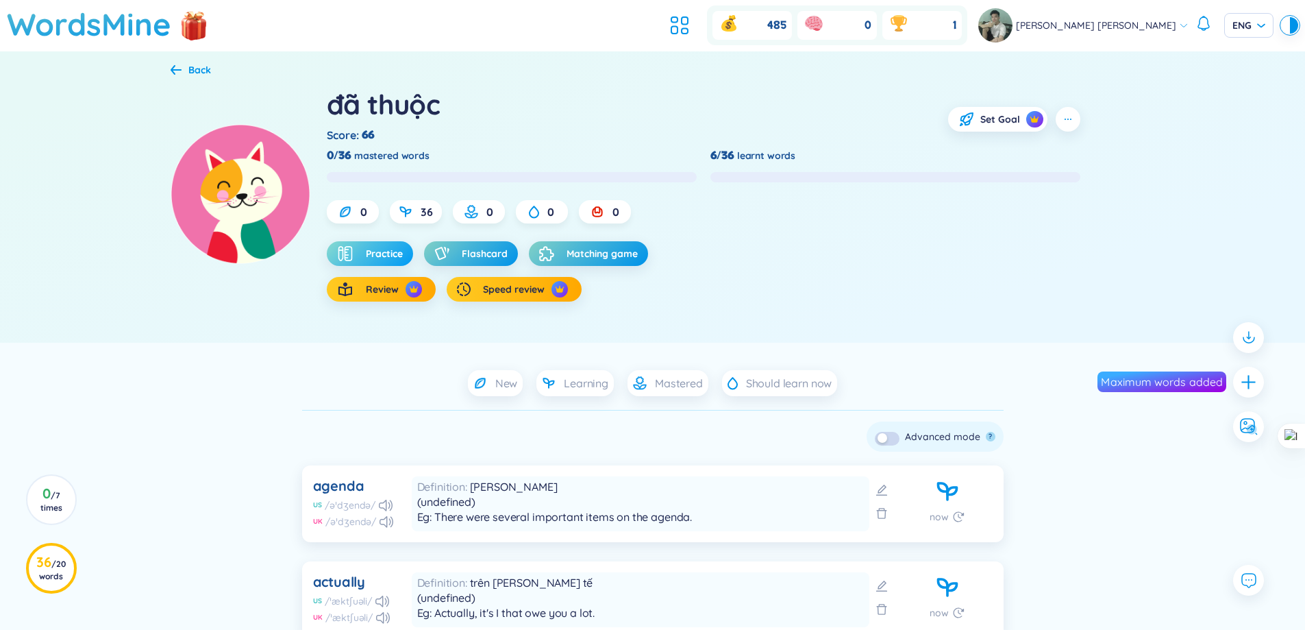
click at [373, 262] on button "Practice" at bounding box center [370, 253] width 86 height 25
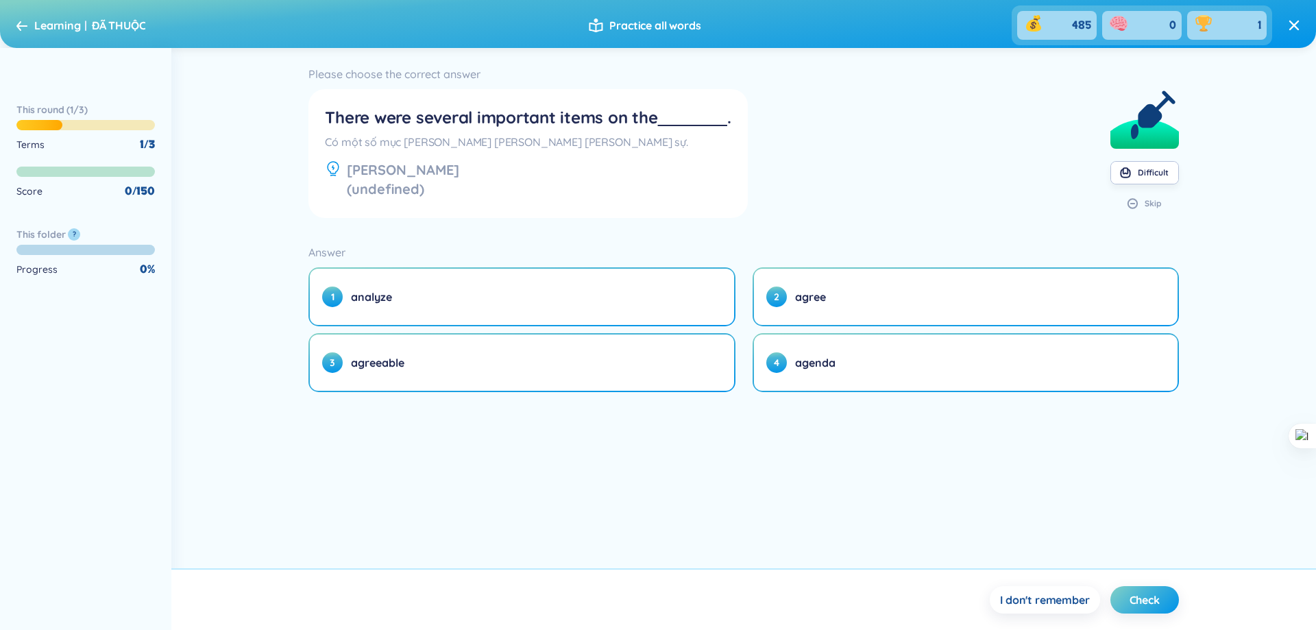
click at [1147, 167] on div "Difficult" at bounding box center [1152, 172] width 31 height 11
click at [1148, 134] on circle at bounding box center [1143, 173] width 109 height 109
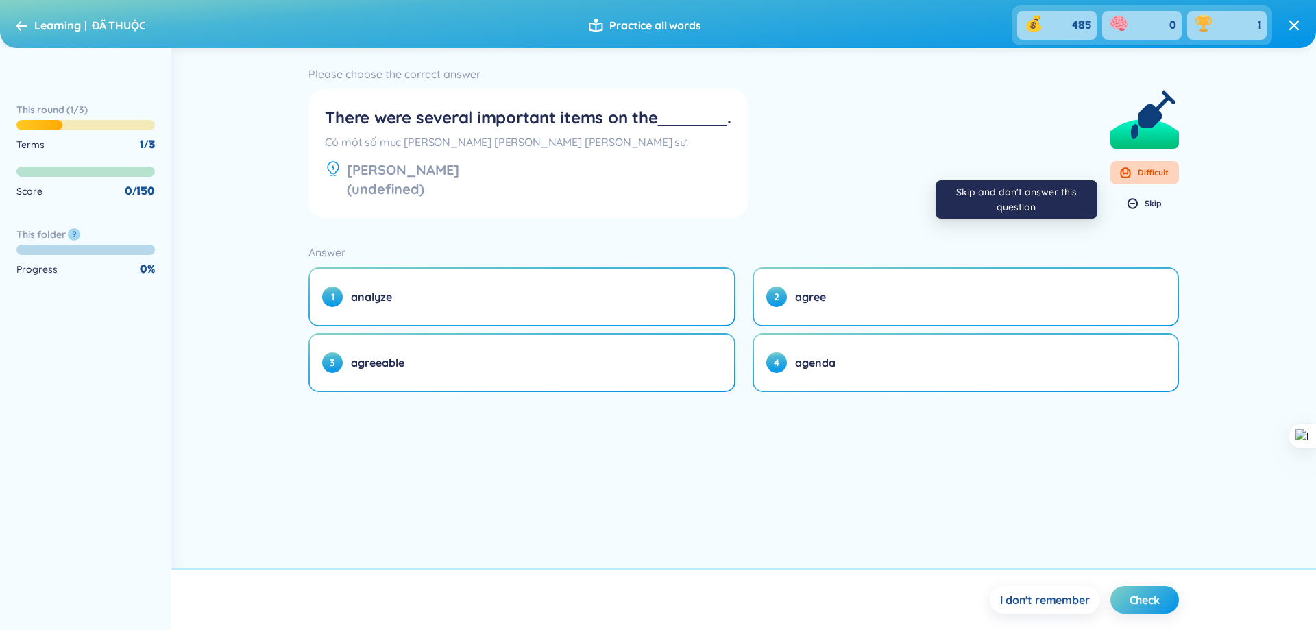
click at [1154, 199] on div "Skip" at bounding box center [1152, 203] width 17 height 11
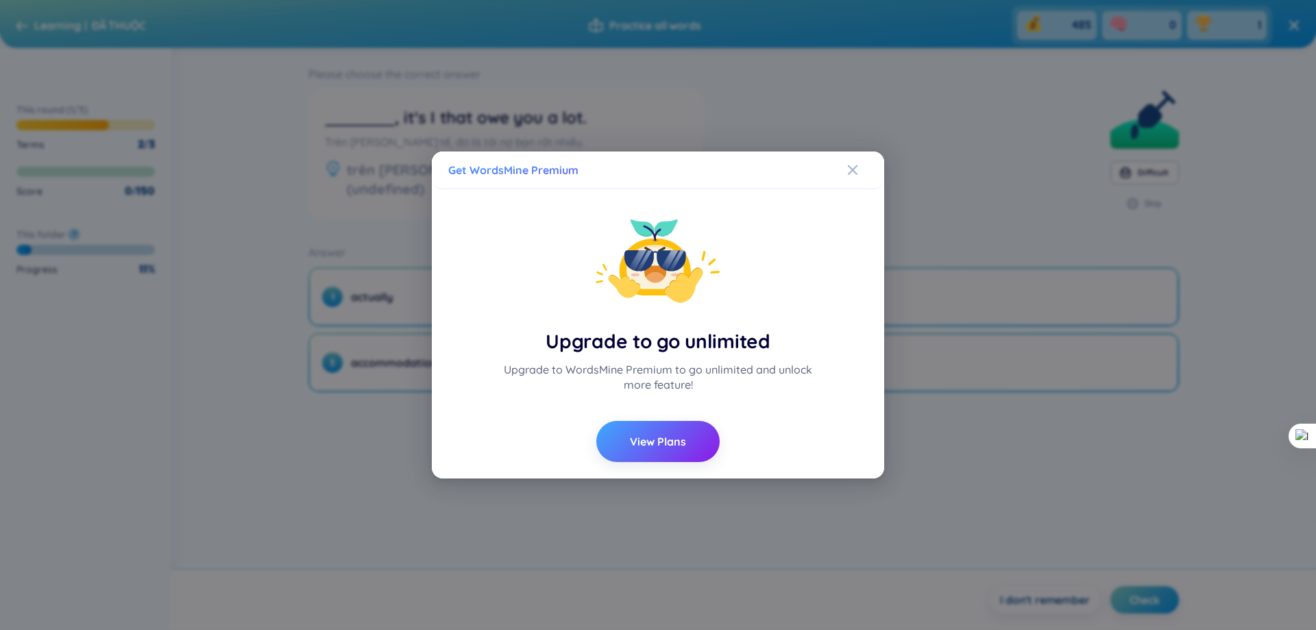
click at [1149, 227] on div "Get WordsMine Premium Upgrade to go unlimited Upgrade to WordsMine Premium to g…" at bounding box center [658, 315] width 1316 height 630
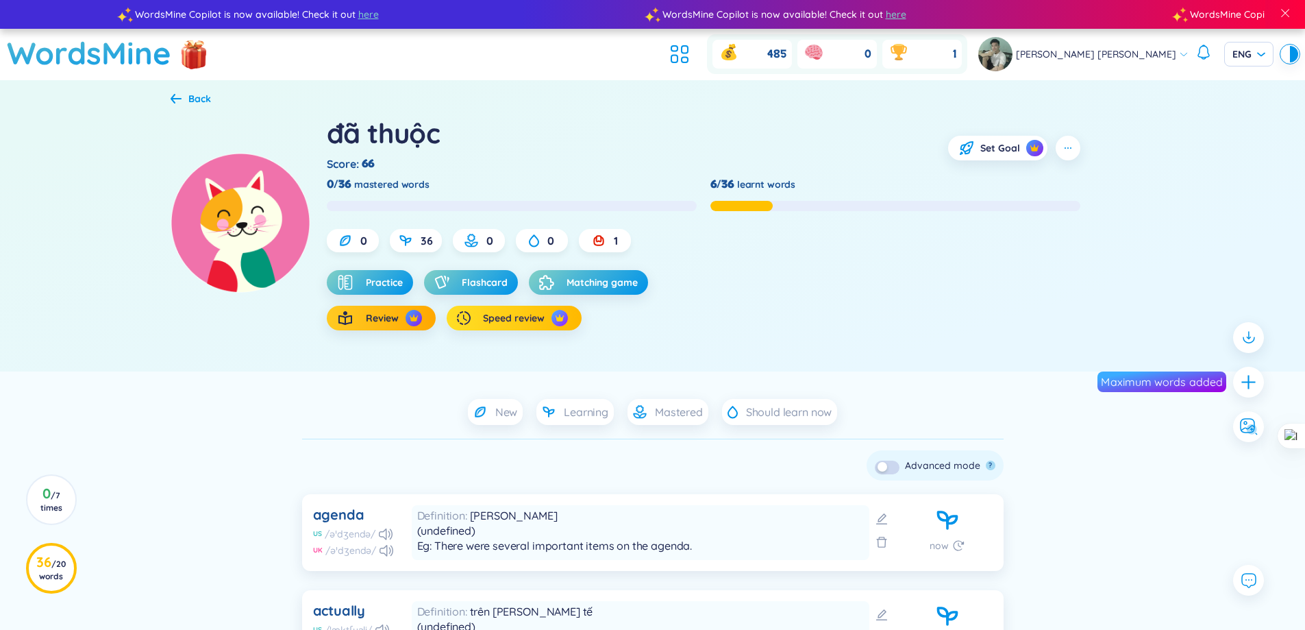
click at [541, 326] on button "Speed review" at bounding box center [514, 318] width 135 height 25
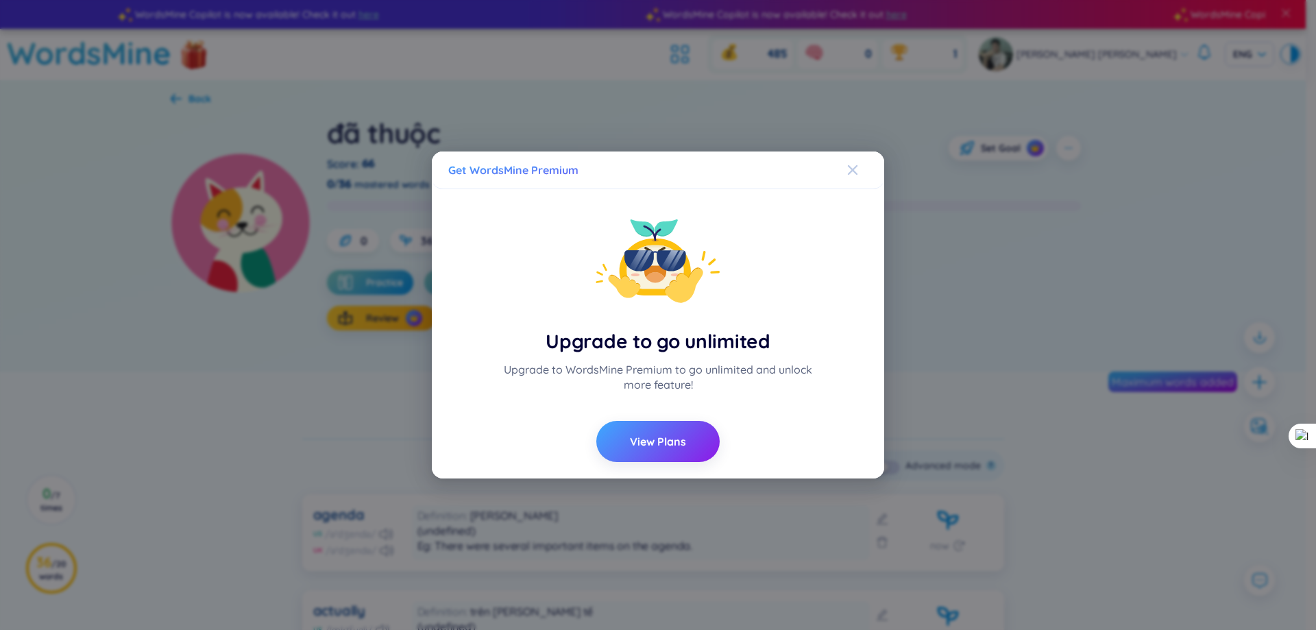
click at [848, 176] on div "Close" at bounding box center [852, 169] width 11 height 37
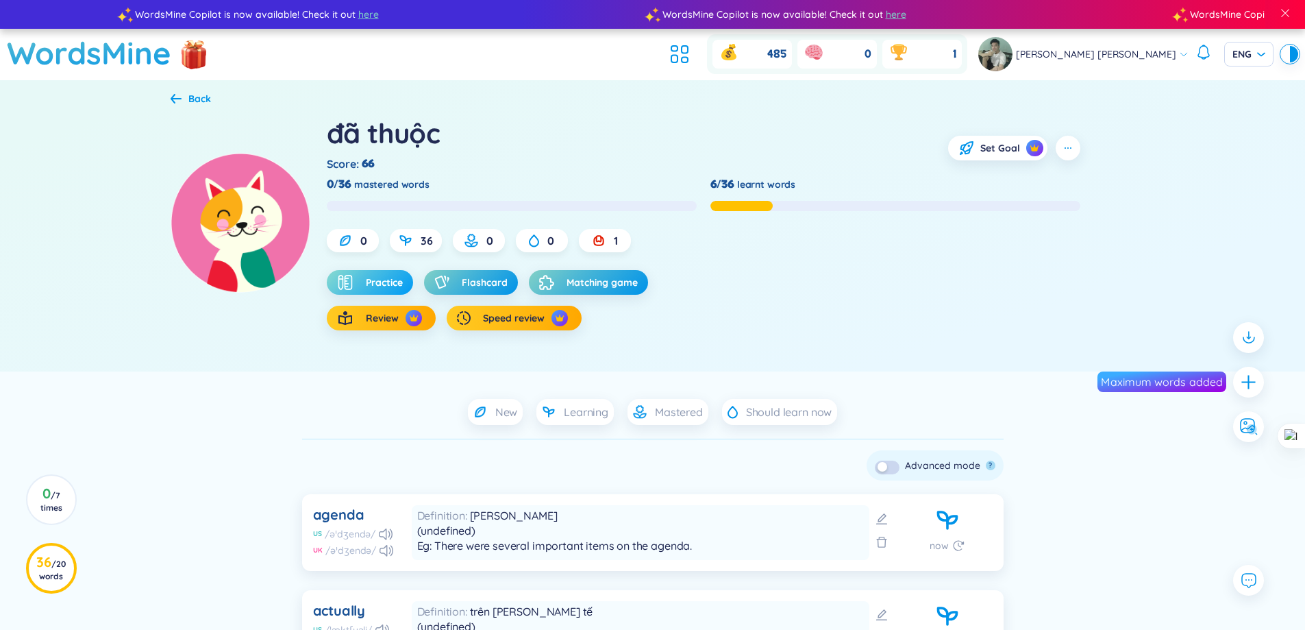
click at [381, 284] on span "Practice" at bounding box center [384, 282] width 37 height 14
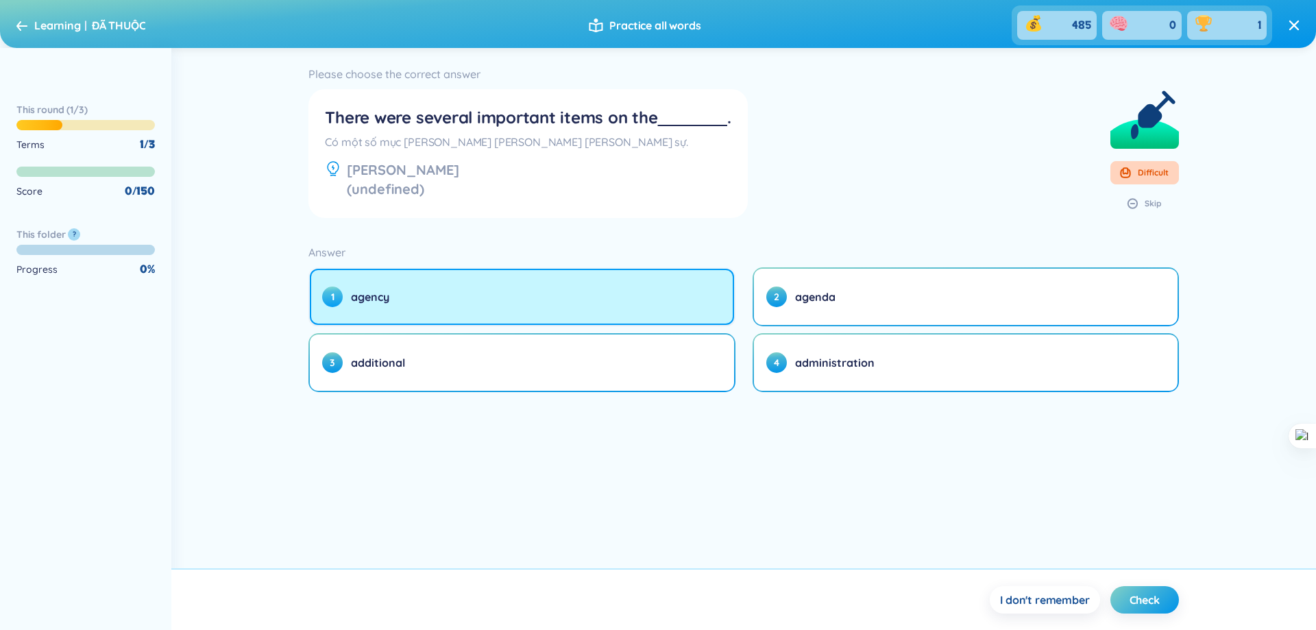
click at [584, 314] on button "1 agency" at bounding box center [521, 297] width 423 height 56
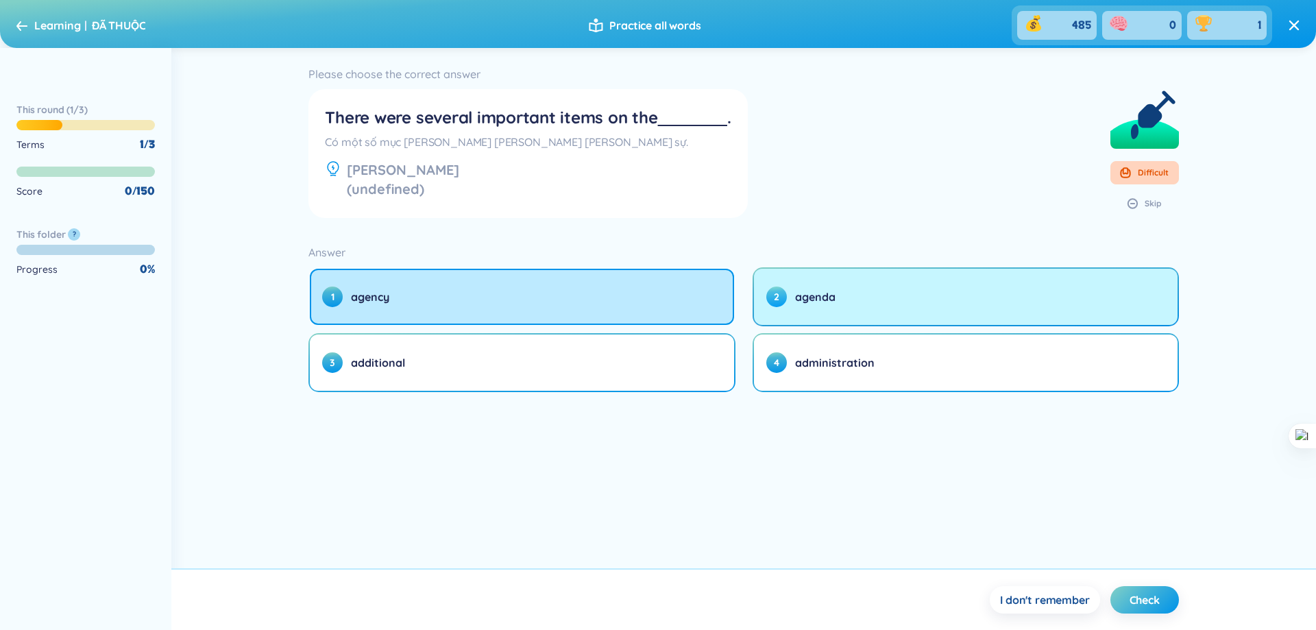
click at [867, 309] on button "2 agenda" at bounding box center [965, 297] width 423 height 56
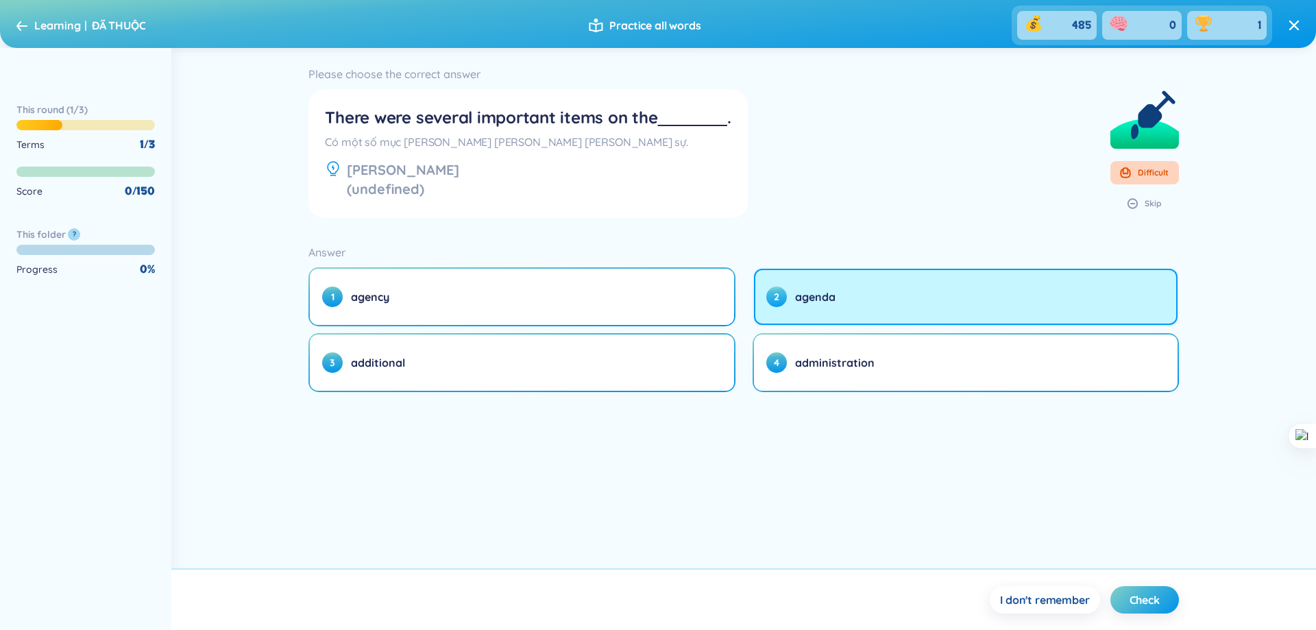
click at [867, 309] on button "2 agenda" at bounding box center [965, 297] width 423 height 56
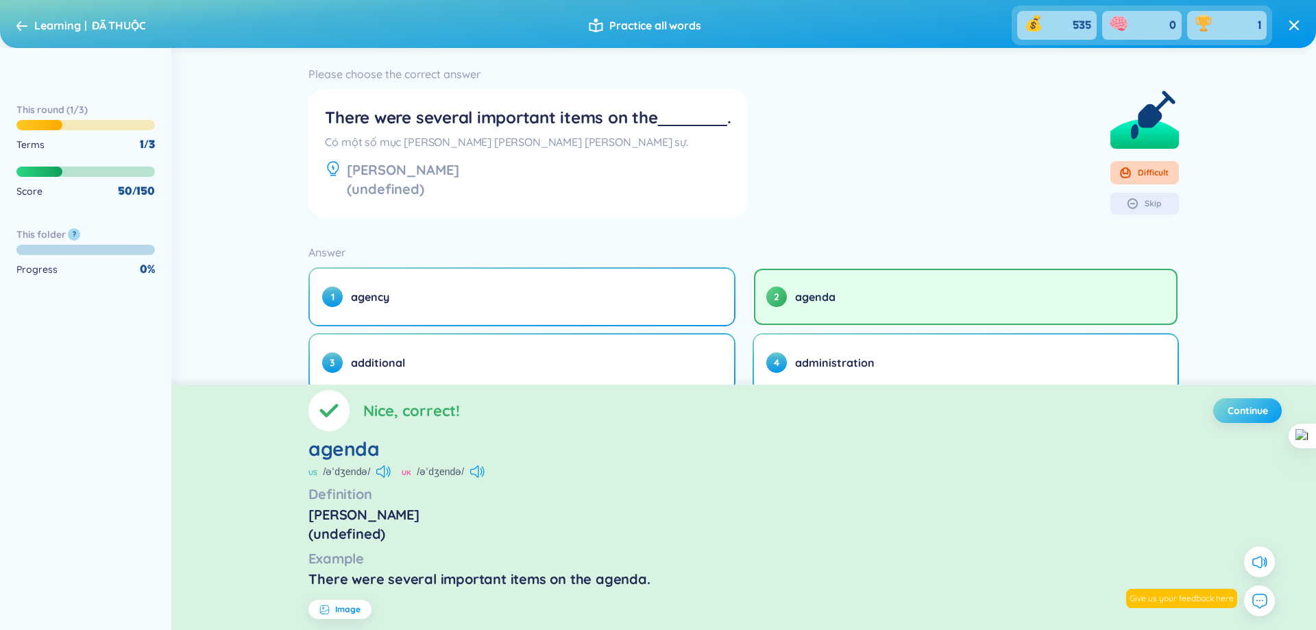
click at [1228, 410] on span "Continue" at bounding box center [1247, 411] width 40 height 14
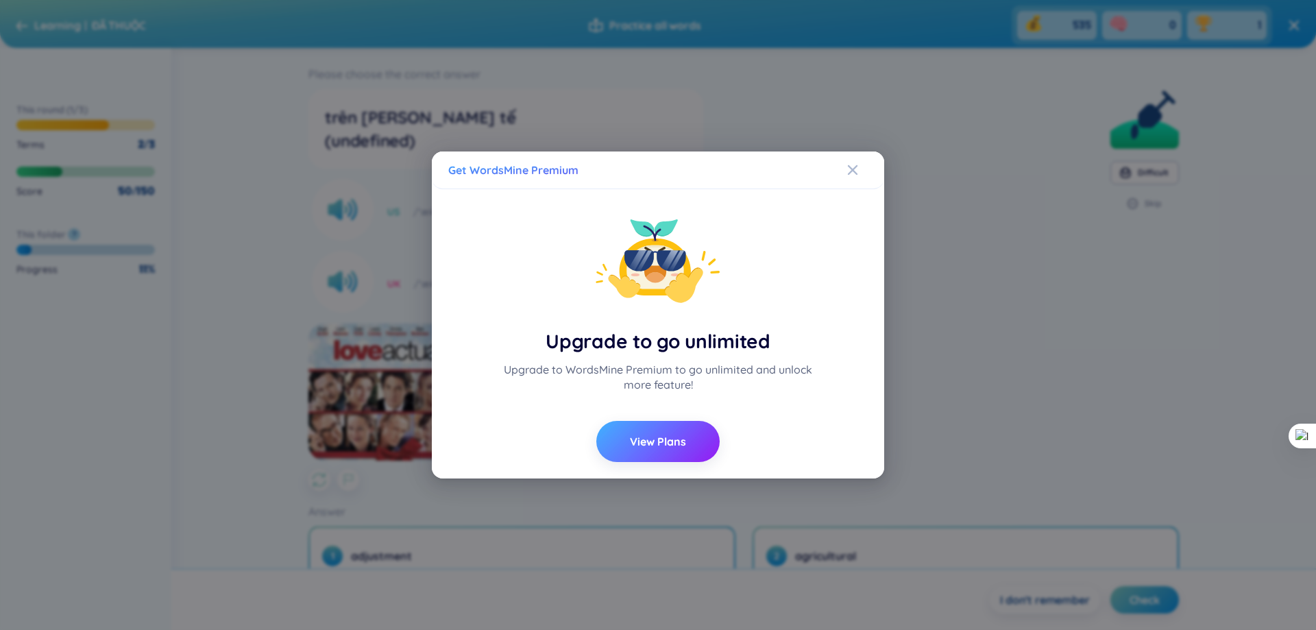
click at [680, 451] on button "View Plans" at bounding box center [657, 441] width 123 height 41
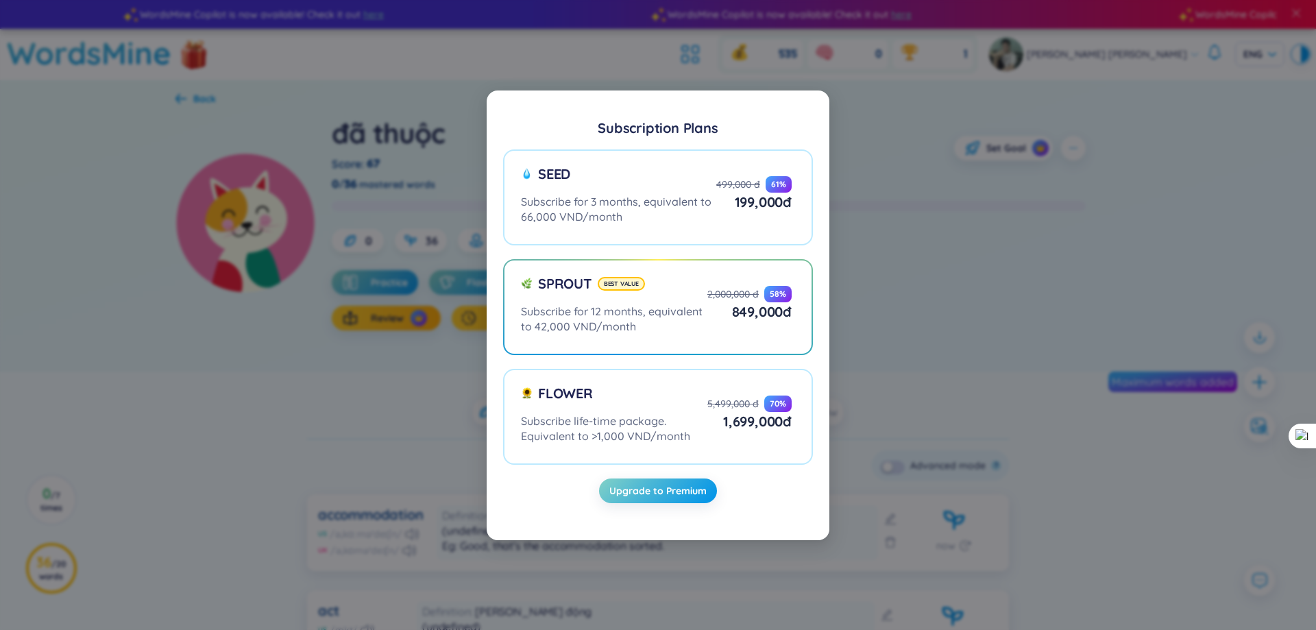
click at [1010, 355] on div "Subscription Plans Seed Subscribe for 3 months, equivalent to 66,000 VND/month …" at bounding box center [658, 315] width 1316 height 630
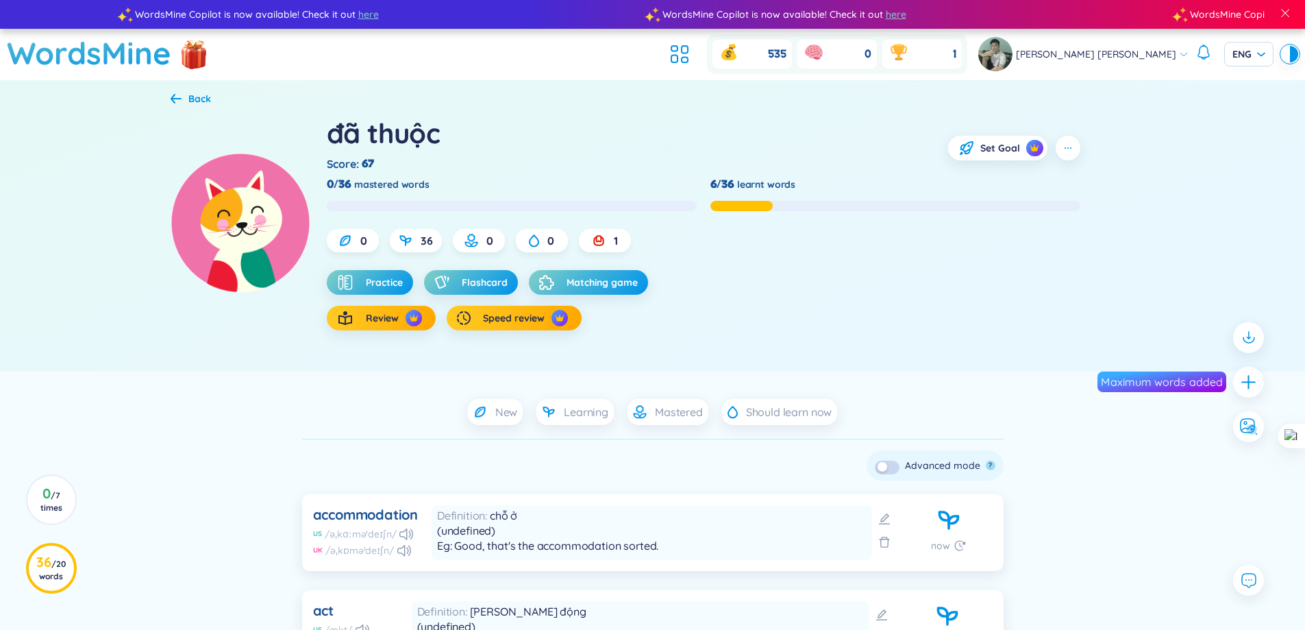
drag, startPoint x: 561, startPoint y: 325, endPoint x: 550, endPoint y: 355, distance: 32.1
click at [550, 355] on div "đã thuộc Score : 67 Set Goal 0/36 mastered words 6/36 learnt words 0 36 0 0 1 P…" at bounding box center [653, 240] width 965 height 264
click at [373, 325] on button "Review" at bounding box center [381, 318] width 109 height 25
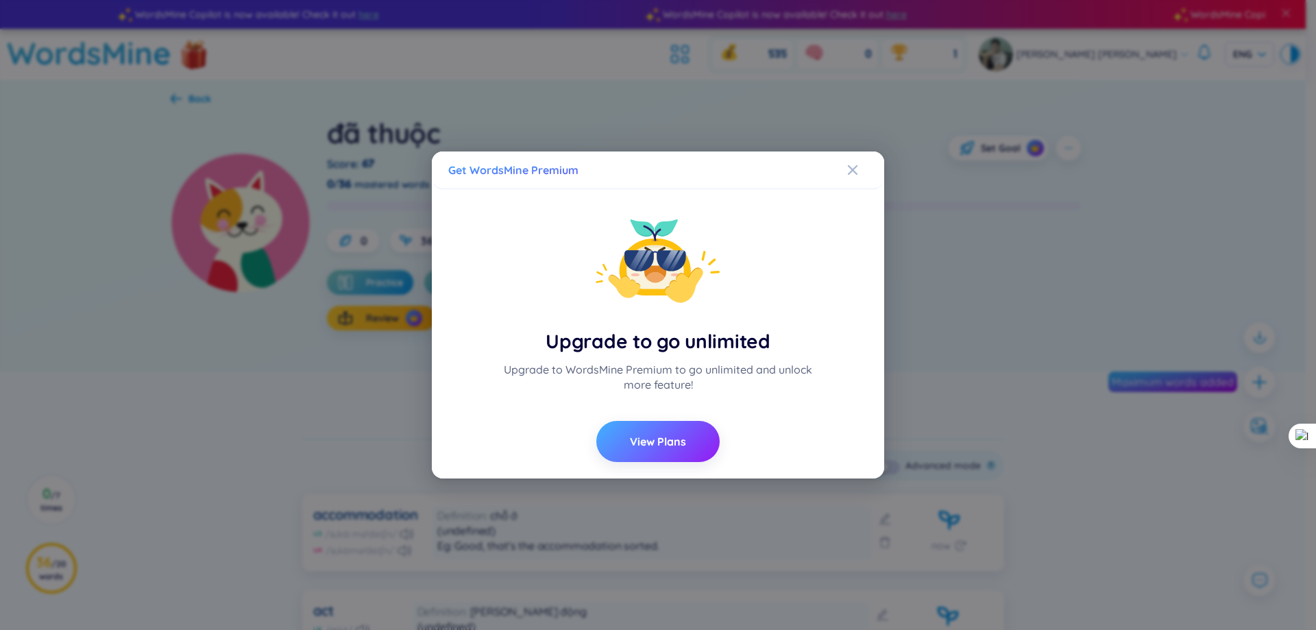
click at [675, 427] on button "View Plans" at bounding box center [657, 441] width 123 height 41
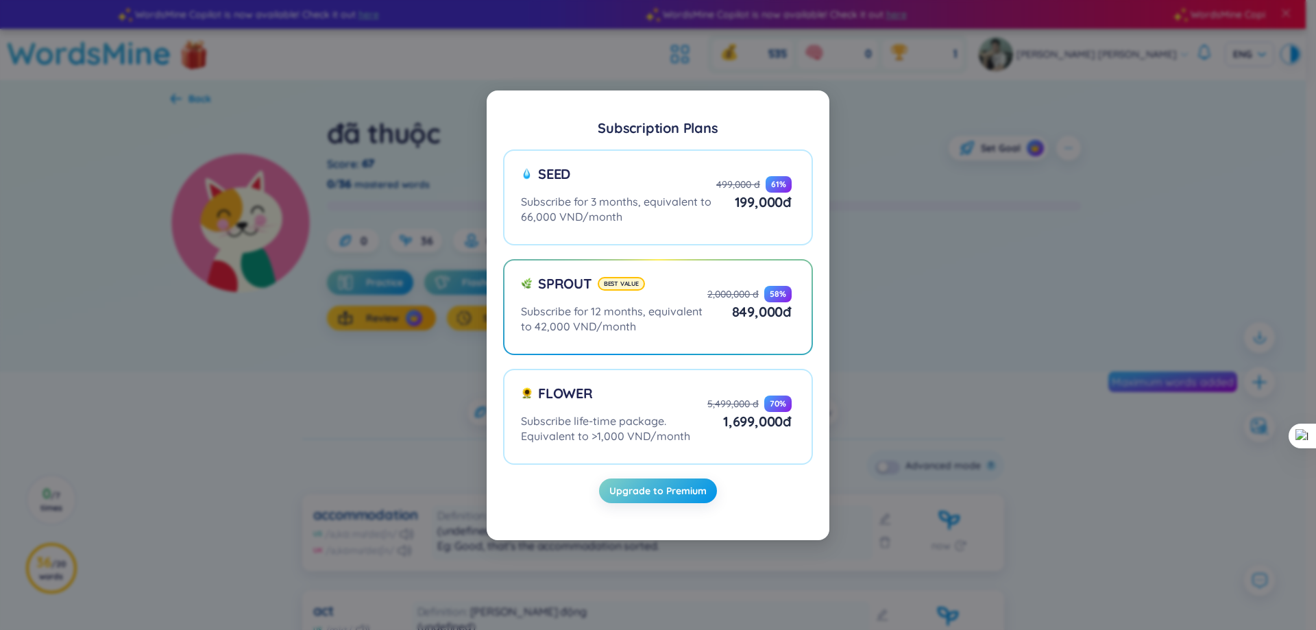
click at [693, 254] on div "Seed Subscribe for 3 months, equivalent to 66,000 VND/month 499,000 đ 61 % 199,…" at bounding box center [658, 307] width 310 height 343
click at [1150, 247] on div "Subscription Plans Seed Subscribe for 3 months, equivalent to 66,000 VND/month …" at bounding box center [658, 315] width 1316 height 630
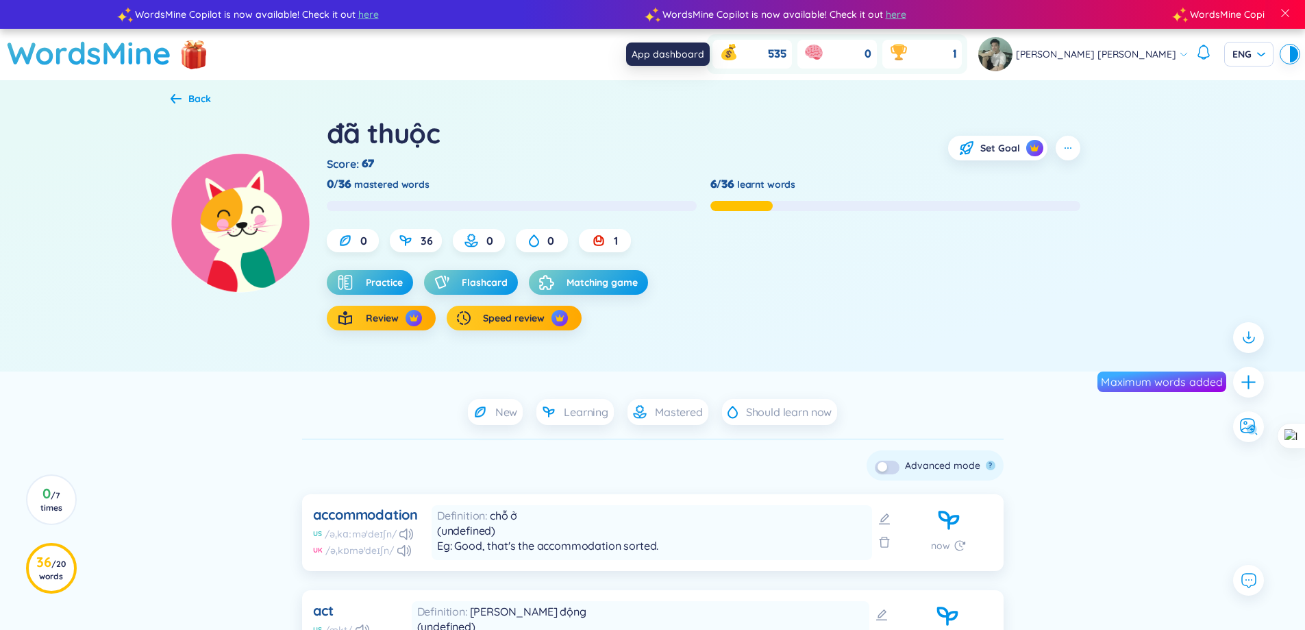
click at [678, 47] on icon at bounding box center [674, 48] width 6 height 5
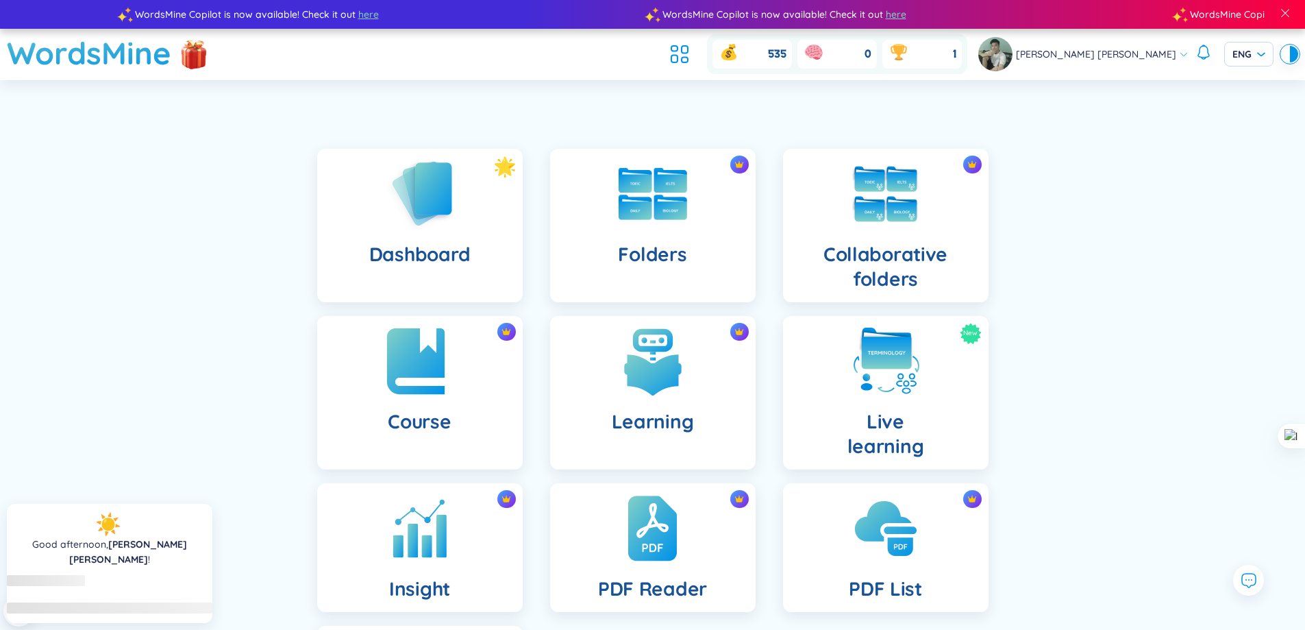
click at [430, 386] on img at bounding box center [419, 360] width 75 height 75
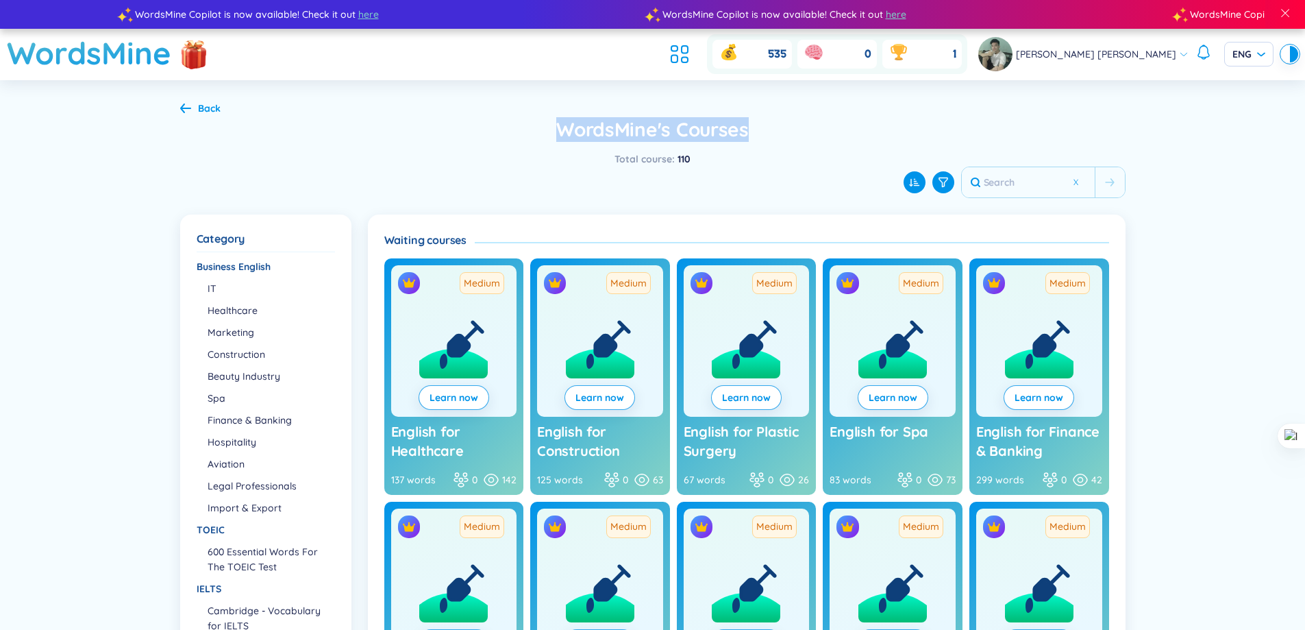
drag, startPoint x: 573, startPoint y: 115, endPoint x: 773, endPoint y: 149, distance: 202.2
click at [773, 149] on div "Back WordsMine's Courses Total course : 110 Category Category Business English …" at bounding box center [653, 449] width 987 height 738
click at [764, 142] on div at bounding box center [764, 142] width 0 height 0
click at [783, 169] on div "Category" at bounding box center [653, 182] width 946 height 32
click at [692, 60] on icon at bounding box center [679, 54] width 25 height 25
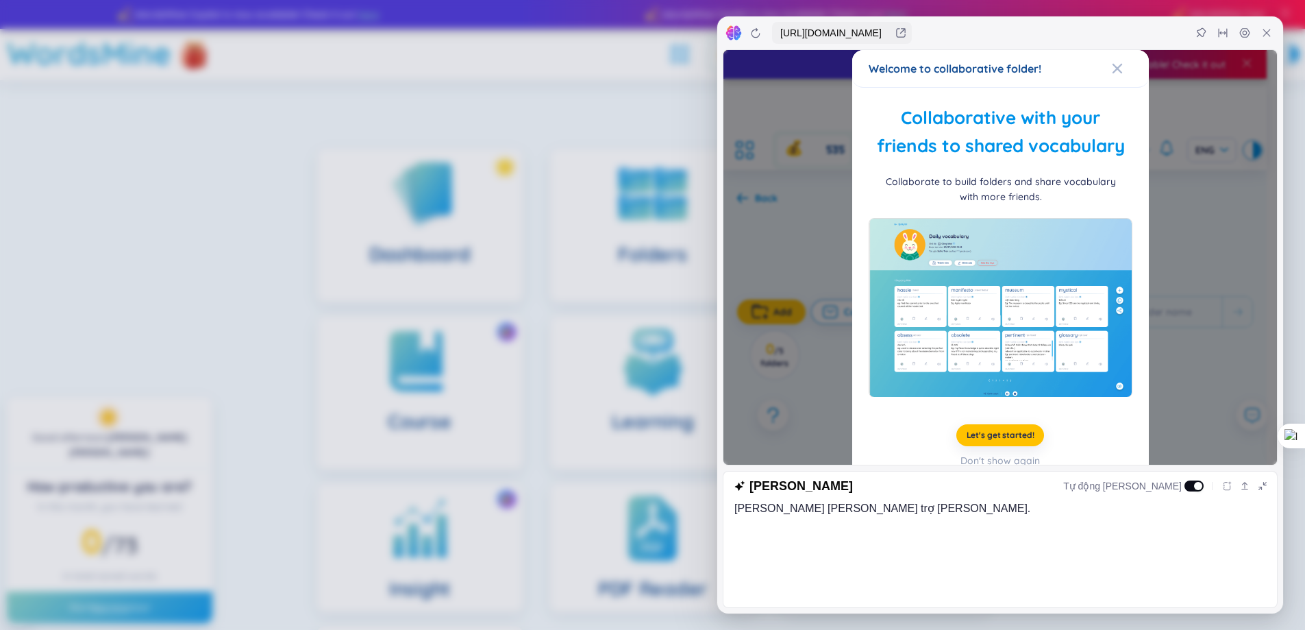
click at [1213, 140] on div "Welcome to collaborative folder! Collaborative with your friends to shared voca…" at bounding box center [1001, 257] width 554 height 415
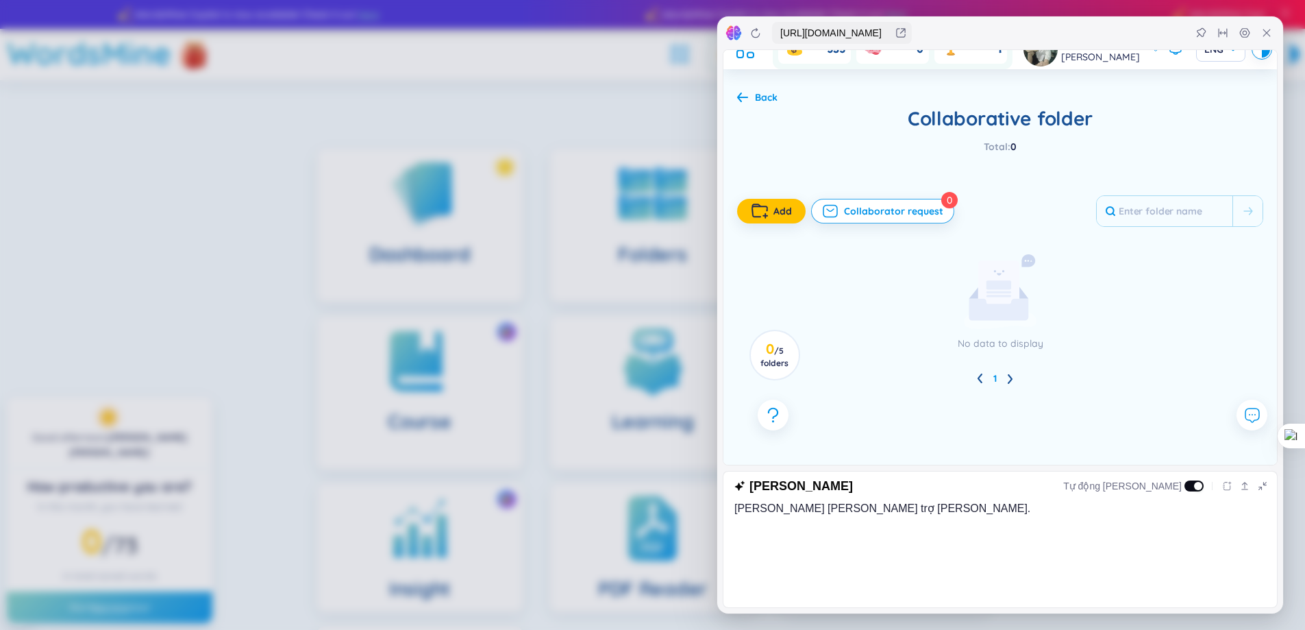
scroll to position [18, 0]
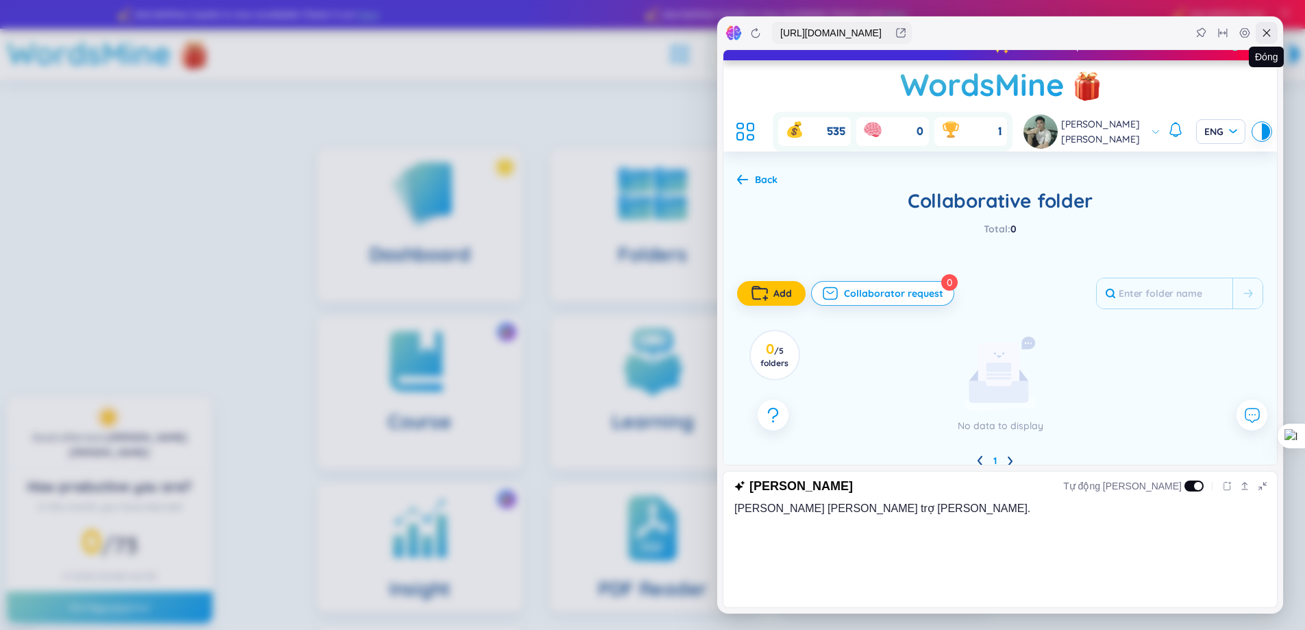
click at [1258, 41] on div at bounding box center [1267, 33] width 22 height 22
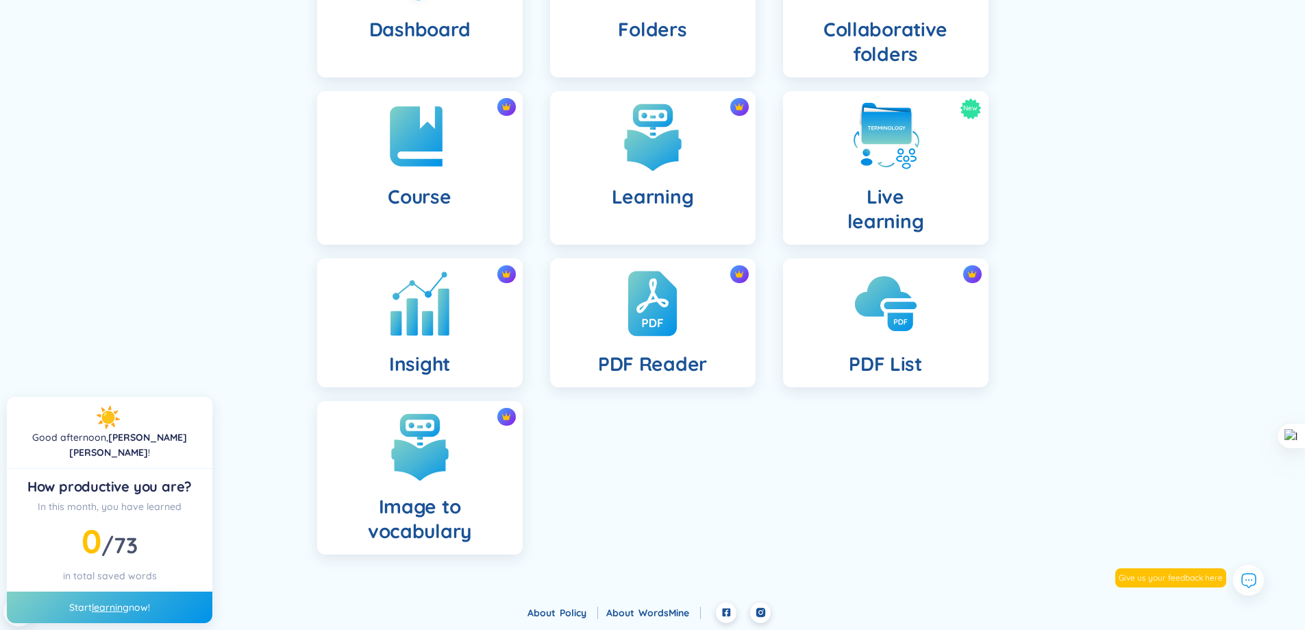
click at [465, 355] on div "Insight" at bounding box center [420, 322] width 206 height 129
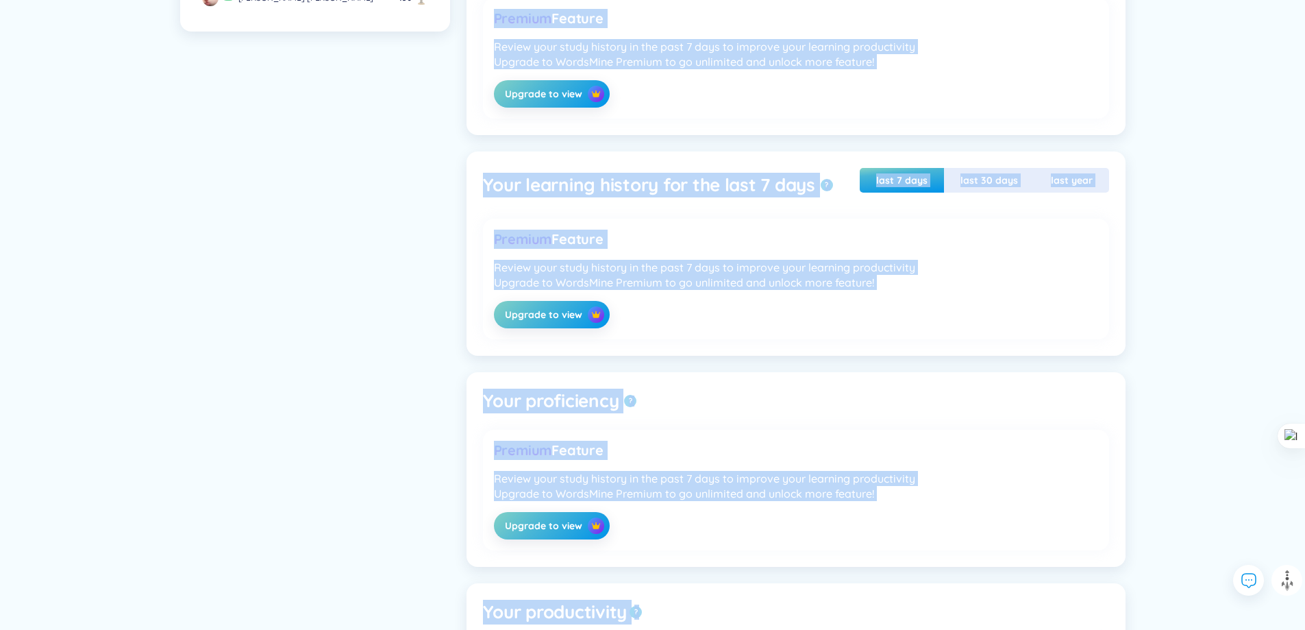
scroll to position [969, 0]
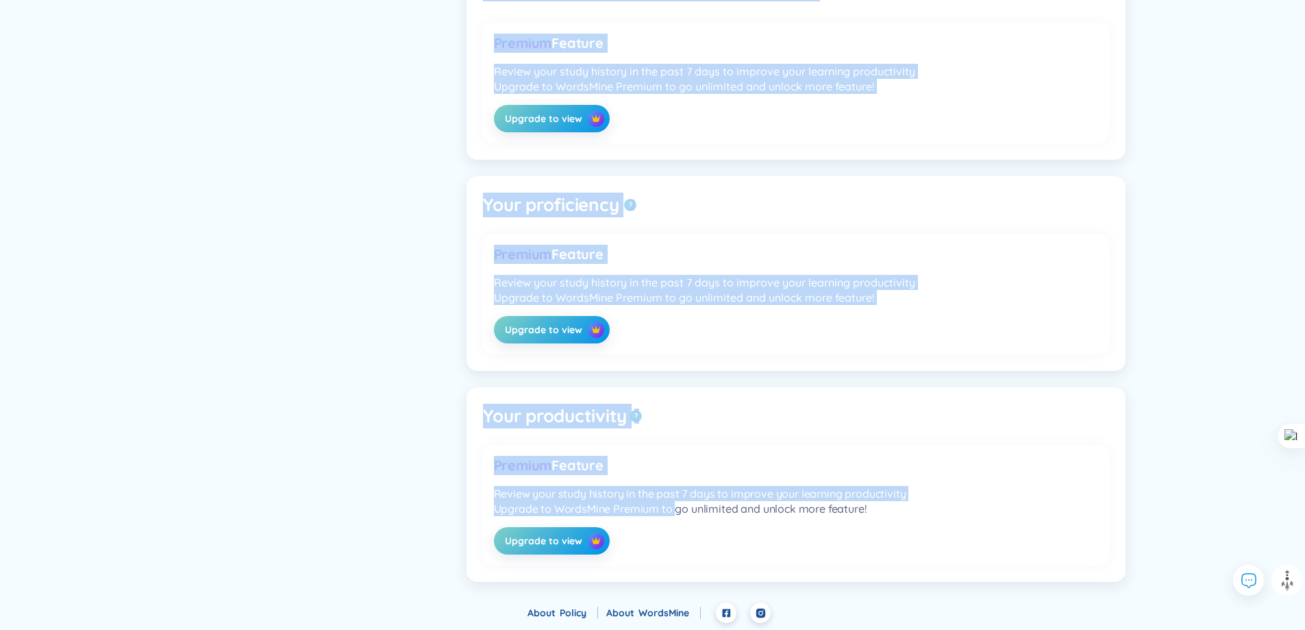
drag, startPoint x: 464, startPoint y: 323, endPoint x: 644, endPoint y: 576, distance: 310.5
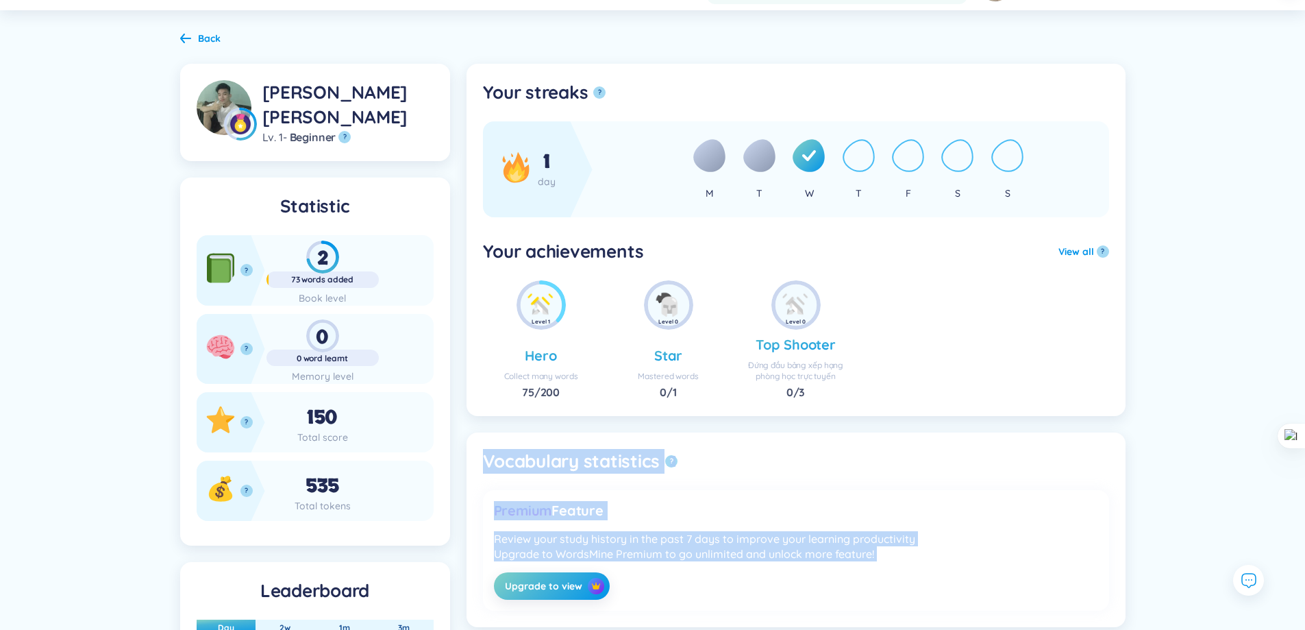
scroll to position [0, 0]
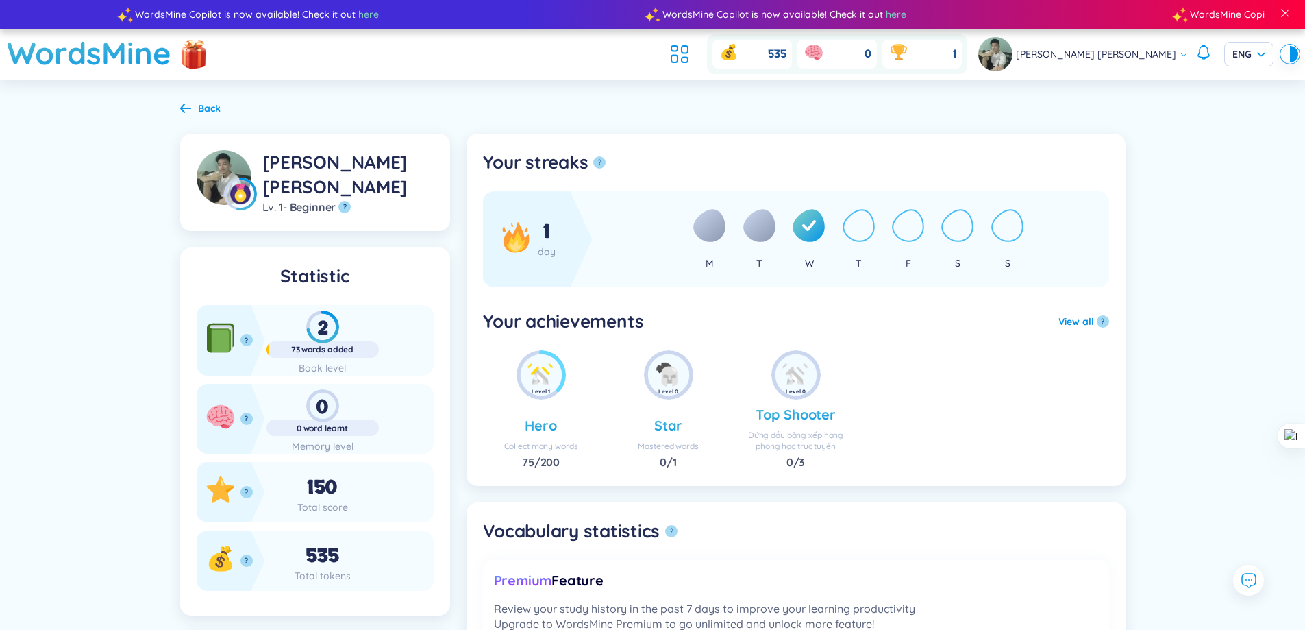
click at [338, 417] on div "0" at bounding box center [323, 405] width 112 height 33
click at [678, 57] on icon at bounding box center [674, 59] width 6 height 8
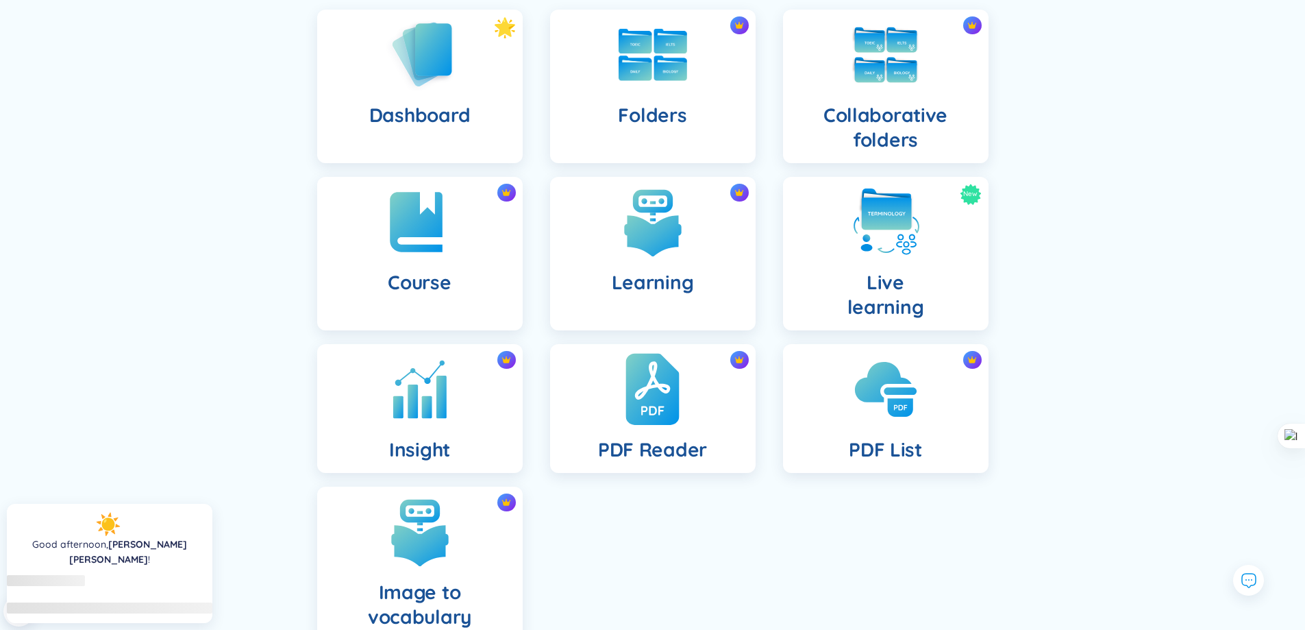
scroll to position [206, 0]
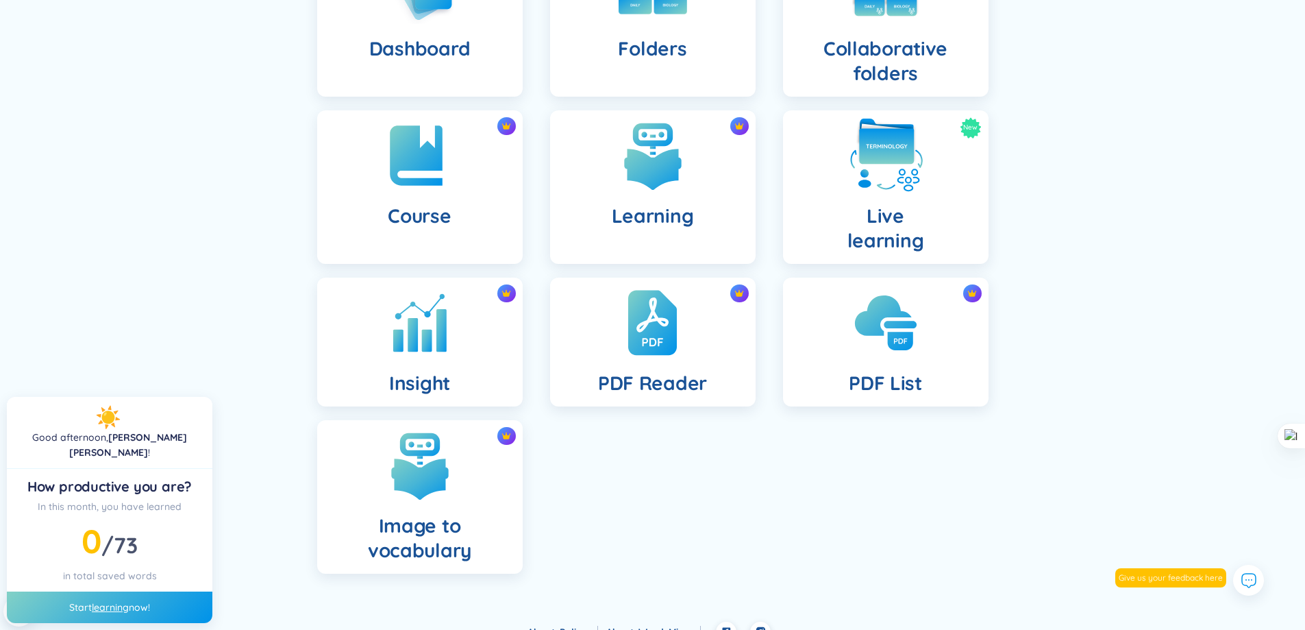
click at [895, 149] on img at bounding box center [885, 155] width 75 height 75
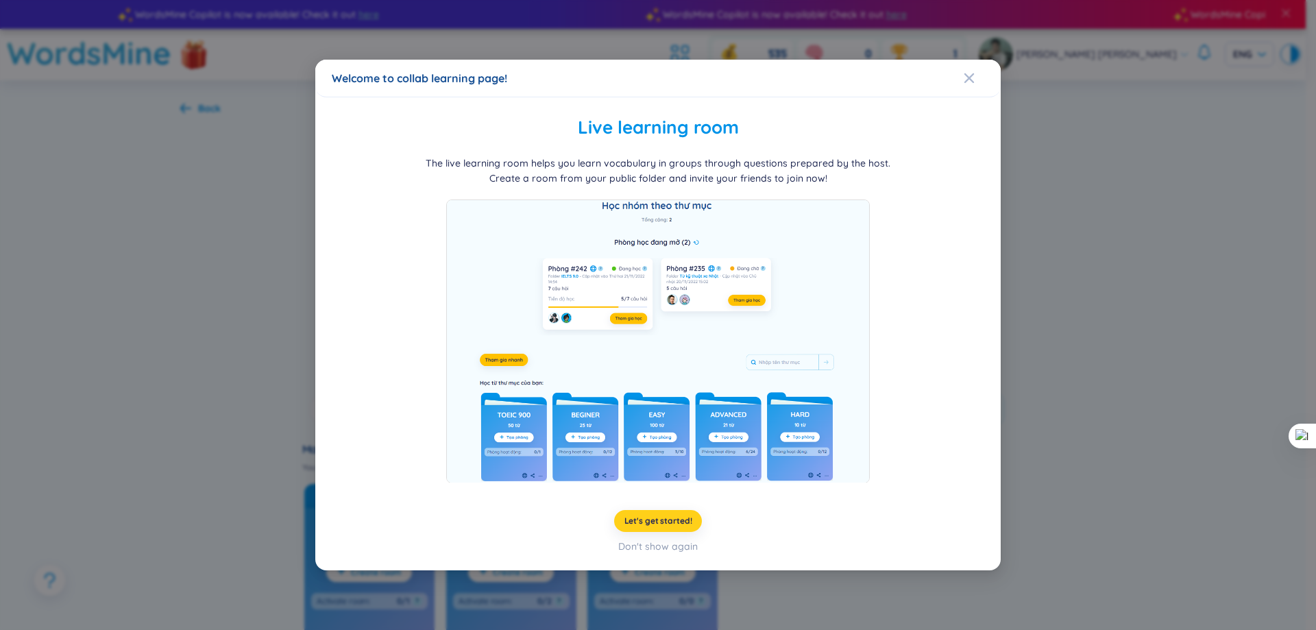
click at [675, 532] on button "Let's get started!" at bounding box center [658, 521] width 88 height 22
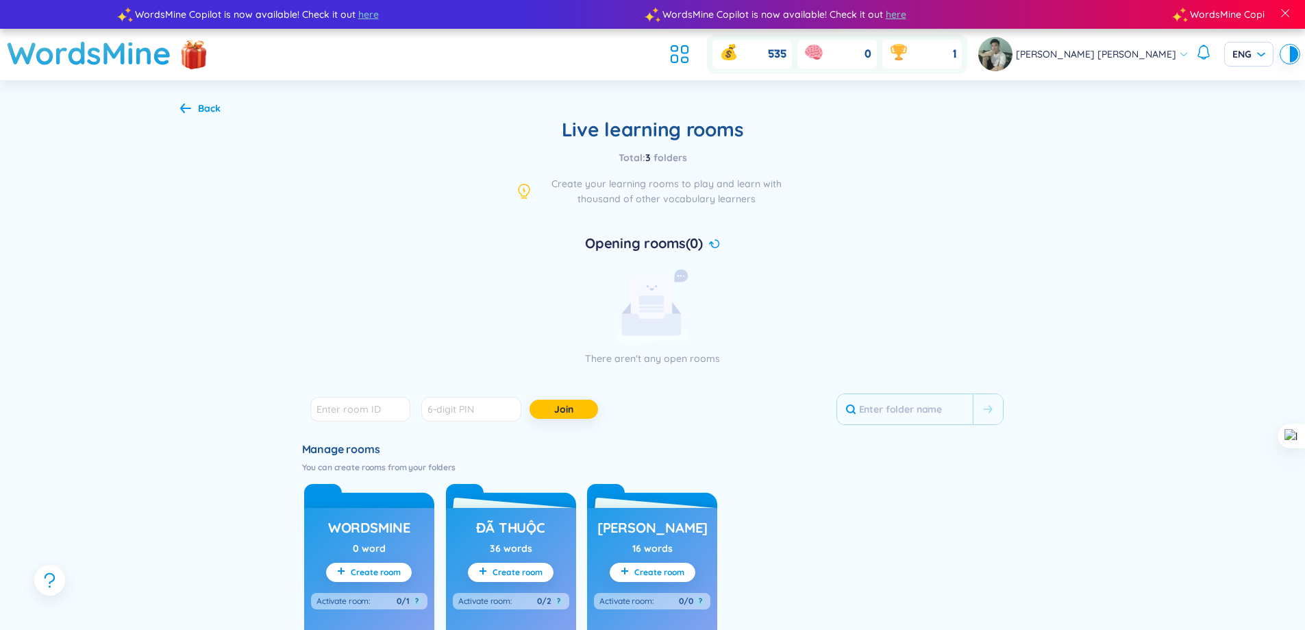
click at [658, 146] on div "Live learning rooms Total : 3 folders Create your learning rooms to play and le…" at bounding box center [653, 468] width 702 height 702
click at [717, 73] on div "535 0 1" at bounding box center [816, 54] width 303 height 40
click at [692, 64] on icon at bounding box center [679, 54] width 25 height 25
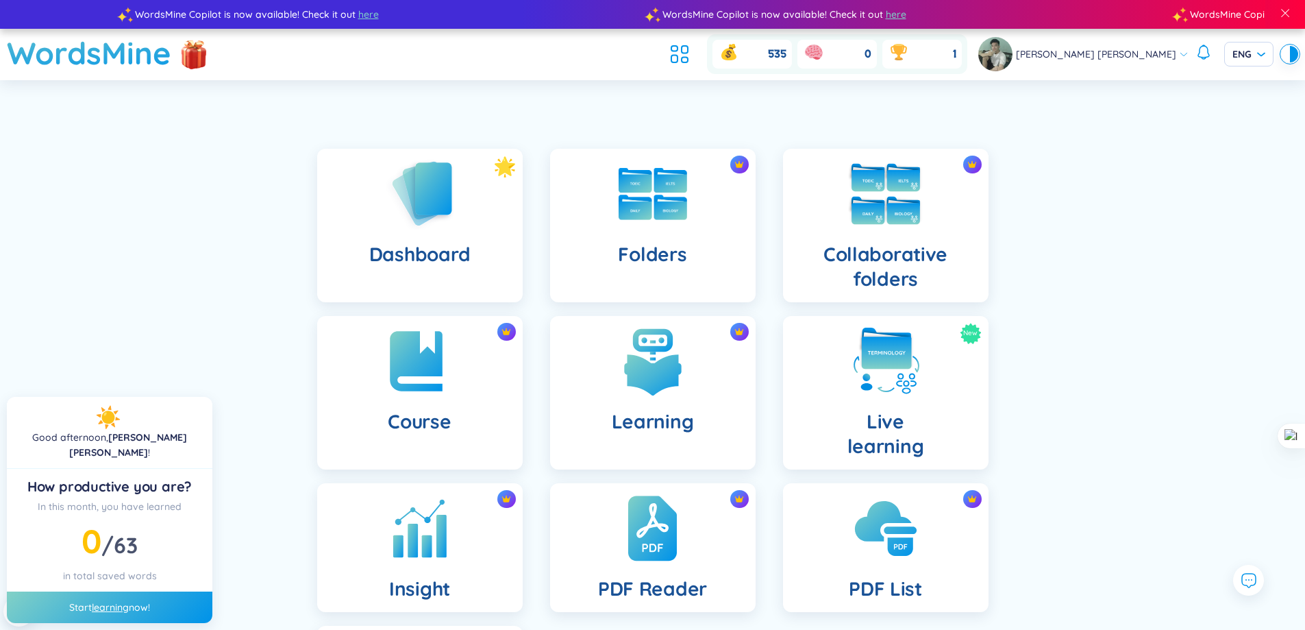
click at [885, 214] on img at bounding box center [885, 193] width 75 height 75
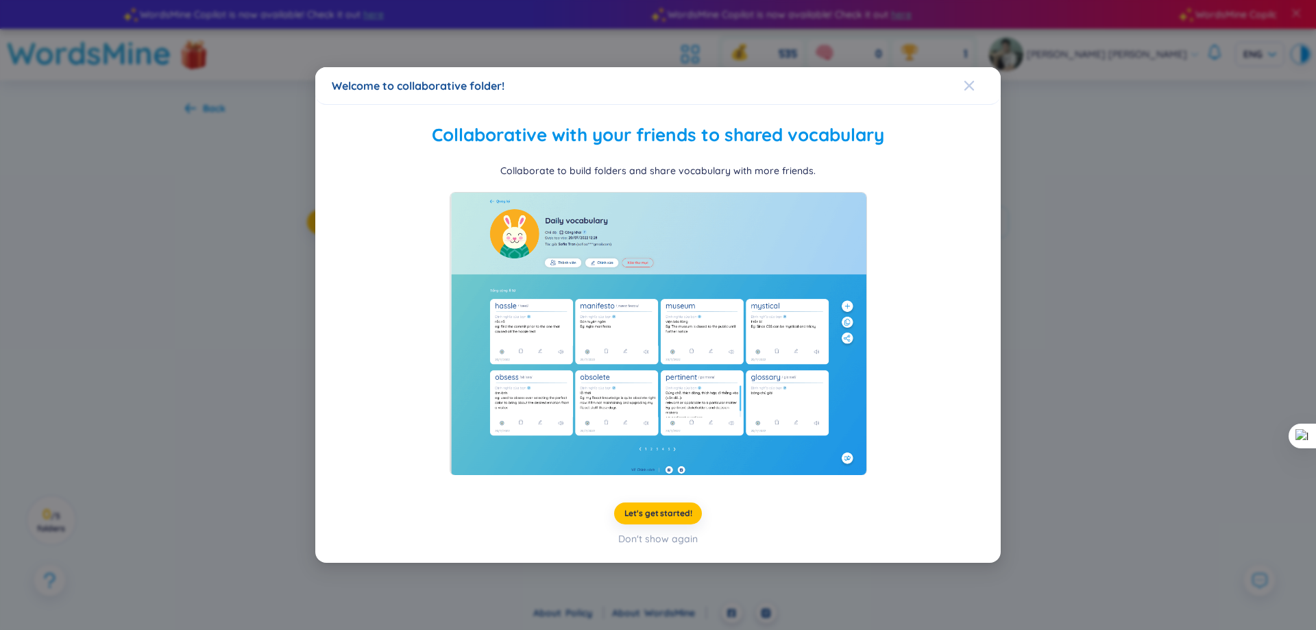
click at [967, 82] on icon "Close" at bounding box center [968, 85] width 11 height 11
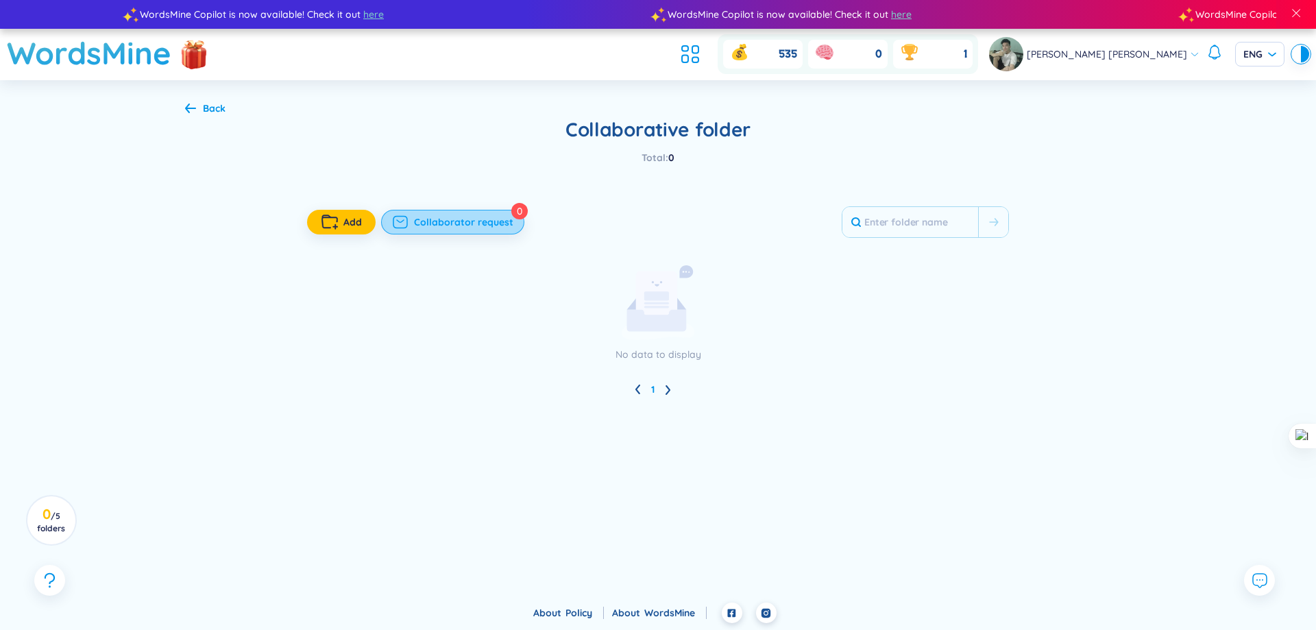
click at [492, 233] on button "Collaborator request" at bounding box center [452, 222] width 143 height 25
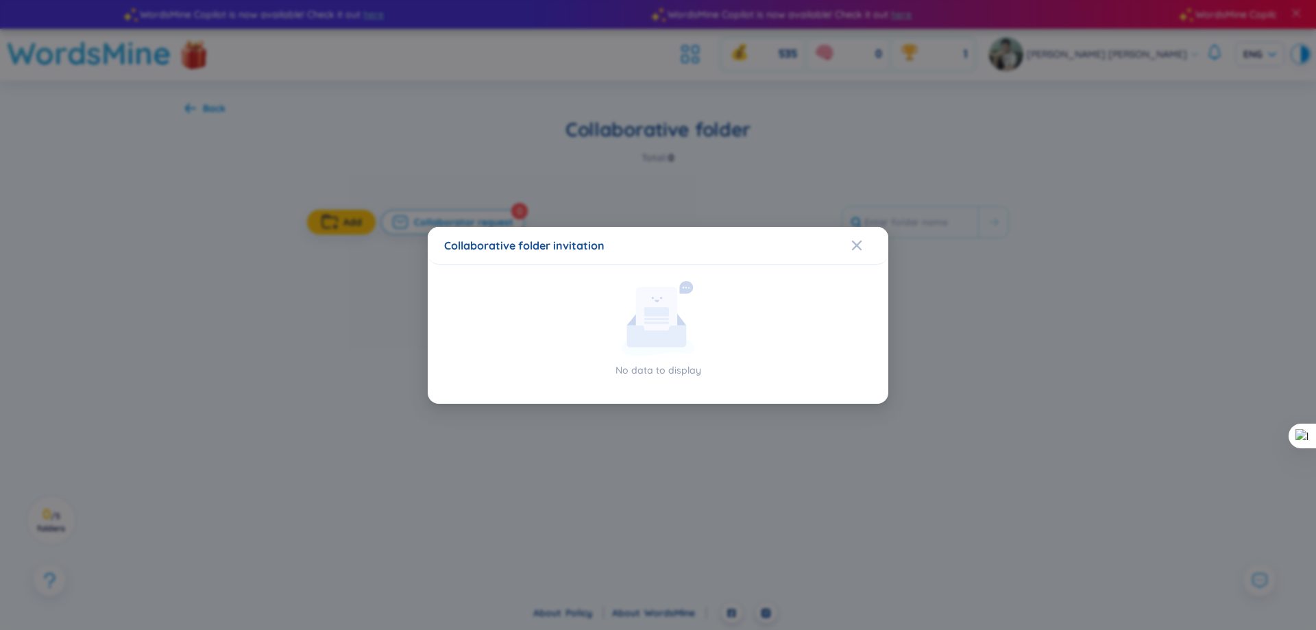
drag, startPoint x: 865, startPoint y: 240, endPoint x: 867, endPoint y: 221, distance: 19.4
click at [867, 220] on div "Collaborative folder invitation No data to display" at bounding box center [658, 315] width 1316 height 630
click at [883, 249] on span "Close" at bounding box center [869, 245] width 37 height 37
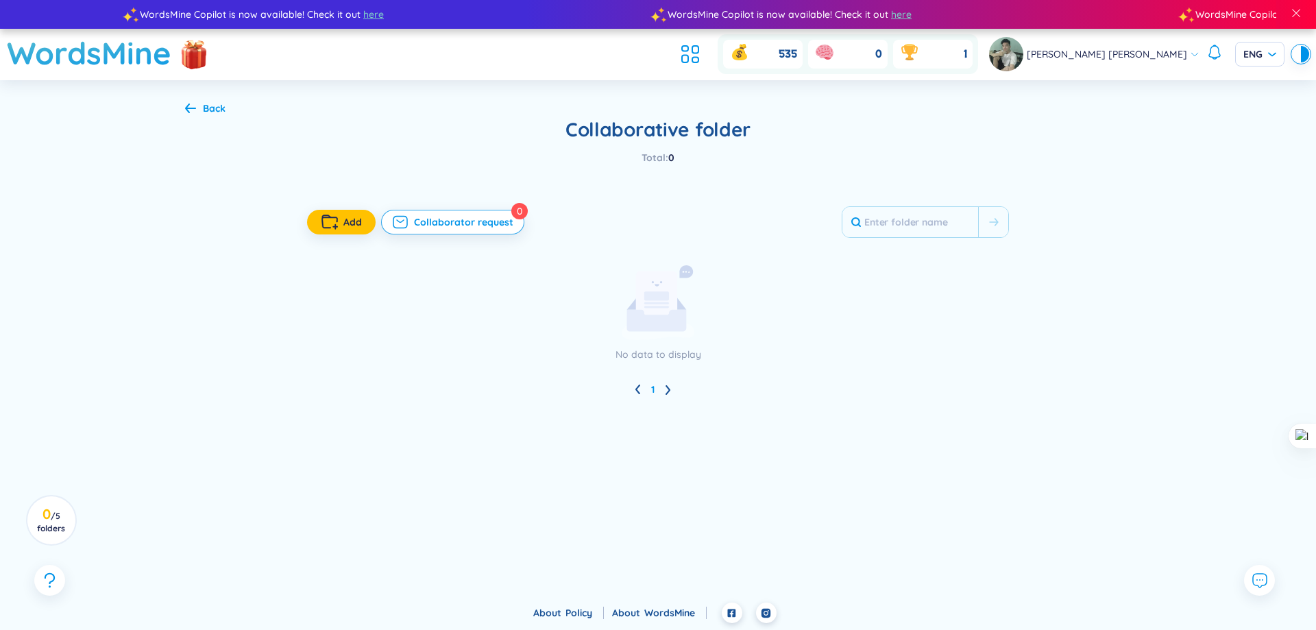
click at [746, 72] on div "535 0 1" at bounding box center [826, 54] width 303 height 40
click at [702, 56] on icon at bounding box center [690, 54] width 25 height 25
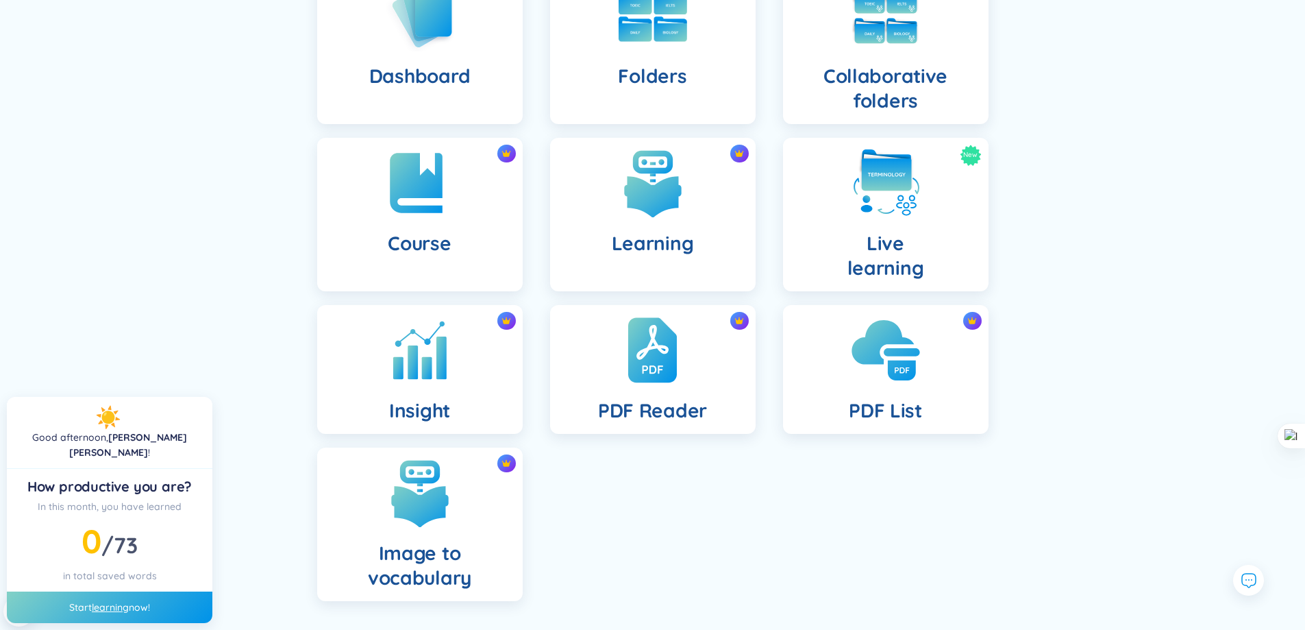
scroll to position [225, 0]
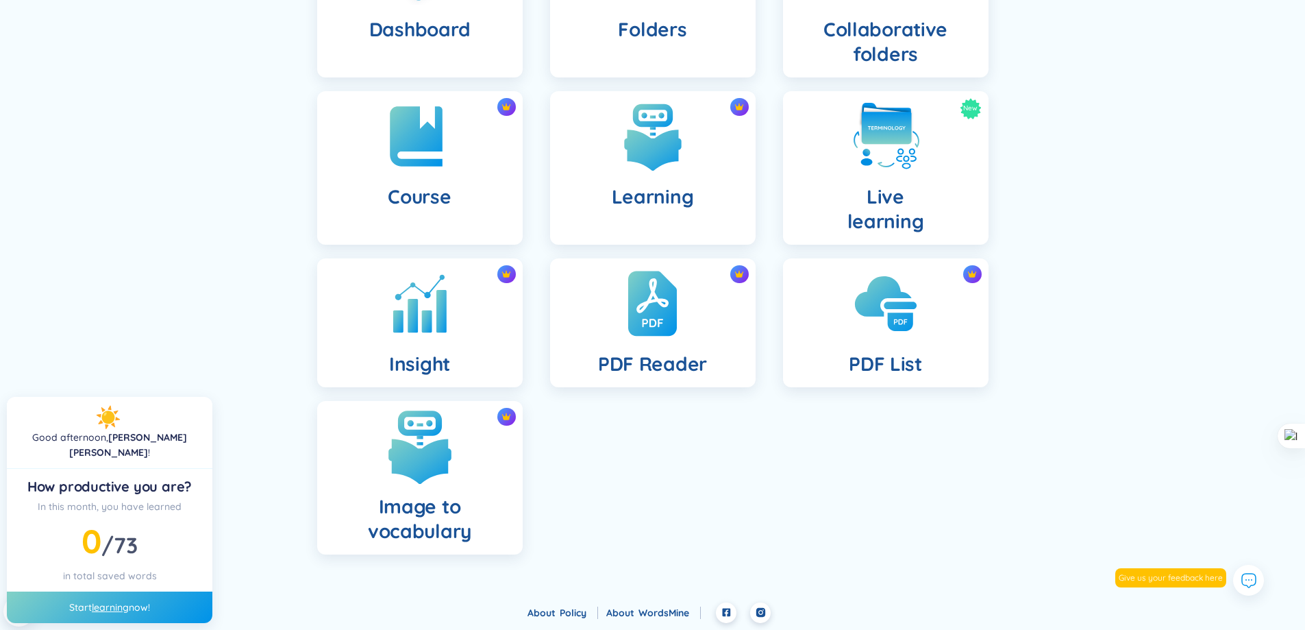
click at [453, 453] on img at bounding box center [419, 445] width 75 height 75
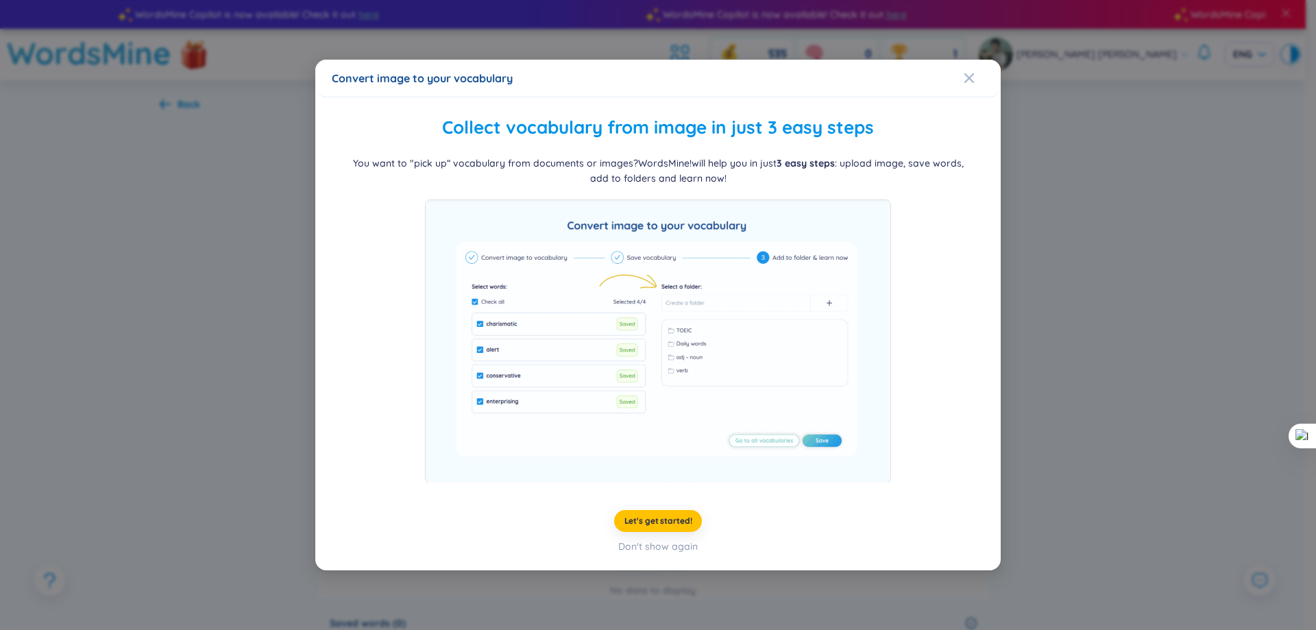
drag, startPoint x: 975, startPoint y: 85, endPoint x: 970, endPoint y: 44, distance: 41.4
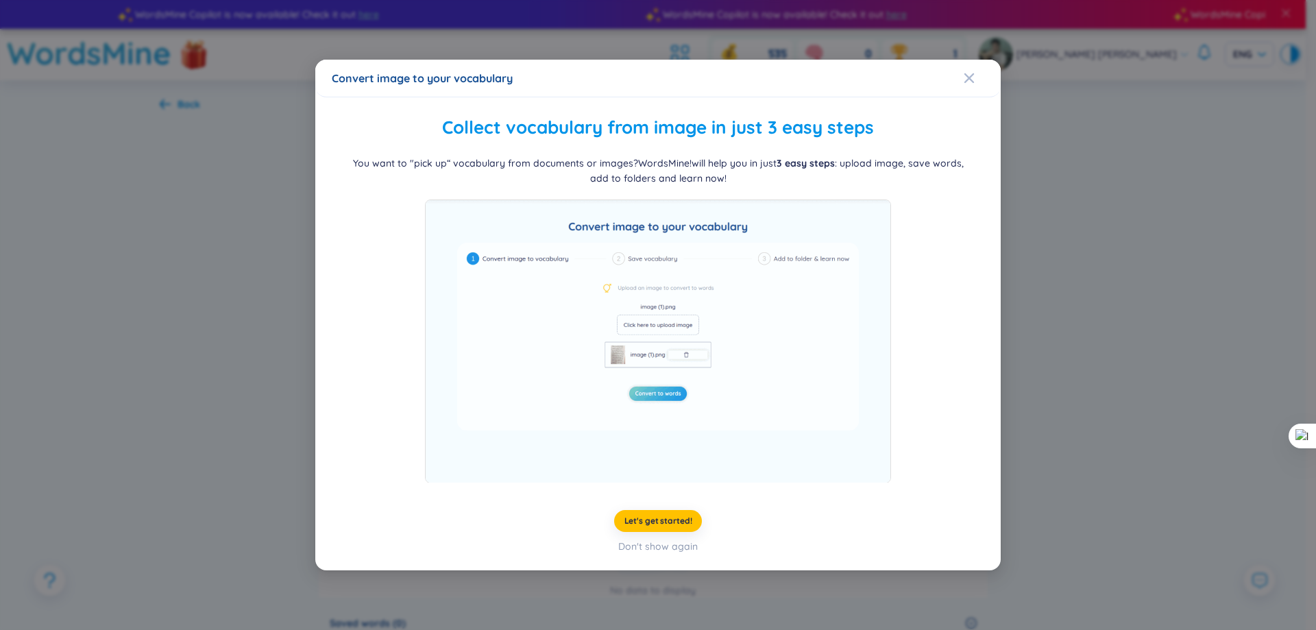
click at [970, 44] on div "Convert image to your vocabulary Collect vocabulary from image in just 3 easy s…" at bounding box center [658, 315] width 1316 height 630
click at [967, 73] on icon "Close" at bounding box center [968, 78] width 11 height 11
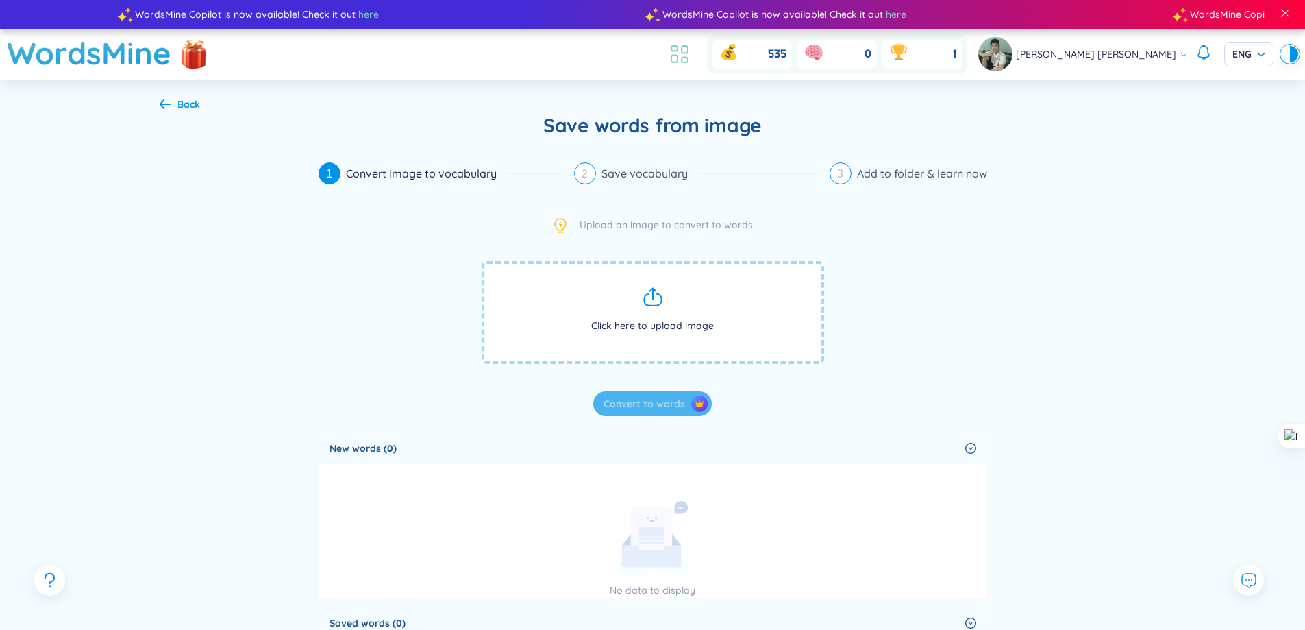
click at [692, 52] on icon at bounding box center [679, 54] width 25 height 25
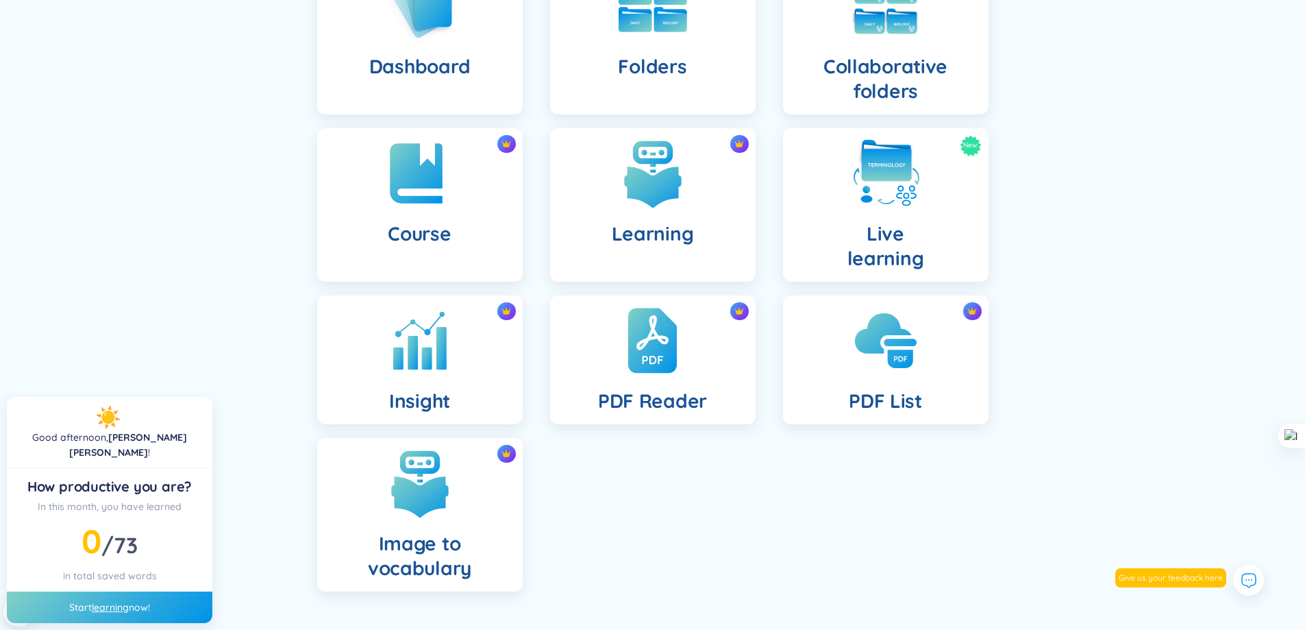
scroll to position [225, 0]
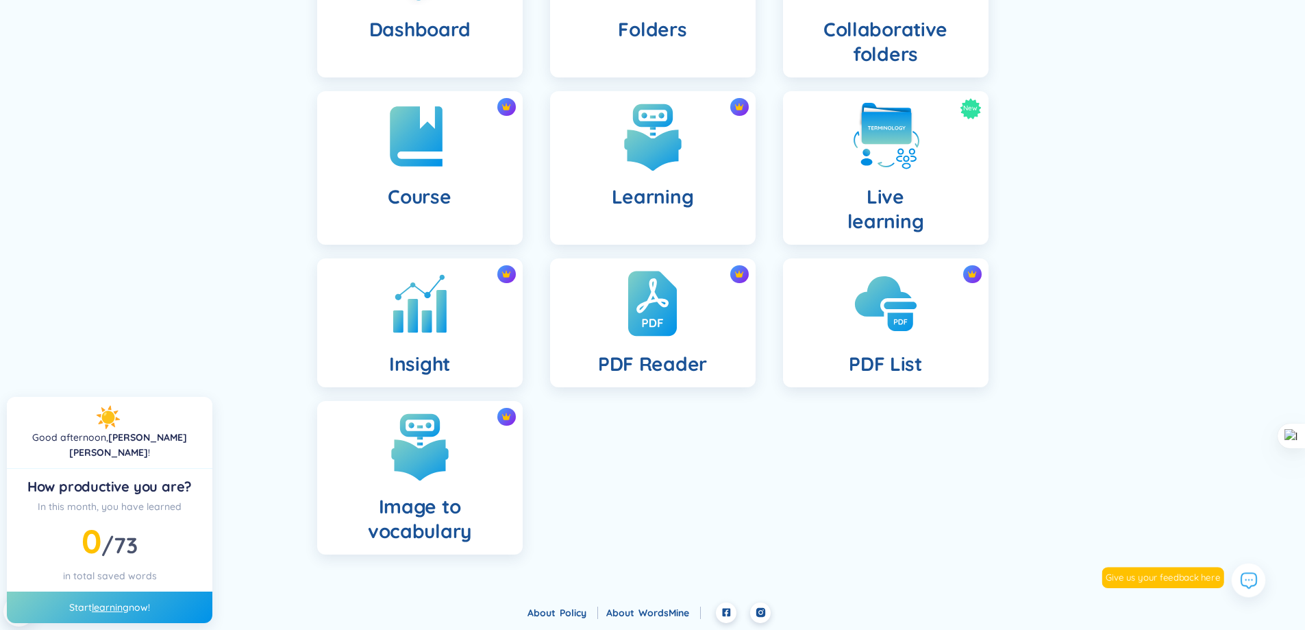
click at [1254, 587] on icon at bounding box center [1248, 580] width 18 height 18
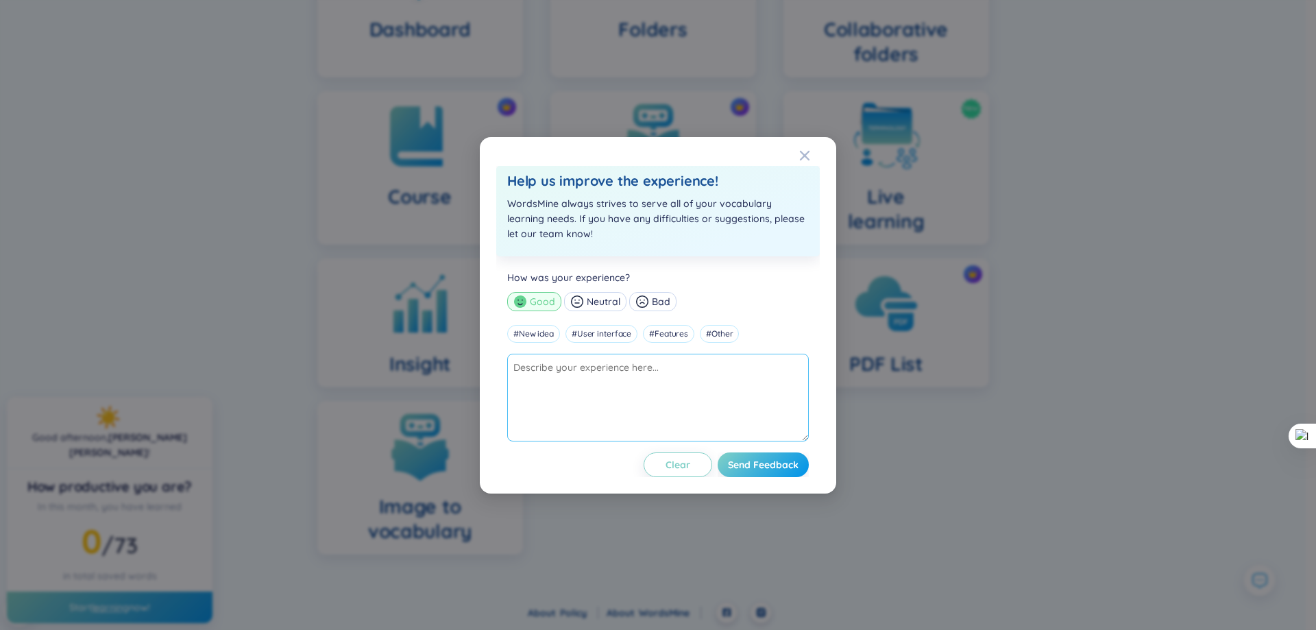
click at [643, 399] on textarea at bounding box center [657, 398] width 301 height 88
click at [277, 470] on div "Help us improve the experience! WordsMine always strives to serve all of your v…" at bounding box center [658, 315] width 1316 height 630
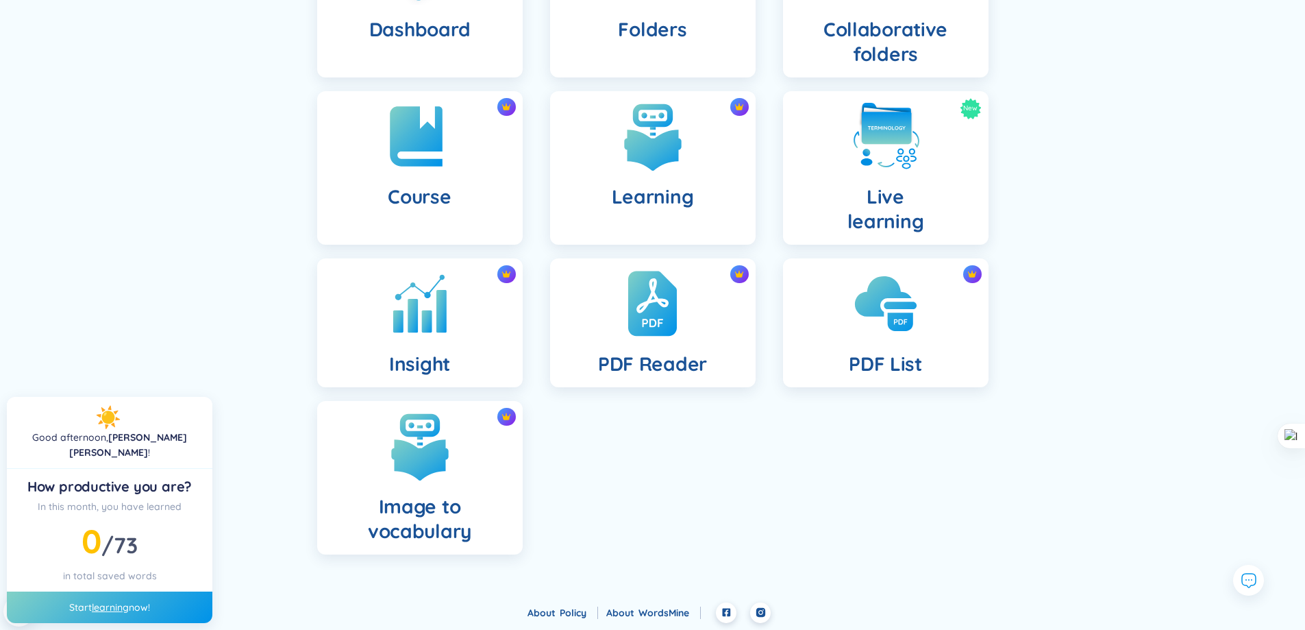
click at [112, 601] on link "learning" at bounding box center [110, 607] width 37 height 12
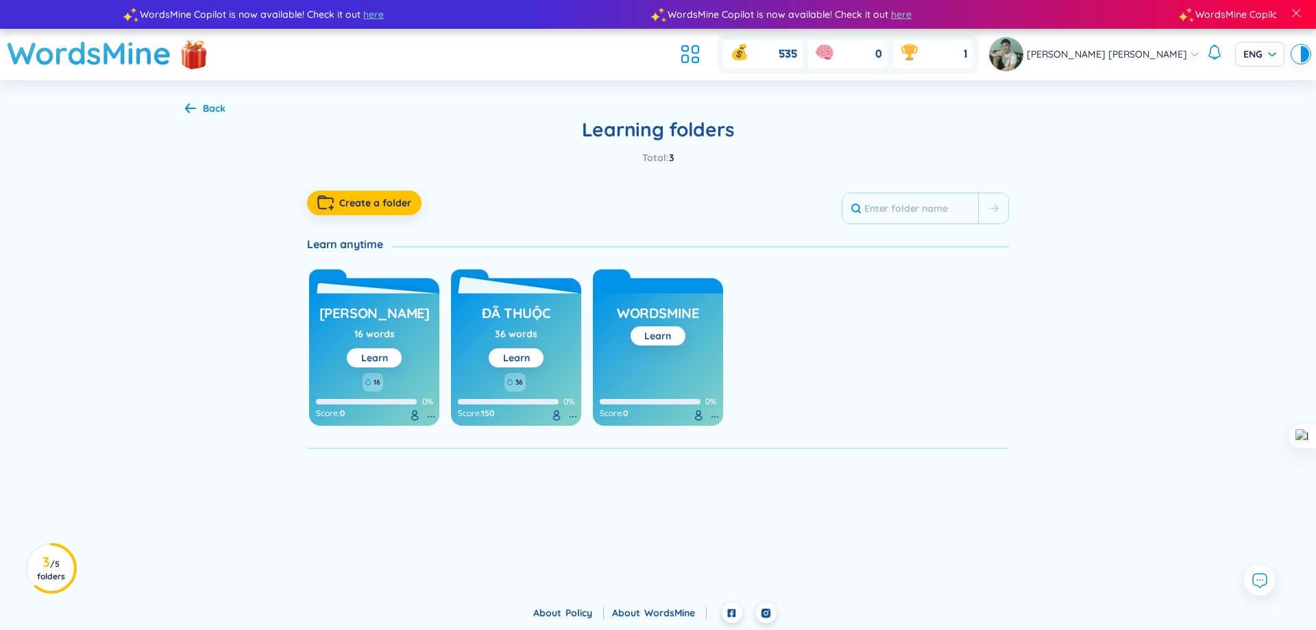
click at [530, 321] on h3 "đã thuộc" at bounding box center [516, 317] width 69 height 26
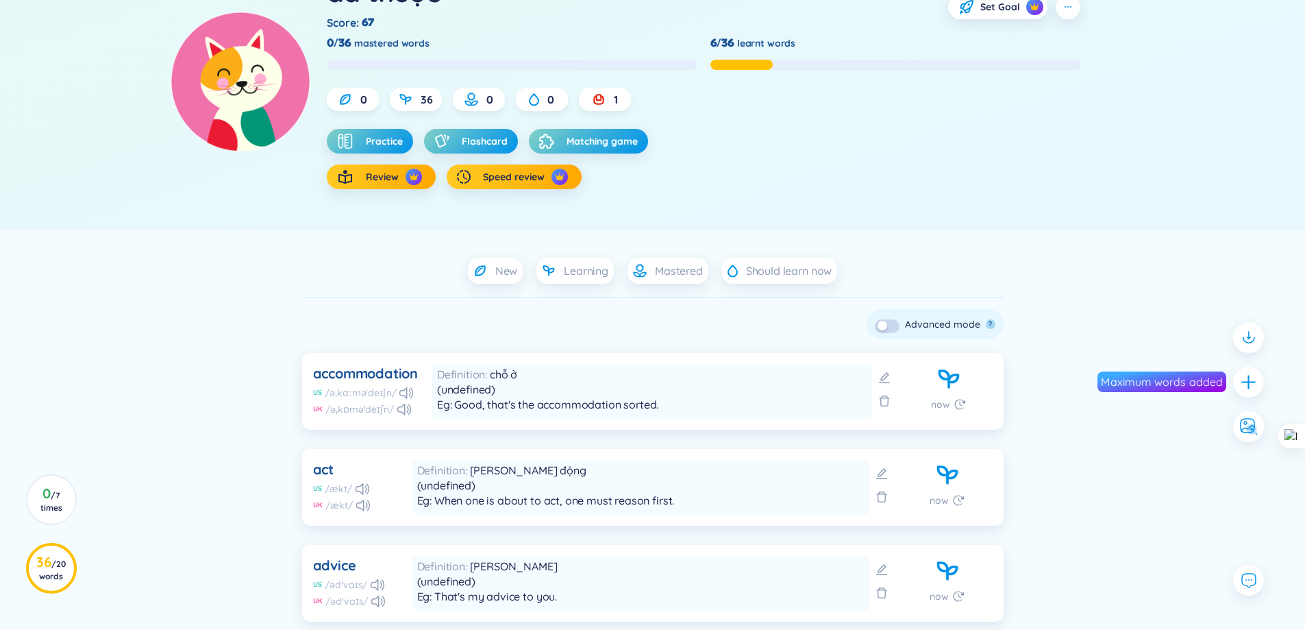
scroll to position [69, 0]
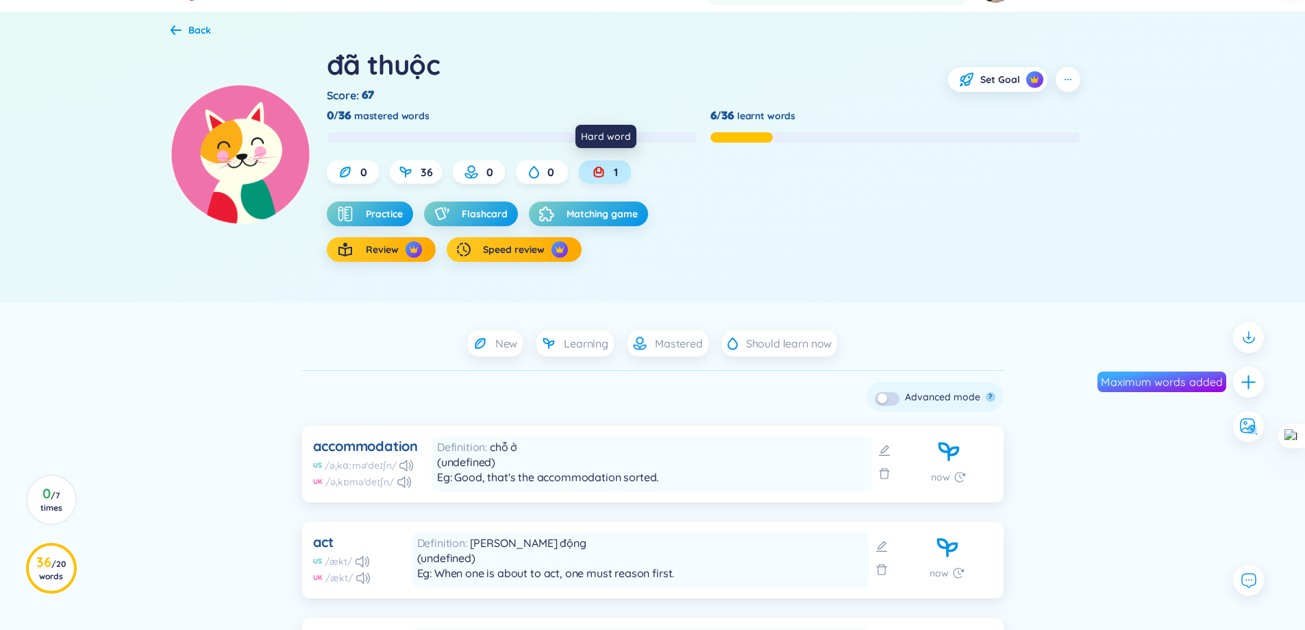
click at [624, 169] on div "1" at bounding box center [605, 171] width 52 height 23
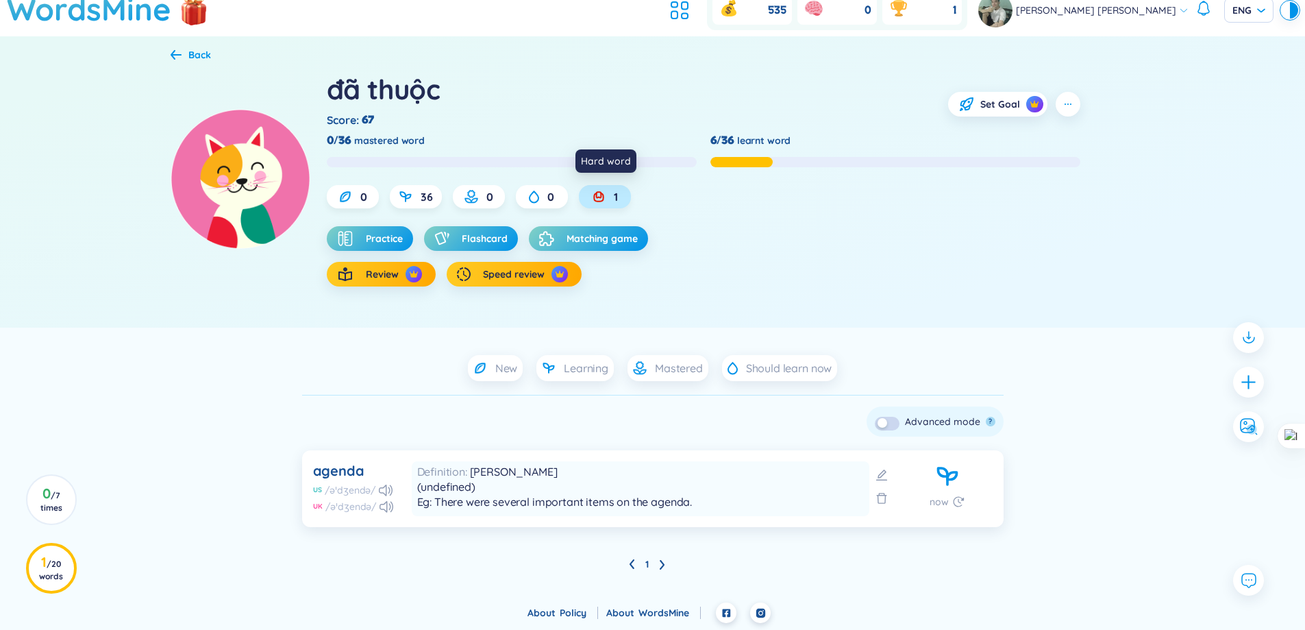
scroll to position [44, 0]
click at [607, 197] on div "1" at bounding box center [605, 196] width 52 height 23
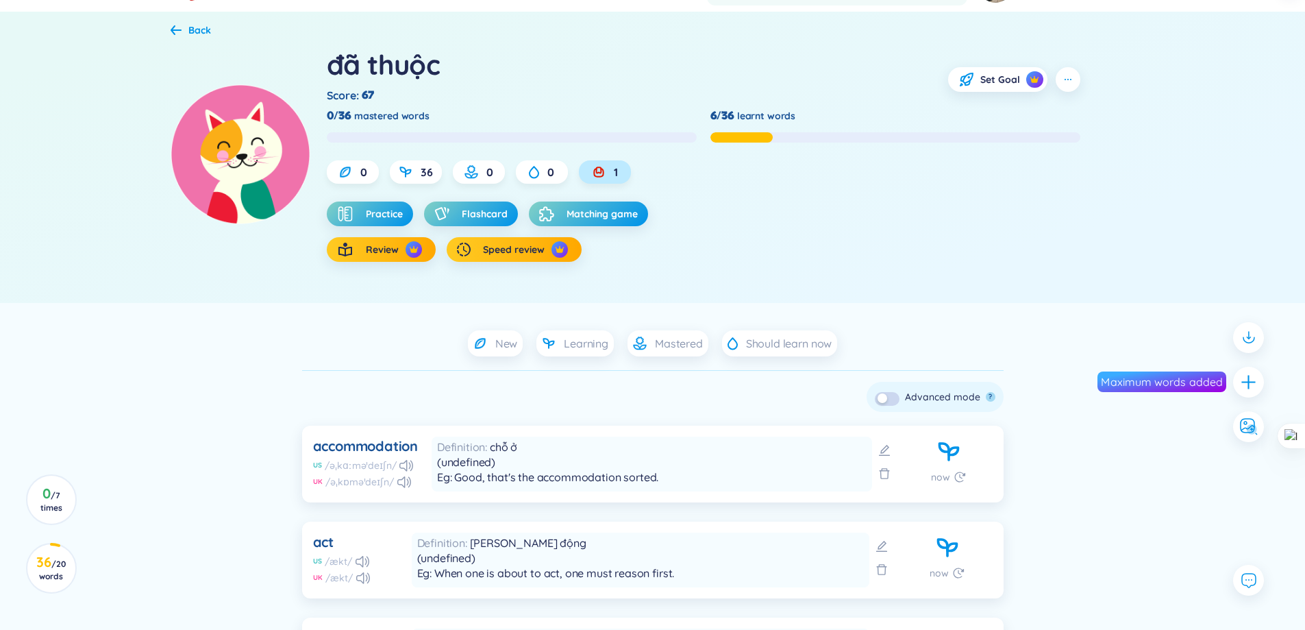
click at [609, 178] on div "1" at bounding box center [605, 171] width 52 height 23
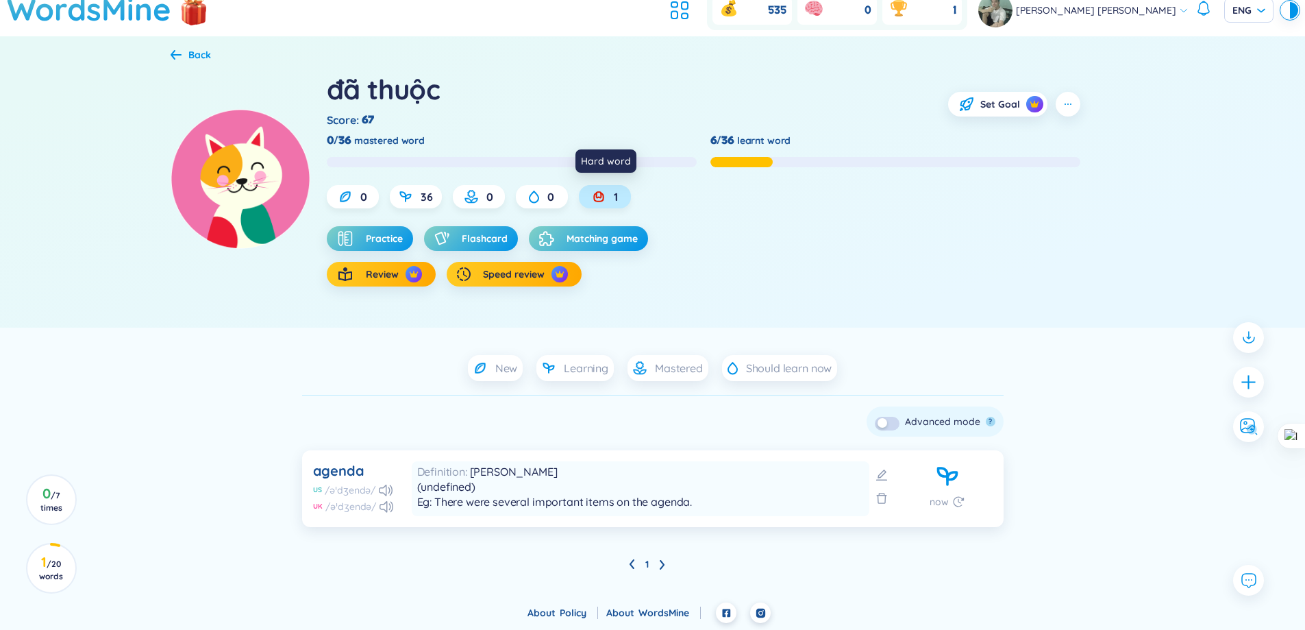
click at [608, 187] on div "1" at bounding box center [605, 196] width 52 height 23
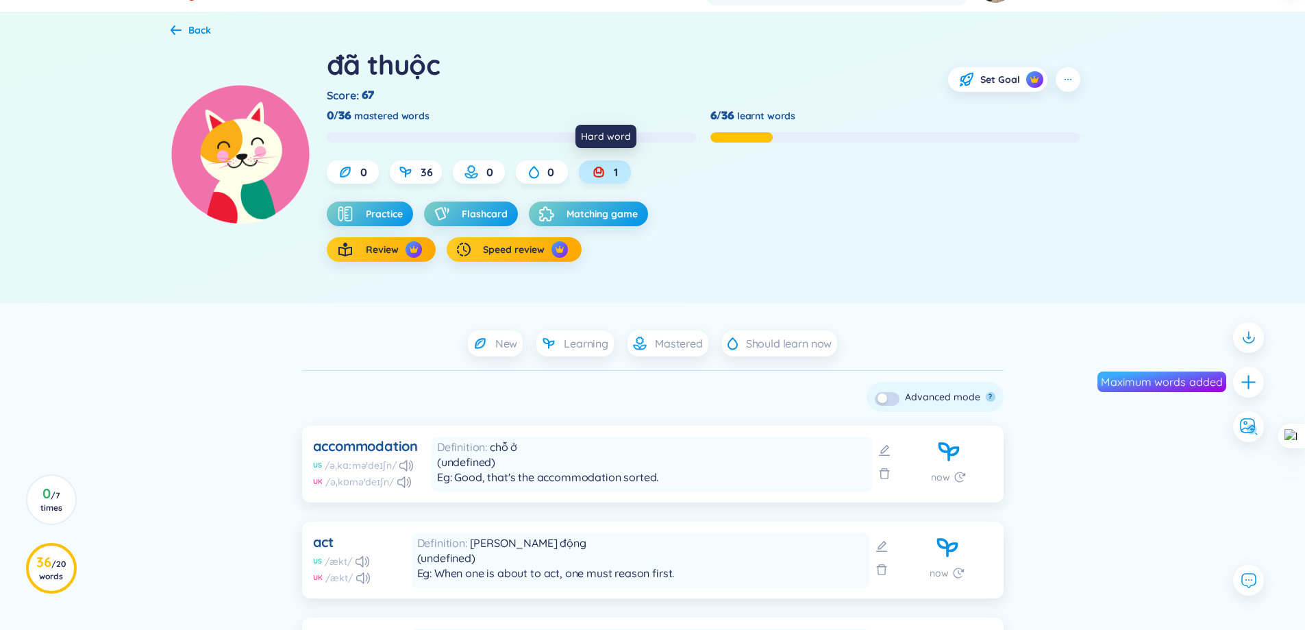
click at [608, 183] on div "1" at bounding box center [605, 171] width 52 height 23
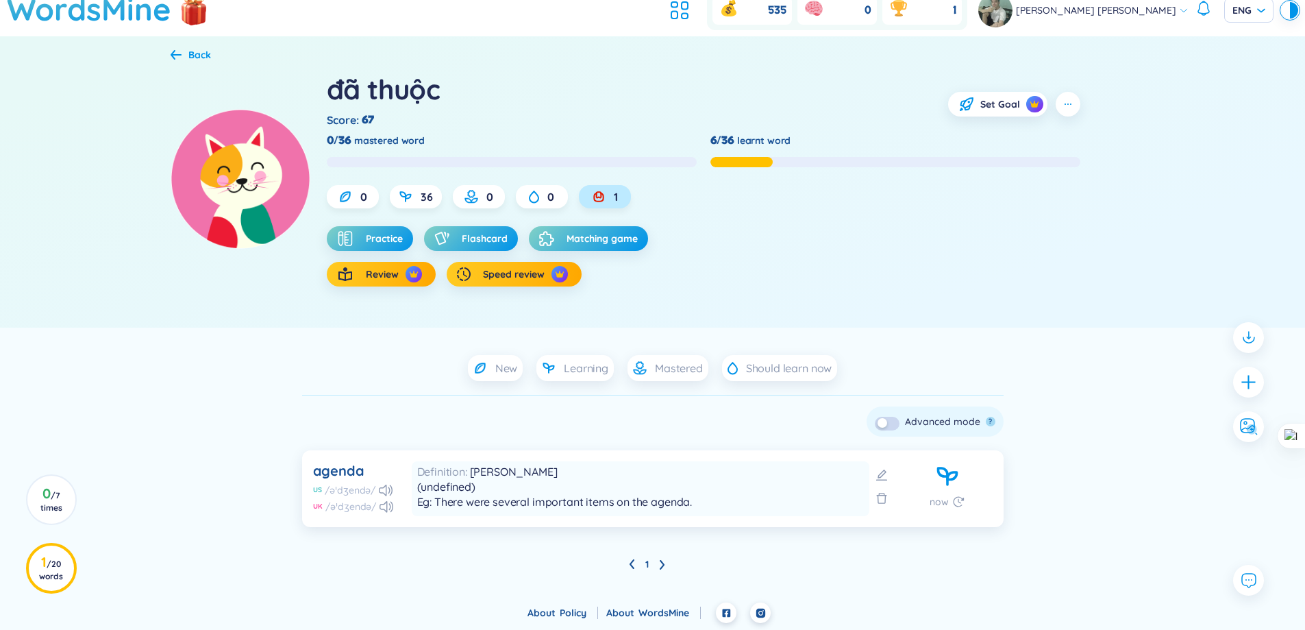
click at [608, 183] on div "đã thuộc Score : 67 Set Goal 0/36 mastered word 6/36 learnt word 0 36 0 0 1 Pra…" at bounding box center [731, 179] width 808 height 216
click at [384, 150] on div "0/36 mastered word" at bounding box center [512, 149] width 370 height 38
click at [386, 147] on span "mastered word" at bounding box center [389, 140] width 71 height 15
click at [406, 143] on span "mastered word" at bounding box center [389, 140] width 71 height 15
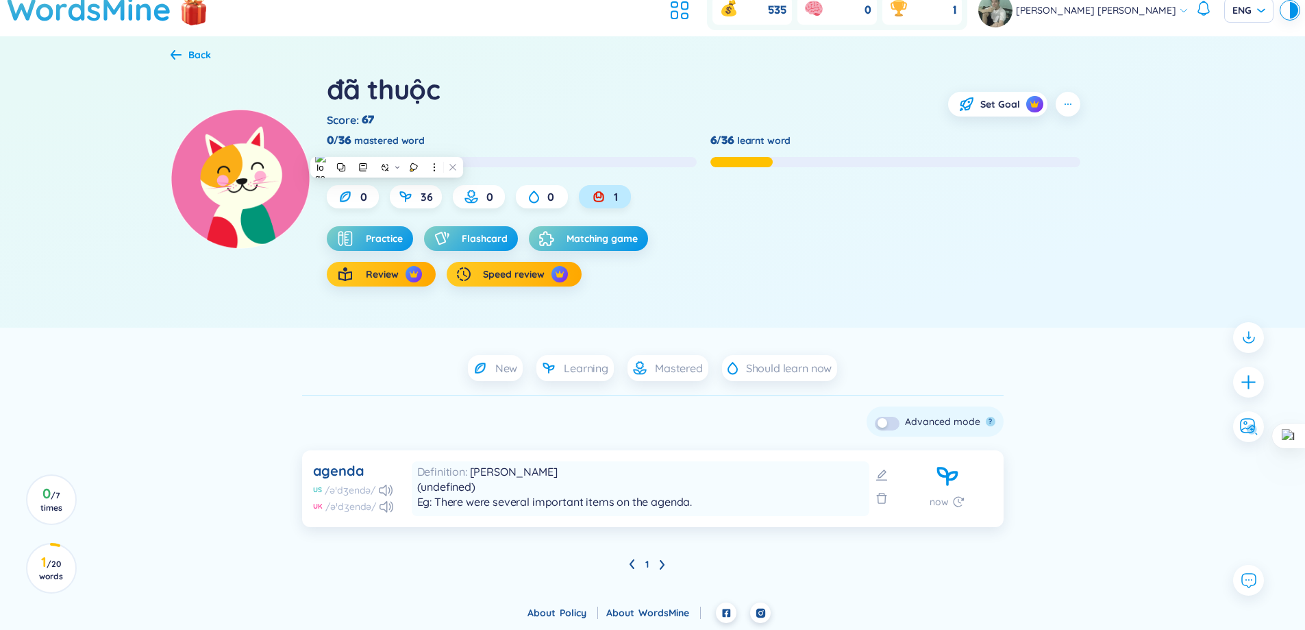
click at [406, 143] on span "mastered word" at bounding box center [389, 140] width 71 height 15
click at [397, 147] on div at bounding box center [397, 147] width 0 height 0
click at [562, 129] on div "0/36 mastered word 6/36 learnt word" at bounding box center [704, 145] width 754 height 47
click at [385, 160] on div at bounding box center [512, 162] width 370 height 10
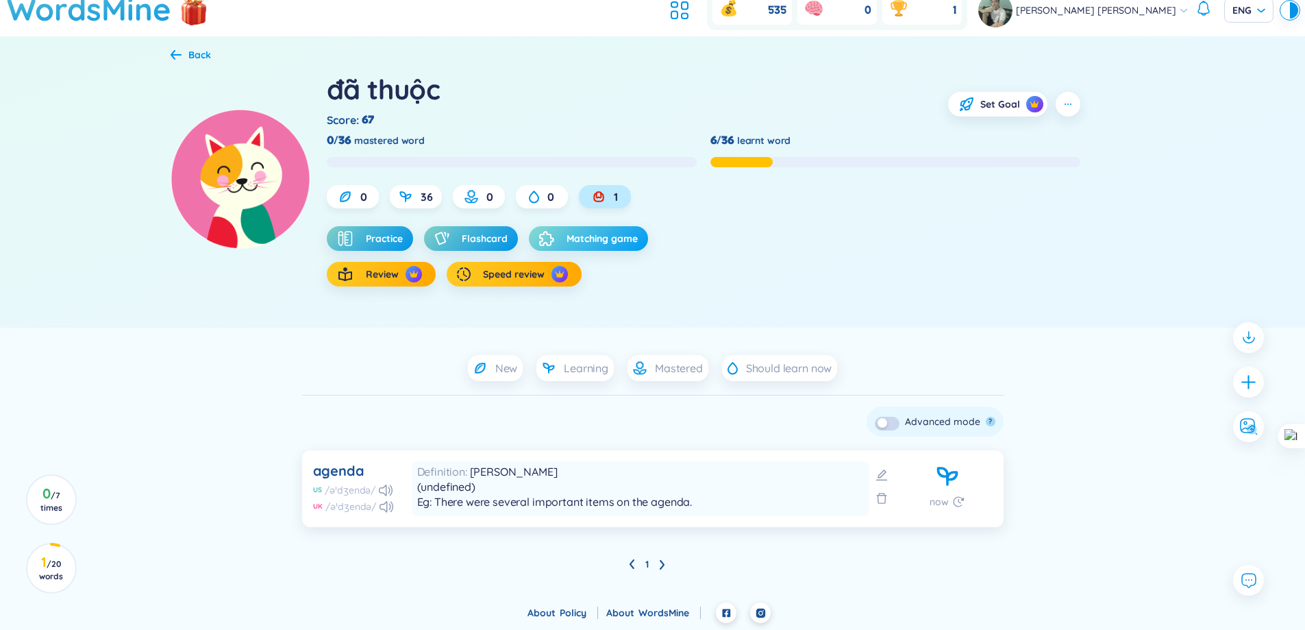
click at [561, 235] on button "Matching game" at bounding box center [588, 238] width 119 height 25
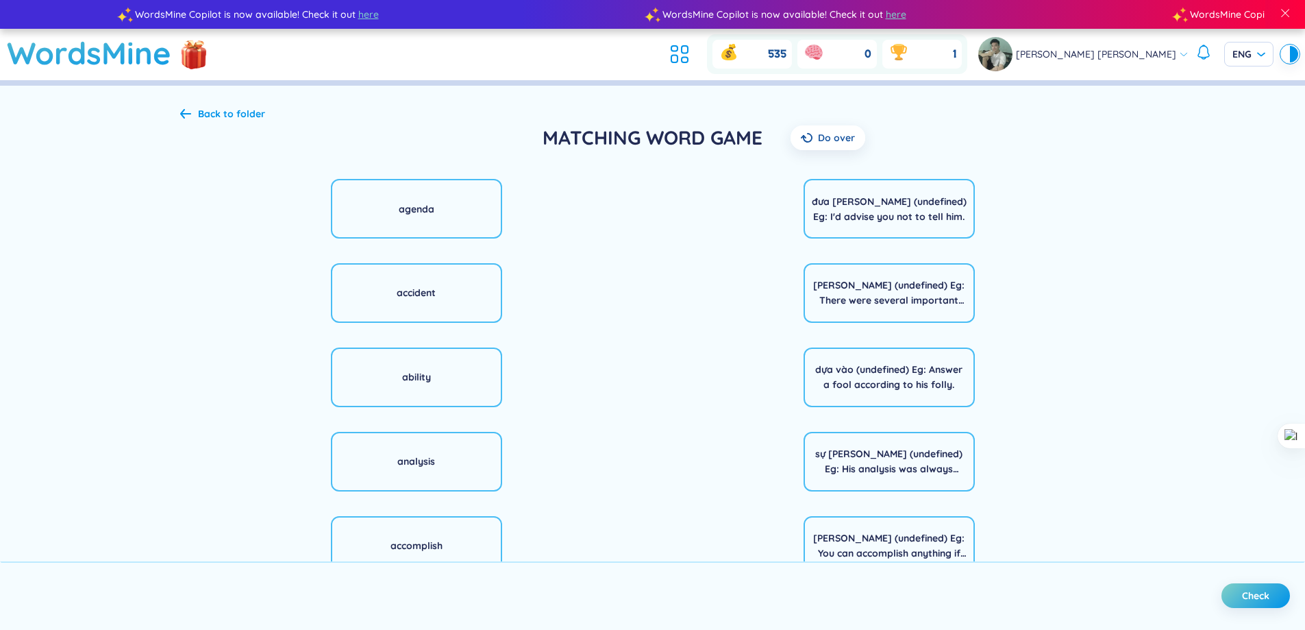
click at [829, 132] on span "Do over" at bounding box center [836, 138] width 37 height 14
click at [829, 136] on span "Do over" at bounding box center [836, 138] width 37 height 14
click at [829, 137] on span "Do over" at bounding box center [836, 138] width 37 height 14
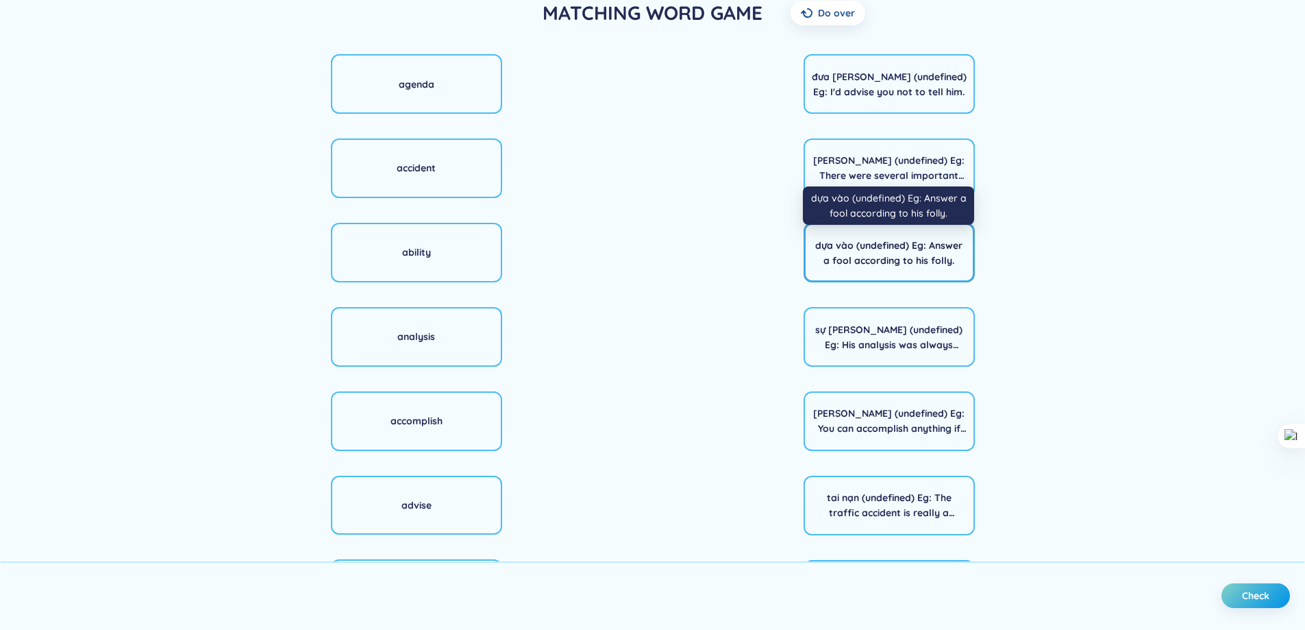
scroll to position [36, 0]
